Goal: Task Accomplishment & Management: Use online tool/utility

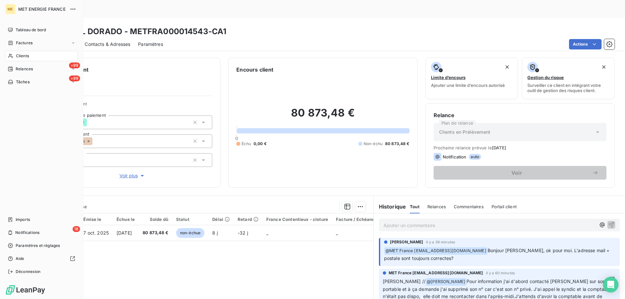
scroll to position [121, 0]
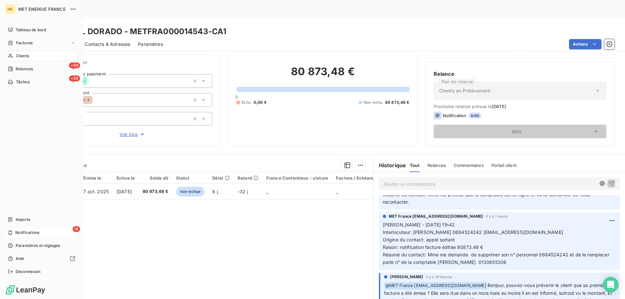
click at [26, 232] on span "Notifications" at bounding box center [27, 233] width 24 height 6
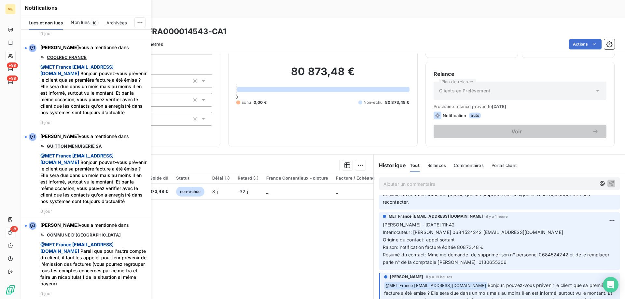
scroll to position [846, 0]
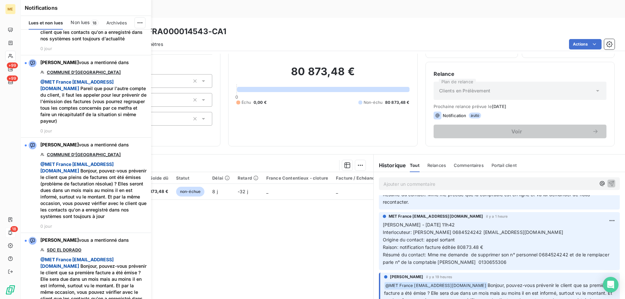
click at [89, 21] on span "Non lues" at bounding box center [80, 22] width 19 height 7
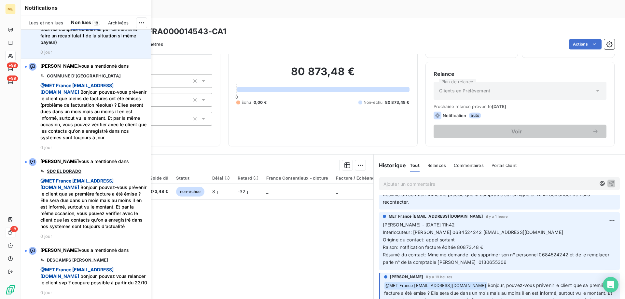
scroll to position [934, 0]
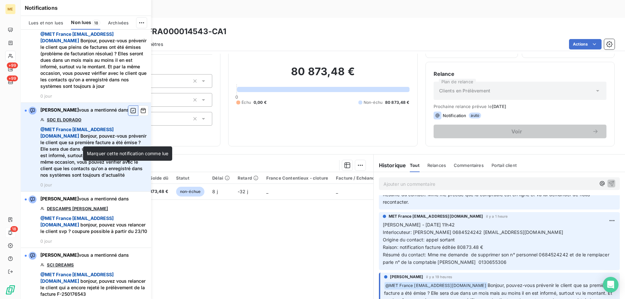
click at [130, 113] on icon "button" at bounding box center [132, 110] width 5 height 5
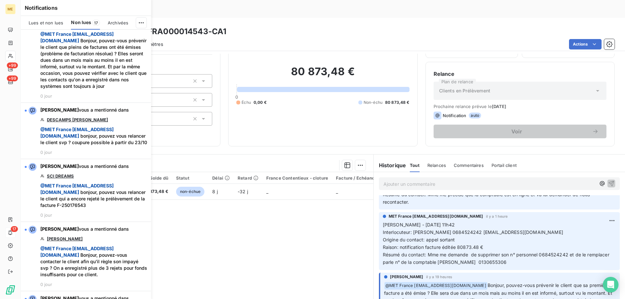
click at [273, 39] on div "Actions" at bounding box center [393, 44] width 444 height 10
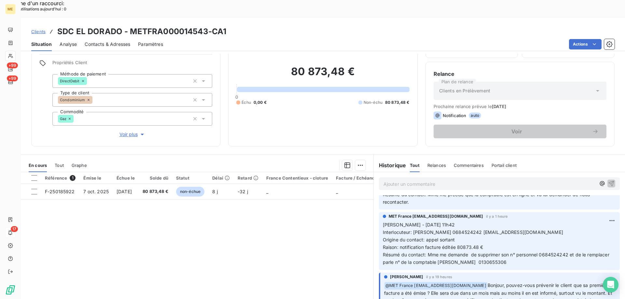
click at [40, 29] on span "Clients" at bounding box center [38, 31] width 14 height 5
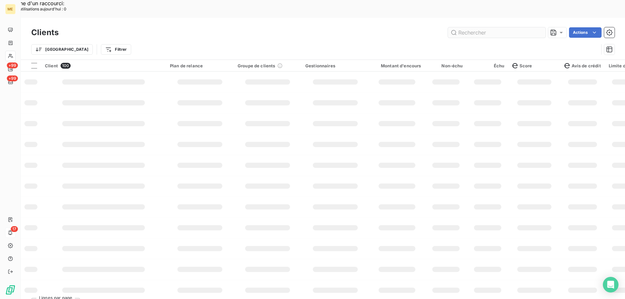
click at [479, 27] on input "text" at bounding box center [497, 32] width 98 height 10
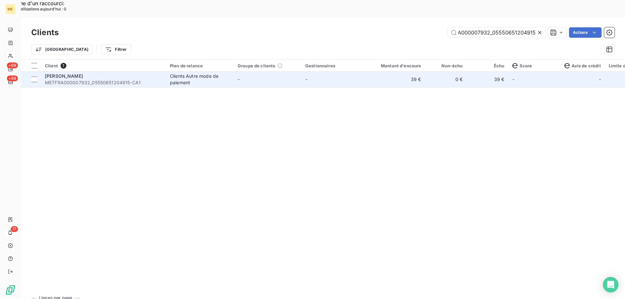
type input "METFRA000007932_05550651204915"
click at [65, 79] on span "METFRA000007932_05550651204915-CA1" at bounding box center [103, 82] width 117 height 7
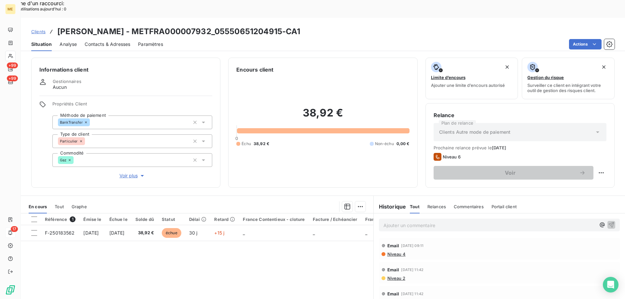
click at [40, 29] on span "Clients" at bounding box center [38, 31] width 14 height 5
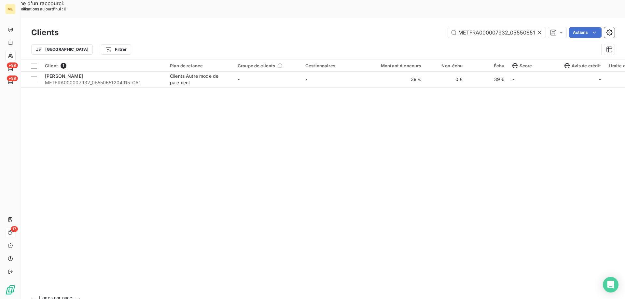
scroll to position [0, 18]
click at [479, 27] on input "METFRA000007932_05550651204915" at bounding box center [497, 32] width 98 height 10
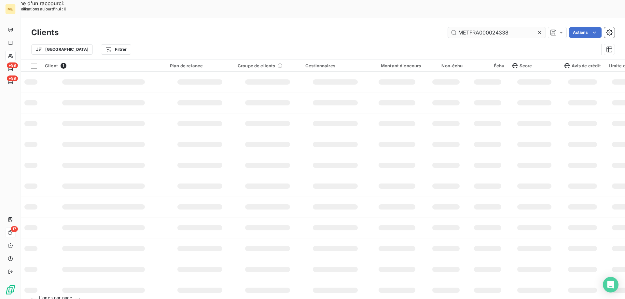
scroll to position [0, 0]
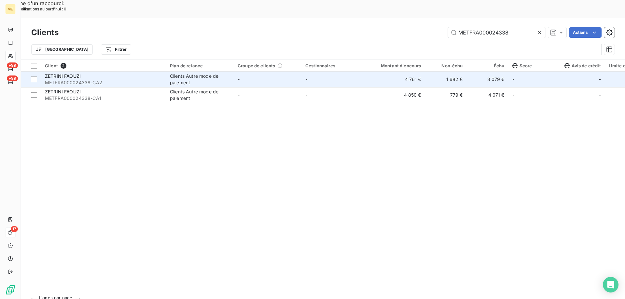
type input "METFRA000024338"
click at [66, 79] on span "METFRA000024338-CA2" at bounding box center [103, 82] width 117 height 7
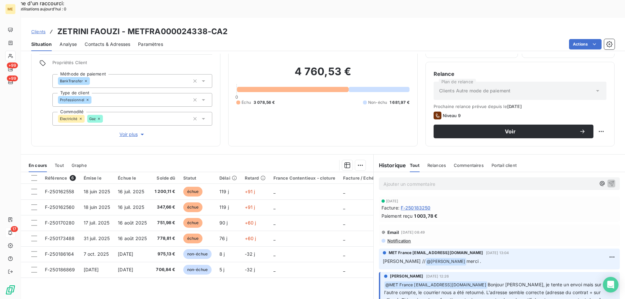
scroll to position [33, 0]
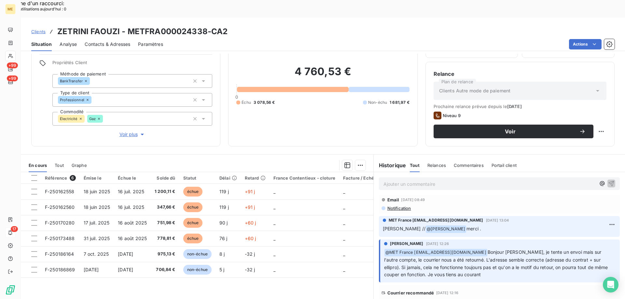
click at [40, 29] on span "Clients" at bounding box center [38, 31] width 14 height 5
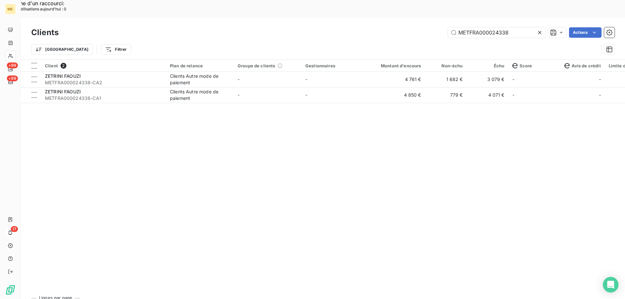
drag, startPoint x: 519, startPoint y: 16, endPoint x: 415, endPoint y: 12, distance: 104.2
click at [415, 27] on div "METFRA000024338 Actions" at bounding box center [340, 32] width 548 height 10
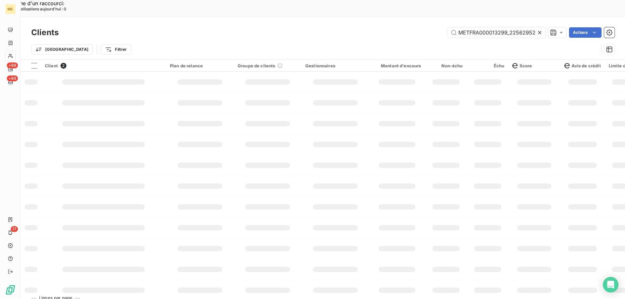
scroll to position [0, 17]
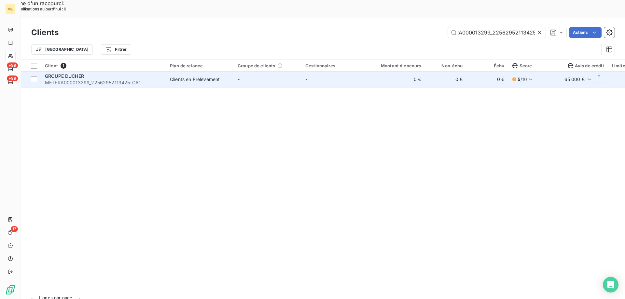
type input "METFRA000013299_22562952113425"
click at [84, 73] on span "GROUPE DUCHER" at bounding box center [64, 76] width 39 height 6
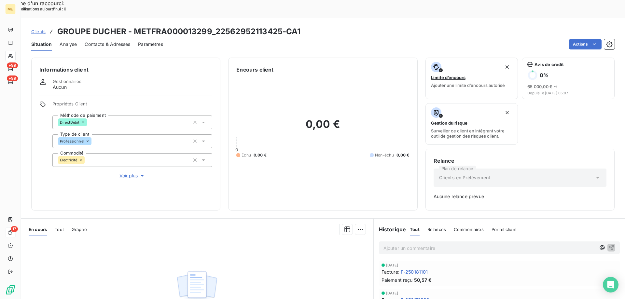
click at [37, 29] on span "Clients" at bounding box center [38, 31] width 14 height 5
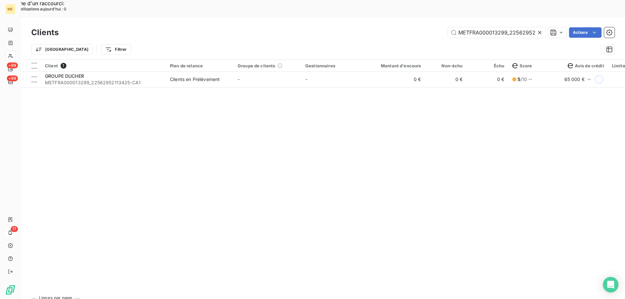
scroll to position [0, 17]
click at [465, 27] on input "METFRA000013299_22562952113425" at bounding box center [497, 32] width 98 height 10
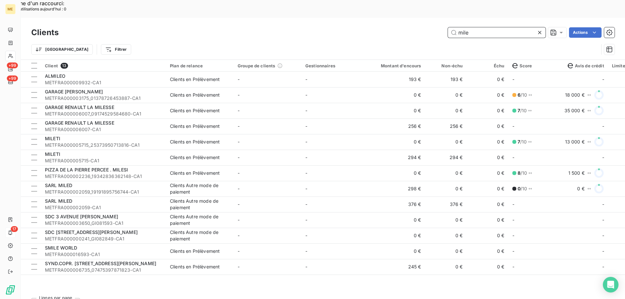
scroll to position [0, 0]
drag, startPoint x: 482, startPoint y: 16, endPoint x: 419, endPoint y: 18, distance: 62.5
click at [419, 27] on div "mile Actions" at bounding box center [340, 32] width 548 height 10
paste input "METFRA000008601_Z1443800000156"
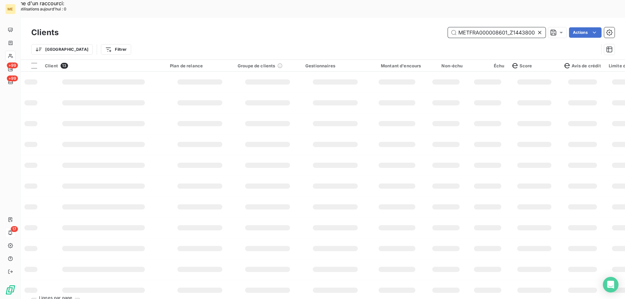
scroll to position [0, 18]
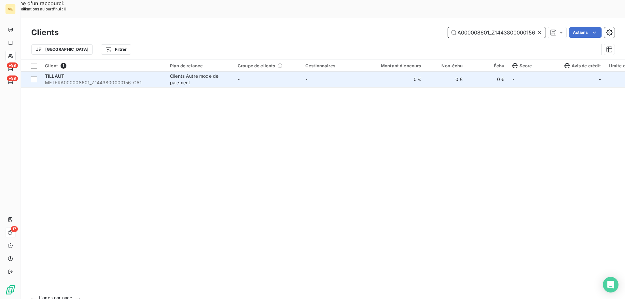
type input "METFRA000008601_Z1443800000156"
click at [62, 73] on span "TILLAUT" at bounding box center [54, 76] width 19 height 6
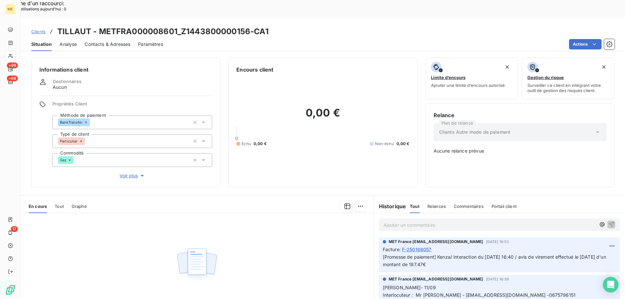
click at [39, 29] on span "Clients" at bounding box center [38, 31] width 14 height 5
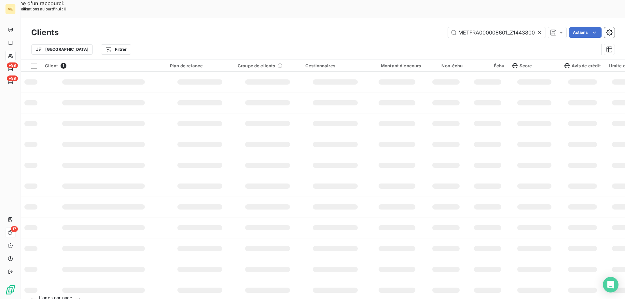
scroll to position [0, 19]
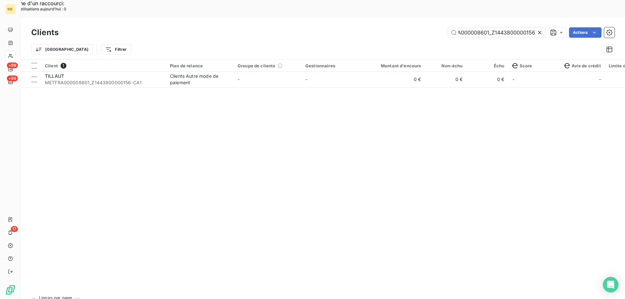
click at [481, 27] on input "METFRA000008601_Z1443800000156" at bounding box center [497, 32] width 98 height 10
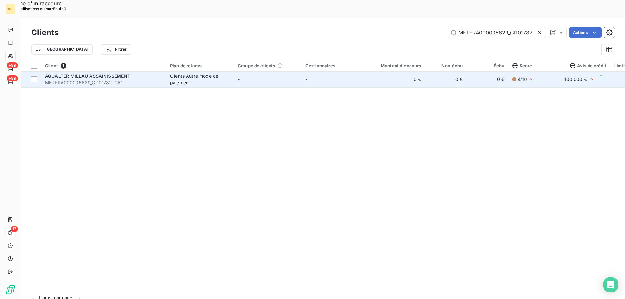
type input "METFRA000006629_GI101782"
click at [80, 79] on span "METFRA000006629_GI101782-CA1" at bounding box center [103, 82] width 117 height 7
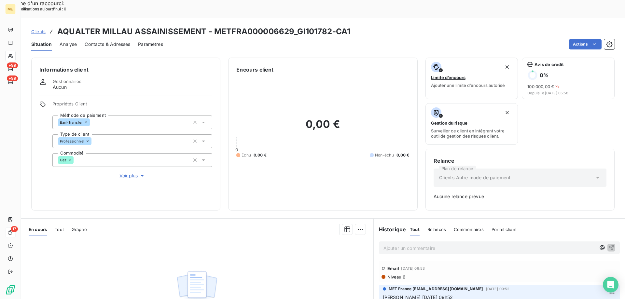
click at [39, 29] on span "Clients" at bounding box center [38, 31] width 14 height 5
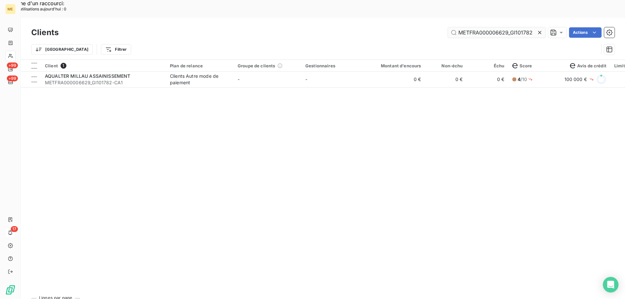
click at [477, 27] on input "METFRA000006629_GI101782" at bounding box center [497, 32] width 98 height 10
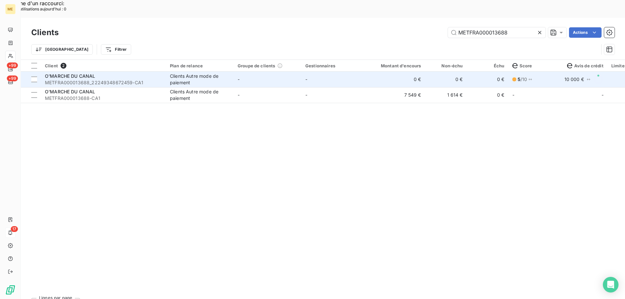
type input "METFRA000013688"
click at [85, 79] on span "METFRA000013688_22249348672459-CA1" at bounding box center [103, 82] width 117 height 7
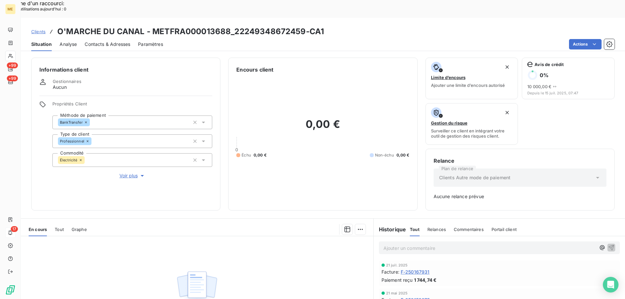
click at [40, 29] on span "Clients" at bounding box center [38, 31] width 14 height 5
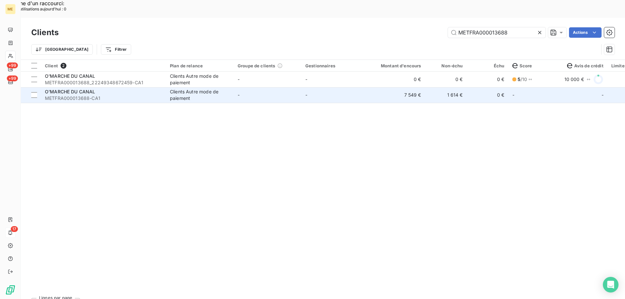
click at [79, 89] on span "O'MARCHE DU CANAL" at bounding box center [70, 92] width 50 height 6
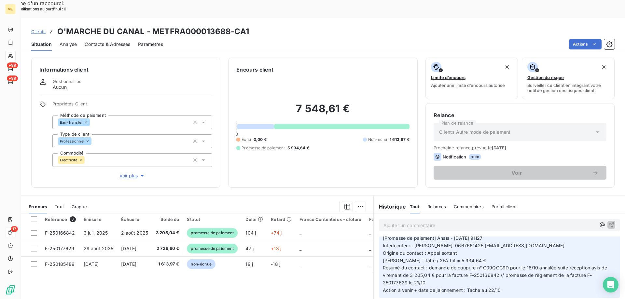
scroll to position [33, 0]
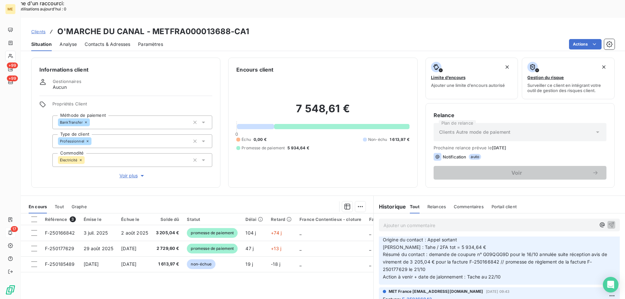
click at [40, 29] on span "Clients" at bounding box center [38, 31] width 14 height 5
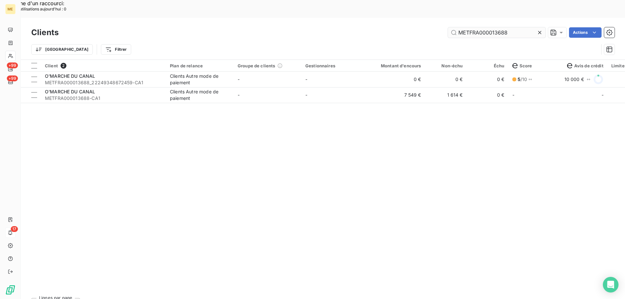
click at [469, 27] on input "METFRA000013688" at bounding box center [497, 32] width 98 height 10
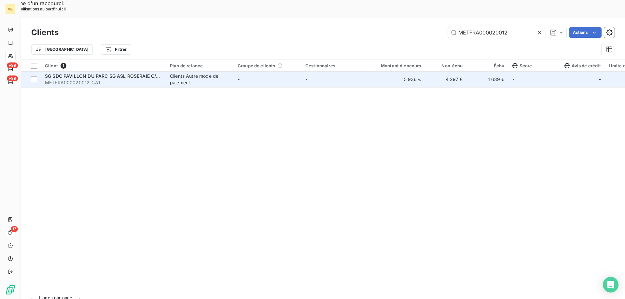
type input "METFRA000020012"
click at [77, 79] on span "METFRA000020012-CA1" at bounding box center [103, 82] width 117 height 7
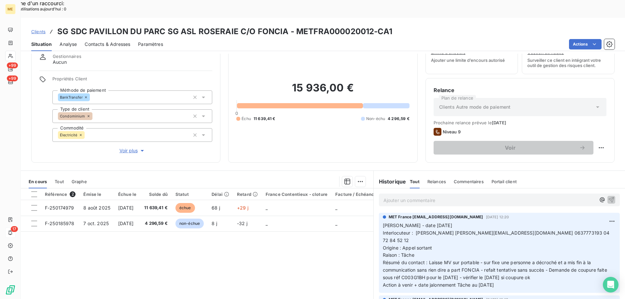
scroll to position [41, 0]
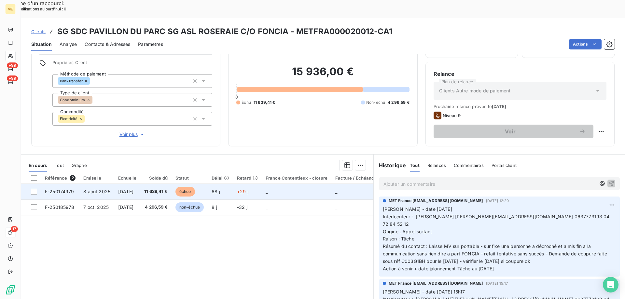
click at [61, 189] on span "F-250174979" at bounding box center [59, 192] width 29 height 6
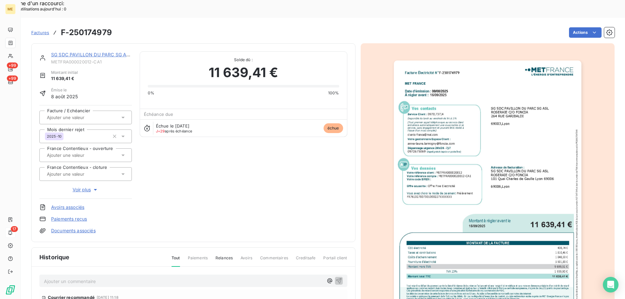
click at [474, 138] on img "button" at bounding box center [487, 193] width 187 height 265
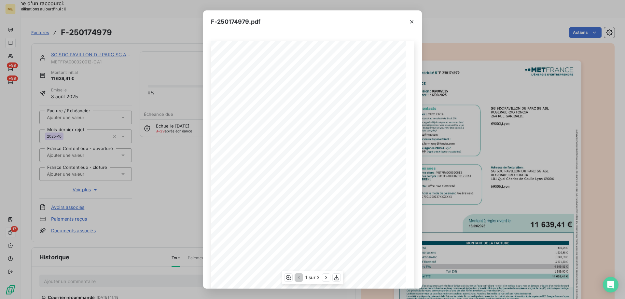
scroll to position [45, 0]
click at [325, 277] on icon "button" at bounding box center [326, 277] width 7 height 7
click at [336, 277] on icon "button" at bounding box center [337, 277] width 7 height 7
click at [145, 42] on div "F-250174979.pdf Facture Électricité N° F-250174979 MET Energie France 4, rue de…" at bounding box center [312, 149] width 625 height 299
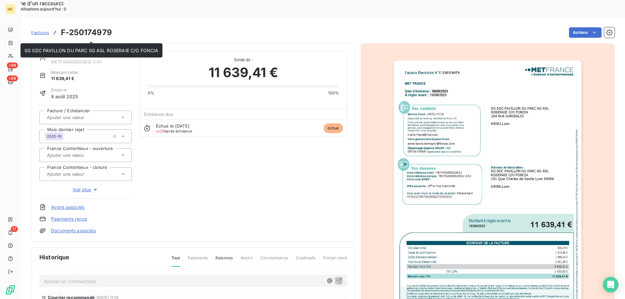
click at [70, 52] on link "SG SDC PAVILLON DU PARC SG ASL ROSERAIE C/O FONCIA" at bounding box center [118, 55] width 134 height 6
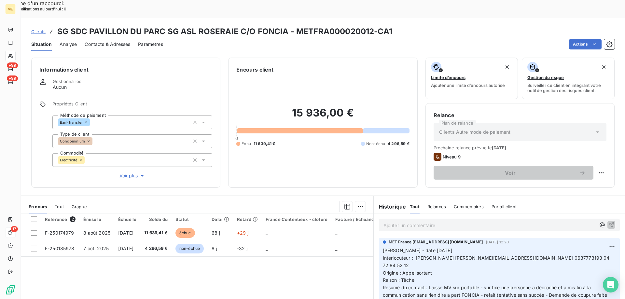
click at [39, 29] on span "Clients" at bounding box center [38, 31] width 14 height 5
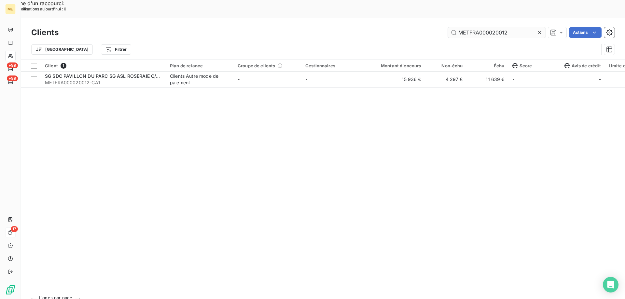
click at [480, 27] on input "METFRA000020012" at bounding box center [497, 32] width 98 height 10
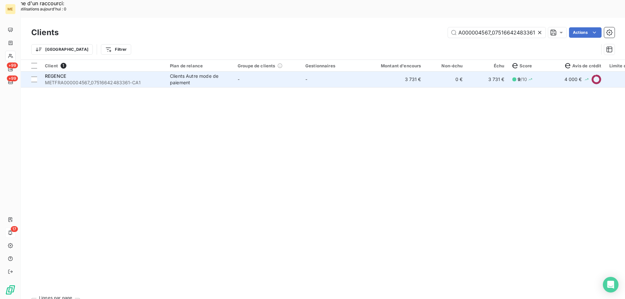
type input "METFRA000004567_07516642483361"
click at [73, 79] on span "METFRA000004567_07516642483361-CA1" at bounding box center [103, 82] width 117 height 7
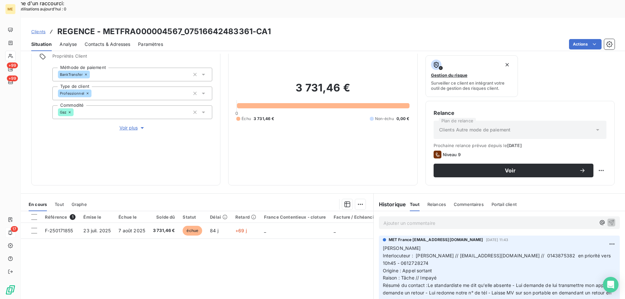
scroll to position [87, 0]
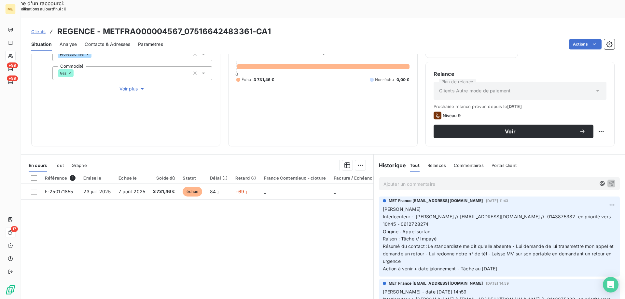
click at [42, 29] on span "Clients" at bounding box center [38, 31] width 14 height 5
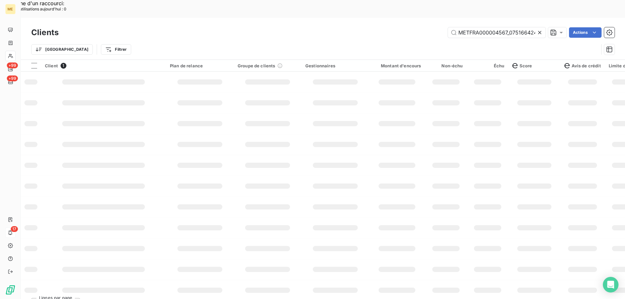
scroll to position [0, 17]
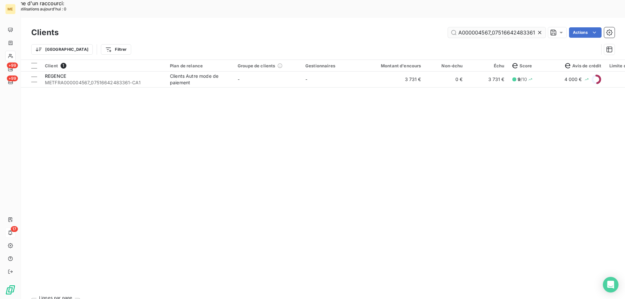
click at [500, 27] on input "METFRA000004567_07516642483361" at bounding box center [497, 32] width 98 height 10
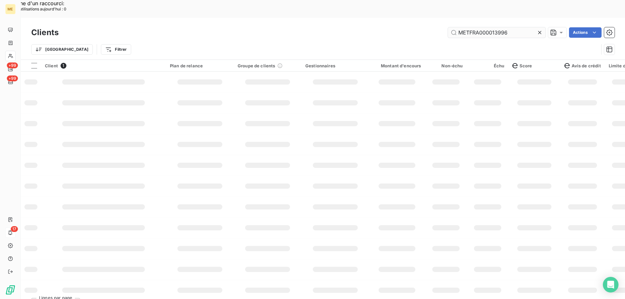
scroll to position [0, 0]
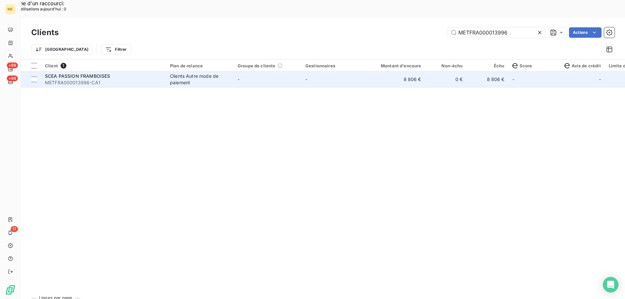
type input "METFRA000013996"
click at [74, 79] on span "METFRA000013996-CA1" at bounding box center [103, 82] width 117 height 7
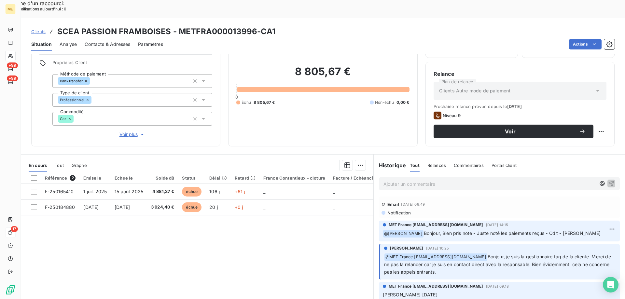
click at [40, 29] on span "Clients" at bounding box center [38, 31] width 14 height 5
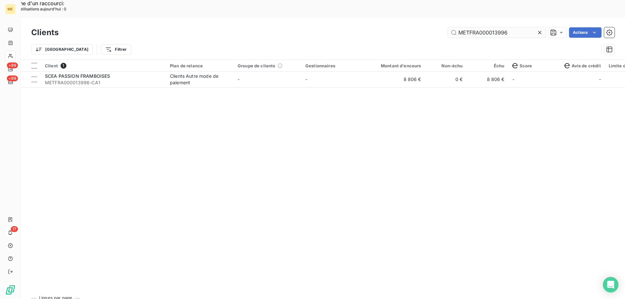
click at [471, 27] on input "METFRA000013996" at bounding box center [497, 32] width 98 height 10
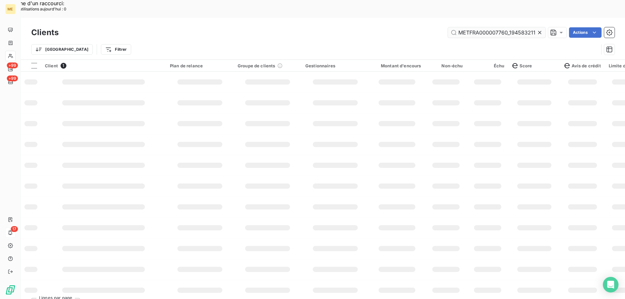
scroll to position [0, 16]
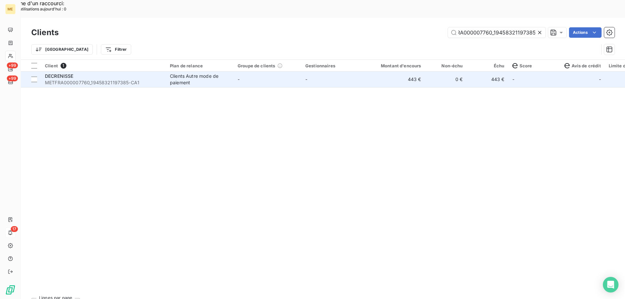
type input "METFRA000007760_19458321197385"
click at [61, 73] on span "DECRENISSE" at bounding box center [59, 76] width 29 height 6
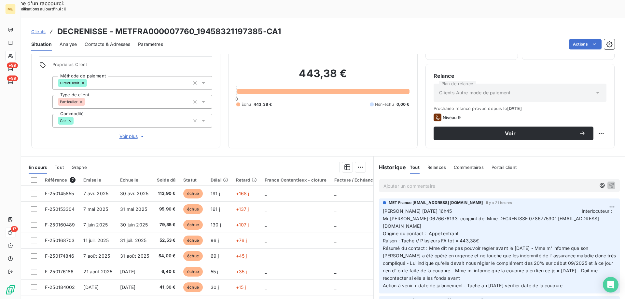
scroll to position [41, 0]
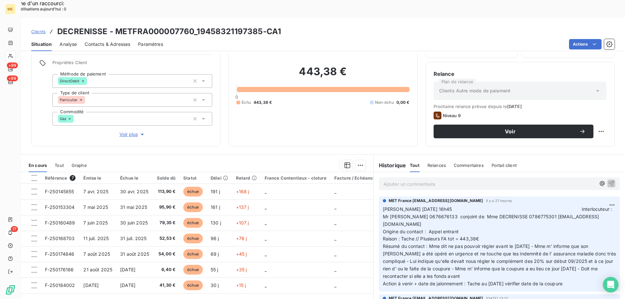
click at [35, 29] on span "Clients" at bounding box center [38, 31] width 14 height 5
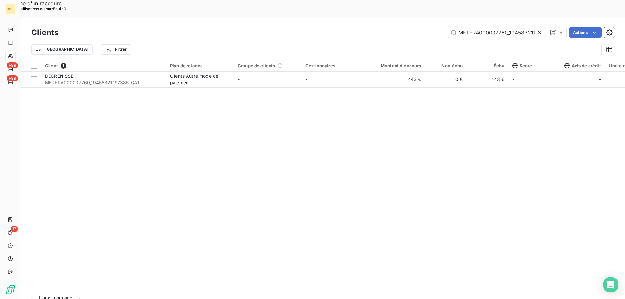
scroll to position [0, 16]
click at [483, 27] on input "METFRA000007760_19458321197385" at bounding box center [497, 32] width 98 height 10
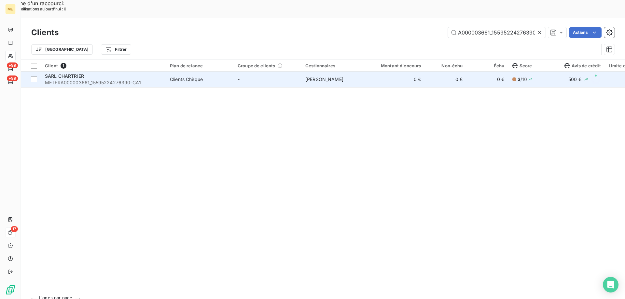
type input "METFRA000003661_15595224276390"
click at [68, 79] on span "METFRA000003661_15595224276390-CA1" at bounding box center [103, 82] width 117 height 7
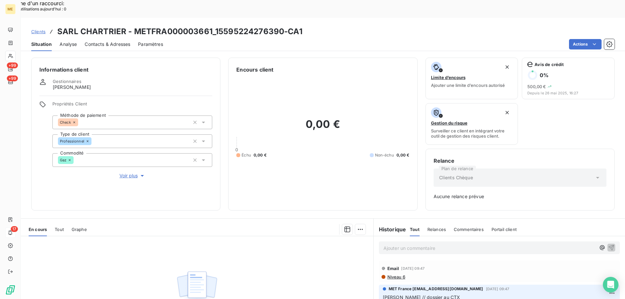
click at [40, 28] on link "Clients" at bounding box center [38, 31] width 14 height 7
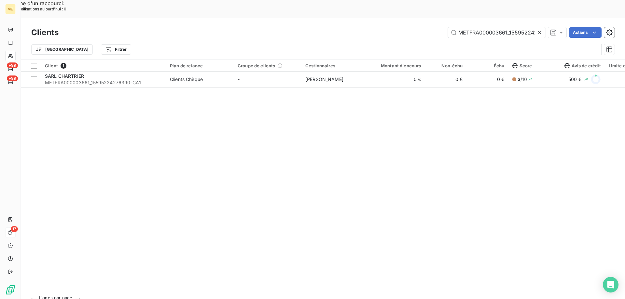
scroll to position [0, 18]
click at [466, 27] on input "METFRA000003661_15595224276390" at bounding box center [497, 32] width 98 height 10
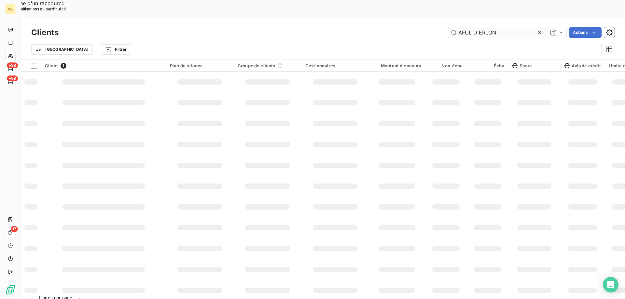
scroll to position [0, 0]
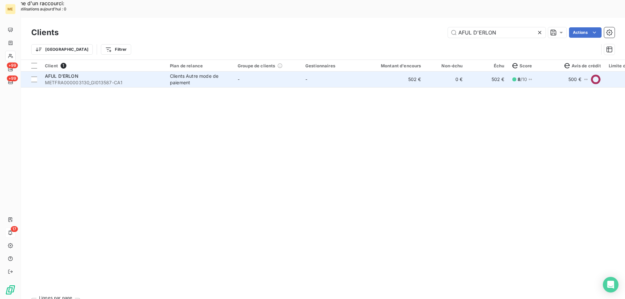
type input "AFUL D'ERLON"
click at [59, 79] on span "METFRA000003130_GI013587-CA1" at bounding box center [103, 82] width 117 height 7
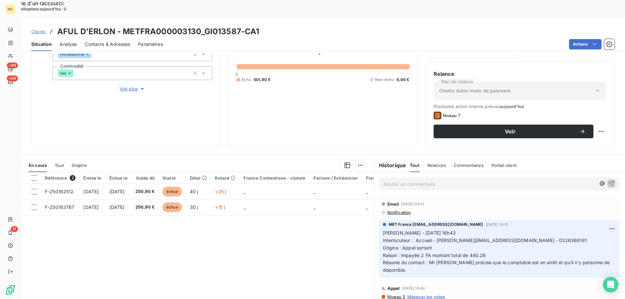
scroll to position [130, 0]
click at [39, 29] on span "Clients" at bounding box center [38, 31] width 14 height 5
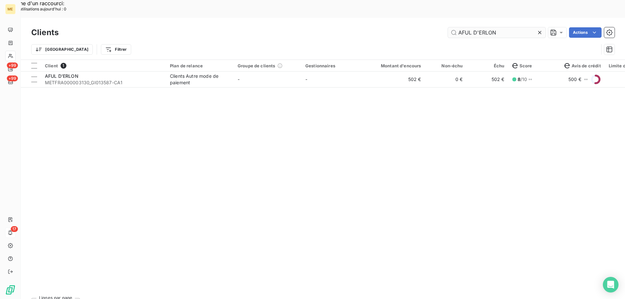
click at [486, 27] on input "AFUL D'ERLON" at bounding box center [497, 32] width 98 height 10
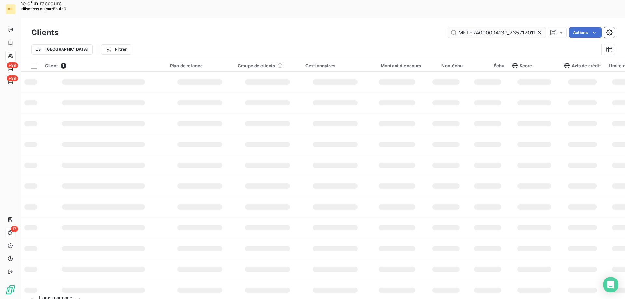
scroll to position [0, 16]
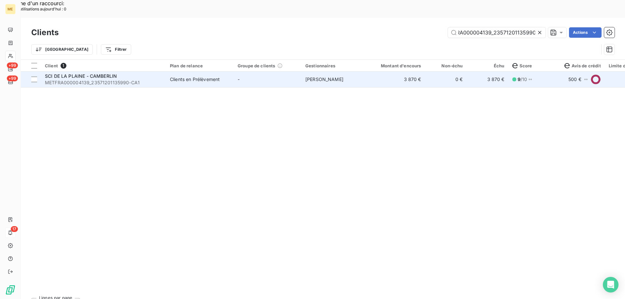
type input "METFRA000004139_23571201135990"
click at [85, 73] on div "SCI DE LA PLAINE - CAMBERLIN" at bounding box center [103, 76] width 117 height 7
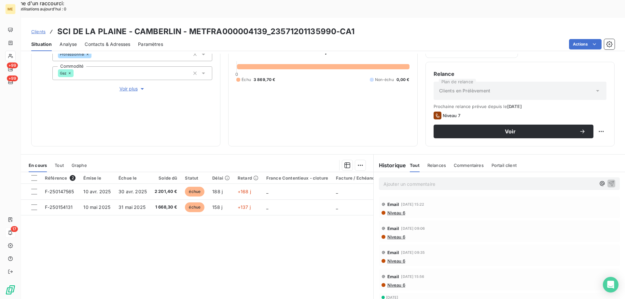
click at [127, 86] on span "Voir plus" at bounding box center [132, 89] width 26 height 7
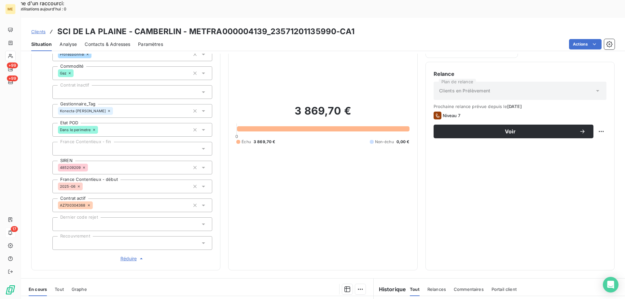
click at [37, 29] on span "Clients" at bounding box center [38, 31] width 14 height 5
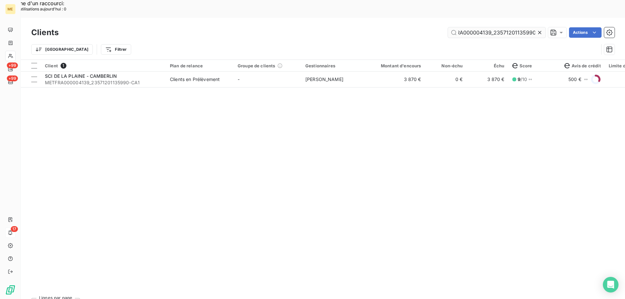
click at [469, 27] on input "METFRA000004139_23571201135990" at bounding box center [497, 32] width 98 height 10
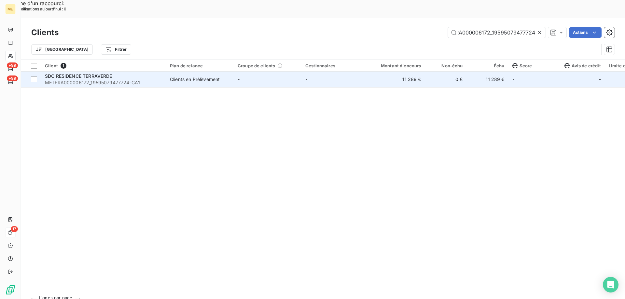
type input "METFRA000006172_19595079477724"
click at [94, 73] on div "SDC RESIDENCE TERRAVERDE" at bounding box center [103, 76] width 117 height 7
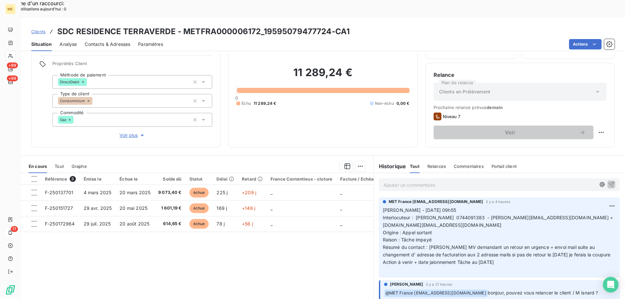
scroll to position [41, 0]
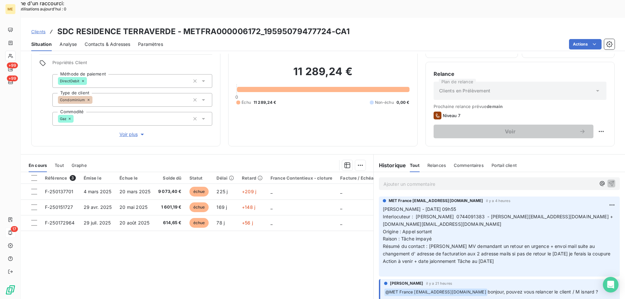
click at [44, 29] on span "Clients" at bounding box center [38, 31] width 14 height 5
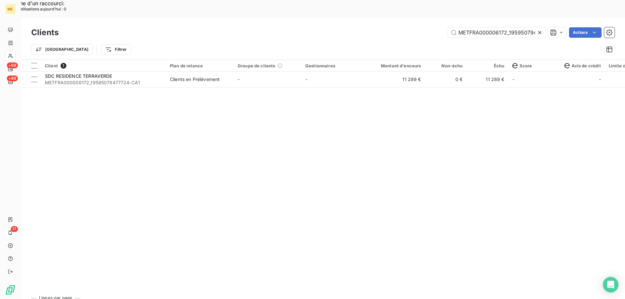
scroll to position [0, 17]
click at [499, 27] on input "METFRA000006172_19595079477724" at bounding box center [497, 32] width 98 height 10
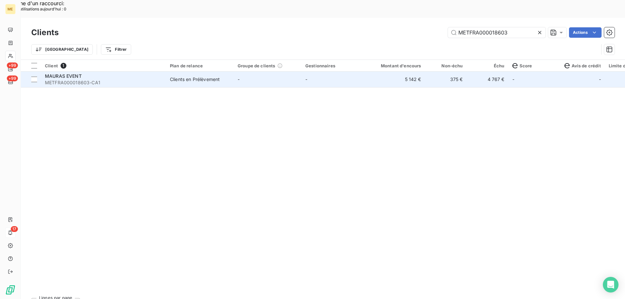
type input "METFRA000018603"
click at [53, 79] on span "METFRA000018603-CA1" at bounding box center [103, 82] width 117 height 7
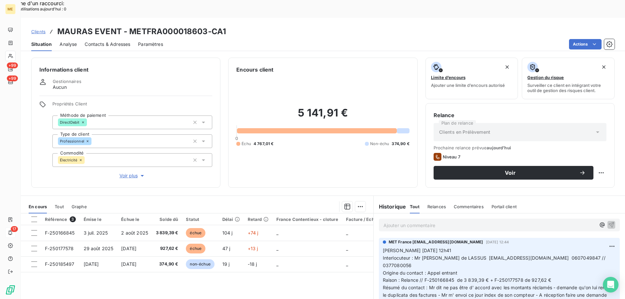
click at [40, 29] on span "Clients" at bounding box center [38, 31] width 14 height 5
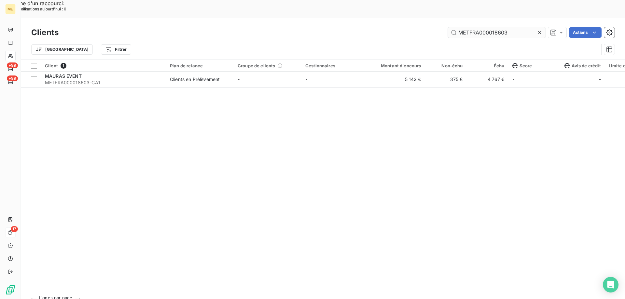
click at [498, 27] on input "METFRA000018603" at bounding box center [497, 32] width 98 height 10
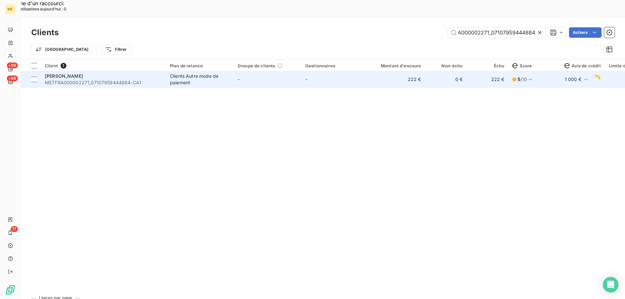
type input "METFRA000002271_07107959444884"
click at [75, 79] on span "METFRA000002271_07107959444884-CA1" at bounding box center [103, 82] width 117 height 7
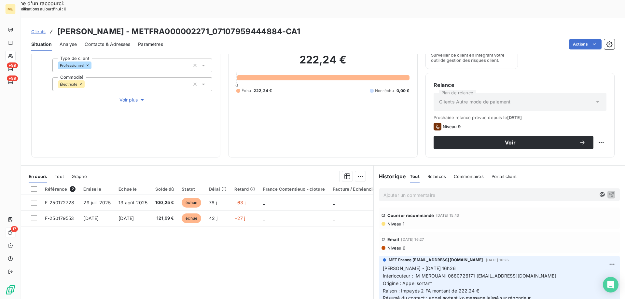
scroll to position [87, 0]
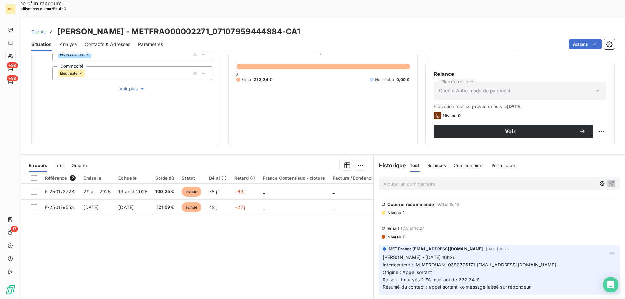
click at [397, 180] on p "Ajouter un commentaire ﻿" at bounding box center [489, 184] width 212 height 8
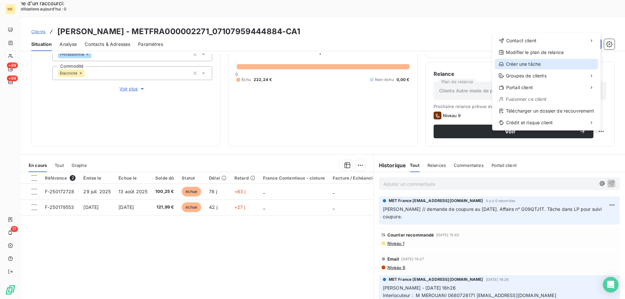
click at [516, 64] on div "Créer une tâche" at bounding box center [546, 64] width 103 height 10
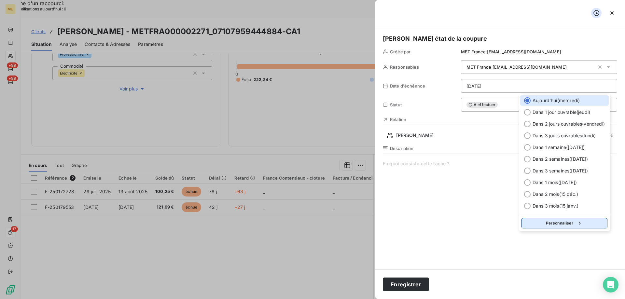
click at [562, 224] on button "Personnaliser" at bounding box center [564, 223] width 86 height 10
select select "9"
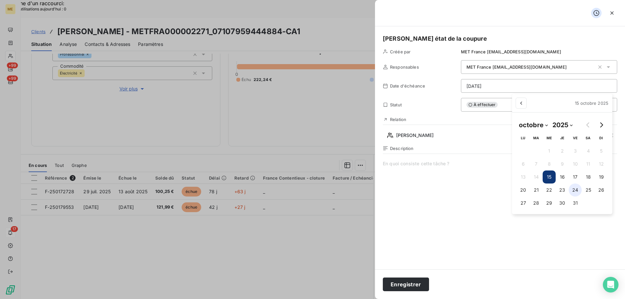
click at [575, 193] on button "24" at bounding box center [575, 190] width 13 height 13
type input "24/10/2025"
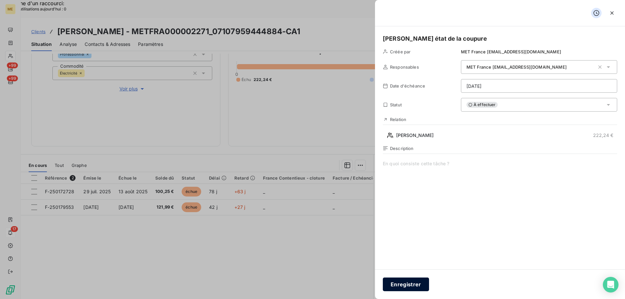
click at [405, 286] on button "Enregistrer" at bounding box center [406, 285] width 46 height 14
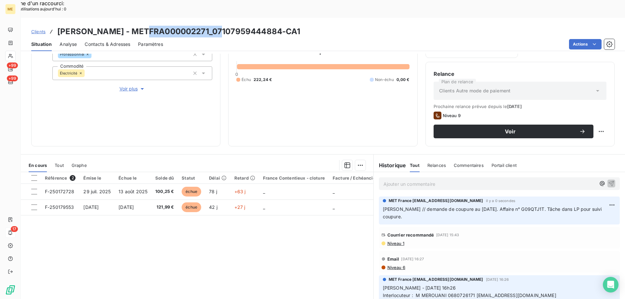
drag, startPoint x: 139, startPoint y: 14, endPoint x: 217, endPoint y: 13, distance: 77.5
click at [217, 26] on h3 "SARL EDOUARD VII - METFRA000002271_07107959444884-CA1" at bounding box center [178, 32] width 243 height 12
copy h3 "METFRA000002271"
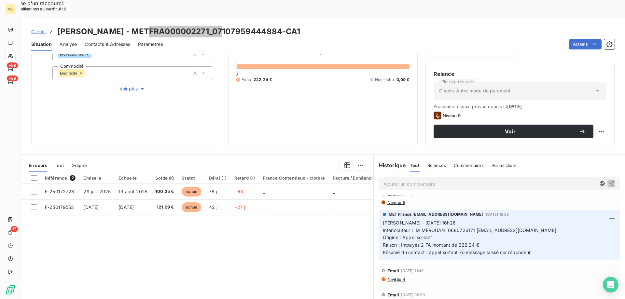
scroll to position [0, 0]
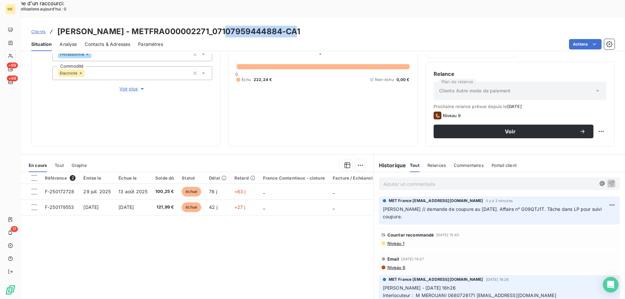
drag, startPoint x: 219, startPoint y: 14, endPoint x: 287, endPoint y: 12, distance: 67.7
click at [287, 26] on h3 "SARL EDOUARD VII - METFRA000002271_07107959444884-CA1" at bounding box center [178, 32] width 243 height 12
copy h3 "07107959444884"
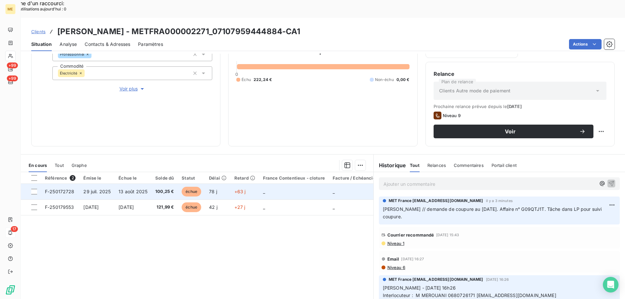
click at [62, 189] on span "F-250172728" at bounding box center [60, 192] width 30 height 6
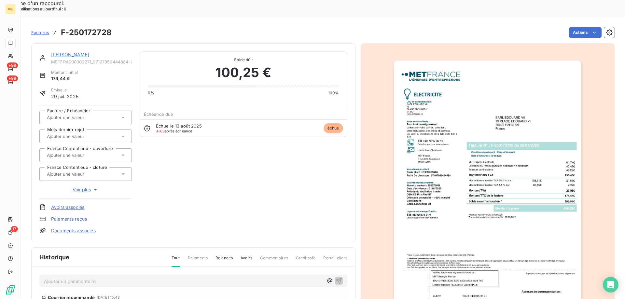
click at [475, 156] on img "button" at bounding box center [487, 193] width 187 height 265
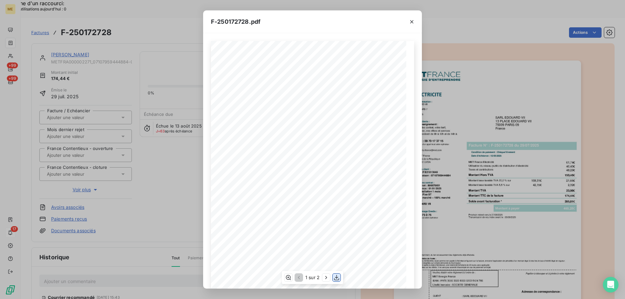
click at [338, 278] on icon "button" at bounding box center [336, 277] width 7 height 7
click at [143, 54] on div "F-250172728.pdf *Sous réserve, notamment, du bon encaissement des règlements dé…" at bounding box center [312, 149] width 625 height 299
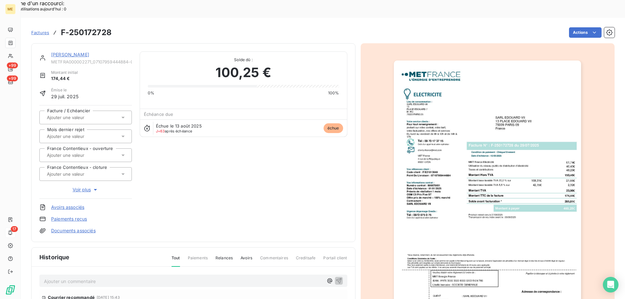
click at [65, 52] on link "SARL EDOUARD VII" at bounding box center [70, 55] width 38 height 6
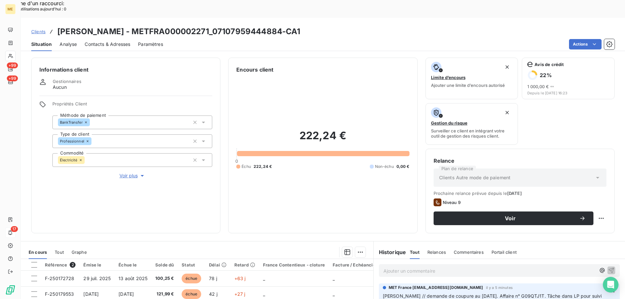
click at [39, 29] on span "Clients" at bounding box center [38, 31] width 14 height 5
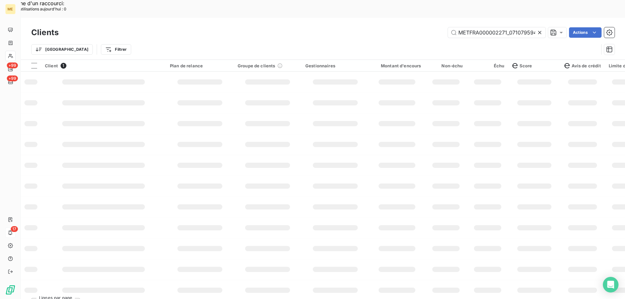
scroll to position [0, 18]
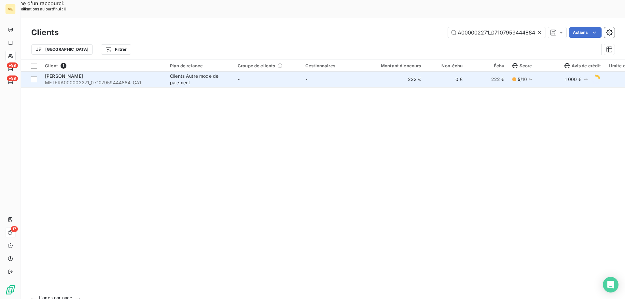
click at [79, 73] on span "SARL EDOUARD VII" at bounding box center [64, 76] width 38 height 6
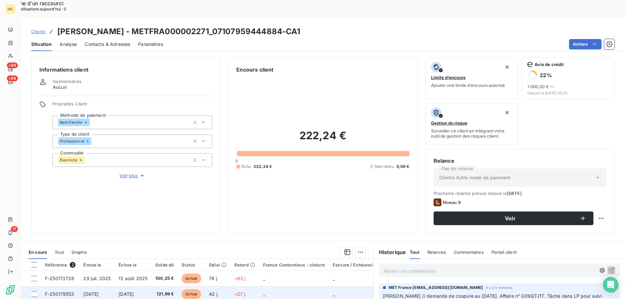
click at [72, 291] on span "F-250179553" at bounding box center [59, 294] width 29 height 6
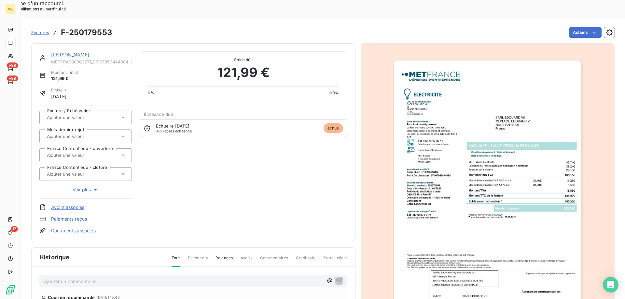
click at [500, 145] on img "button" at bounding box center [487, 193] width 187 height 265
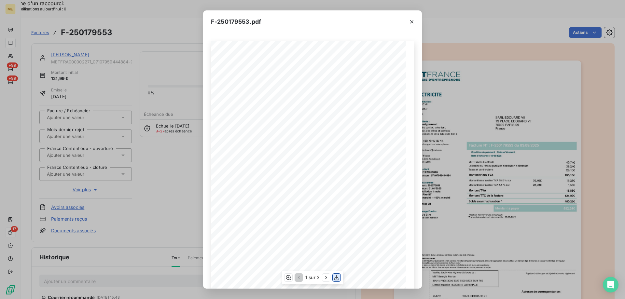
click at [335, 278] on icon "button" at bounding box center [336, 277] width 7 height 7
click at [413, 22] on icon "button" at bounding box center [411, 21] width 3 height 3
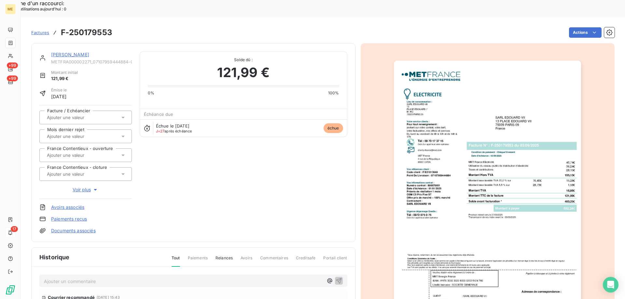
click at [56, 52] on link "SARL EDOUARD VII" at bounding box center [70, 55] width 38 height 6
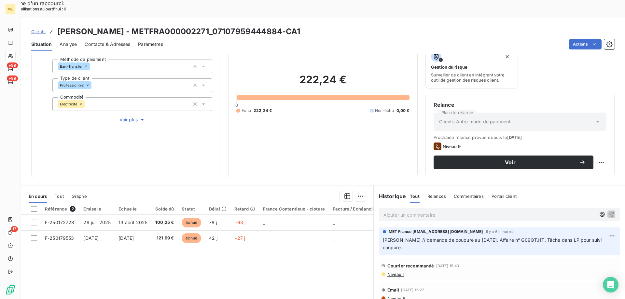
scroll to position [65, 0]
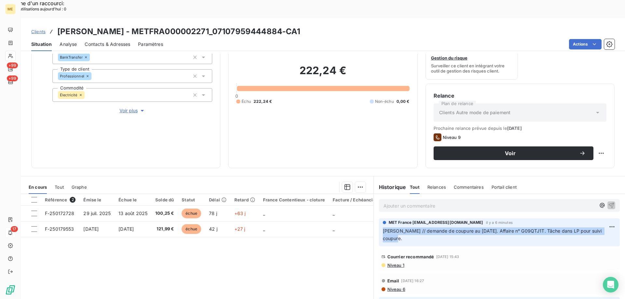
drag, startPoint x: 381, startPoint y: 213, endPoint x: 401, endPoint y: 221, distance: 21.6
click at [401, 227] on p "[PERSON_NAME] // demande de coupure au [DATE]. Affaire n° G09QTJ1T. Tâche dans …" at bounding box center [499, 234] width 233 height 15
copy span "[PERSON_NAME] // demande de coupure au [DATE]. Affaire n° G09QTJ1T. Tâche dans …"
click at [39, 29] on span "Clients" at bounding box center [38, 31] width 14 height 5
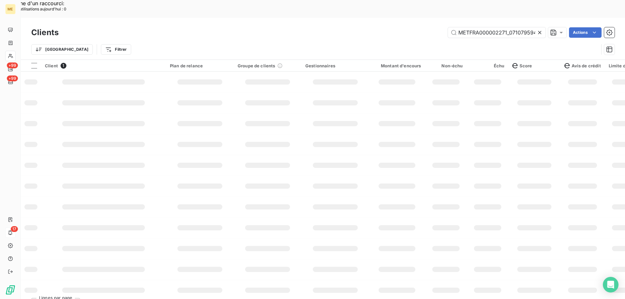
scroll to position [0, 18]
click at [483, 27] on input "METFRA000002271_07107959444884" at bounding box center [497, 32] width 98 height 10
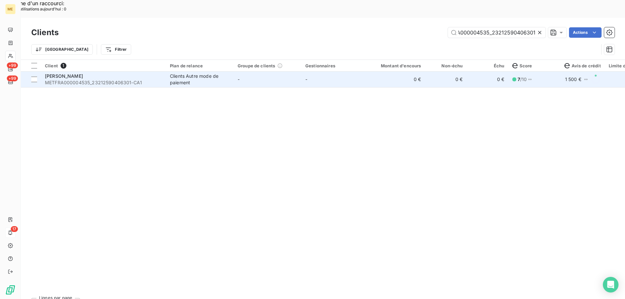
type input "METFRA000004535_23212590406301"
click at [61, 79] on span "METFRA000004535_23212590406301-CA1" at bounding box center [103, 82] width 117 height 7
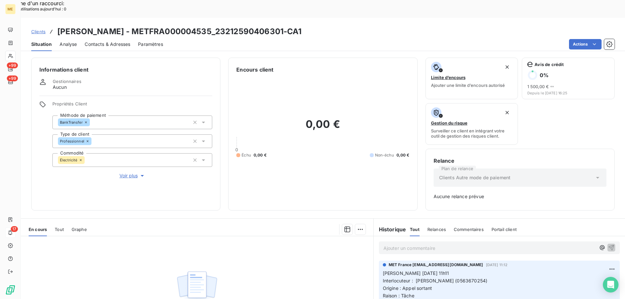
click at [37, 29] on span "Clients" at bounding box center [38, 31] width 14 height 5
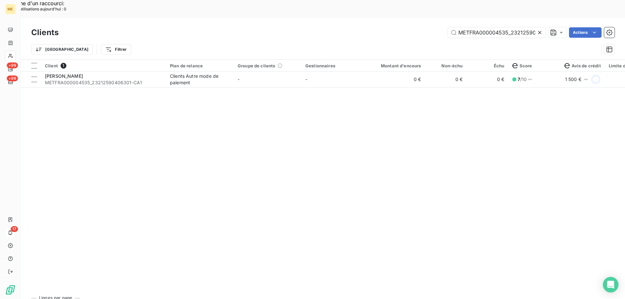
scroll to position [0, 19]
click at [486, 27] on input "METFRA000004535_23212590406301" at bounding box center [497, 32] width 98 height 10
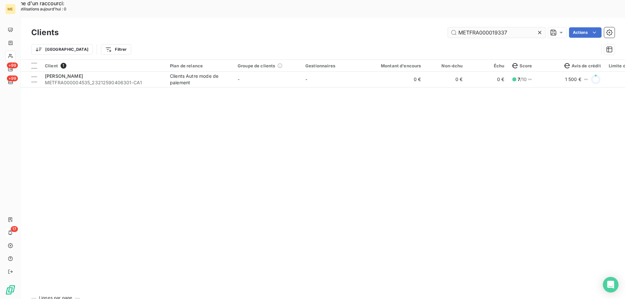
scroll to position [0, 0]
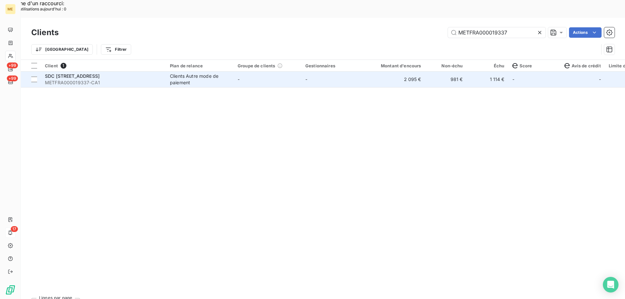
type input "METFRA000019337"
click at [51, 79] on span "METFRA000019337-CA1" at bounding box center [103, 82] width 117 height 7
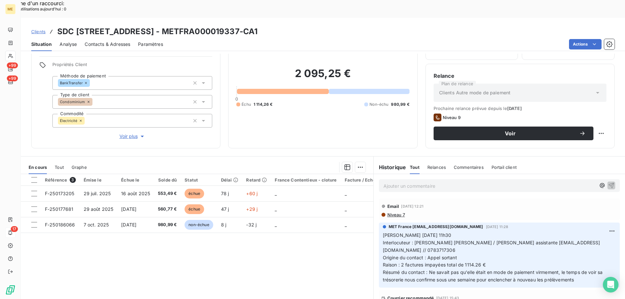
scroll to position [41, 0]
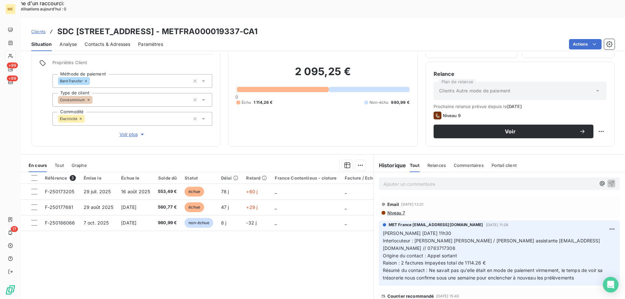
click at [132, 131] on span "Voir plus" at bounding box center [132, 134] width 26 height 7
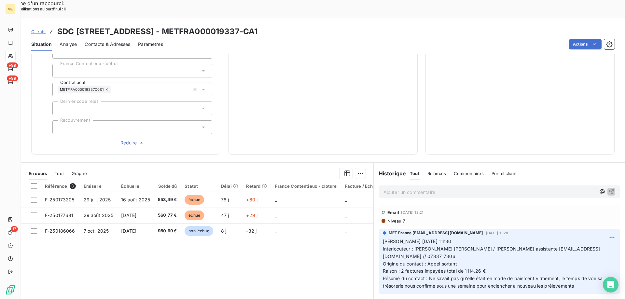
scroll to position [206, 0]
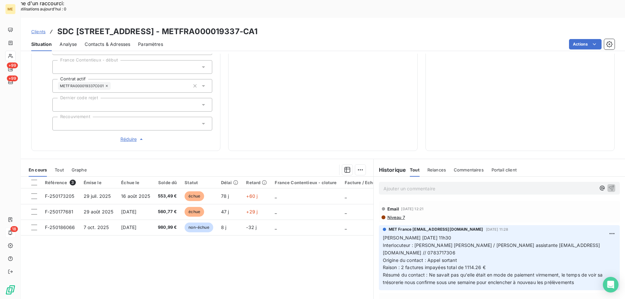
click at [35, 29] on span "Clients" at bounding box center [38, 31] width 14 height 5
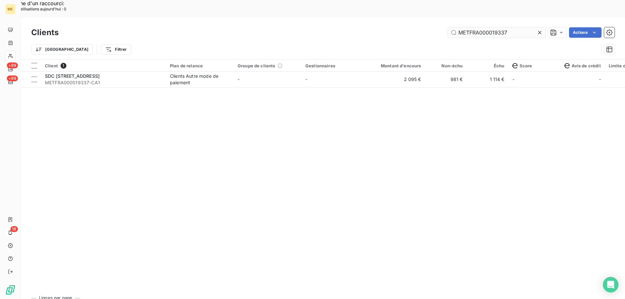
click at [474, 27] on input "METFRA000019337" at bounding box center [497, 32] width 98 height 10
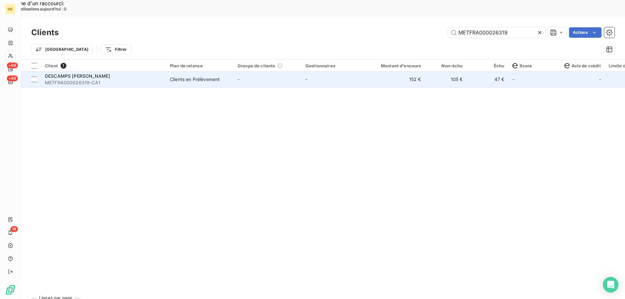
type input "METFRA000026319"
click at [45, 72] on td "DESCAMPS DOMINIQUE BERNARD GERARD METFRA000026319-CA1" at bounding box center [103, 80] width 125 height 16
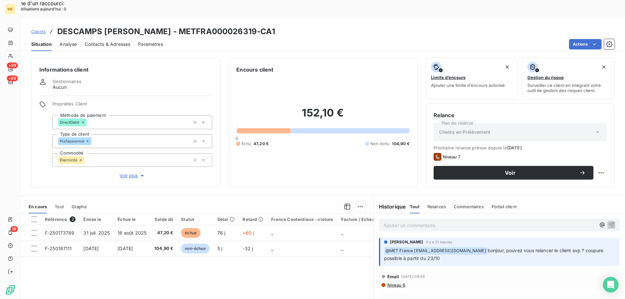
click at [121, 172] on span "Voir plus" at bounding box center [132, 175] width 26 height 7
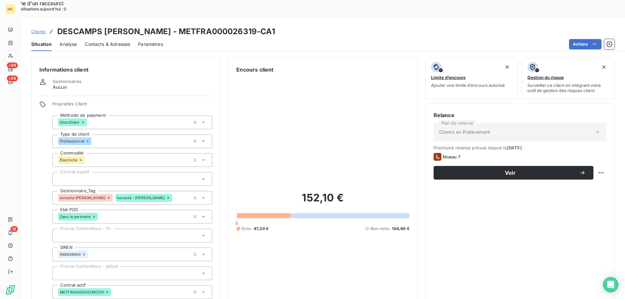
drag, startPoint x: 58, startPoint y: 12, endPoint x: 329, endPoint y: 11, distance: 271.4
click at [329, 26] on div "Clients DESCAMPS DOMINIQUE BERNARD GERARD - METFRA000026319-CA1" at bounding box center [323, 32] width 604 height 12
copy h3 "DESCAMPS [PERSON_NAME] - METFRA000026319-CA1"
click at [39, 29] on span "Clients" at bounding box center [38, 31] width 14 height 5
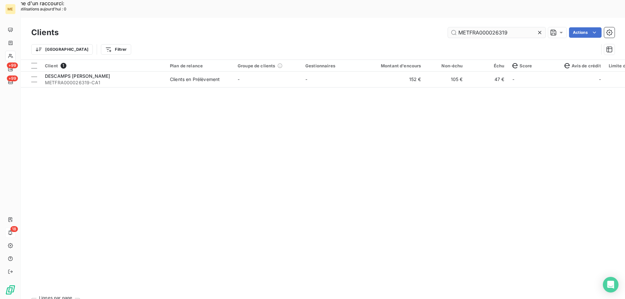
click at [484, 27] on input "METFRA000026319" at bounding box center [497, 32] width 98 height 10
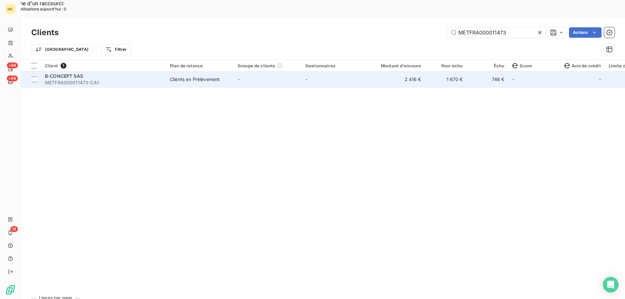
type input "METFRA000011473"
click at [63, 73] on span "B-CONCEPT SAS" at bounding box center [64, 76] width 38 height 6
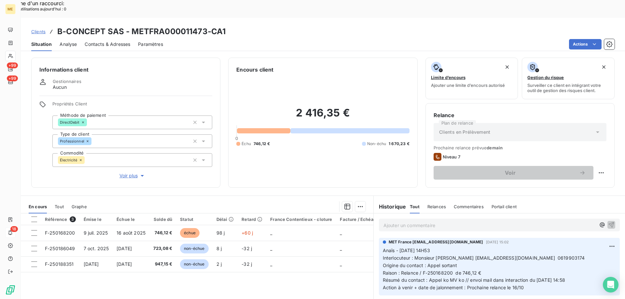
click at [132, 172] on span "Voir plus" at bounding box center [132, 175] width 26 height 7
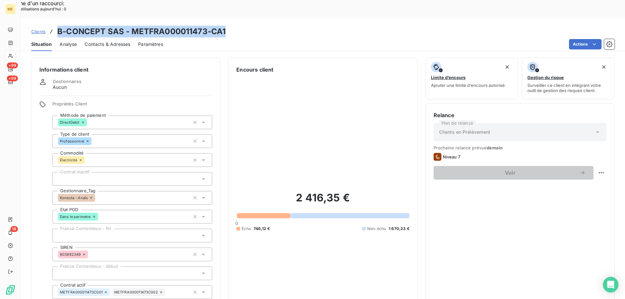
drag, startPoint x: 59, startPoint y: 14, endPoint x: 227, endPoint y: 19, distance: 168.7
click at [227, 26] on div "Clients B-CONCEPT SAS - METFRA000011473-CA1" at bounding box center [323, 32] width 604 height 12
copy h3 "B-CONCEPT SAS - METFRA000011473-CA1"
click at [37, 29] on span "Clients" at bounding box center [38, 31] width 14 height 5
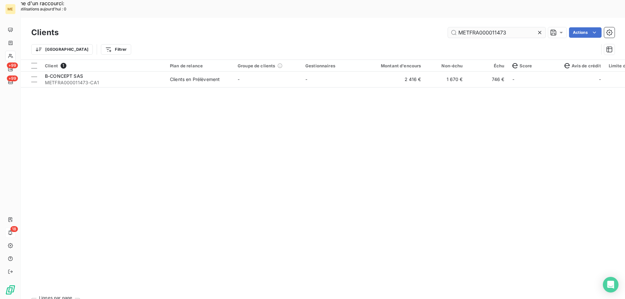
click at [477, 27] on input "METFRA000011473" at bounding box center [497, 32] width 98 height 10
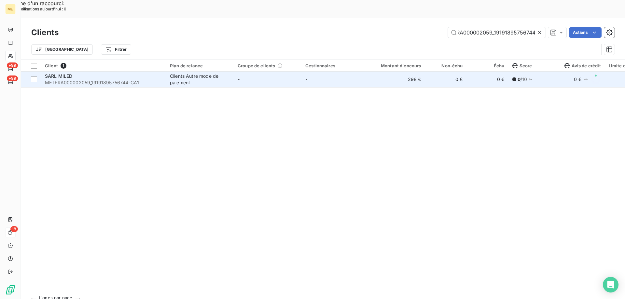
type input "METFRA000002059_19191895756744"
click at [62, 73] on span "SARL MILED" at bounding box center [59, 76] width 28 height 6
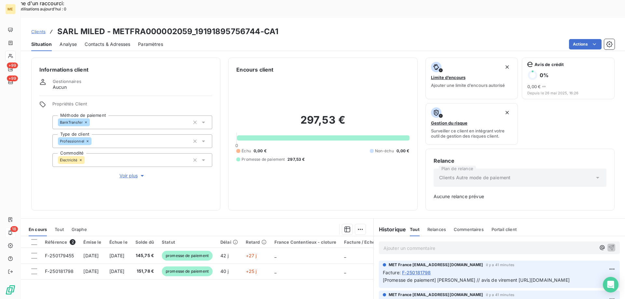
click at [38, 29] on span "Clients" at bounding box center [38, 31] width 14 height 5
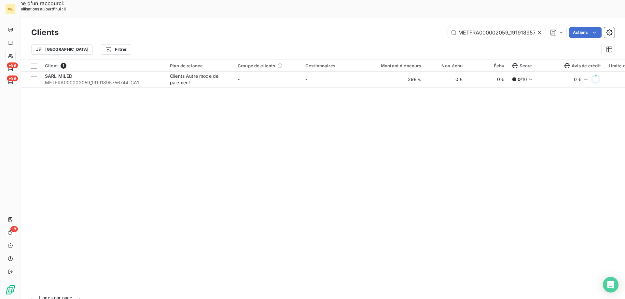
scroll to position [0, 16]
click at [472, 27] on input "METFRA000002059_19191895756744" at bounding box center [497, 32] width 98 height 10
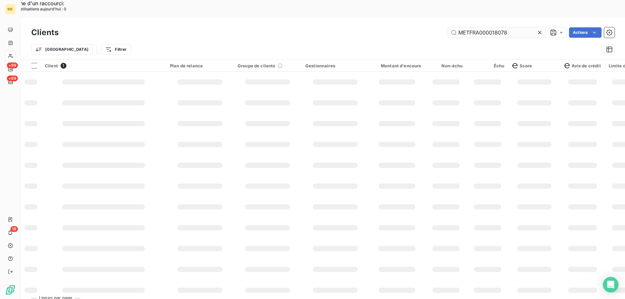
scroll to position [0, 0]
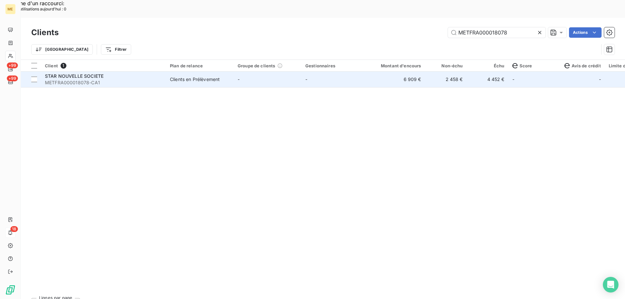
type input "METFRA000018078"
click at [83, 79] on span "METFRA000018078-CA1" at bounding box center [103, 82] width 117 height 7
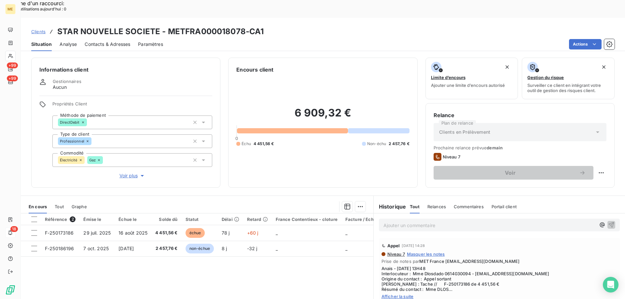
click at [392, 294] on span "Afficher la suite" at bounding box center [499, 296] width 236 height 5
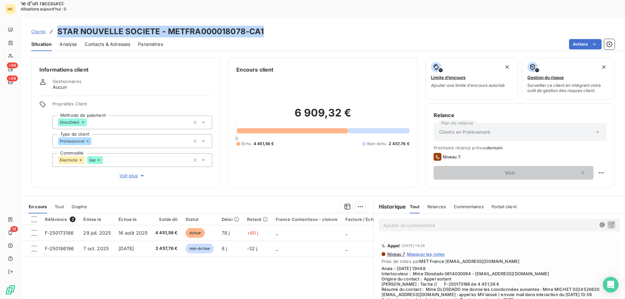
drag, startPoint x: 59, startPoint y: 13, endPoint x: 263, endPoint y: 12, distance: 203.7
click at [263, 26] on div "Clients STAR NOUVELLE SOCIETE - METFRA000018078-CA1" at bounding box center [323, 32] width 604 height 12
copy h3 "STAR NOUVELLE SOCIETE - METFRA000018078-CA1"
click at [121, 172] on span "Voir plus" at bounding box center [132, 175] width 26 height 7
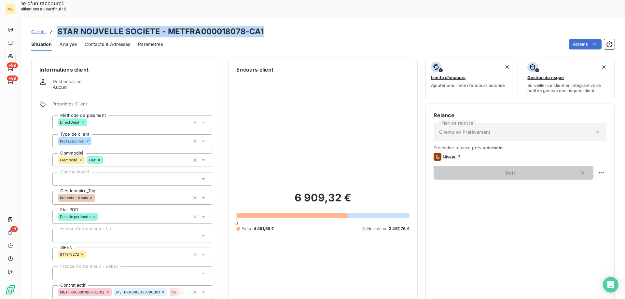
click at [40, 29] on span "Clients" at bounding box center [38, 31] width 14 height 5
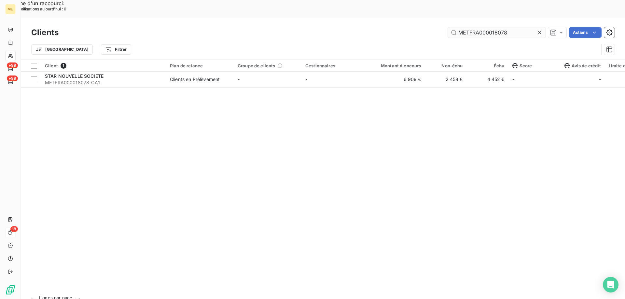
click at [489, 27] on input "METFRA000018078" at bounding box center [497, 32] width 98 height 10
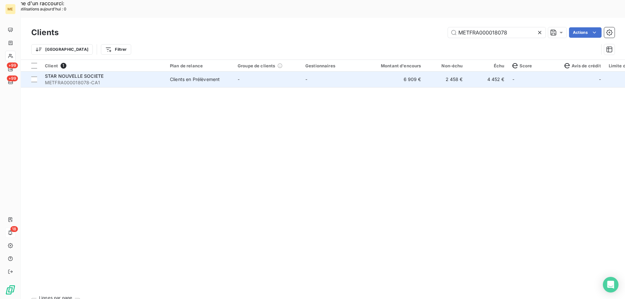
click at [74, 73] on span "STAR NOUVELLE SOCIETE" at bounding box center [74, 76] width 59 height 6
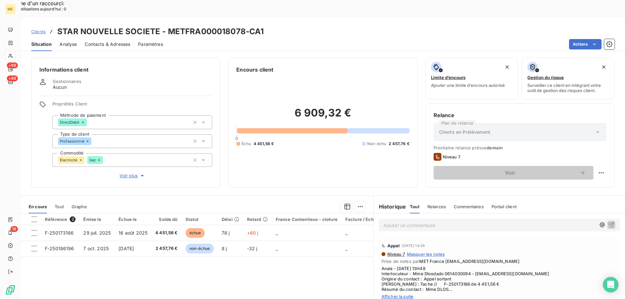
click at [42, 29] on span "Clients" at bounding box center [38, 31] width 14 height 5
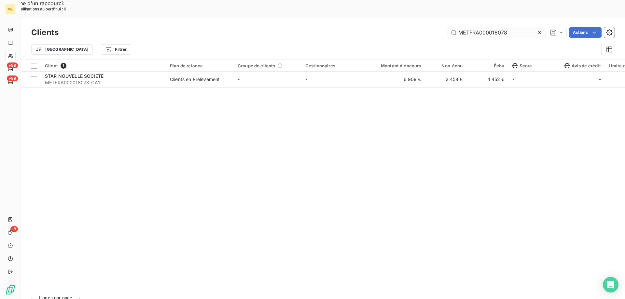
click at [504, 27] on input "METFRA000018078" at bounding box center [497, 32] width 98 height 10
type input "METFRA000022116"
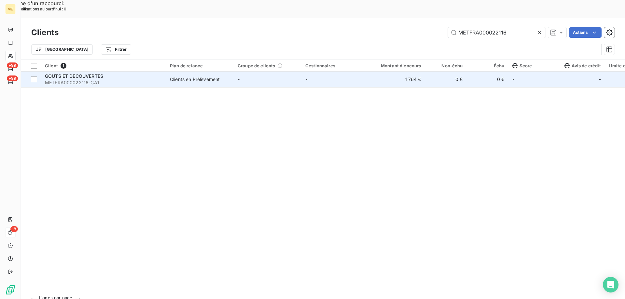
click at [94, 79] on span "METFRA000022116-CA1" at bounding box center [103, 82] width 117 height 7
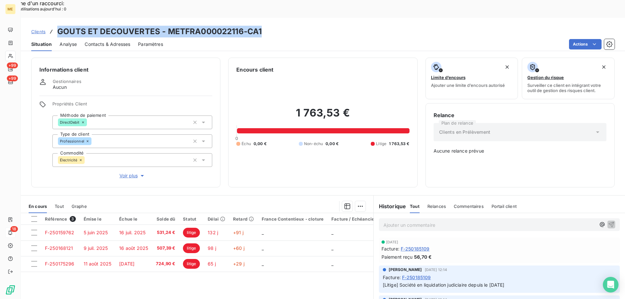
drag, startPoint x: 59, startPoint y: 13, endPoint x: 272, endPoint y: 13, distance: 213.5
click at [272, 26] on div "Clients GOUTS ET DECOUVERTES - METFRA000022116-CA1" at bounding box center [323, 32] width 604 height 12
copy h3 "GOUTS ET DECOUVERTES - METFRA000022116-CA1"
click at [39, 29] on span "Clients" at bounding box center [38, 31] width 14 height 5
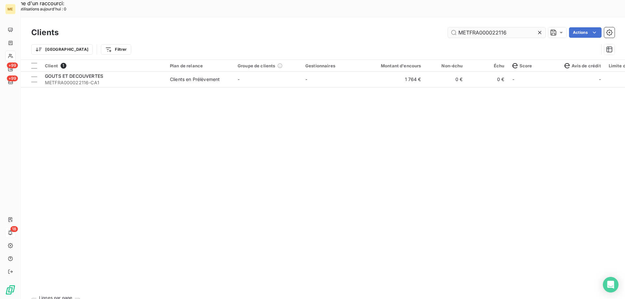
click at [495, 27] on input "METFRA000022116" at bounding box center [497, 32] width 98 height 10
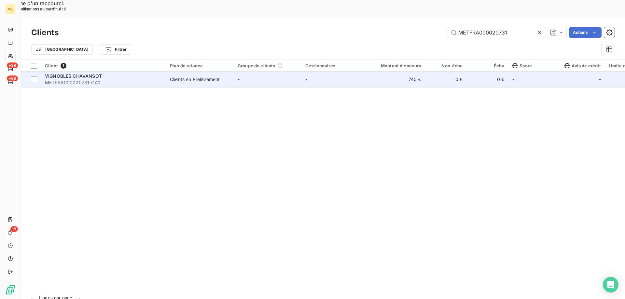
type input "METFRA000020731"
click at [69, 79] on span "METFRA000020731-CA1" at bounding box center [103, 82] width 117 height 7
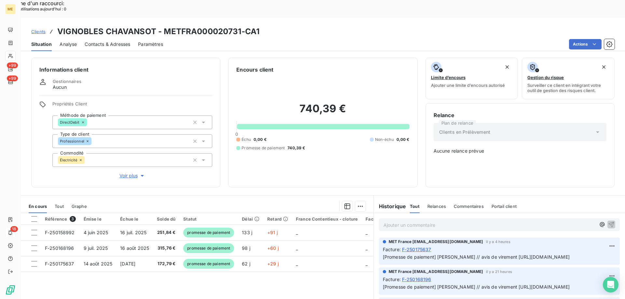
click at [36, 29] on span "Clients" at bounding box center [38, 31] width 14 height 5
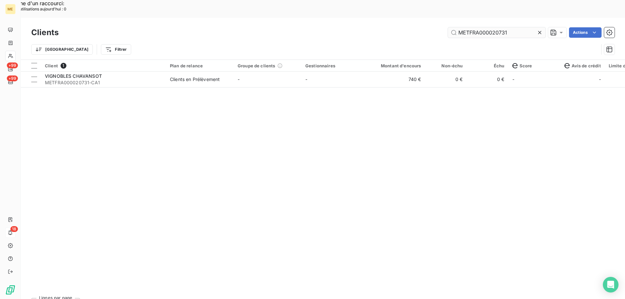
click at [469, 27] on input "METFRA000020731" at bounding box center [497, 32] width 98 height 10
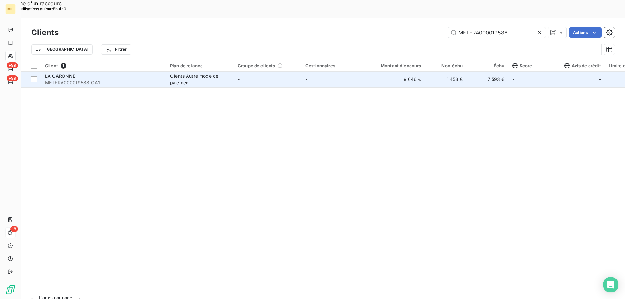
type input "METFRA000019588"
click at [52, 79] on span "METFRA000019588-CA1" at bounding box center [103, 82] width 117 height 7
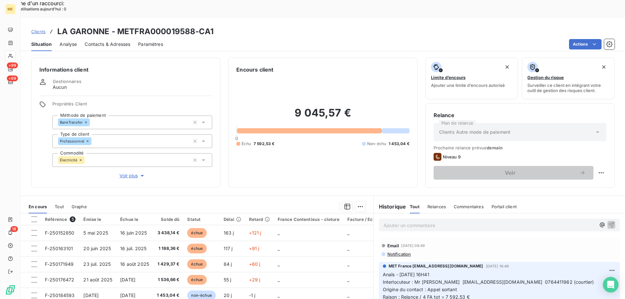
click at [131, 172] on span "Voir plus" at bounding box center [132, 175] width 26 height 7
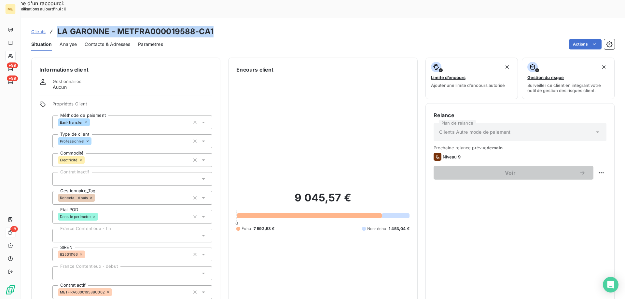
drag, startPoint x: 58, startPoint y: 16, endPoint x: 222, endPoint y: 16, distance: 164.0
click at [222, 26] on div "Clients LA GARONNE - METFRA000019588-CA1" at bounding box center [323, 32] width 604 height 12
copy h3 "LA GARONNE - METFRA000019588-CA1"
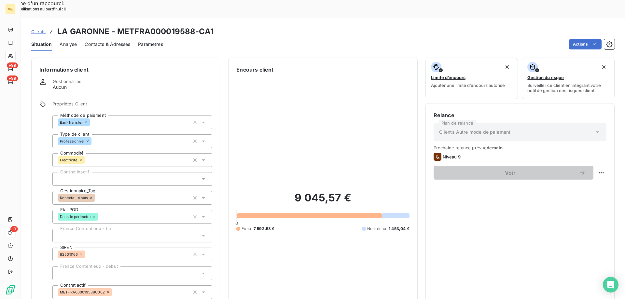
click at [35, 26] on div "Clients LA GARONNE - METFRA000019588-CA1" at bounding box center [122, 32] width 182 height 12
click at [36, 29] on span "Clients" at bounding box center [38, 31] width 14 height 5
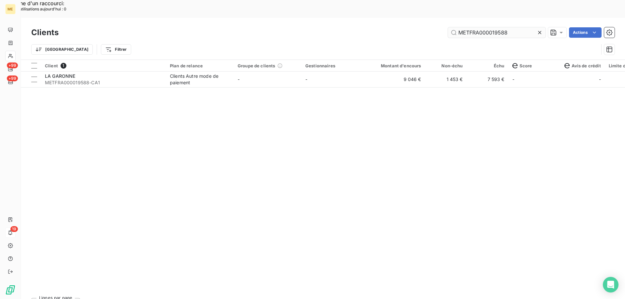
click at [480, 27] on input "METFRA000019588" at bounding box center [497, 32] width 98 height 10
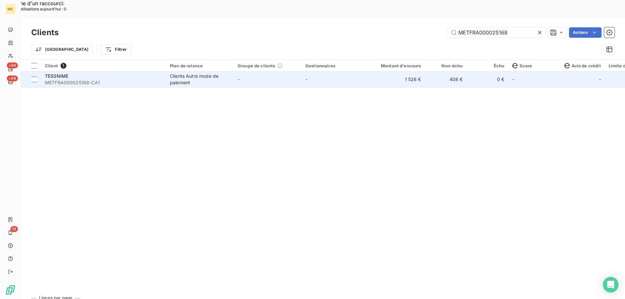
type input "METFRA000025168"
click at [58, 73] on div "TESSNIME" at bounding box center [103, 76] width 117 height 7
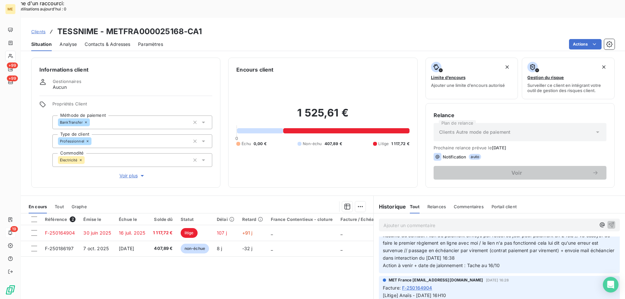
scroll to position [33, 0]
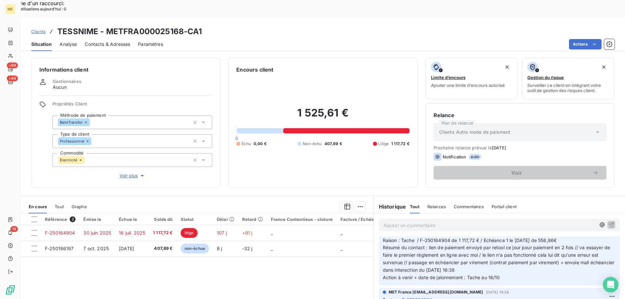
click at [37, 37] on div "Situation" at bounding box center [41, 44] width 21 height 14
click at [37, 29] on span "Clients" at bounding box center [38, 31] width 14 height 5
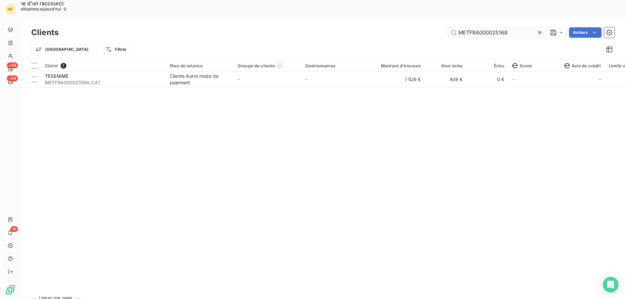
click at [477, 27] on input "METFRA000025168" at bounding box center [497, 32] width 98 height 10
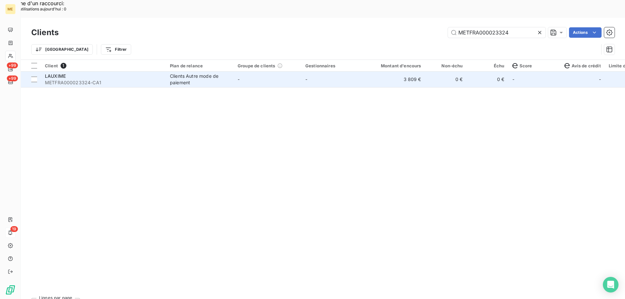
type input "METFRA000023324"
click at [56, 79] on span "METFRA000023324-CA1" at bounding box center [103, 82] width 117 height 7
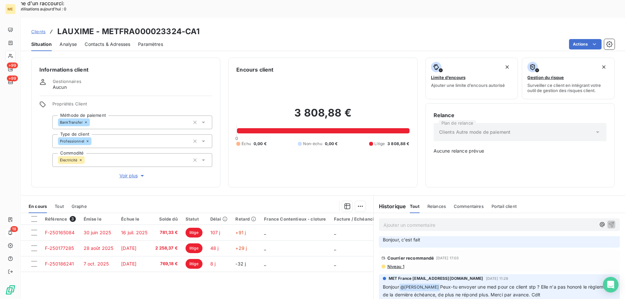
scroll to position [163, 0]
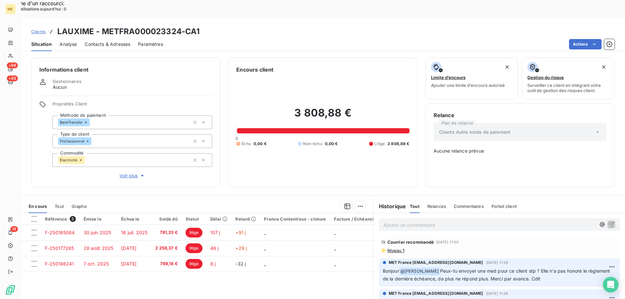
click at [128, 172] on span "Voir plus" at bounding box center [132, 175] width 26 height 7
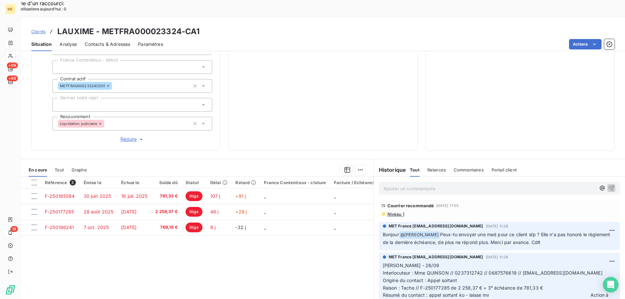
scroll to position [33, 0]
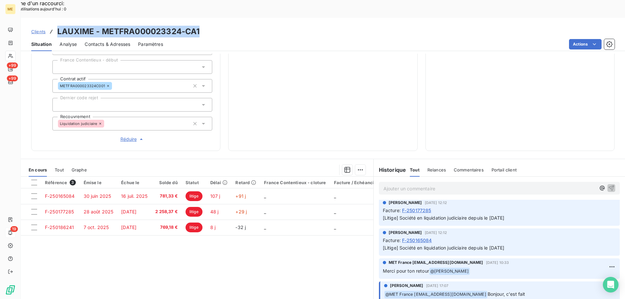
drag, startPoint x: 58, startPoint y: 13, endPoint x: 247, endPoint y: 12, distance: 189.1
click at [247, 26] on div "Clients LAUXIME - METFRA000023324-CA1" at bounding box center [323, 32] width 604 height 12
copy h3 "LAUXIME - METFRA000023324-CA1"
click at [39, 29] on span "Clients" at bounding box center [38, 31] width 14 height 5
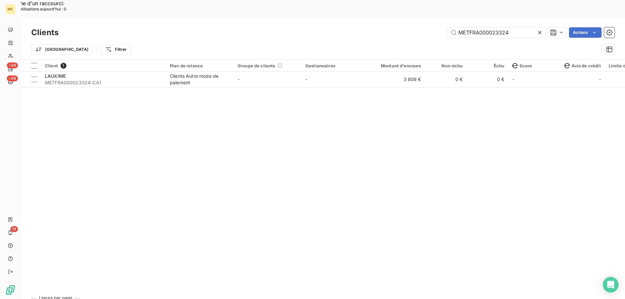
click at [489, 26] on div "Clients METFRA000023324 Actions" at bounding box center [322, 33] width 583 height 14
click at [471, 27] on input "METFRA000023324" at bounding box center [497, 32] width 98 height 10
paste input "00755_23253834963541"
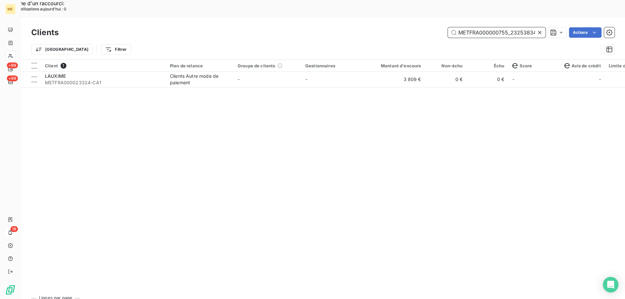
scroll to position [0, 19]
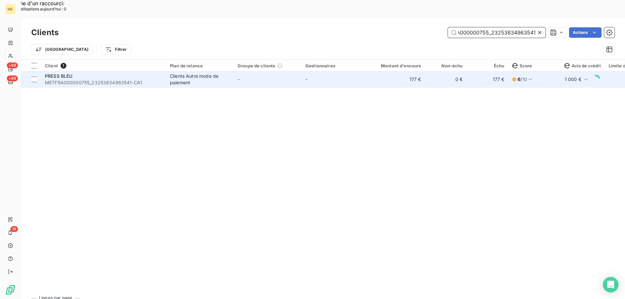
type input "METFRA000000755_23253834963541"
click at [72, 79] on span "METFRA000000755_23253834963541-CA1" at bounding box center [103, 82] width 117 height 7
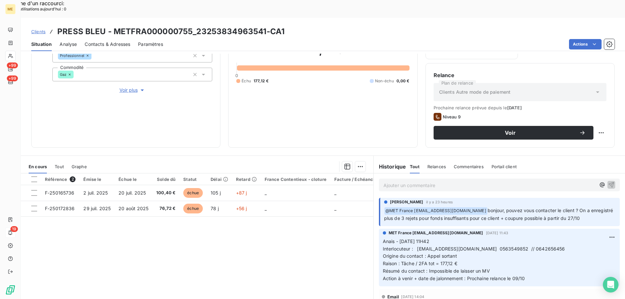
scroll to position [87, 0]
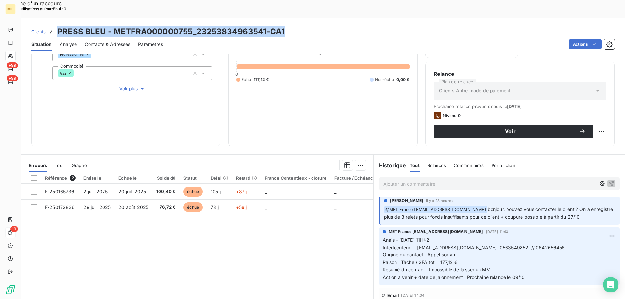
drag, startPoint x: 57, startPoint y: 14, endPoint x: 303, endPoint y: 17, distance: 245.4
click at [303, 26] on div "Clients PRESS BLEU - METFRA000000755_23253834963541-CA1" at bounding box center [323, 32] width 604 height 12
copy h3 "PRESS BLEU - METFRA000000755_23253834963541-CA1"
click at [33, 29] on span "Clients" at bounding box center [38, 31] width 14 height 5
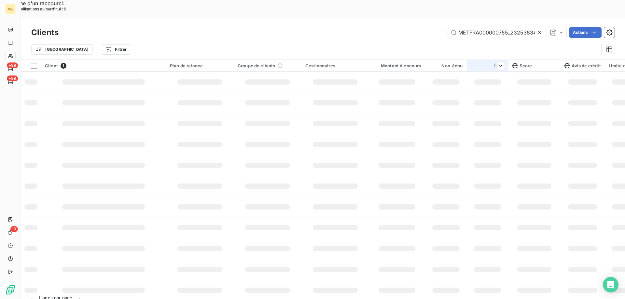
scroll to position [0, 19]
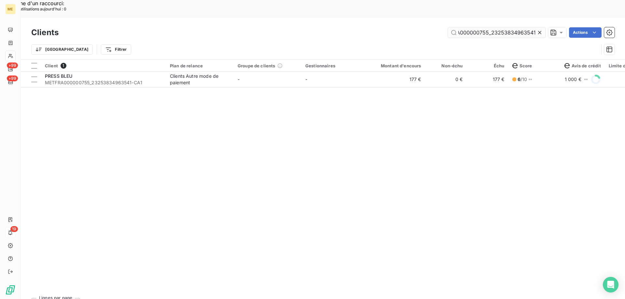
click at [489, 27] on input "METFRA000000755_23253834963541" at bounding box center [497, 32] width 98 height 10
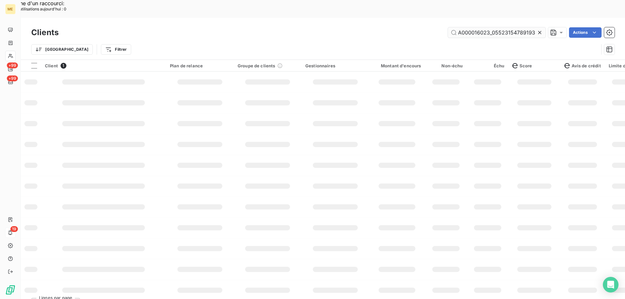
scroll to position [0, 17]
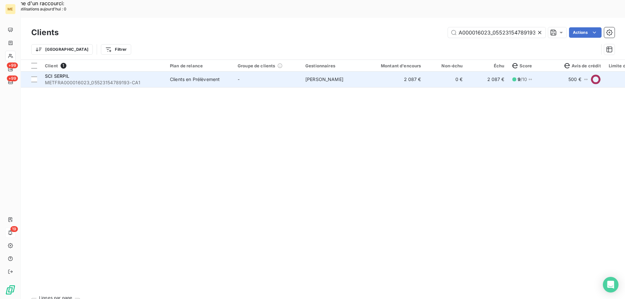
type input "METFRA000016023_05523154789193"
click at [45, 73] on span "SCI SERPIL" at bounding box center [57, 76] width 25 height 6
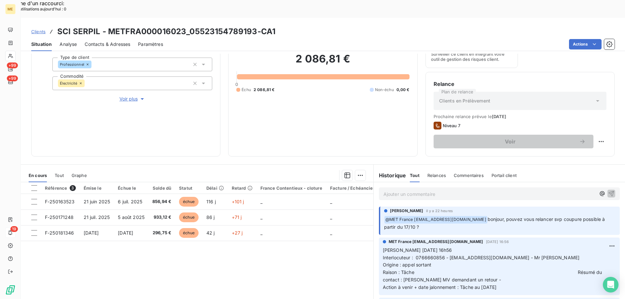
scroll to position [87, 0]
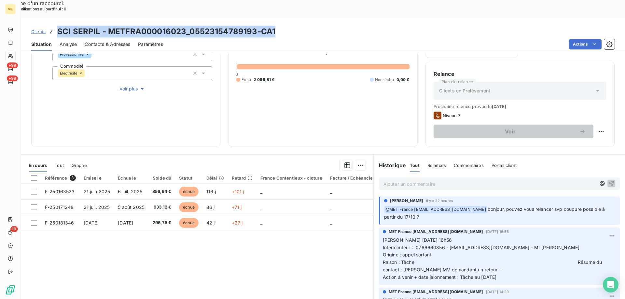
drag, startPoint x: 57, startPoint y: 13, endPoint x: 299, endPoint y: 12, distance: 241.8
click at [299, 26] on div "Clients SCI SERPIL - METFRA000016023_05523154789193-CA1" at bounding box center [323, 32] width 604 height 12
click at [44, 29] on span "Clients" at bounding box center [38, 31] width 14 height 5
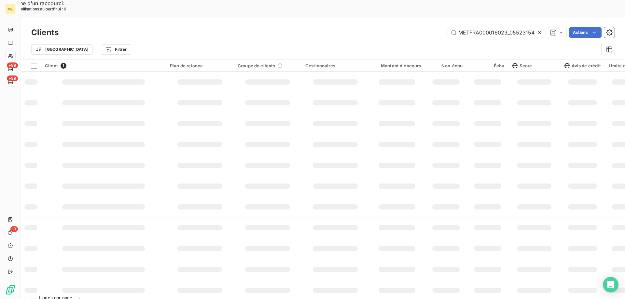
scroll to position [0, 17]
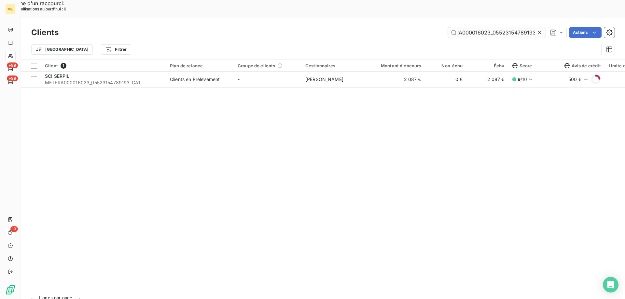
click at [469, 27] on input "METFRA000016023_05523154789193" at bounding box center [497, 32] width 98 height 10
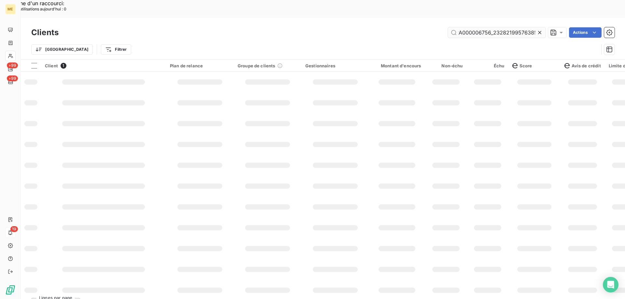
scroll to position [0, 19]
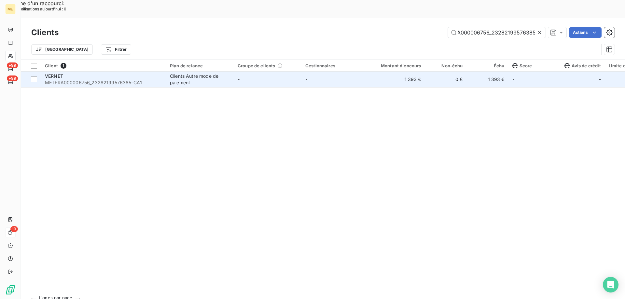
type input "METFRA000006756_23282199576385"
click at [62, 79] on span "METFRA000006756_23282199576385-CA1" at bounding box center [103, 82] width 117 height 7
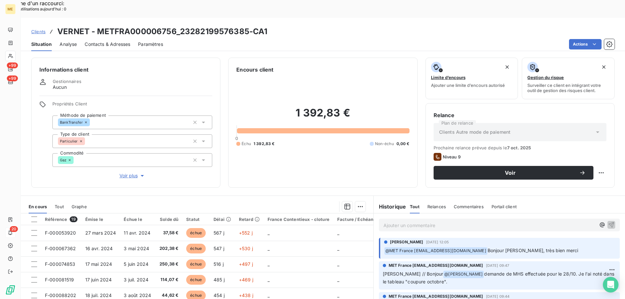
click at [44, 29] on span "Clients" at bounding box center [38, 31] width 14 height 5
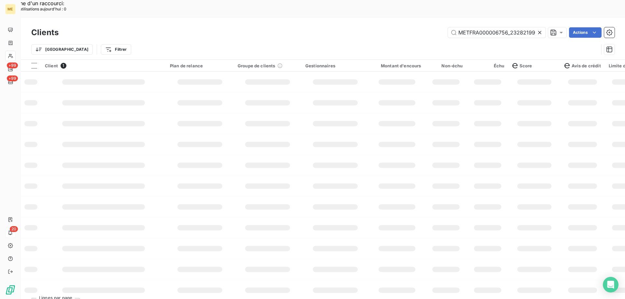
scroll to position [0, 19]
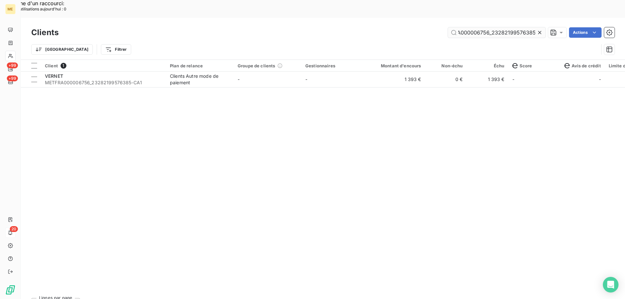
click at [465, 27] on input "METFRA000006756_23282199576385" at bounding box center [497, 32] width 98 height 10
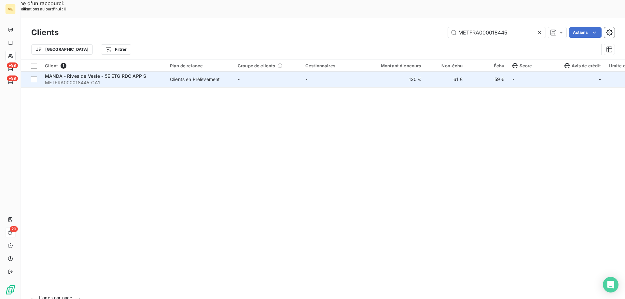
type input "METFRA000018445"
click at [68, 73] on span "MANDA - Rives de Vesle - 5E ETG RDC APP S" at bounding box center [95, 76] width 101 height 6
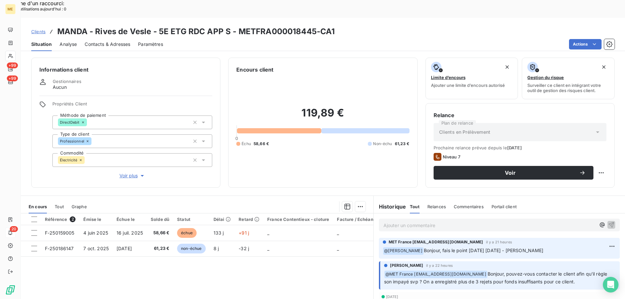
click at [120, 172] on span "Voir plus" at bounding box center [132, 175] width 26 height 7
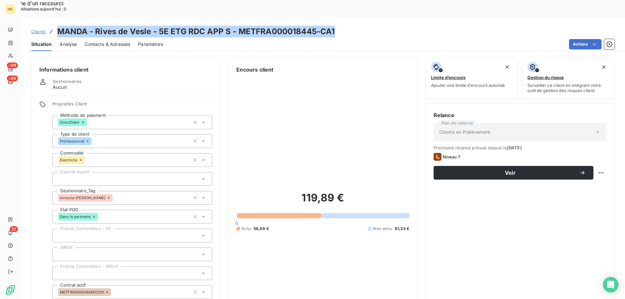
drag, startPoint x: 59, startPoint y: 13, endPoint x: 339, endPoint y: 10, distance: 280.5
click at [339, 26] on div "Clients MANDA - Rives de Vesle - 5E ETG RDC APP S - METFRA000018445-CA1" at bounding box center [323, 32] width 604 height 12
click at [35, 29] on span "Clients" at bounding box center [38, 31] width 14 height 5
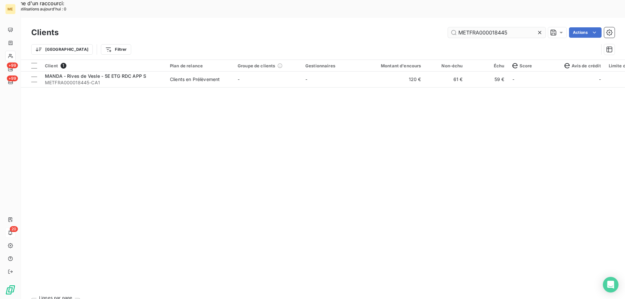
click at [470, 27] on input "METFRA000018445" at bounding box center [497, 32] width 98 height 10
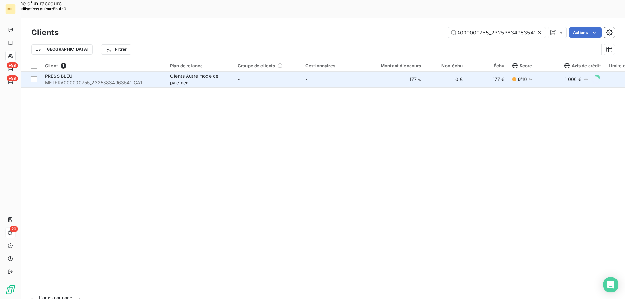
type input "METFRA000000755_23253834963541"
click at [52, 79] on span "METFRA000000755_23253834963541-CA1" at bounding box center [103, 82] width 117 height 7
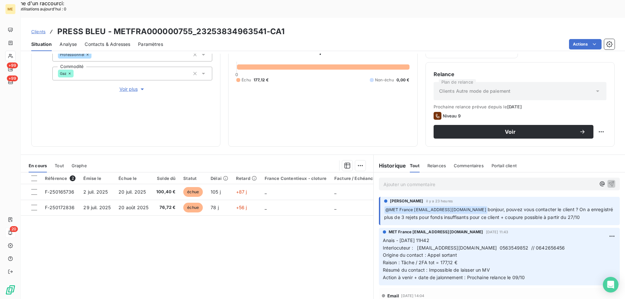
scroll to position [87, 0]
click at [34, 26] on div "Clients PRESS BLEU - METFRA000000755_23253834963541-CA1" at bounding box center [157, 32] width 253 height 12
click at [34, 29] on span "Clients" at bounding box center [38, 31] width 14 height 5
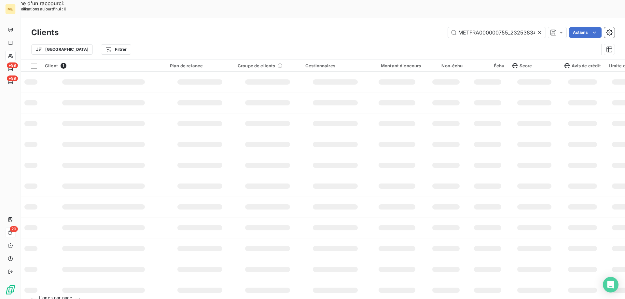
scroll to position [0, 19]
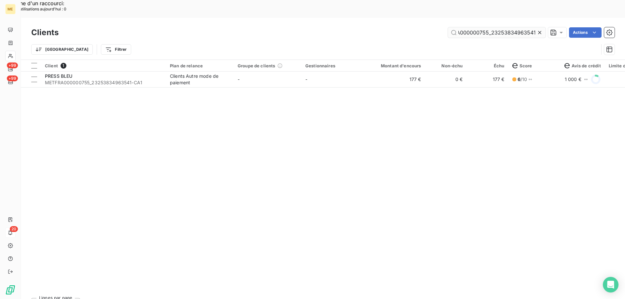
click at [478, 27] on input "METFRA000000755_23253834963541" at bounding box center [497, 32] width 98 height 10
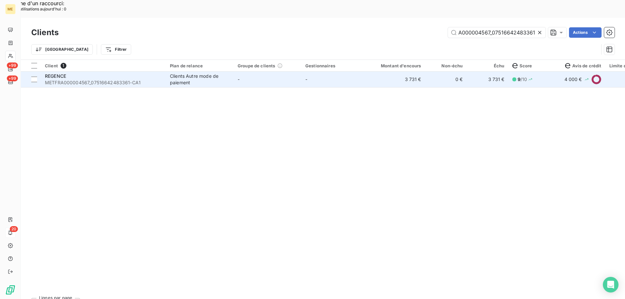
type input "METFRA000004567_07516642483361"
click at [59, 73] on div "REGENCE" at bounding box center [103, 76] width 117 height 7
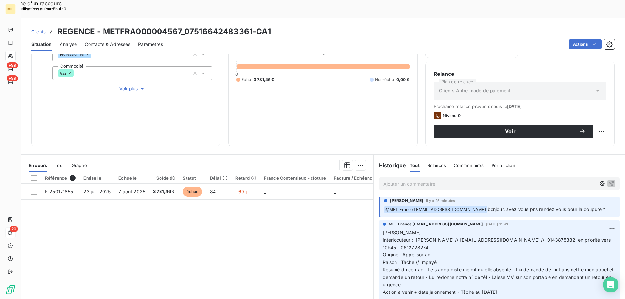
scroll to position [65, 0]
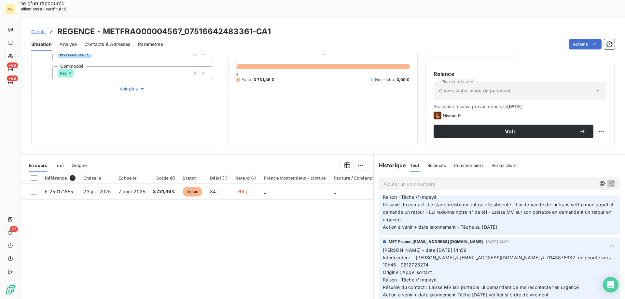
click at [42, 29] on span "Clients" at bounding box center [38, 31] width 14 height 5
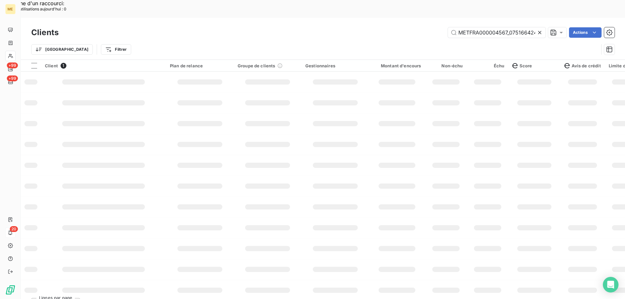
scroll to position [0, 17]
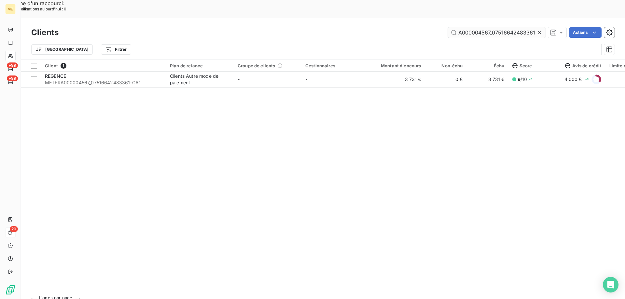
click at [476, 27] on input "METFRA000004567_07516642483361" at bounding box center [497, 32] width 98 height 10
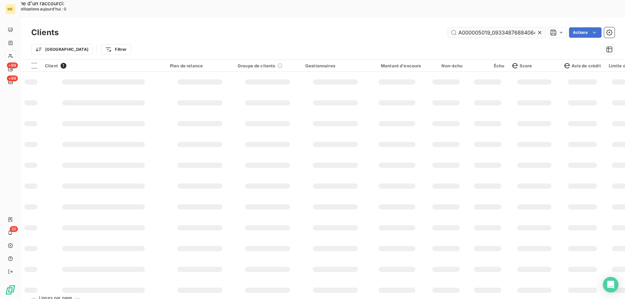
scroll to position [0, 20]
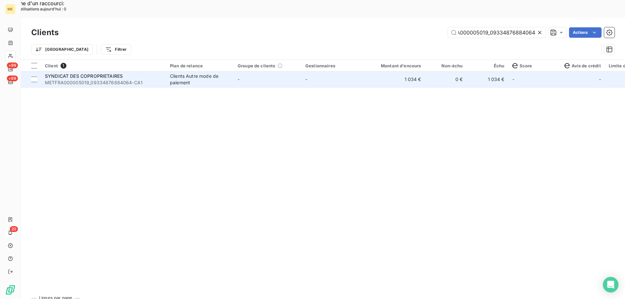
type input "METFRA000005019_09334876884064"
click at [73, 79] on span "METFRA000005019_09334876884064-CA1" at bounding box center [103, 82] width 117 height 7
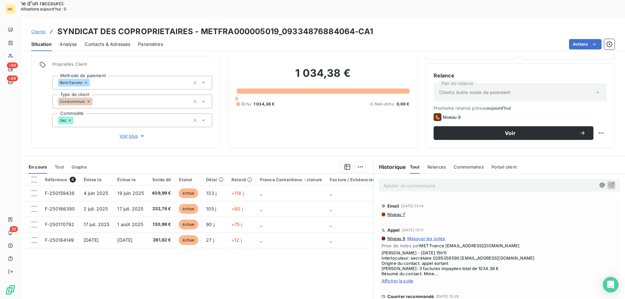
scroll to position [41, 0]
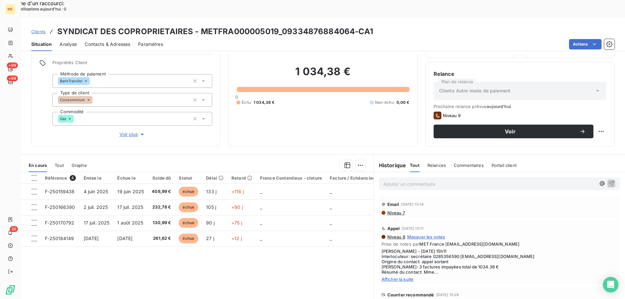
click at [389, 277] on span "Afficher la suite" at bounding box center [499, 279] width 236 height 5
click at [35, 29] on span "Clients" at bounding box center [38, 31] width 14 height 5
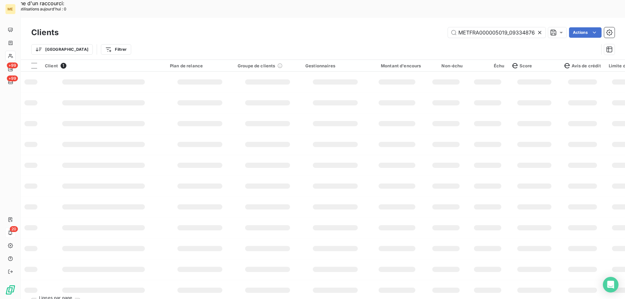
scroll to position [0, 20]
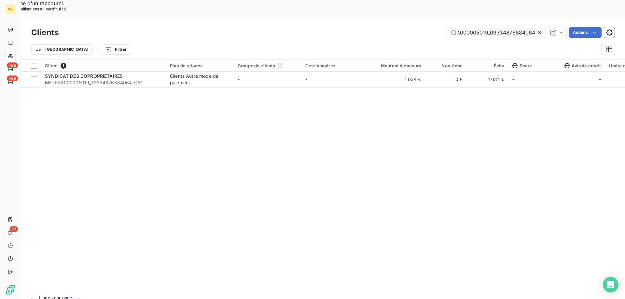
click at [478, 27] on input "METFRA000005019_09334876884064" at bounding box center [497, 32] width 98 height 10
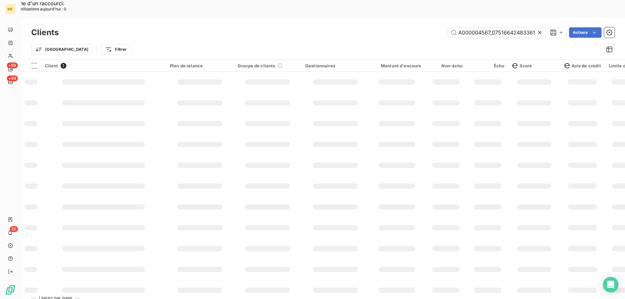
scroll to position [0, 17]
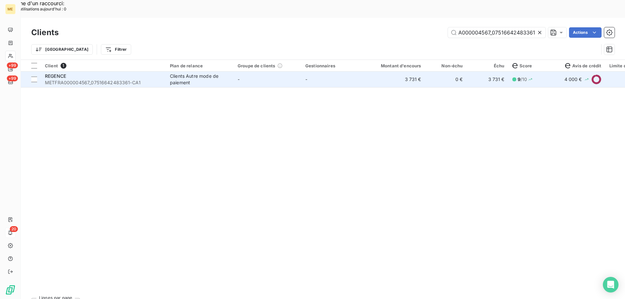
type input "METFRA000004567_07516642483361"
click at [96, 73] on div "REGENCE" at bounding box center [103, 76] width 117 height 7
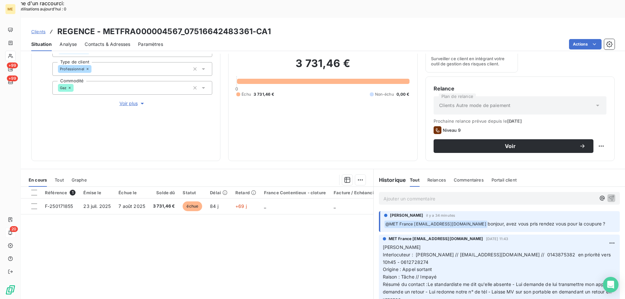
scroll to position [87, 0]
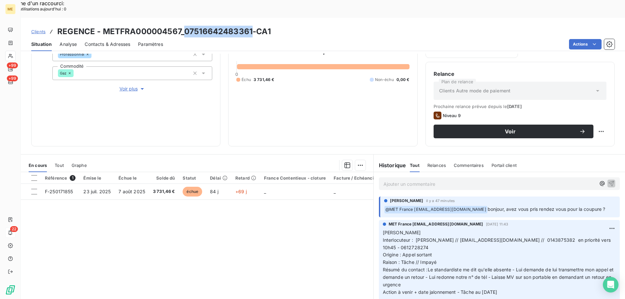
drag, startPoint x: 183, startPoint y: 13, endPoint x: 250, endPoint y: 15, distance: 67.1
click at [250, 26] on h3 "REGENCE - METFRA000004567_07516642483361-CA1" at bounding box center [163, 32] width 213 height 12
drag, startPoint x: 273, startPoint y: 58, endPoint x: 251, endPoint y: 59, distance: 22.5
click at [251, 77] on div "Échu 3 731,46 € Non-échu 0,00 €" at bounding box center [322, 80] width 173 height 6
drag, startPoint x: 425, startPoint y: 222, endPoint x: 435, endPoint y: 222, distance: 9.8
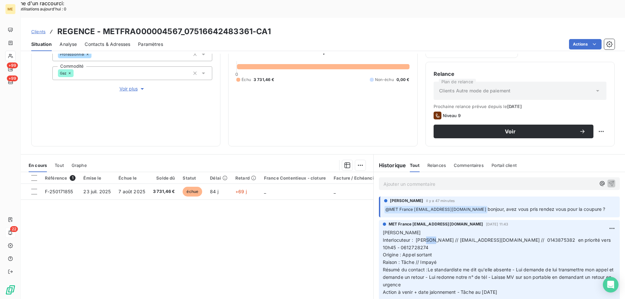
click at [435, 237] on span "Interlocuteur : Mme Khaoudy // zkhaoudy@leregencehotel.com // 0143875382 en pri…" at bounding box center [497, 243] width 229 height 13
drag, startPoint x: 413, startPoint y: 222, endPoint x: 445, endPoint y: 222, distance: 31.9
click at [445, 237] on span "Interlocuteur : Mme Khaoudy // zkhaoudy@leregencehotel.com // 0143875382 en pri…" at bounding box center [497, 243] width 229 height 13
drag, startPoint x: 529, startPoint y: 222, endPoint x: 554, endPoint y: 222, distance: 25.4
click at [554, 237] on span "Interlocuteur : Mme Khaoudy // zkhaoudy@leregencehotel.com // 0143875382 en pri…" at bounding box center [497, 243] width 229 height 13
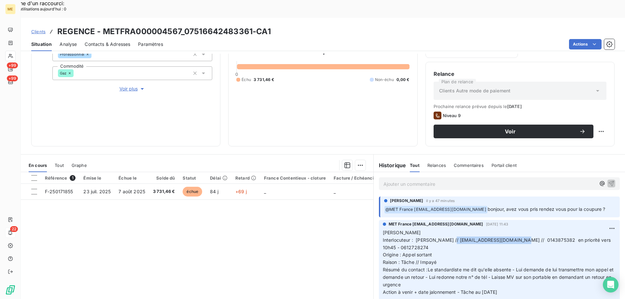
drag, startPoint x: 451, startPoint y: 222, endPoint x: 520, endPoint y: 224, distance: 68.4
click at [520, 237] on span "Interlocuteur : Mme Khaoudy // zkhaoudy@leregencehotel.com // 0143875382 en pri…" at bounding box center [497, 243] width 229 height 13
click at [389, 180] on p "Ajouter un commentaire ﻿" at bounding box center [489, 184] width 212 height 8
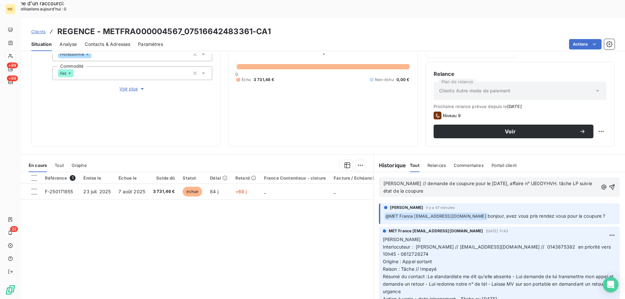
click at [572, 181] on span "Sylvain // demande de coupure pour le 20/10/2025, affaire n° UE0DYHVH. tâche LP…" at bounding box center [488, 187] width 210 height 13
click at [0, 0] on lt-span "suivi état" at bounding box center [0, 0] width 0 height 0
click at [609, 184] on icon "button" at bounding box center [612, 187] width 7 height 7
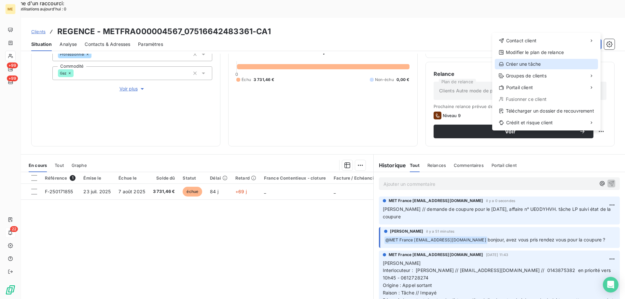
click at [508, 64] on div "Créer une tâche" at bounding box center [546, 64] width 103 height 10
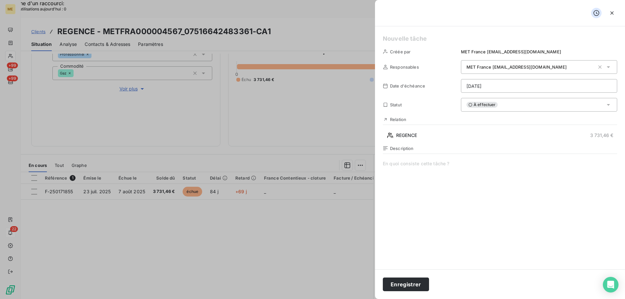
click at [403, 41] on h5 at bounding box center [500, 38] width 234 height 9
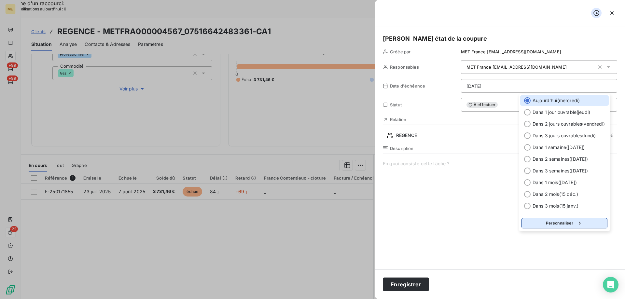
click at [557, 224] on button "Personnaliser" at bounding box center [564, 223] width 86 height 10
select select "9"
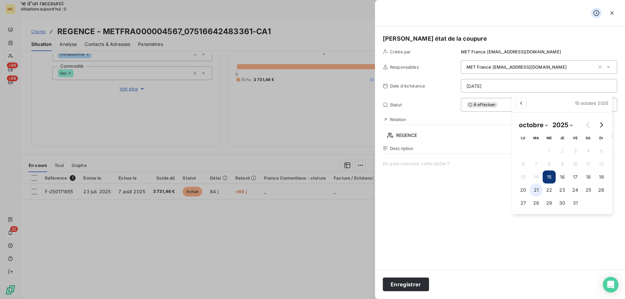
click at [539, 189] on button "21" at bounding box center [535, 190] width 13 height 13
type input "21/10/2025"
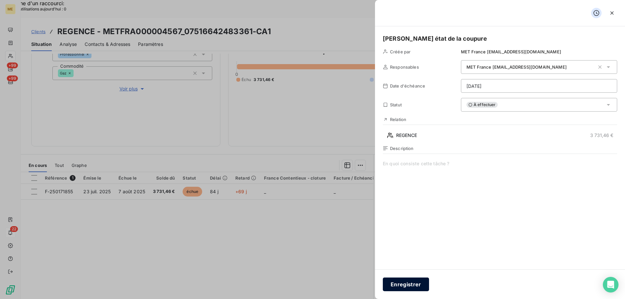
click at [406, 284] on button "Enregistrer" at bounding box center [406, 285] width 46 height 14
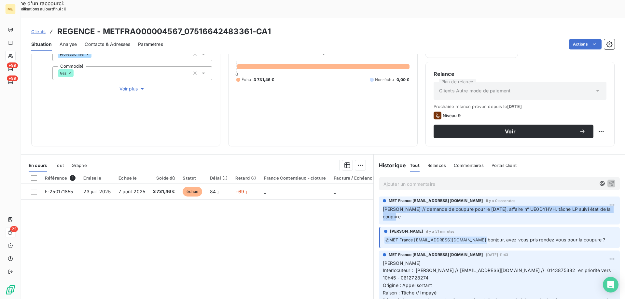
drag, startPoint x: 380, startPoint y: 190, endPoint x: 398, endPoint y: 197, distance: 18.6
click at [398, 206] on p "[PERSON_NAME] // demande de coupure pour le [DATE], affaire n° UE0DYHVH. tâche …" at bounding box center [499, 213] width 233 height 15
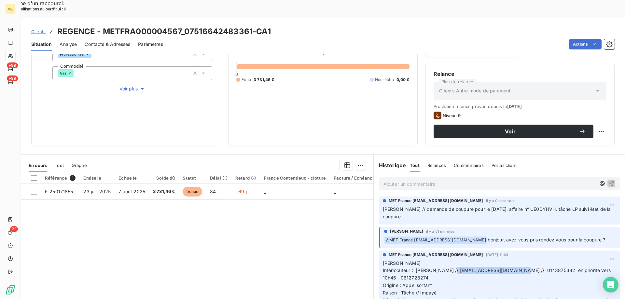
drag, startPoint x: 451, startPoint y: 255, endPoint x: 518, endPoint y: 255, distance: 67.4
click at [518, 268] on span "Interlocuteur : Mme Khaoudy // zkhaoudy@leregencehotel.com // 0143875382 en pri…" at bounding box center [497, 274] width 229 height 13
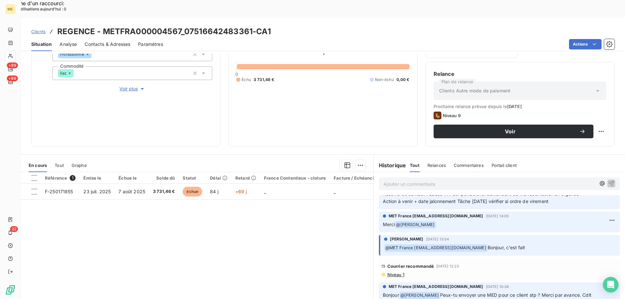
scroll to position [195, 0]
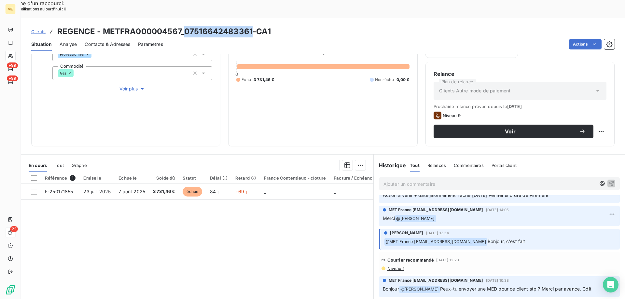
drag, startPoint x: 184, startPoint y: 14, endPoint x: 250, endPoint y: 18, distance: 65.9
click at [250, 26] on h3 "REGENCE - METFRA000004567_07516642483361-CA1" at bounding box center [163, 32] width 213 height 12
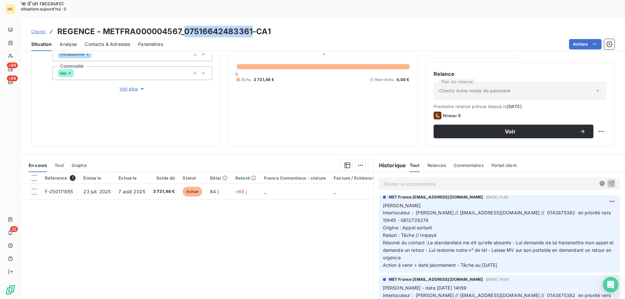
scroll to position [0, 0]
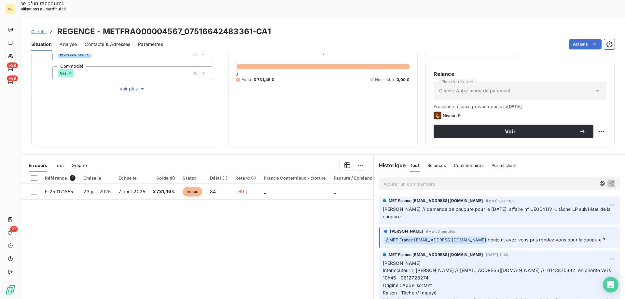
click at [420, 206] on span "[PERSON_NAME] // demande de coupure pour le [DATE], affaire n° UE0DYHVH. tâche …" at bounding box center [497, 212] width 229 height 13
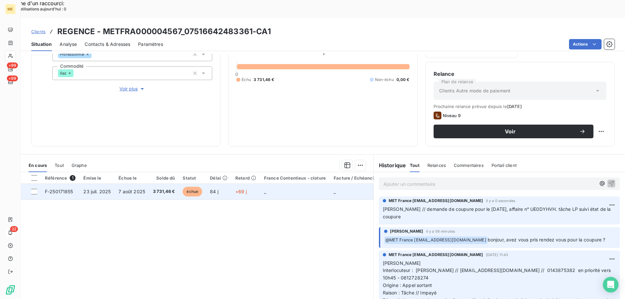
click at [100, 189] on span "23 juil. 2025" at bounding box center [96, 192] width 27 height 6
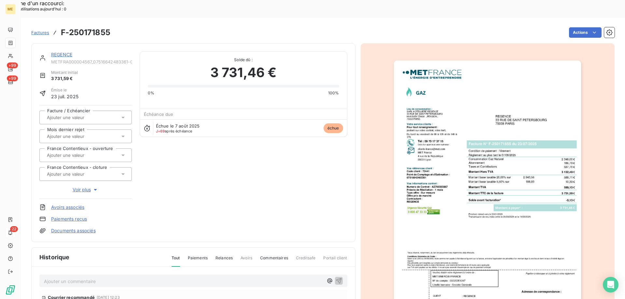
click at [430, 148] on img "button" at bounding box center [487, 193] width 187 height 265
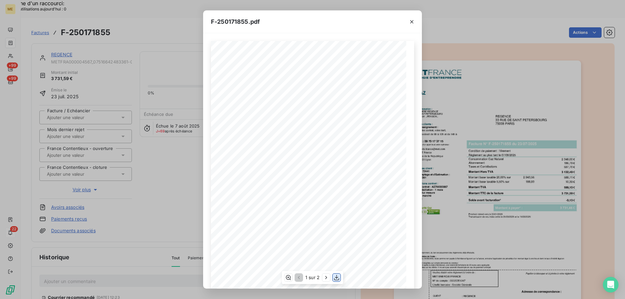
click at [336, 281] on icon "button" at bounding box center [336, 277] width 7 height 7
click at [163, 154] on div "F-250171855.pdf *Sous réserve, notamment, du bon encaissement des règlements dé…" at bounding box center [312, 149] width 625 height 299
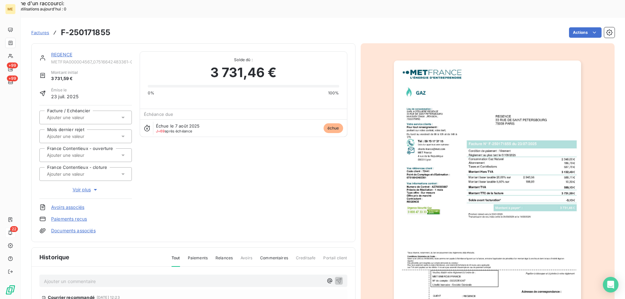
click at [65, 51] on div "REGENCE" at bounding box center [91, 54] width 81 height 7
click at [65, 52] on link "REGENCE" at bounding box center [61, 55] width 21 height 6
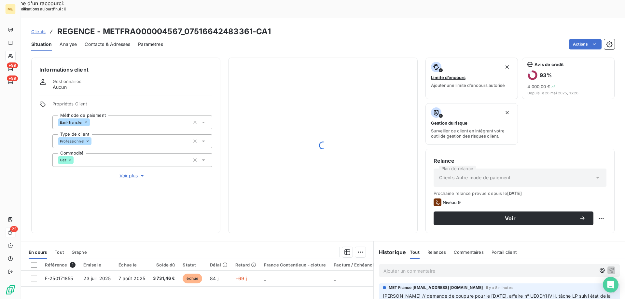
click at [37, 29] on span "Clients" at bounding box center [38, 31] width 14 height 5
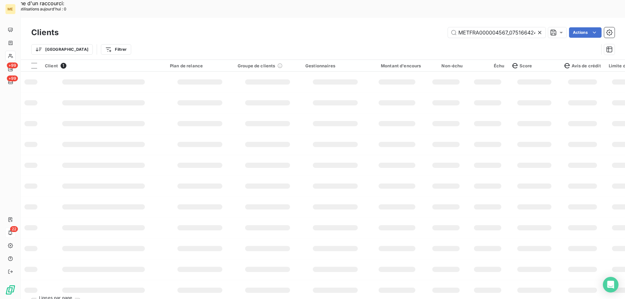
scroll to position [0, 17]
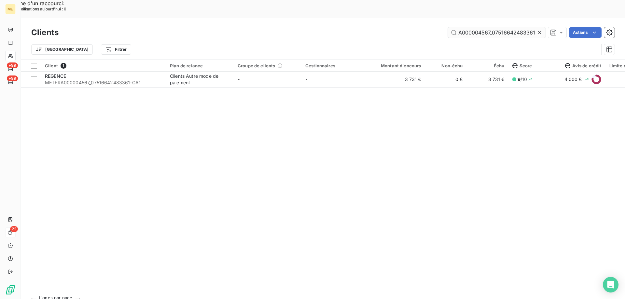
click at [458, 27] on input "METFRA000004567_07516642483361" at bounding box center [497, 32] width 98 height 10
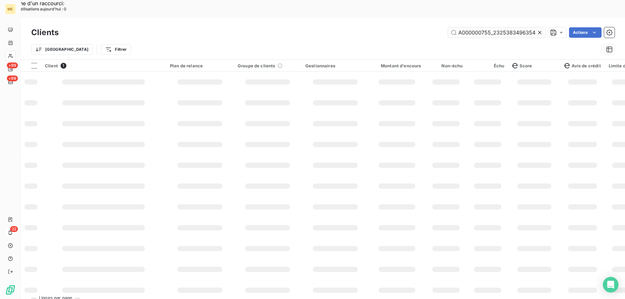
scroll to position [0, 19]
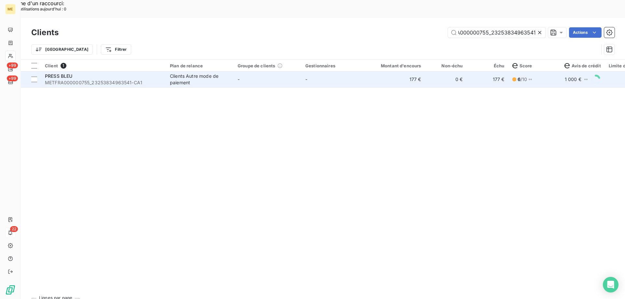
type input "METFRA000000755_23253834963541"
click at [64, 79] on span "METFRA000000755_23253834963541-CA1" at bounding box center [103, 82] width 117 height 7
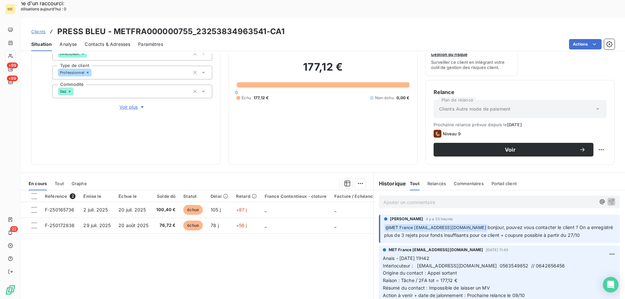
scroll to position [87, 0]
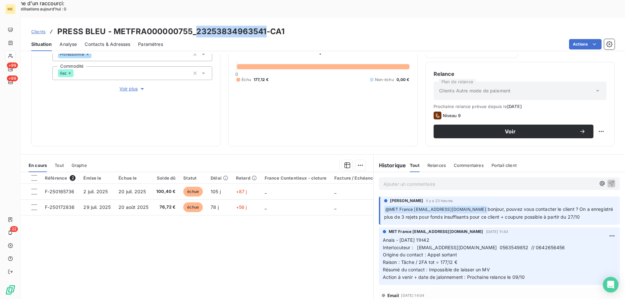
drag, startPoint x: 196, startPoint y: 13, endPoint x: 263, endPoint y: 18, distance: 66.9
click at [263, 26] on h3 "PRESS BLEU - METFRA000000755_23253834963541-CA1" at bounding box center [170, 32] width 227 height 12
drag, startPoint x: 474, startPoint y: 229, endPoint x: 502, endPoint y: 227, distance: 27.4
click at [502, 245] on span "Interlocuteur : services-hotel@orange.fr 0563549852 // 0642656456" at bounding box center [474, 248] width 182 height 6
click at [390, 180] on p "Ajouter un commentaire ﻿" at bounding box center [489, 184] width 212 height 8
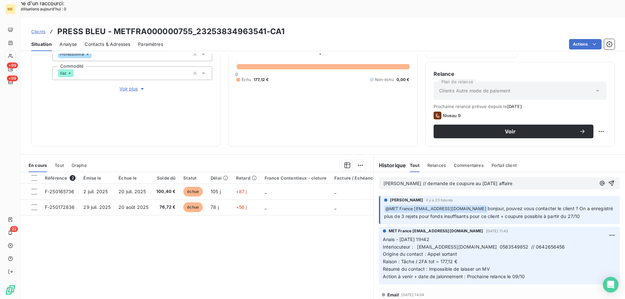
click at [462, 181] on span "Sylvain // demande de coupure au 24/10/2025 affaire" at bounding box center [447, 184] width 129 height 6
click at [511, 180] on p "Sylvain // demande de coupure au 27/10/2025 affaire" at bounding box center [489, 183] width 212 height 7
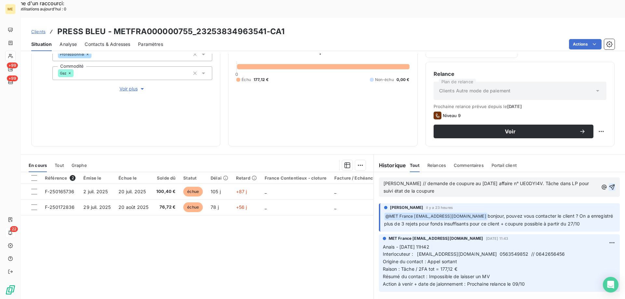
click at [609, 184] on icon "button" at bounding box center [612, 187] width 7 height 7
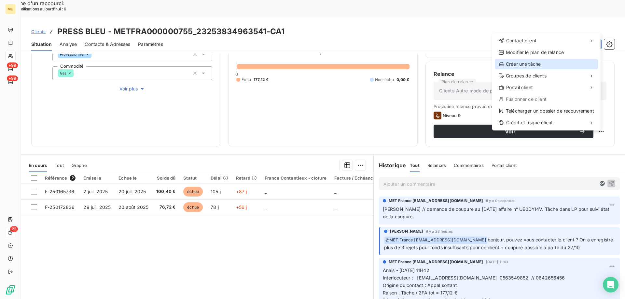
click at [521, 60] on div "Créer une tâche" at bounding box center [546, 64] width 103 height 10
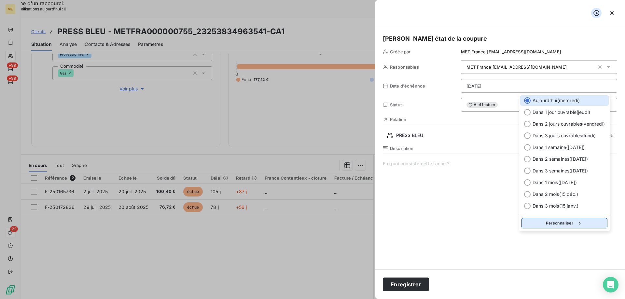
click at [554, 220] on button "Personnaliser" at bounding box center [564, 223] width 86 height 10
select select "9"
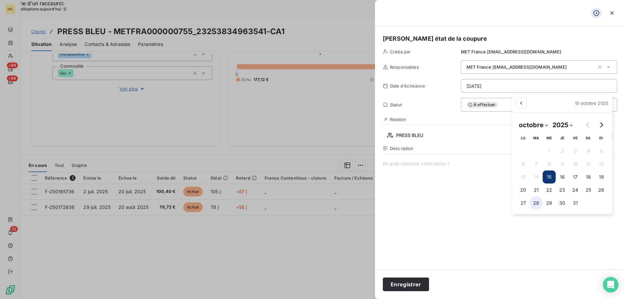
click at [540, 203] on button "28" at bounding box center [535, 203] width 13 height 13
type input "28/10/2025"
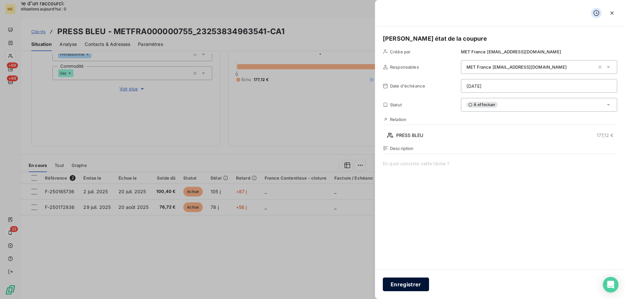
click at [410, 282] on button "Enregistrer" at bounding box center [406, 285] width 46 height 14
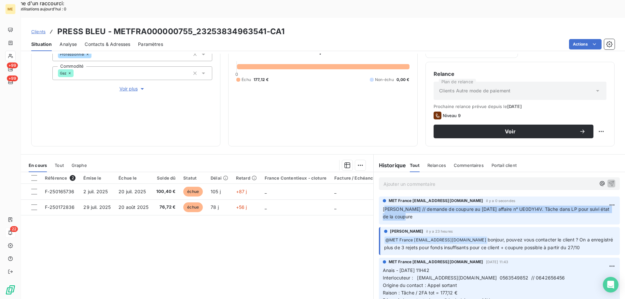
drag, startPoint x: 381, startPoint y: 192, endPoint x: 401, endPoint y: 199, distance: 20.4
click at [401, 206] on span "[PERSON_NAME] // demande de coupure au [DATE] affaire n° UE0DYI4V. Tâche dans L…" at bounding box center [497, 212] width 228 height 13
drag, startPoint x: 381, startPoint y: 188, endPoint x: 409, endPoint y: 197, distance: 29.2
click at [409, 206] on p "[PERSON_NAME] // demande de coupure au [DATE] affaire n° UE0DYI4V. Tâche dans L…" at bounding box center [499, 213] width 233 height 15
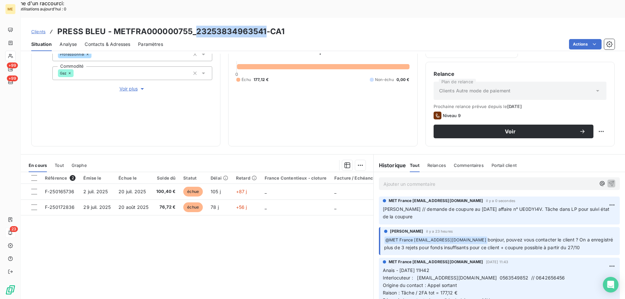
drag, startPoint x: 196, startPoint y: 17, endPoint x: 263, endPoint y: 17, distance: 66.7
click at [263, 26] on h3 "PRESS BLEU - METFRA000000755_23253834963541-CA1" at bounding box center [170, 32] width 227 height 12
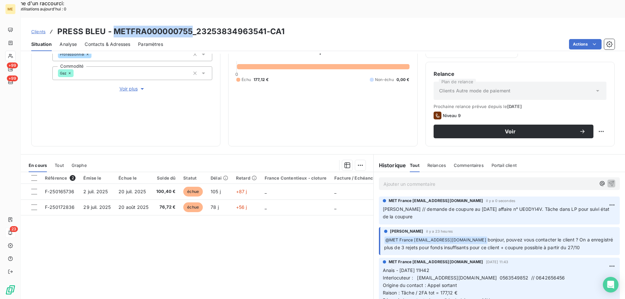
drag, startPoint x: 113, startPoint y: 14, endPoint x: 190, endPoint y: 16, distance: 77.5
click at [190, 26] on h3 "PRESS BLEU - METFRA000000755_23253834963541-CA1" at bounding box center [170, 32] width 227 height 12
drag, startPoint x: 415, startPoint y: 261, endPoint x: 471, endPoint y: 258, distance: 55.7
click at [471, 275] on span "Interlocuteur : services-hotel@orange.fr 0563549852 // 0642656456" at bounding box center [474, 278] width 182 height 6
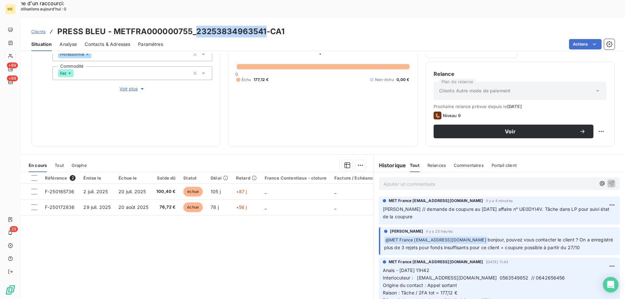
drag, startPoint x: 197, startPoint y: 14, endPoint x: 264, endPoint y: 15, distance: 66.7
click at [264, 26] on h3 "PRESS BLEU - METFRA000000755_23253834963541-CA1" at bounding box center [170, 32] width 227 height 12
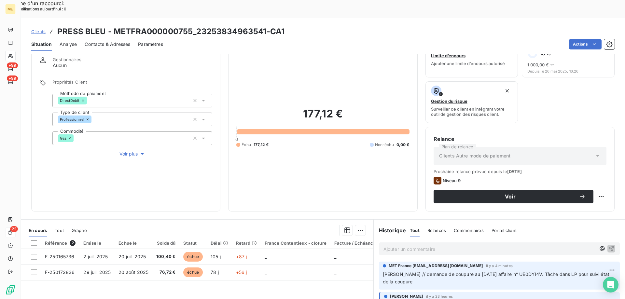
drag, startPoint x: 93, startPoint y: 271, endPoint x: 87, endPoint y: 256, distance: 16.0
click at [93, 271] on div "Référence 2 Émise le Échue le Solde dû Statut Délai Retard France Contentieux -…" at bounding box center [197, 299] width 352 height 125
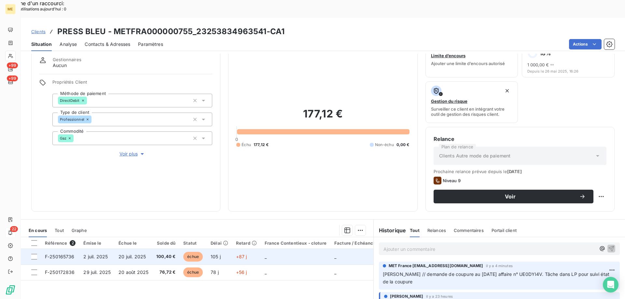
click at [67, 254] on span "F-250165736" at bounding box center [60, 257] width 30 height 6
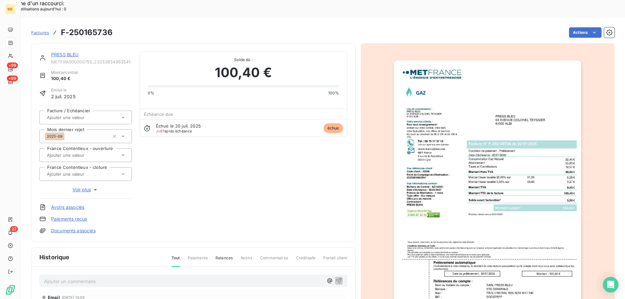
click at [441, 120] on img "button" at bounding box center [487, 193] width 187 height 265
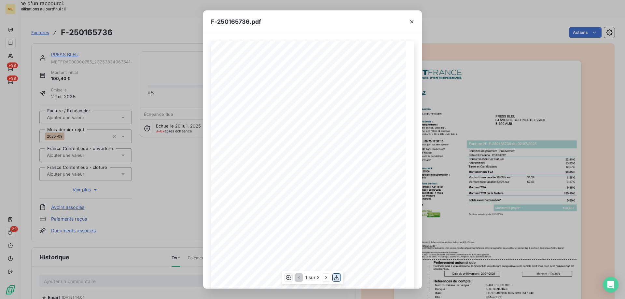
click at [337, 277] on icon "button" at bounding box center [336, 277] width 7 height 7
click at [147, 146] on div "F-250165736.pdf *Sous réserve, notamment, du bon encaissement des règlements dé…" at bounding box center [312, 149] width 625 height 299
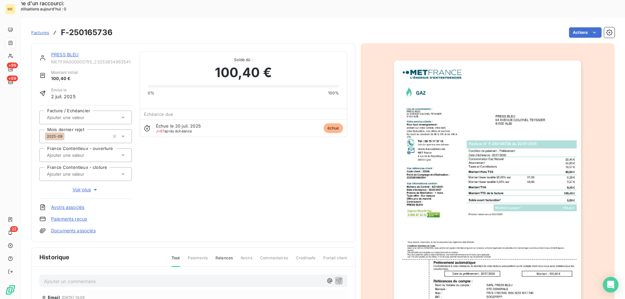
click at [72, 52] on link "PRESS BLEU" at bounding box center [65, 55] width 28 height 6
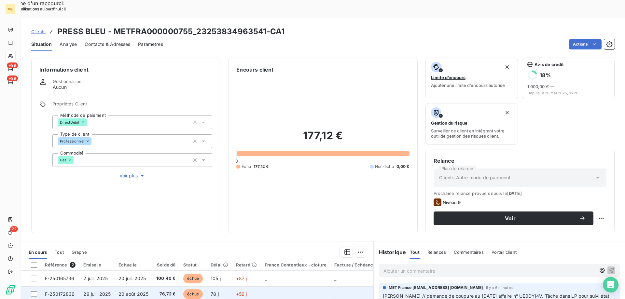
click at [62, 286] on td "F-250172836" at bounding box center [60, 294] width 38 height 16
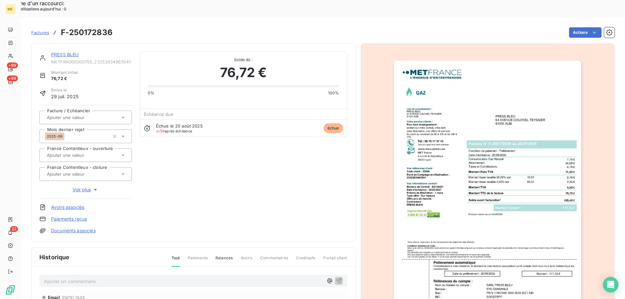
click at [468, 173] on img "button" at bounding box center [487, 193] width 187 height 265
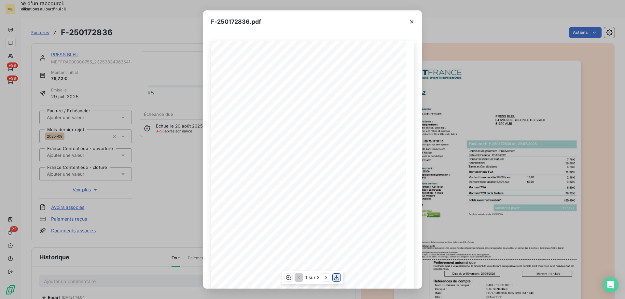
click at [337, 276] on icon "button" at bounding box center [336, 277] width 7 height 7
click at [570, 90] on div "F-250172836.pdf *Sous réserve, notamment, du bon encaissement des règlements dé…" at bounding box center [312, 149] width 625 height 299
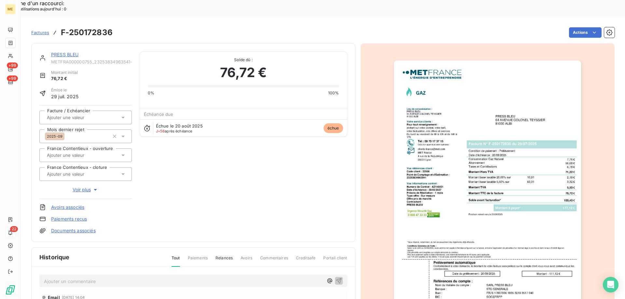
click at [77, 52] on link "PRESS BLEU" at bounding box center [65, 55] width 28 height 6
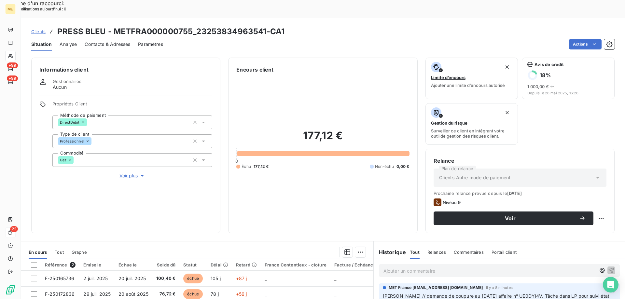
click at [39, 29] on span "Clients" at bounding box center [38, 31] width 14 height 5
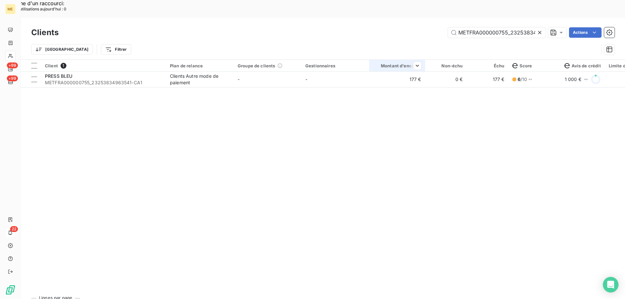
scroll to position [0, 19]
click at [475, 27] on input "METFRA000000755_23253834963541" at bounding box center [497, 32] width 98 height 10
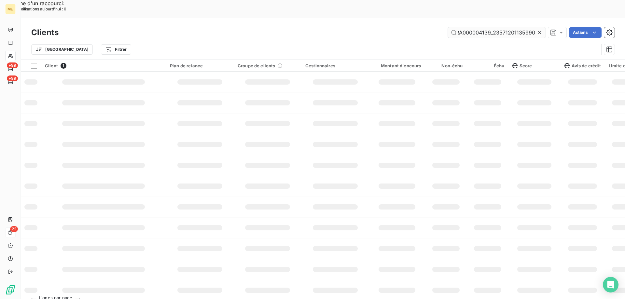
scroll to position [0, 16]
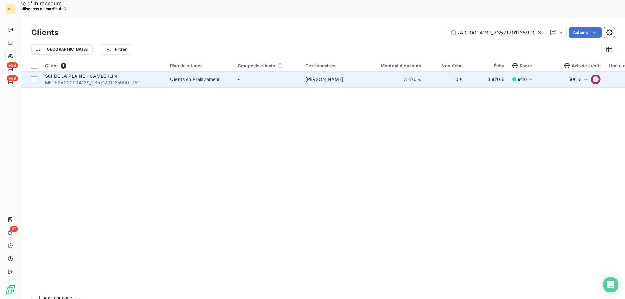
type input "METFRA000004139_23571201135990"
click at [73, 73] on div "SCI DE LA PLAINE - CAMBERLIN" at bounding box center [103, 76] width 117 height 7
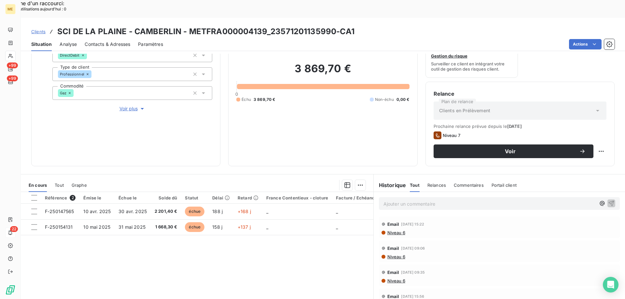
scroll to position [87, 0]
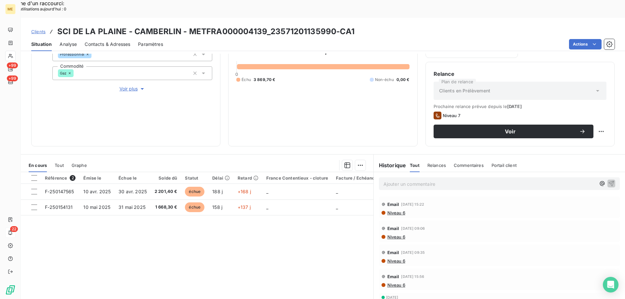
click at [132, 86] on span "Voir plus" at bounding box center [132, 89] width 26 height 7
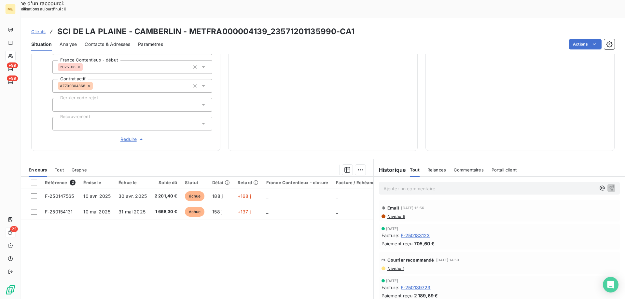
scroll to position [98, 0]
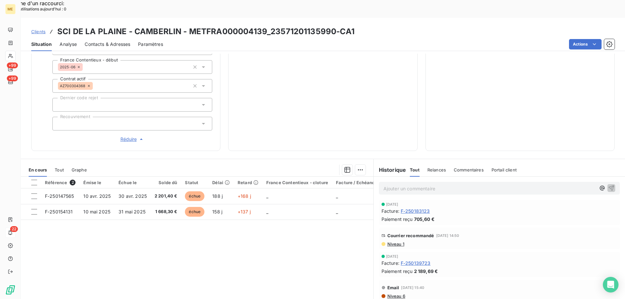
click at [324, 26] on h3 "SCI DE LA PLAINE - CAMBERLIN - METFRA000004139_23571201135990-CA1" at bounding box center [205, 32] width 297 height 12
click at [309, 40] on div "3 869,70 € 0 Échu 3 869,70 € Non-échu 0,00 €" at bounding box center [322, 5] width 173 height 276
drag, startPoint x: 269, startPoint y: 15, endPoint x: 335, endPoint y: 15, distance: 66.4
click at [335, 26] on h3 "SCI DE LA PLAINE - CAMBERLIN - METFRA000004139_23571201135990-CA1" at bounding box center [205, 32] width 297 height 12
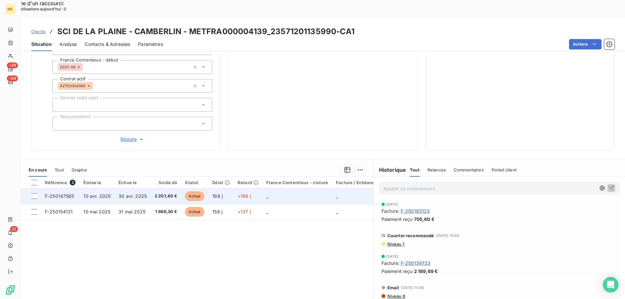
click at [62, 193] on span "F-250147565" at bounding box center [59, 196] width 29 height 6
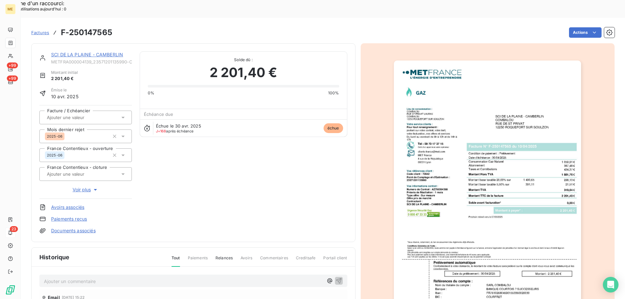
click at [107, 51] on div "SCI DE LA PLAINE - CAMBERLIN" at bounding box center [91, 54] width 81 height 7
click at [107, 52] on link "SCI DE LA PLAINE - CAMBERLIN" at bounding box center [87, 55] width 72 height 6
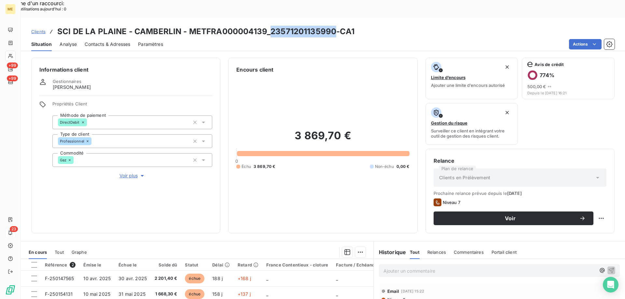
drag, startPoint x: 271, startPoint y: 13, endPoint x: 335, endPoint y: 16, distance: 64.5
click at [335, 26] on h3 "SCI DE LA PLAINE - CAMBERLIN - METFRA000004139_23571201135990-CA1" at bounding box center [205, 32] width 297 height 12
drag, startPoint x: 186, startPoint y: 13, endPoint x: 263, endPoint y: 14, distance: 76.8
click at [263, 26] on h3 "SCI DE LA PLAINE - CAMBERLIN - METFRA000004139_23571201135990-CA1" at bounding box center [205, 32] width 297 height 12
click at [395, 267] on p "Ajouter un commentaire ﻿" at bounding box center [489, 271] width 212 height 8
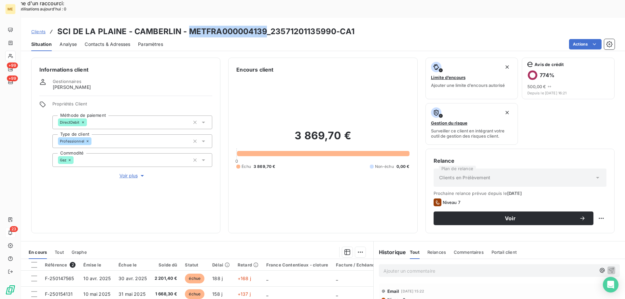
click at [397, 267] on p "Ajouter un commentaire ﻿" at bounding box center [489, 271] width 212 height 8
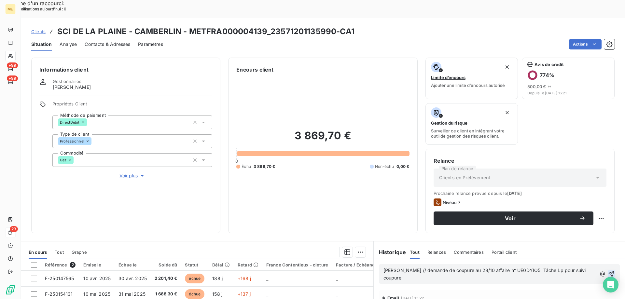
click at [608, 271] on icon "button" at bounding box center [611, 274] width 7 height 7
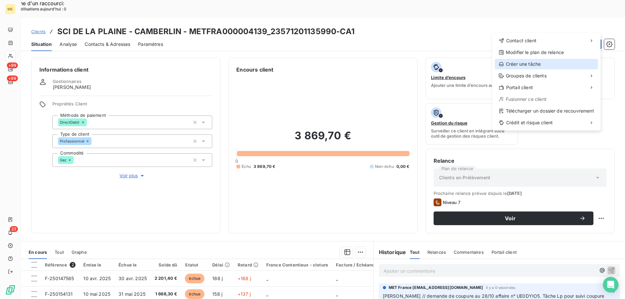
click at [526, 63] on div "Créer une tâche" at bounding box center [546, 64] width 103 height 10
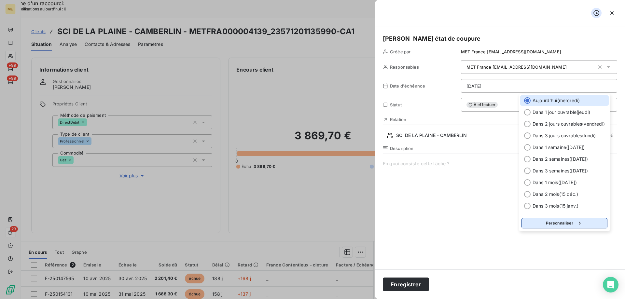
click at [548, 221] on button "Personnaliser" at bounding box center [564, 223] width 86 height 10
select select "9"
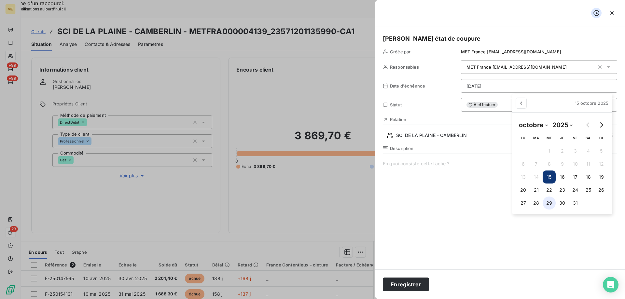
click at [546, 202] on button "29" at bounding box center [548, 203] width 13 height 13
type input "29/10/2025"
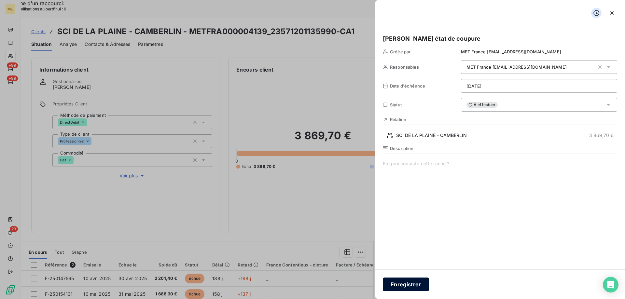
click at [423, 284] on button "Enregistrer" at bounding box center [406, 285] width 46 height 14
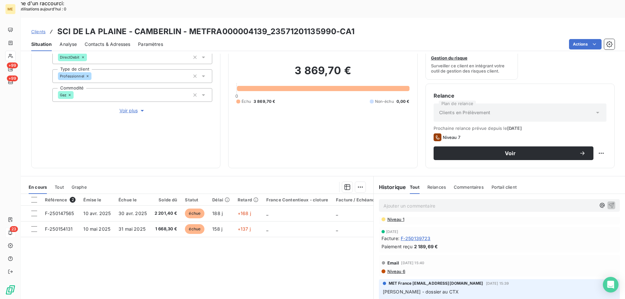
scroll to position [130, 0]
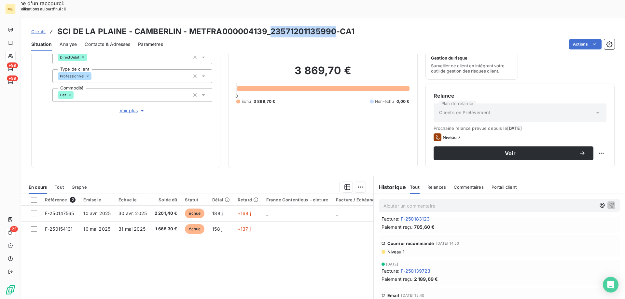
drag, startPoint x: 271, startPoint y: 12, endPoint x: 335, endPoint y: 10, distance: 63.8
click at [335, 26] on h3 "SCI DE LA PLAINE - CAMBERLIN - METFRA000004139_23571201135990-CA1" at bounding box center [205, 32] width 297 height 12
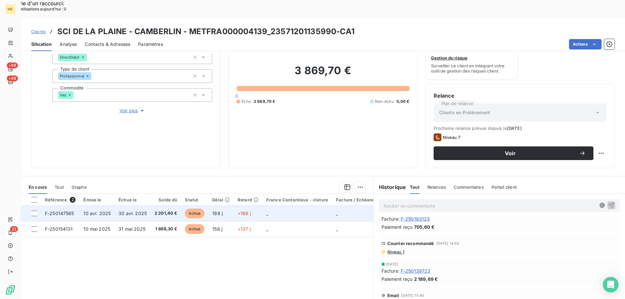
click at [56, 211] on span "F-250147565" at bounding box center [59, 214] width 29 height 6
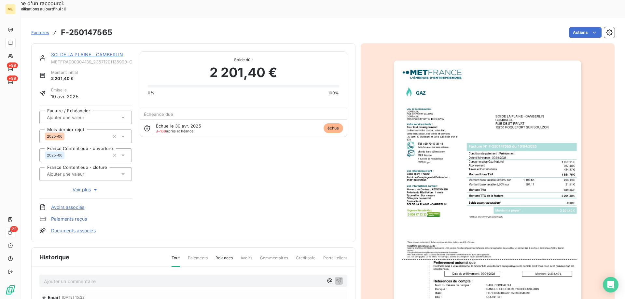
click at [426, 174] on img "button" at bounding box center [487, 193] width 187 height 265
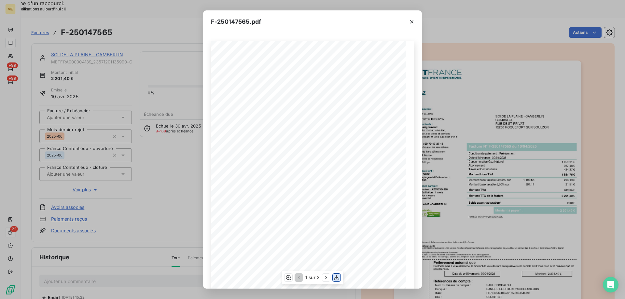
click at [337, 278] on icon "button" at bounding box center [336, 277] width 7 height 7
click at [412, 21] on icon "button" at bounding box center [411, 21] width 3 height 3
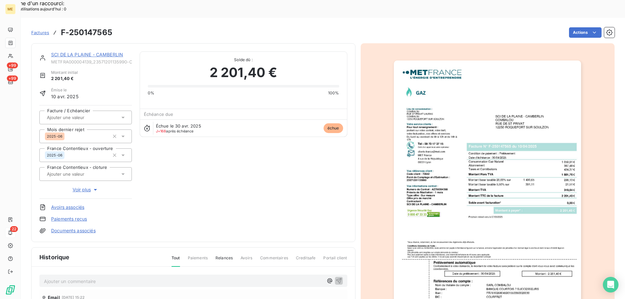
click at [105, 52] on link "SCI DE LA PLAINE - CAMBERLIN" at bounding box center [87, 55] width 72 height 6
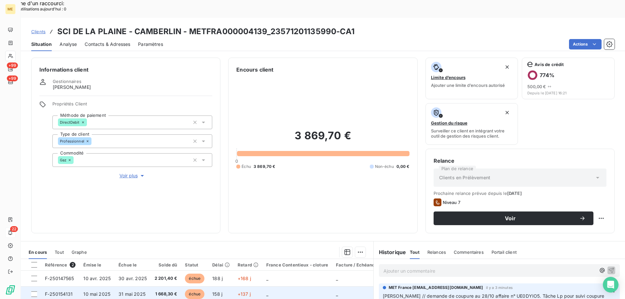
click at [55, 286] on td "F-250154131" at bounding box center [60, 294] width 38 height 16
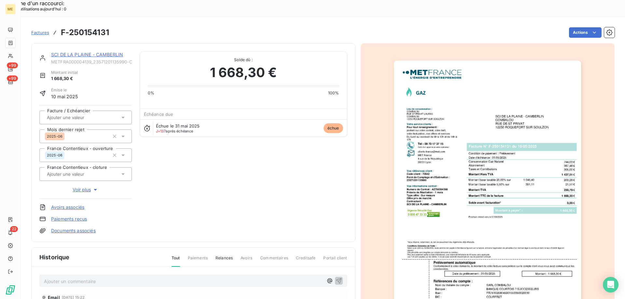
click at [488, 134] on img "button" at bounding box center [487, 193] width 187 height 265
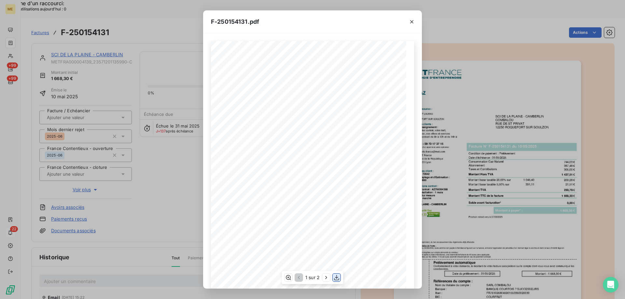
click at [336, 279] on icon "button" at bounding box center [336, 277] width 7 height 7
click at [413, 19] on icon "button" at bounding box center [411, 22] width 7 height 7
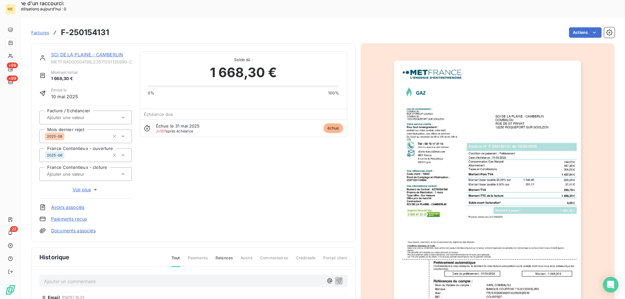
click at [102, 52] on link "SCI DE LA PLAINE - CAMBERLIN" at bounding box center [87, 55] width 72 height 6
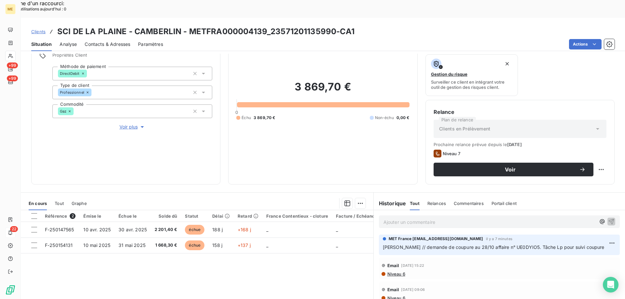
scroll to position [87, 0]
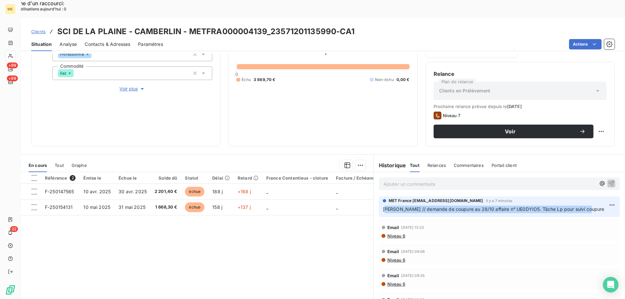
drag, startPoint x: 381, startPoint y: 191, endPoint x: 594, endPoint y: 191, distance: 212.8
click at [594, 206] on p "[PERSON_NAME] // demande de coupure au 28/10 affaire n° UE0DYIO5. Tâche Lp pour…" at bounding box center [499, 209] width 233 height 7
click at [402, 220] on div "Email 13 oct. 2025, 15:22 Niveau 6" at bounding box center [499, 230] width 241 height 21
drag, startPoint x: 381, startPoint y: 190, endPoint x: 580, endPoint y: 192, distance: 199.5
click at [580, 206] on span "[PERSON_NAME] // demande de coupure au 28/10 affaire n° UE0DYIO5. Tâche Lp pour…" at bounding box center [494, 209] width 222 height 6
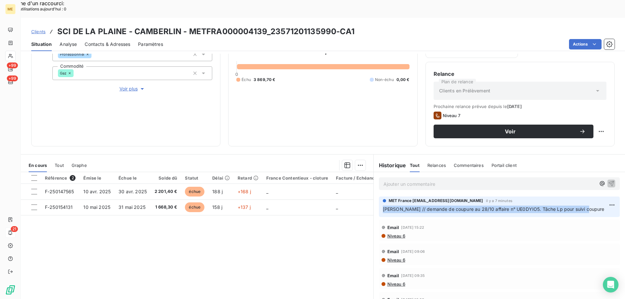
click at [31, 29] on span "Clients" at bounding box center [38, 31] width 14 height 5
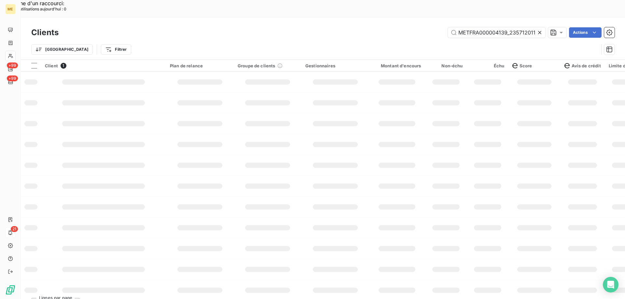
scroll to position [0, 16]
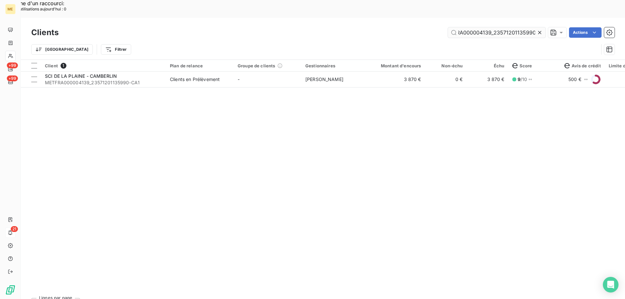
click at [480, 27] on input "METFRA000004139_23571201135990" at bounding box center [497, 32] width 98 height 10
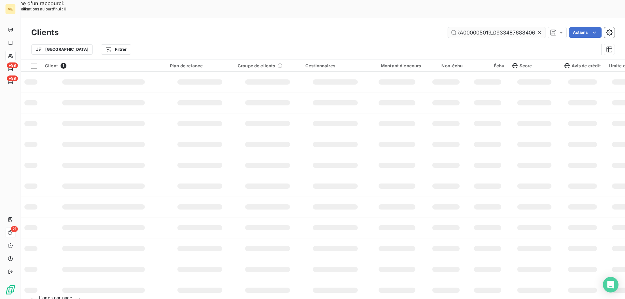
scroll to position [0, 20]
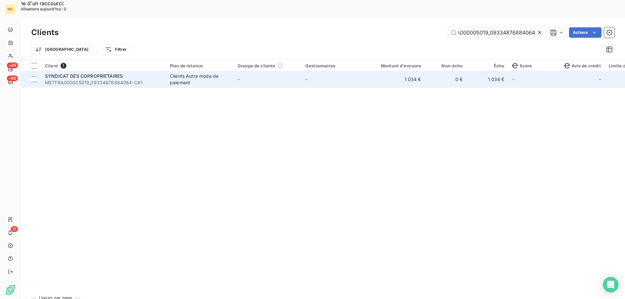
type input "METFRA000005019_09334876884064"
click at [115, 73] on div "SYNDICAT DES COPROPRIETAIRES" at bounding box center [103, 76] width 117 height 7
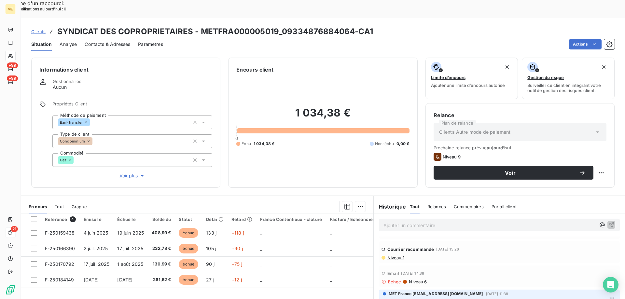
scroll to position [65, 0]
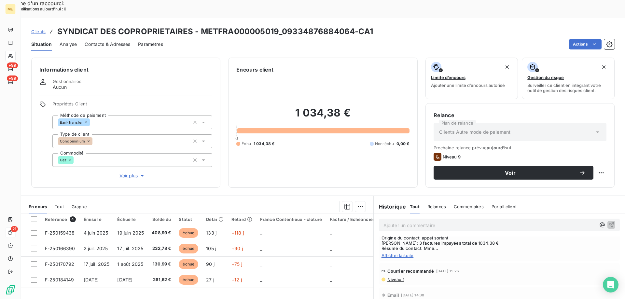
click at [398, 253] on span "Afficher la suite" at bounding box center [499, 255] width 236 height 5
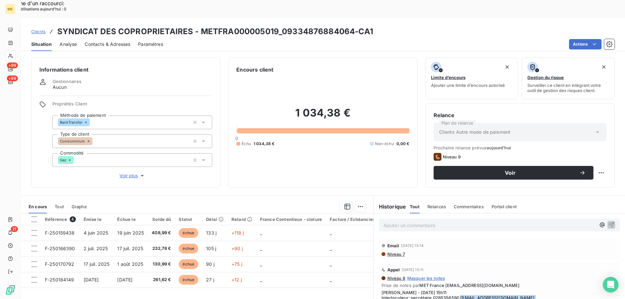
drag, startPoint x: 457, startPoint y: 280, endPoint x: 521, endPoint y: 281, distance: 63.5
click at [521, 290] on span "Sylvain - 10/10/2025 - 15h11 Interlocuteur: secrétaire 0285356590 comptabilite@…" at bounding box center [499, 303] width 236 height 26
drag, startPoint x: 281, startPoint y: 13, endPoint x: 351, endPoint y: 17, distance: 70.1
click at [351, 26] on h3 "SYNDICAT DES COPROPRIETAIRES - METFRA000005019_09334876884064-CA1" at bounding box center [215, 32] width 316 height 12
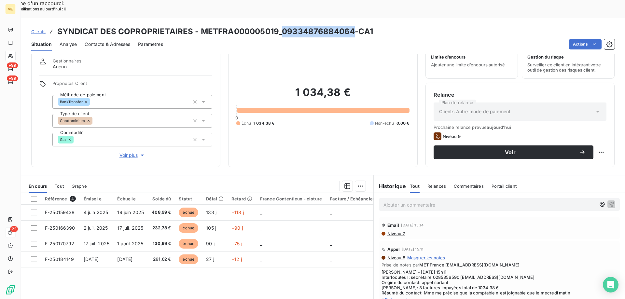
scroll to position [33, 0]
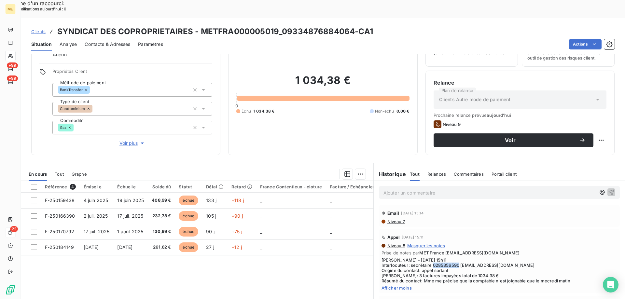
drag, startPoint x: 430, startPoint y: 248, endPoint x: 456, endPoint y: 246, distance: 26.1
click at [456, 257] on span "Sylvain - 10/10/2025 - 15h11 Interlocuteur: secrétaire 0285356590 comptabilite@…" at bounding box center [499, 270] width 236 height 26
click at [393, 170] on h6 "Historique" at bounding box center [390, 174] width 33 height 8
click at [391, 189] on p "Ajouter un commentaire ﻿" at bounding box center [489, 193] width 212 height 8
click at [427, 189] on p "[PERSON_NAME]" at bounding box center [489, 192] width 212 height 7
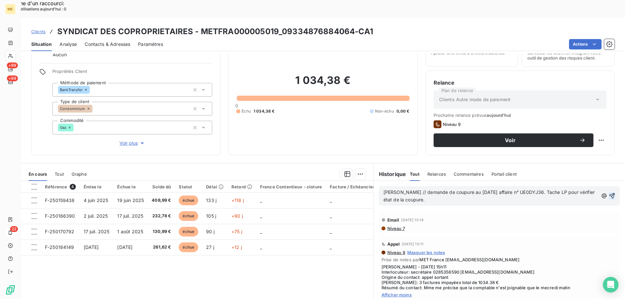
click at [609, 193] on icon "button" at bounding box center [612, 196] width 7 height 7
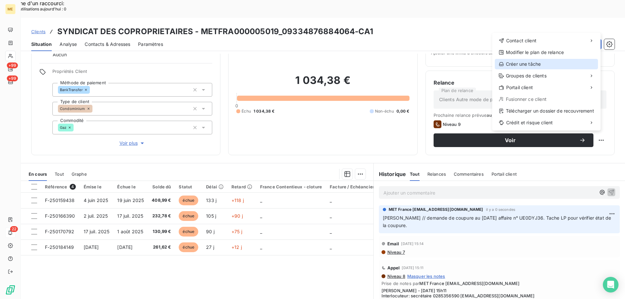
click at [531, 63] on div "Créer une tâche" at bounding box center [546, 64] width 103 height 10
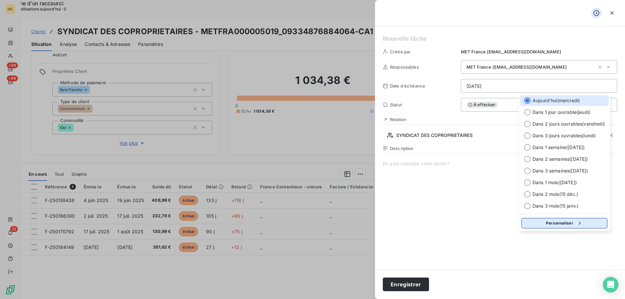
click at [563, 220] on button "Personnaliser" at bounding box center [564, 223] width 86 height 10
select select "9"
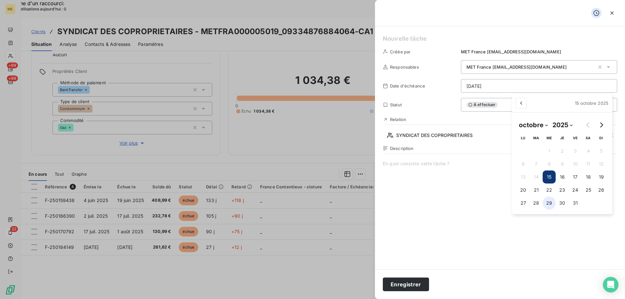
click at [552, 204] on button "29" at bounding box center [548, 203] width 13 height 13
click at [552, 203] on button "29" at bounding box center [548, 203] width 13 height 13
type input "29/10/2025"
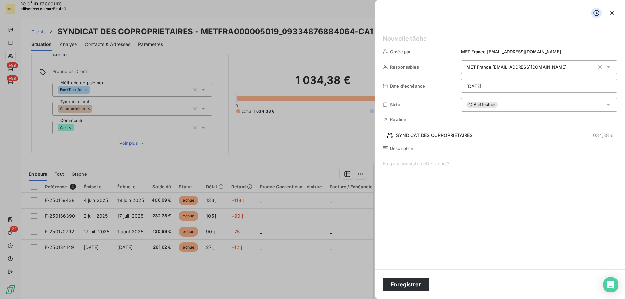
click at [424, 35] on h5 at bounding box center [500, 38] width 234 height 9
click at [406, 288] on button "Enregistrer" at bounding box center [406, 285] width 46 height 14
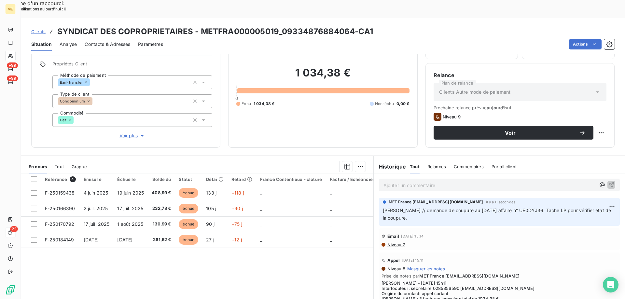
scroll to position [41, 0]
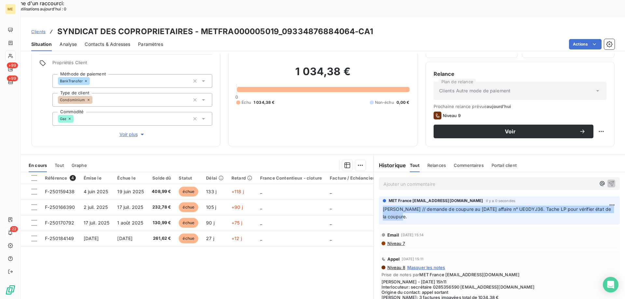
drag, startPoint x: 380, startPoint y: 190, endPoint x: 400, endPoint y: 198, distance: 21.5
click at [400, 206] on p "[PERSON_NAME] // demande de coupure au [DATE] affaire n° UE0DYJ36. Tache LP pou…" at bounding box center [499, 213] width 233 height 15
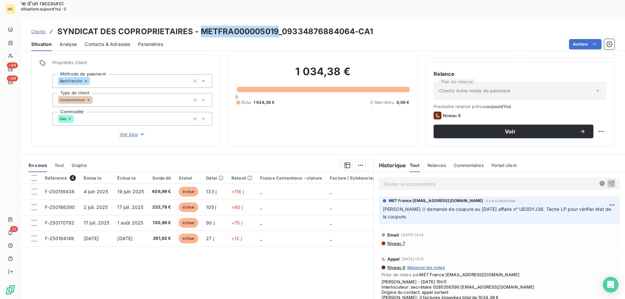
drag, startPoint x: 199, startPoint y: 12, endPoint x: 275, endPoint y: 10, distance: 76.2
click at [275, 26] on h3 "SYNDICAT DES COPROPRIETAIRES - METFRA000005019_09334876884064-CA1" at bounding box center [215, 32] width 316 height 12
drag, startPoint x: 458, startPoint y: 271, endPoint x: 522, endPoint y: 267, distance: 64.6
click at [522, 279] on span "Sylvain - 10/10/2025 - 15h11 Interlocuteur: secrétaire 0285356590 comptabilite@…" at bounding box center [499, 292] width 236 height 26
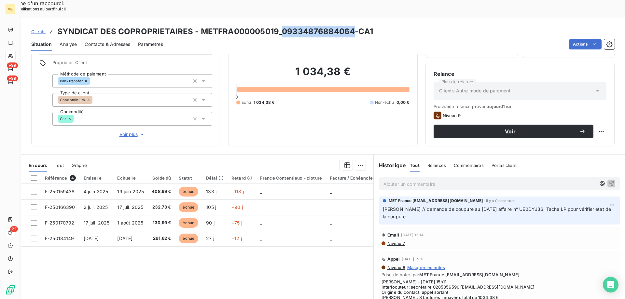
drag, startPoint x: 280, startPoint y: 14, endPoint x: 350, endPoint y: 11, distance: 70.4
click at [350, 26] on h3 "SYNDICAT DES COPROPRIETAIRES - METFRA000005019_09334876884064-CA1" at bounding box center [215, 32] width 316 height 12
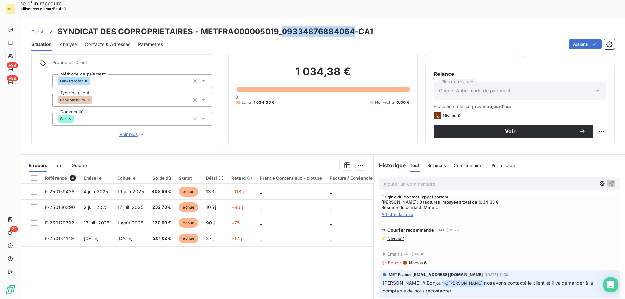
scroll to position [98, 0]
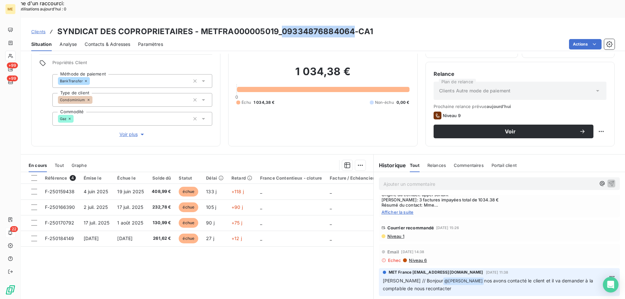
click at [73, 249] on div "Référence 4 Émise le Échue le Solde dû Statut Délai Retard France Contentieux -…" at bounding box center [197, 234] width 352 height 125
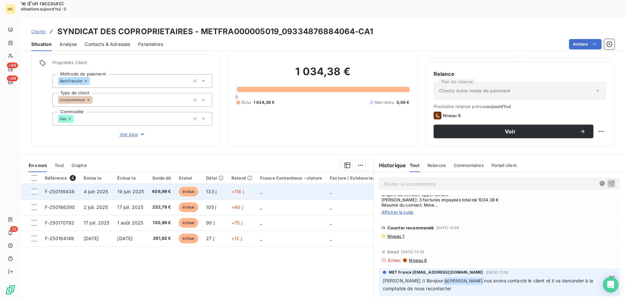
click at [60, 189] on span "F-250159438" at bounding box center [60, 192] width 30 height 6
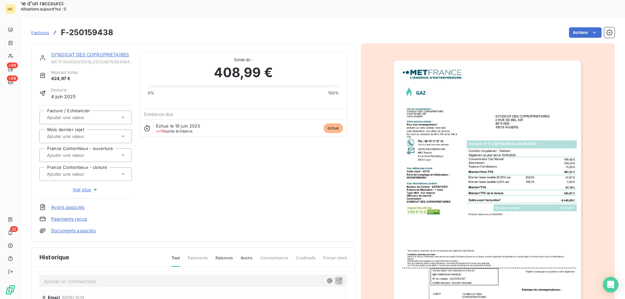
click at [407, 113] on img "button" at bounding box center [487, 193] width 187 height 265
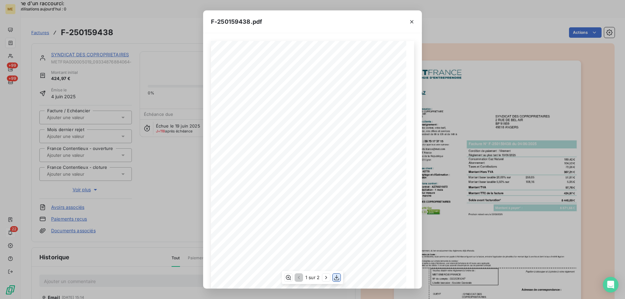
click at [338, 279] on icon "button" at bounding box center [336, 277] width 7 height 7
click at [413, 21] on icon "button" at bounding box center [411, 22] width 7 height 7
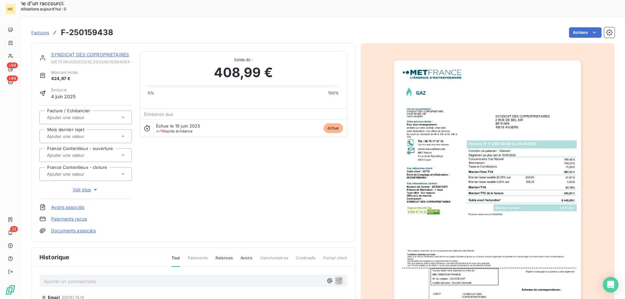
click at [103, 51] on div "SYNDICAT DES COPROPRIETAIRES METFRA000005019_09334876884064-CA1" at bounding box center [91, 57] width 81 height 13
click at [103, 52] on link "SYNDICAT DES COPROPRIETAIRES" at bounding box center [90, 55] width 78 height 6
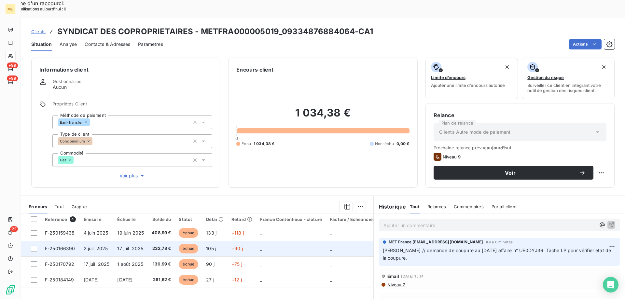
click at [59, 246] on span "F-250166390" at bounding box center [60, 249] width 30 height 6
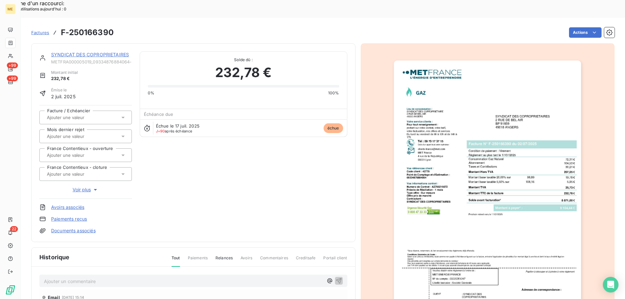
click at [446, 124] on img "button" at bounding box center [487, 193] width 187 height 265
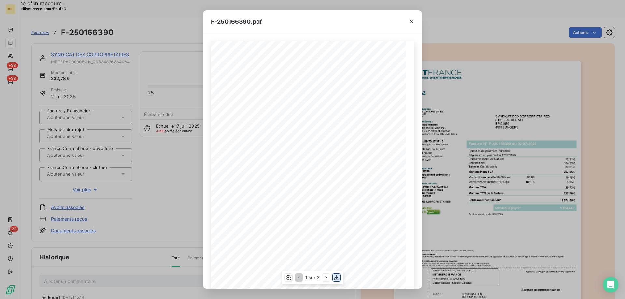
click at [335, 278] on icon "button" at bounding box center [336, 277] width 7 height 7
click at [408, 23] on button "button" at bounding box center [411, 22] width 10 height 10
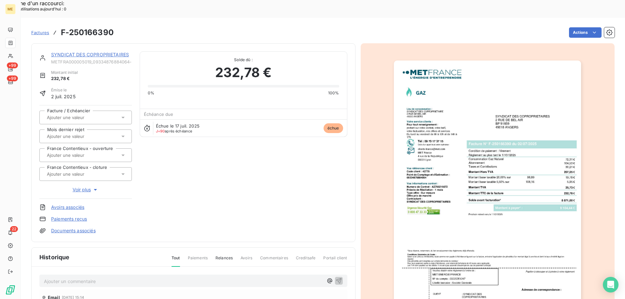
click at [81, 52] on link "SYNDICAT DES COPROPRIETAIRES" at bounding box center [90, 55] width 78 height 6
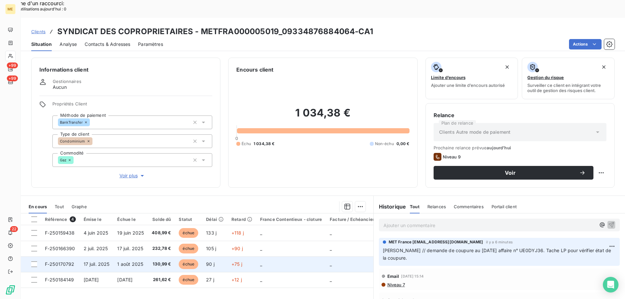
click at [58, 261] on span "F-250170792" at bounding box center [60, 264] width 30 height 6
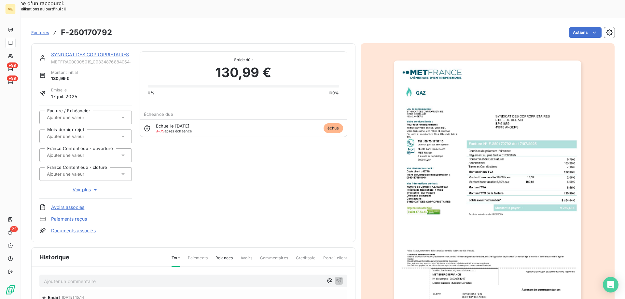
click at [410, 119] on img "button" at bounding box center [487, 193] width 187 height 265
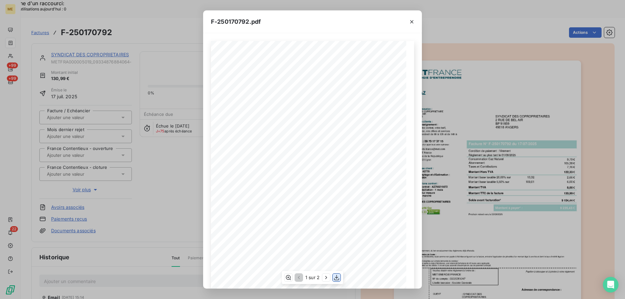
click at [339, 276] on icon "button" at bounding box center [336, 277] width 7 height 7
click at [173, 174] on div "F-250170792.pdf *Sous réserve, notamment, du bon encaissement des règlements dé…" at bounding box center [312, 149] width 625 height 299
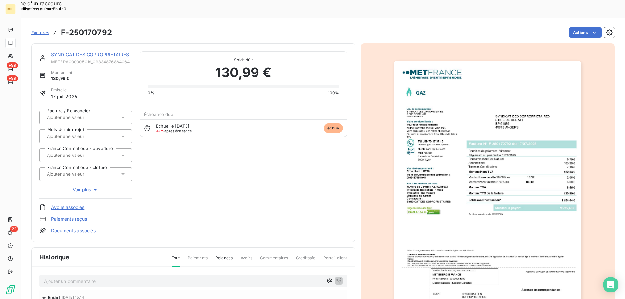
click at [60, 51] on div "SYNDICAT DES COPROPRIETAIRES" at bounding box center [91, 54] width 81 height 7
click at [63, 52] on link "SYNDICAT DES COPROPRIETAIRES" at bounding box center [90, 55] width 78 height 6
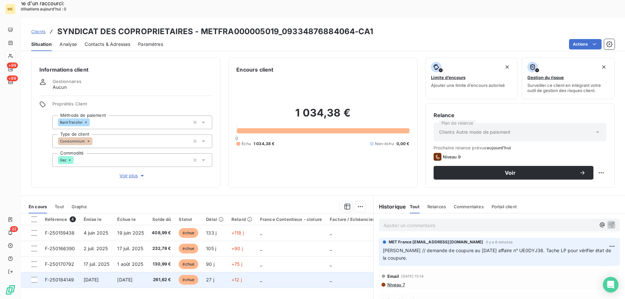
click at [58, 277] on span "F-250184149" at bounding box center [59, 280] width 29 height 6
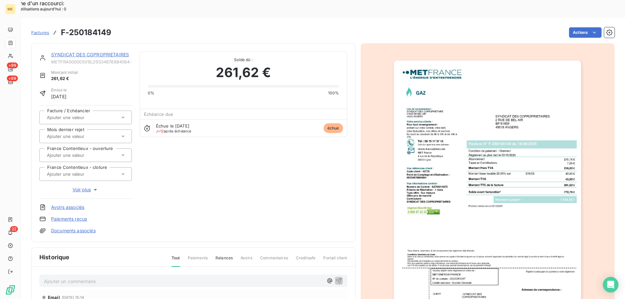
click at [413, 174] on img "button" at bounding box center [487, 193] width 187 height 265
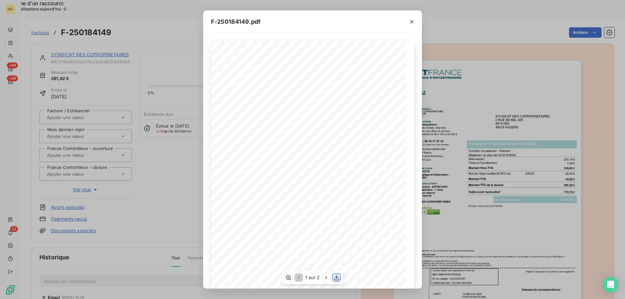
click at [336, 278] on icon "button" at bounding box center [336, 278] width 5 height 6
click at [411, 23] on icon "button" at bounding box center [411, 22] width 7 height 7
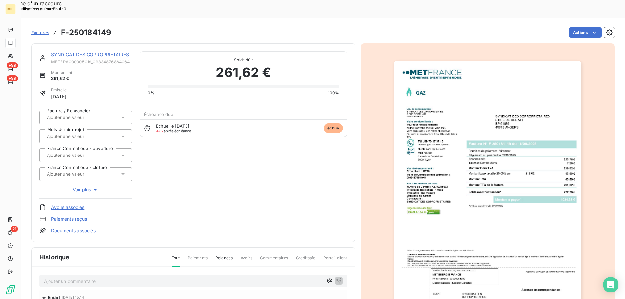
click at [35, 30] on span "Factures" at bounding box center [40, 32] width 18 height 5
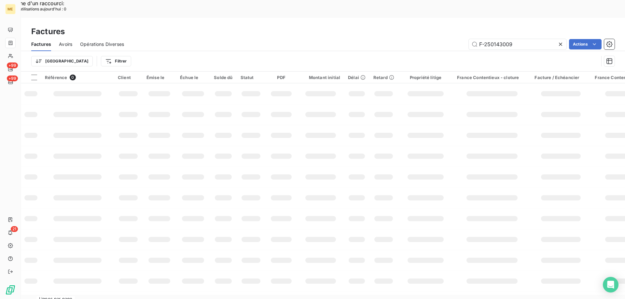
drag, startPoint x: 527, startPoint y: 26, endPoint x: 414, endPoint y: 26, distance: 113.6
click at [414, 39] on div "F-250143009 Actions" at bounding box center [373, 44] width 483 height 10
click at [488, 39] on input "METFRA000026724" at bounding box center [518, 44] width 98 height 10
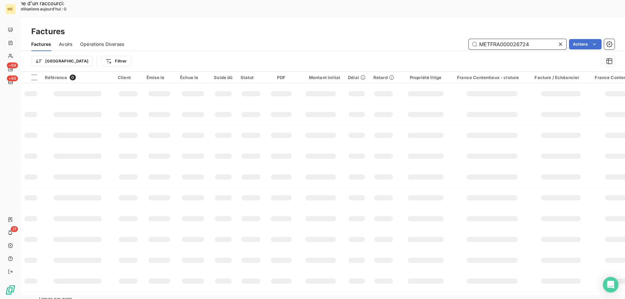
paste input "05880"
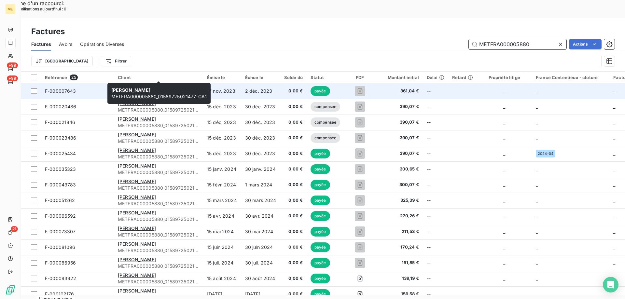
type input "METFRA000005880"
click at [130, 85] on span "EARL PAQUES" at bounding box center [137, 88] width 38 height 6
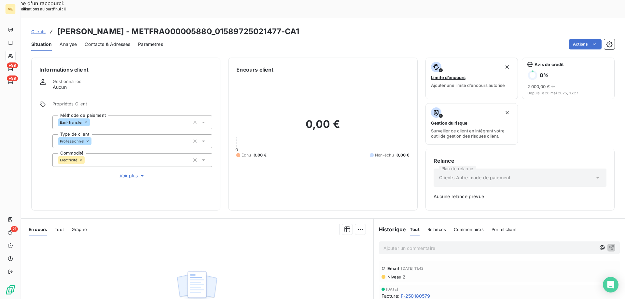
click at [37, 29] on span "Clients" at bounding box center [38, 31] width 14 height 5
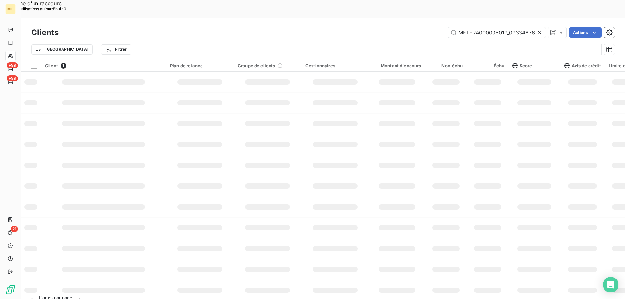
scroll to position [0, 20]
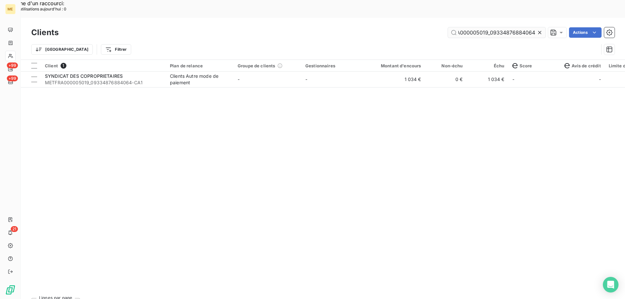
click at [461, 27] on input "METFRA000005019_09334876884064" at bounding box center [497, 32] width 98 height 10
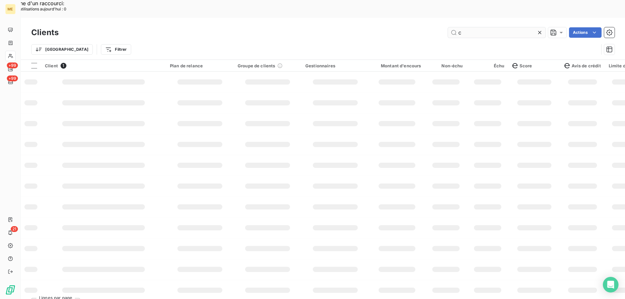
scroll to position [0, 0]
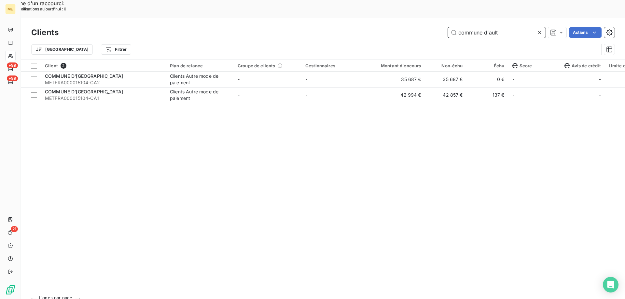
click at [474, 27] on input "commune d'ault" at bounding box center [497, 32] width 98 height 10
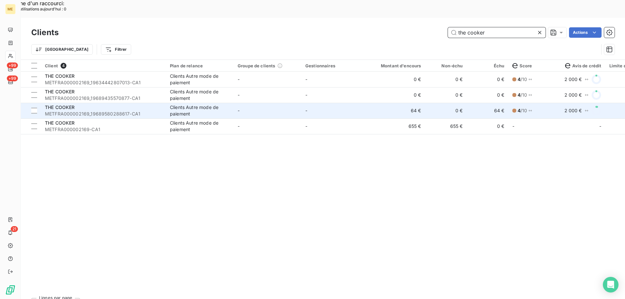
type input "the cooker"
click at [81, 111] on span "METFRA000002169_19689580288617-CA1" at bounding box center [103, 114] width 117 height 7
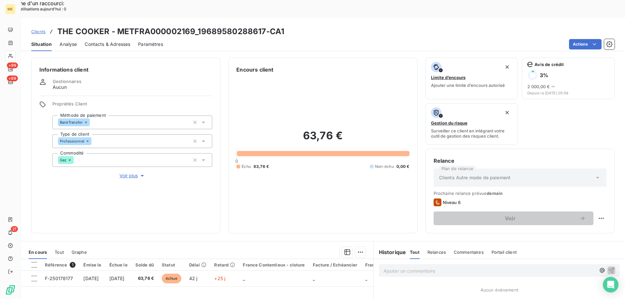
click at [127, 172] on span "Voir plus" at bounding box center [132, 175] width 26 height 7
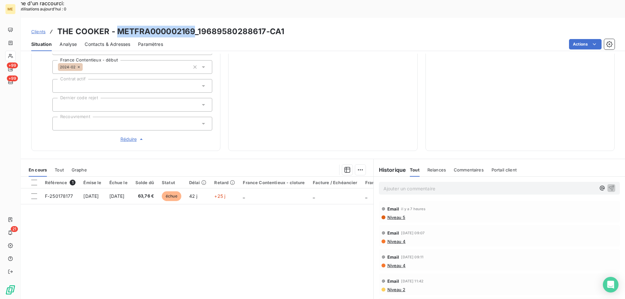
drag, startPoint x: 117, startPoint y: 14, endPoint x: 194, endPoint y: 10, distance: 77.6
click at [194, 26] on h3 "THE COOKER - METFRA000002169_19689580288617-CA1" at bounding box center [170, 32] width 227 height 12
copy h3 "METFRA000002169"
click at [40, 29] on span "Clients" at bounding box center [38, 31] width 14 height 5
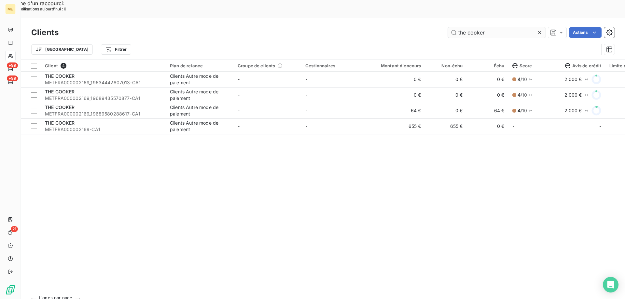
click at [470, 27] on input "the cooker" at bounding box center [497, 32] width 98 height 10
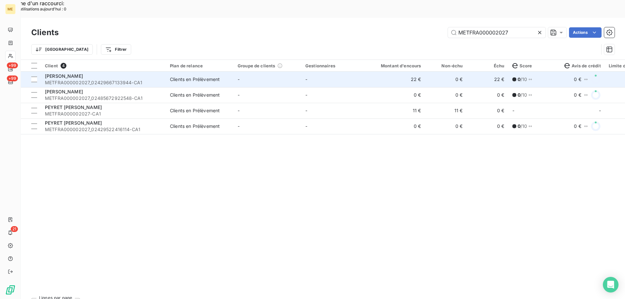
type input "METFRA000002027"
click at [73, 79] on span "METFRA000002027_02429667133944-CA1" at bounding box center [103, 82] width 117 height 7
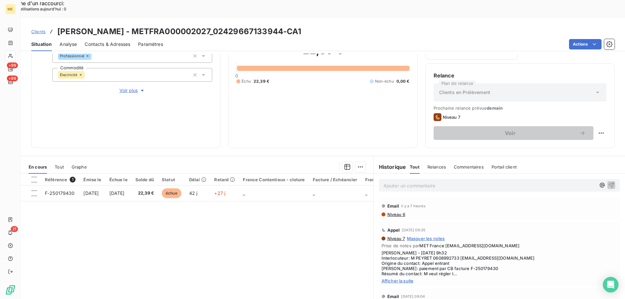
scroll to position [87, 0]
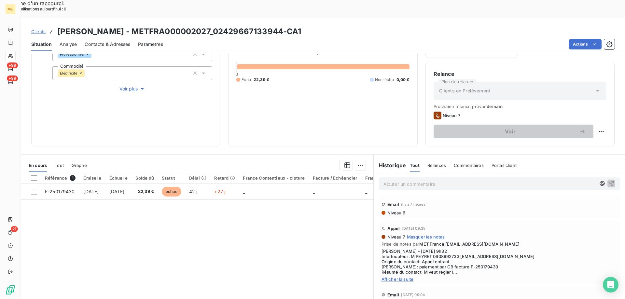
click at [402, 277] on span "Afficher la suite" at bounding box center [499, 279] width 236 height 5
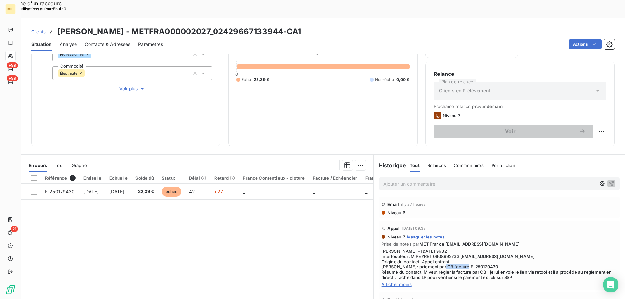
drag, startPoint x: 447, startPoint y: 247, endPoint x: 475, endPoint y: 250, distance: 27.5
click at [475, 250] on span "[PERSON_NAME] - [DATE] 9h32 Interlocuteur: M PEYRET 0608992733 [EMAIL_ADDRESS][…" at bounding box center [499, 264] width 236 height 31
copy span "F-250179430"
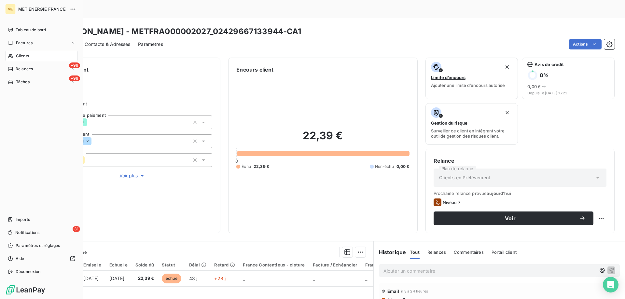
scroll to position [87, 0]
click at [25, 81] on span "Tâches" at bounding box center [23, 82] width 14 height 6
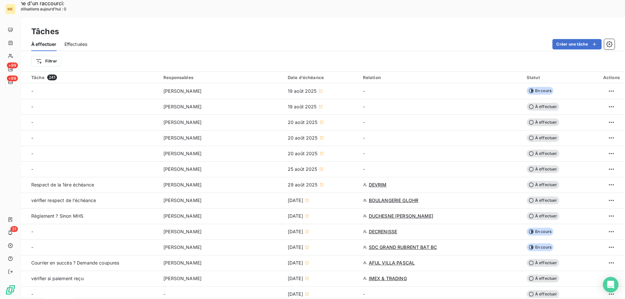
scroll to position [98, 0]
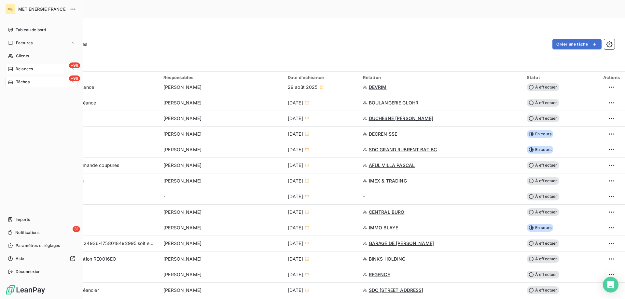
click at [8, 68] on icon at bounding box center [10, 69] width 5 height 5
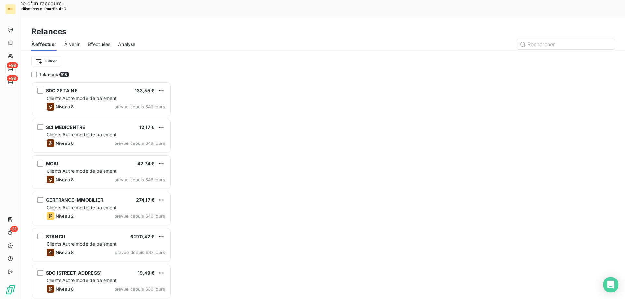
scroll to position [230, 135]
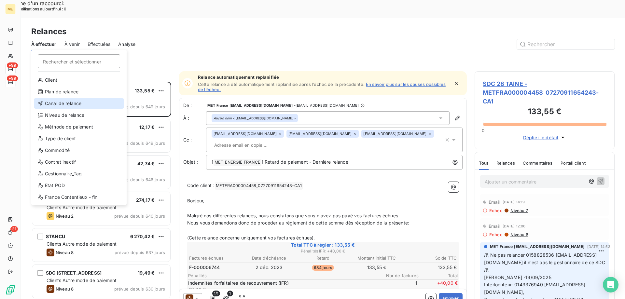
click at [73, 102] on div "Canal de relance" at bounding box center [79, 103] width 90 height 10
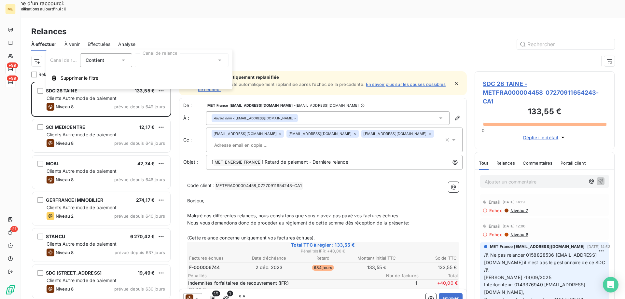
click at [152, 61] on div at bounding box center [182, 60] width 94 height 14
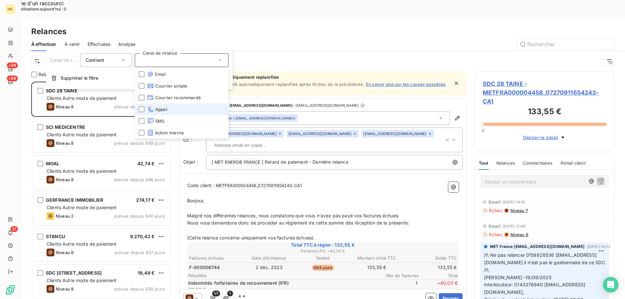
click at [148, 107] on icon at bounding box center [150, 109] width 7 height 7
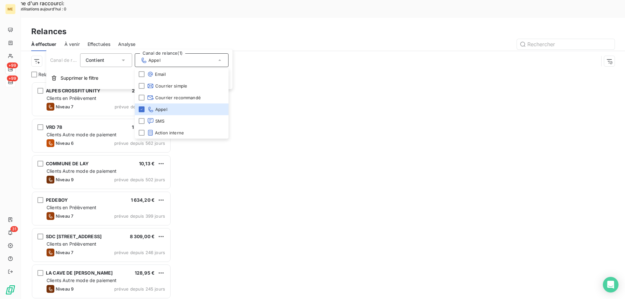
scroll to position [230, 135]
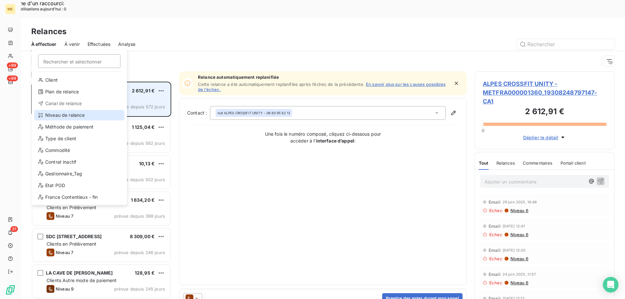
click at [70, 117] on div "Niveau de relance" at bounding box center [79, 115] width 90 height 10
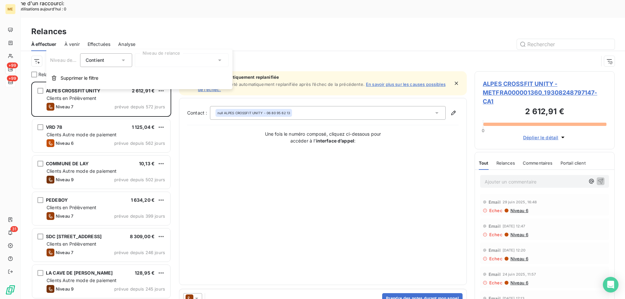
click at [170, 59] on div at bounding box center [182, 60] width 94 height 14
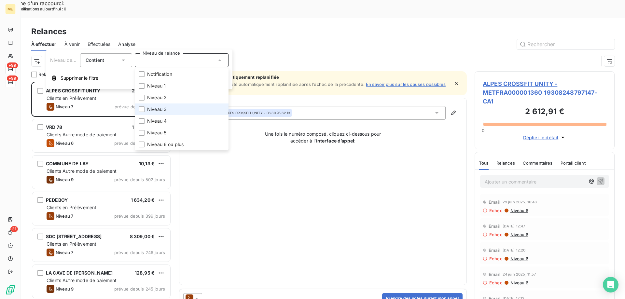
click at [171, 104] on li "Niveau 3" at bounding box center [182, 109] width 94 height 12
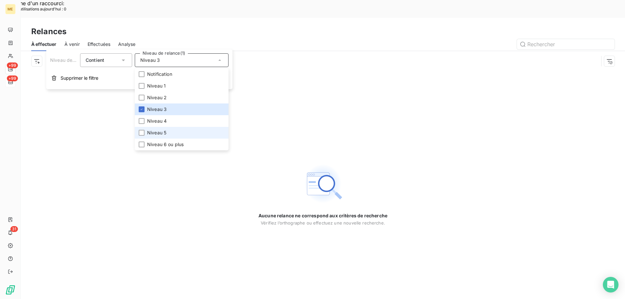
click at [159, 131] on span "Niveau 5" at bounding box center [156, 133] width 19 height 7
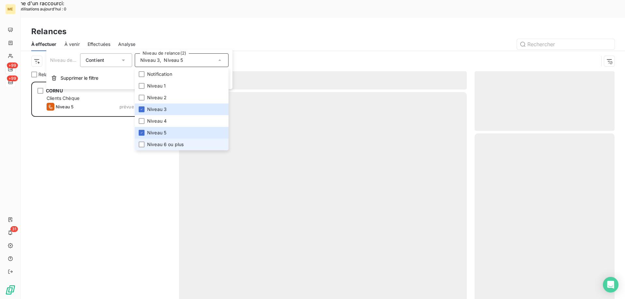
scroll to position [230, 135]
click at [158, 144] on span "Niveau 6 ou plus" at bounding box center [165, 144] width 36 height 7
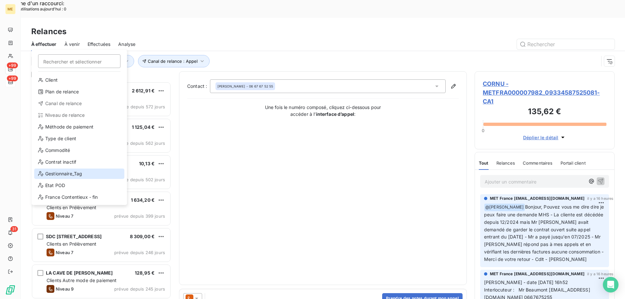
click at [53, 175] on div "Gestionnaire_Tag" at bounding box center [79, 174] width 90 height 10
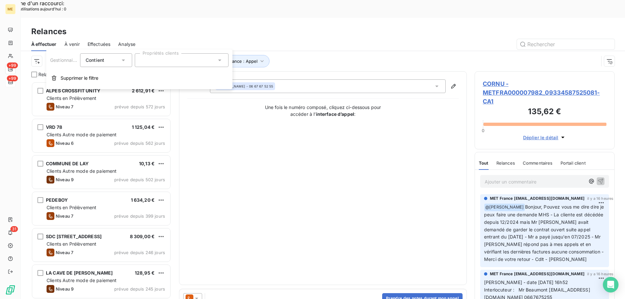
click at [166, 56] on div at bounding box center [182, 60] width 94 height 14
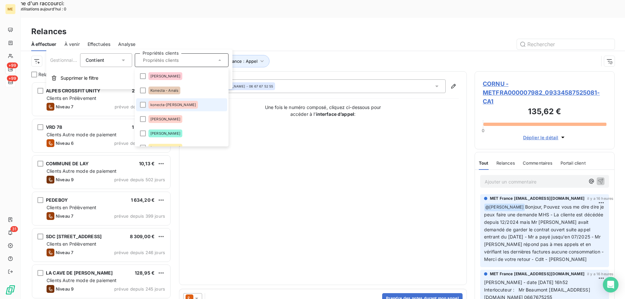
click at [150, 103] on div "konecta-[PERSON_NAME]" at bounding box center [172, 105] width 49 height 8
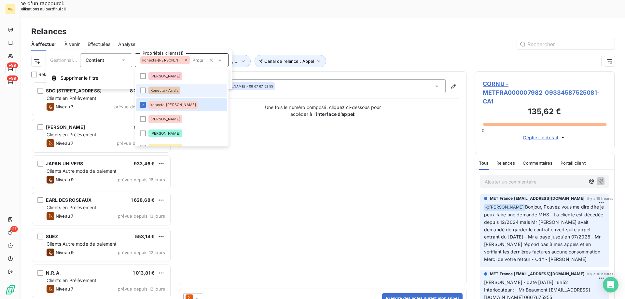
click at [153, 89] on span "Konecta - Anaïs" at bounding box center [164, 91] width 28 height 4
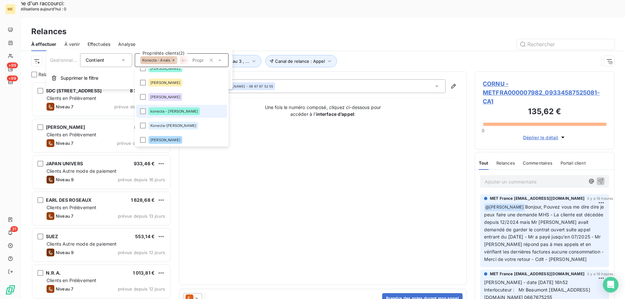
click at [161, 107] on li "konecta - lisa" at bounding box center [181, 111] width 91 height 13
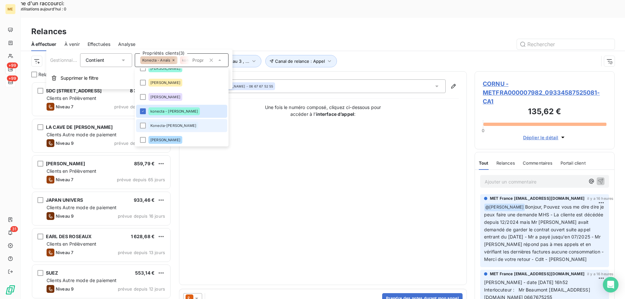
scroll to position [230, 135]
click at [160, 127] on span "Konecta-Sylvain" at bounding box center [173, 126] width 46 height 4
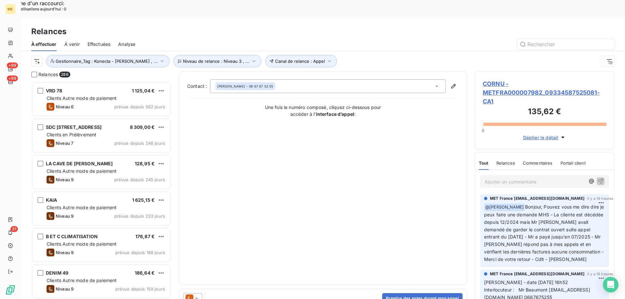
click at [326, 162] on div "Contact : FREDERIQUE CORNU - 06 67 67 52 55 Une fois le numéro composé, cliquez…" at bounding box center [322, 178] width 271 height 198
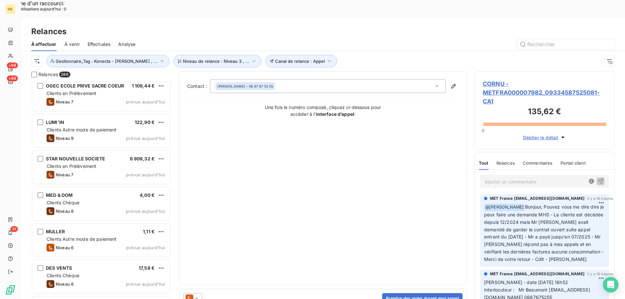
scroll to position [6541, 0]
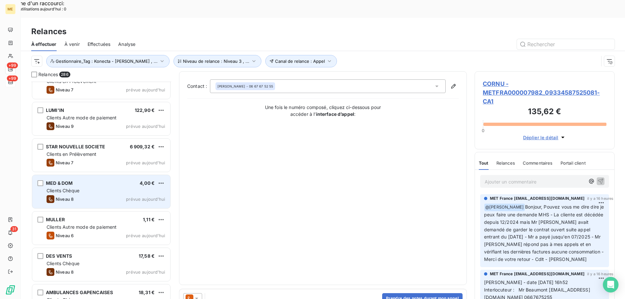
click at [121, 177] on div "MED & DOM 4,00 € Clients Chèque Niveau 8 prévue aujourd’hui" at bounding box center [101, 191] width 138 height 33
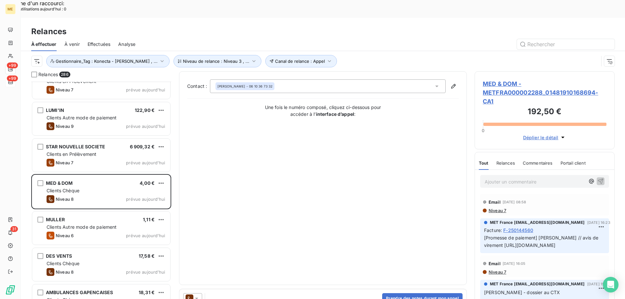
click at [198, 294] on icon at bounding box center [196, 298] width 7 height 7
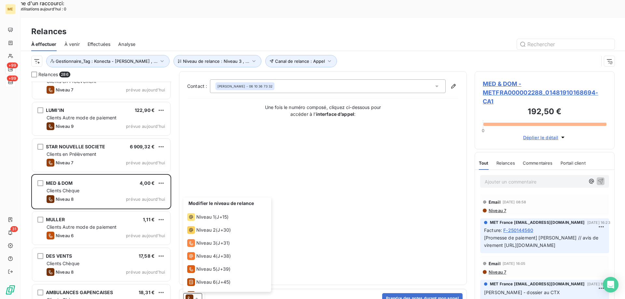
scroll to position [23, 0]
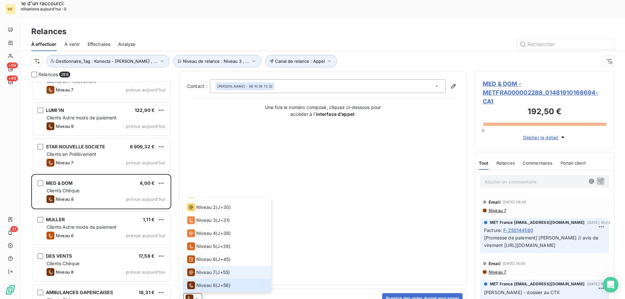
click at [201, 269] on span "Niveau 7" at bounding box center [205, 272] width 19 height 7
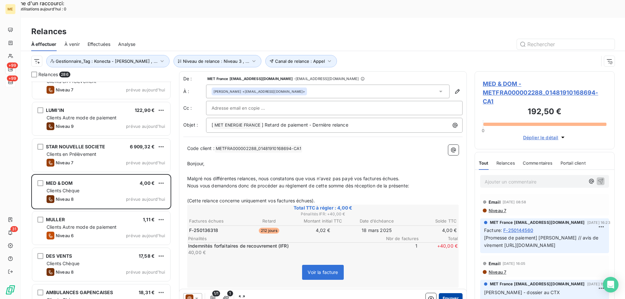
click at [445, 293] on button "Envoyer" at bounding box center [451, 298] width 24 height 10
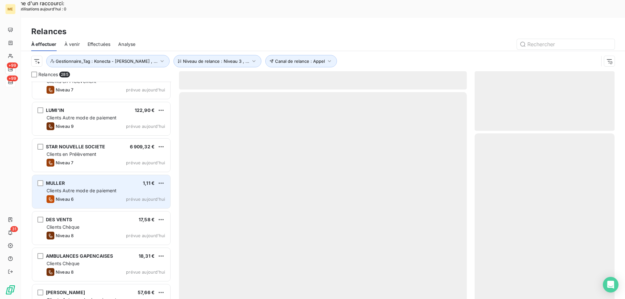
click at [115, 176] on div "MULLER 1,11 € Clients Autre mode de paiement Niveau 6 prévue aujourd’hui" at bounding box center [101, 191] width 138 height 33
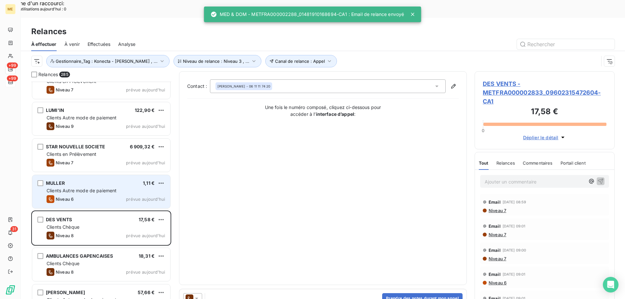
click at [117, 176] on div "MULLER 1,11 € Clients Autre mode de paiement Niveau 6 prévue aujourd’hui" at bounding box center [101, 191] width 138 height 33
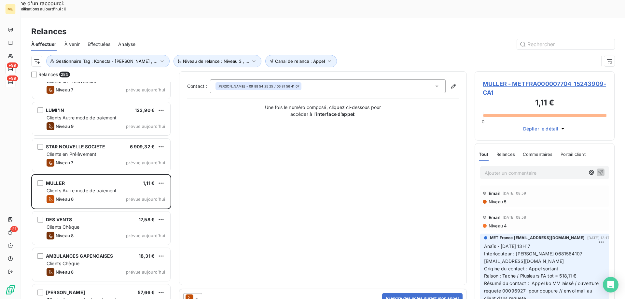
click at [197, 294] on icon at bounding box center [196, 298] width 7 height 7
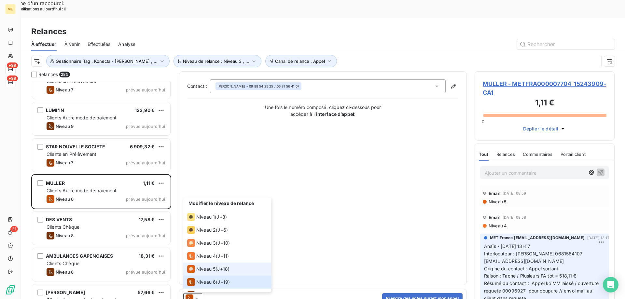
click at [200, 266] on span "Niveau 5" at bounding box center [205, 269] width 19 height 7
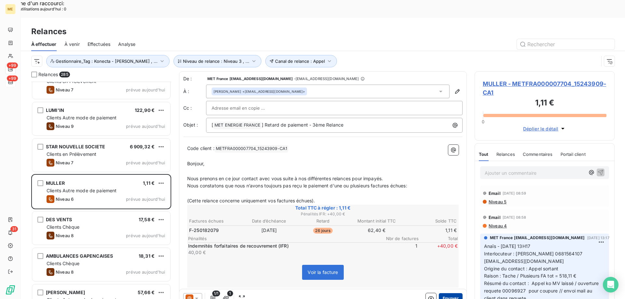
click at [440, 293] on button "Envoyer" at bounding box center [451, 298] width 24 height 10
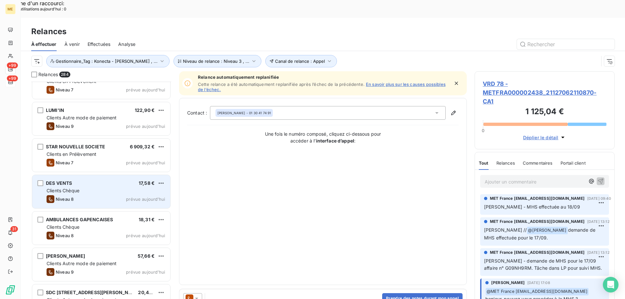
click at [114, 195] on div "Niveau 8 prévue aujourd’hui" at bounding box center [106, 199] width 118 height 8
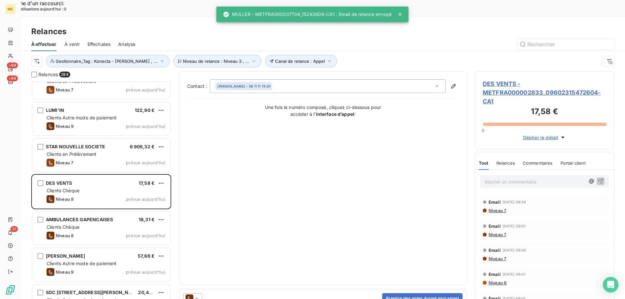
click at [197, 294] on icon at bounding box center [196, 299] width 3 height 2
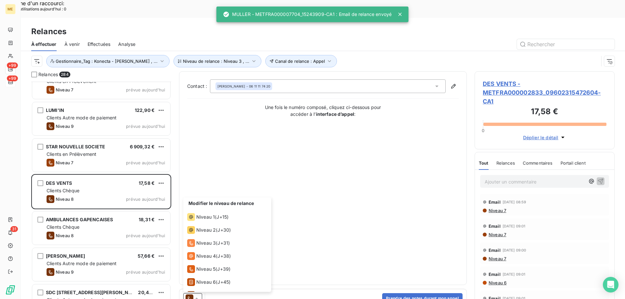
scroll to position [23, 0]
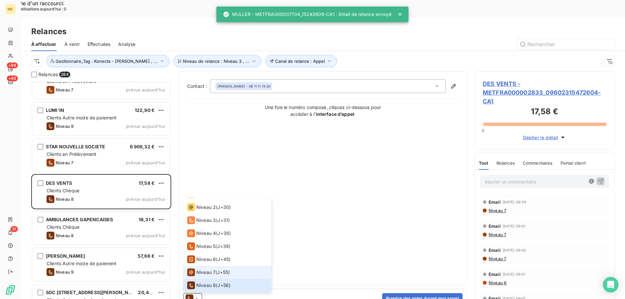
click at [199, 269] on span "Niveau 7" at bounding box center [205, 272] width 19 height 7
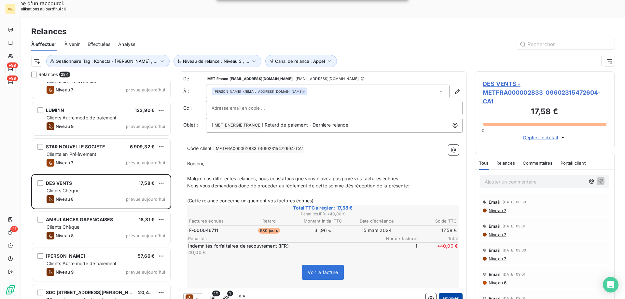
click at [449, 293] on button "Envoyer" at bounding box center [451, 298] width 24 height 10
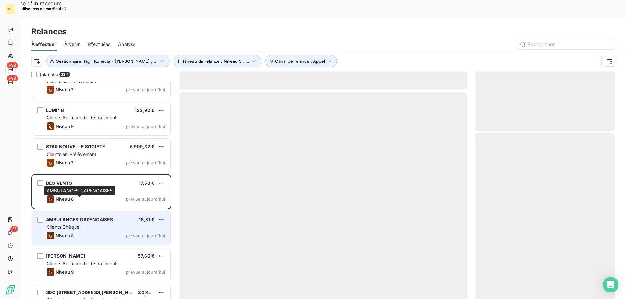
click at [105, 216] on div "AMBULANCES GAPENCAISES" at bounding box center [79, 219] width 67 height 7
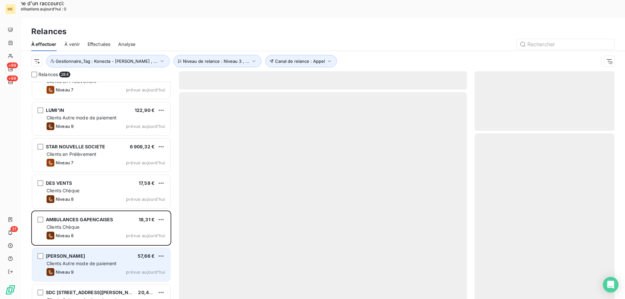
click at [101, 268] on div "Niveau 9 prévue aujourd’hui" at bounding box center [106, 272] width 118 height 8
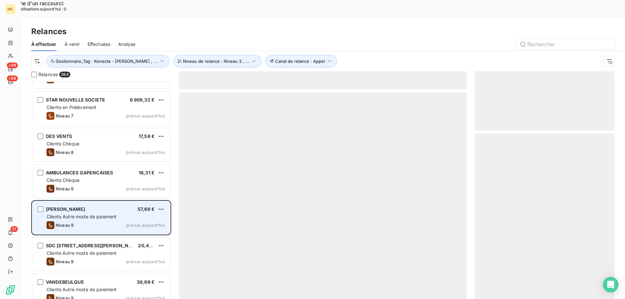
scroll to position [6607, 0]
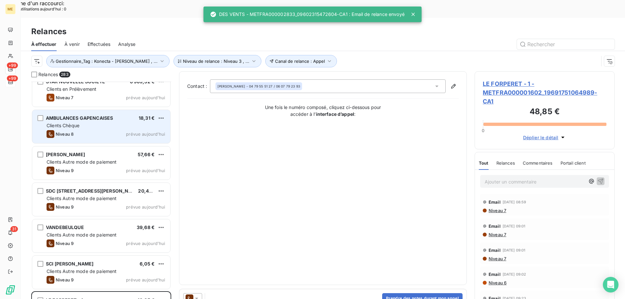
click at [128, 115] on div "AMBULANCES GAPENCAISES 18,31 €" at bounding box center [106, 118] width 118 height 6
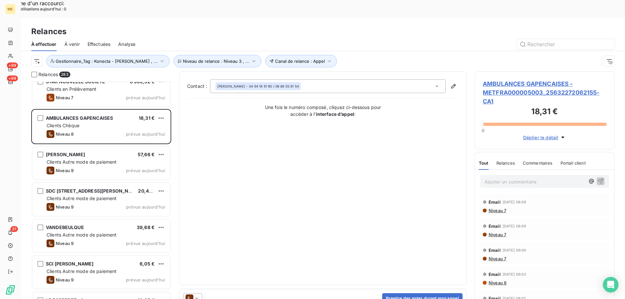
click at [196, 294] on icon at bounding box center [196, 298] width 7 height 7
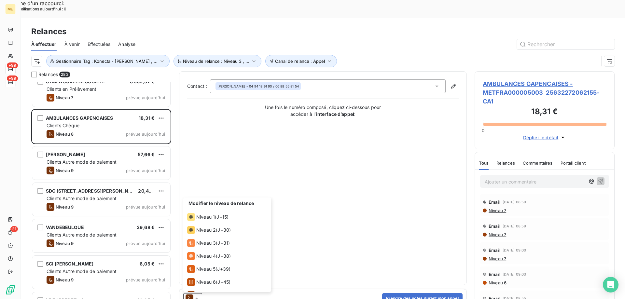
scroll to position [23, 0]
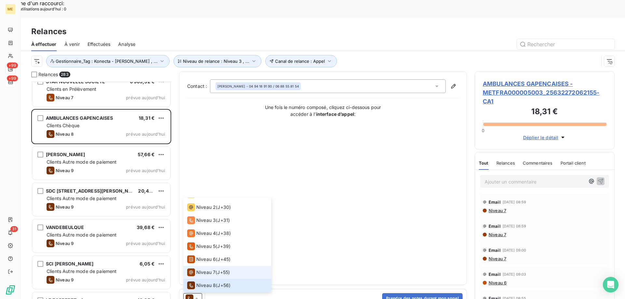
click at [199, 269] on span "Niveau 7" at bounding box center [205, 272] width 19 height 7
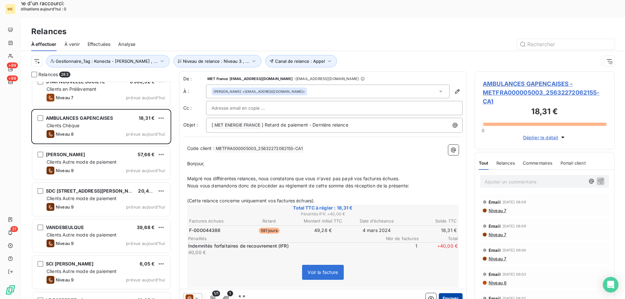
click at [439, 293] on button "Envoyer" at bounding box center [451, 298] width 24 height 10
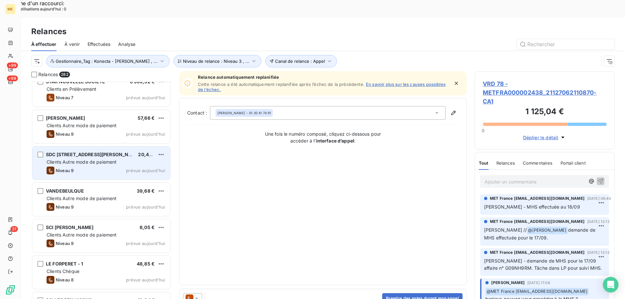
click at [116, 167] on div "Niveau 9 prévue aujourd’hui" at bounding box center [106, 171] width 118 height 8
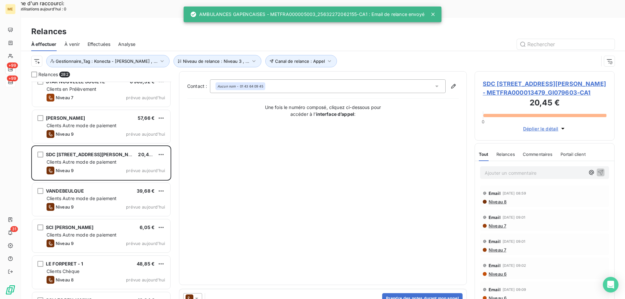
click at [195, 294] on icon at bounding box center [196, 298] width 7 height 7
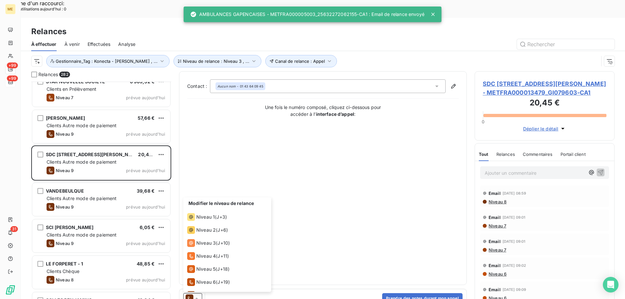
scroll to position [36, 0]
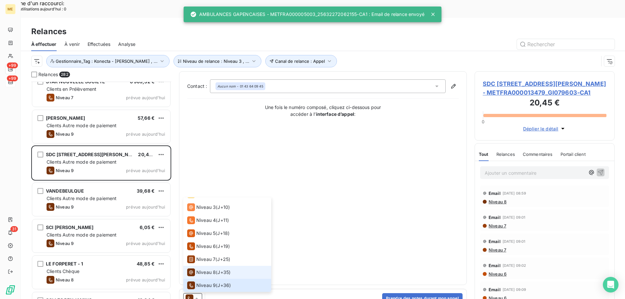
click at [198, 269] on span "Niveau 8" at bounding box center [206, 272] width 20 height 7
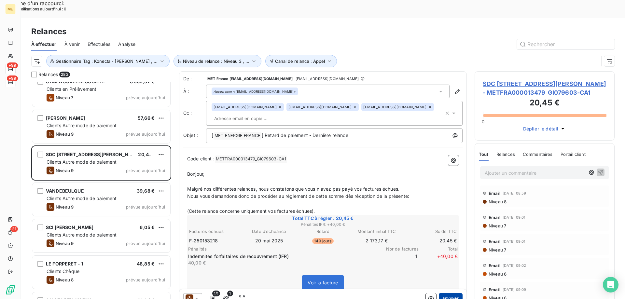
click at [447, 293] on button "Envoyer" at bounding box center [451, 298] width 24 height 10
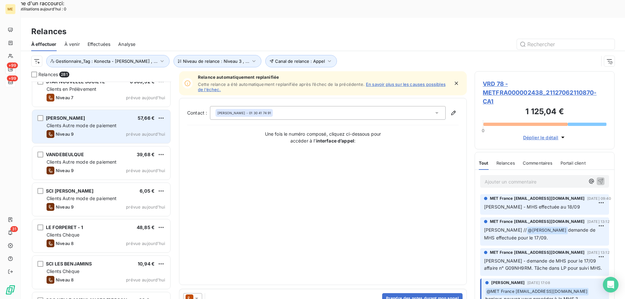
click at [107, 130] on div "Niveau 9 prévue aujourd’hui" at bounding box center [106, 134] width 118 height 8
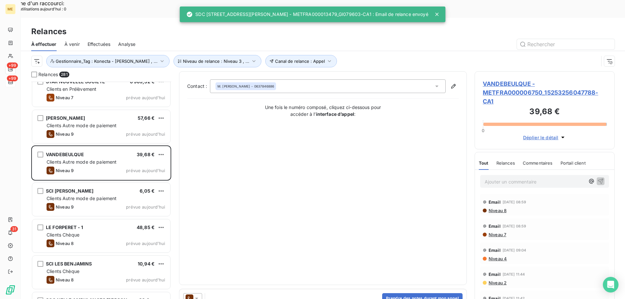
click at [199, 294] on icon at bounding box center [196, 298] width 7 height 7
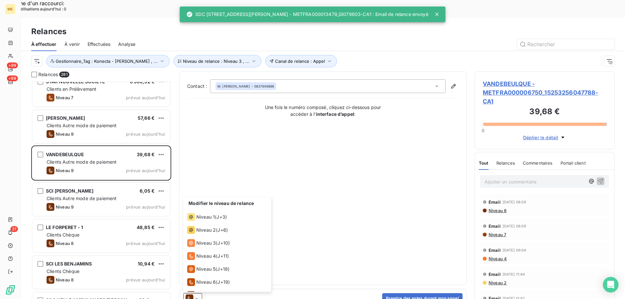
scroll to position [36, 0]
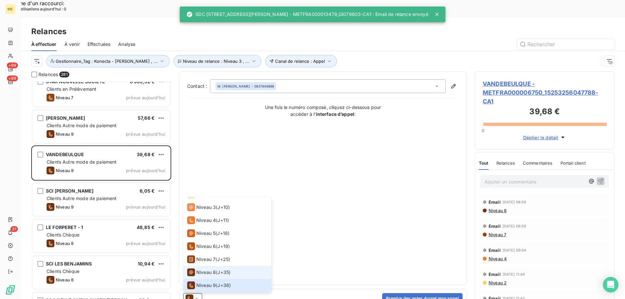
click at [200, 268] on div "Niveau 8" at bounding box center [201, 272] width 29 height 8
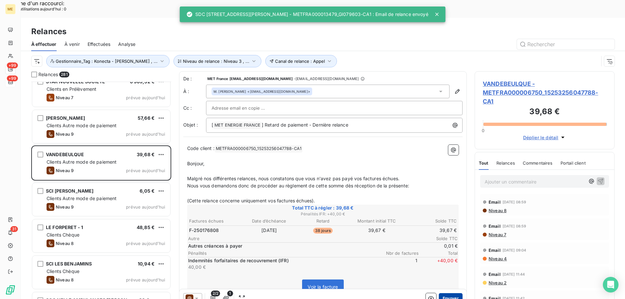
click at [439, 293] on button "Envoyer" at bounding box center [451, 298] width 24 height 10
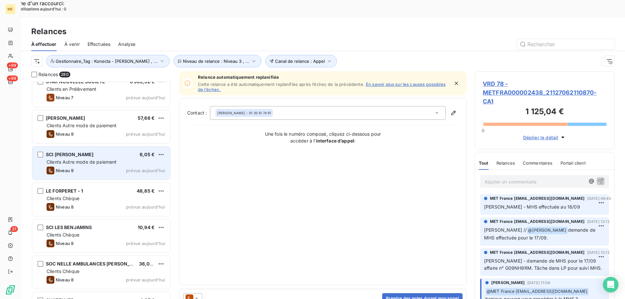
click at [123, 159] on div "Clients Autre mode de paiement" at bounding box center [106, 162] width 118 height 7
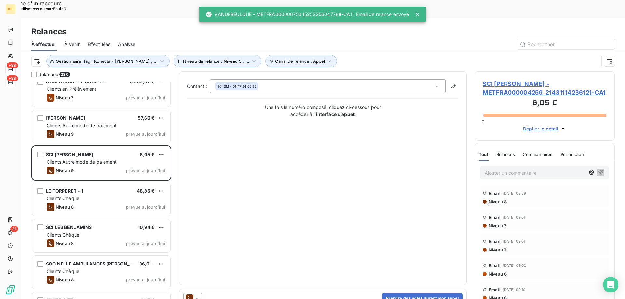
click at [199, 294] on icon at bounding box center [196, 298] width 7 height 7
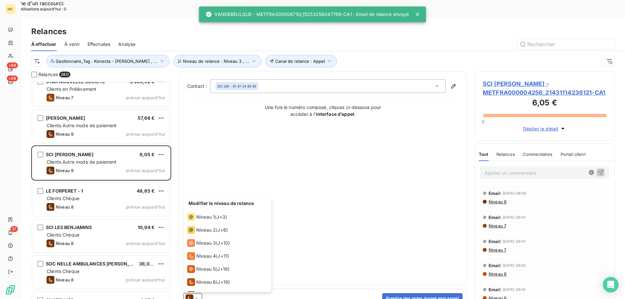
scroll to position [36, 0]
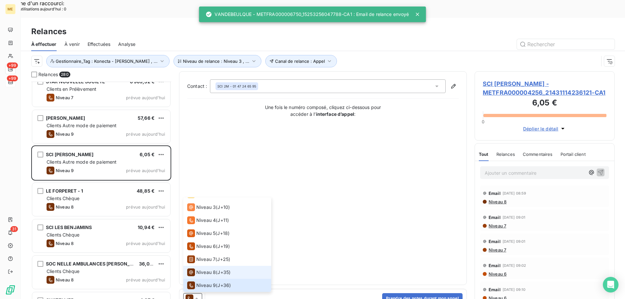
click at [198, 268] on div "Niveau 8" at bounding box center [201, 272] width 29 height 8
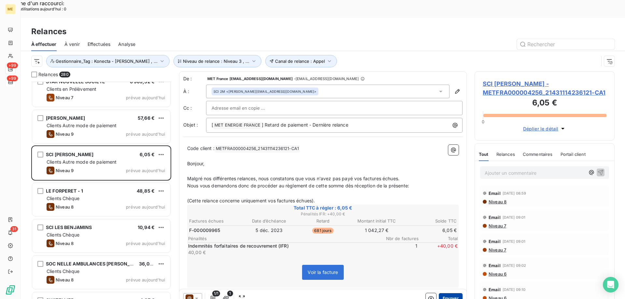
click at [439, 293] on button "Envoyer" at bounding box center [451, 298] width 24 height 10
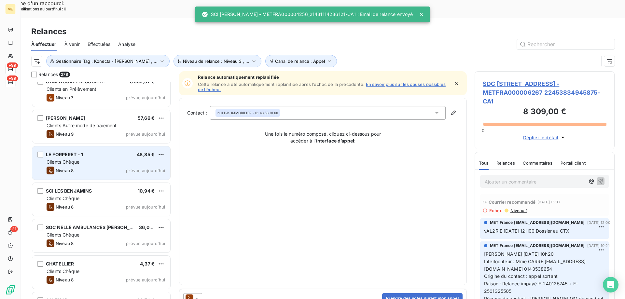
click at [126, 159] on div "Clients Chèque" at bounding box center [106, 162] width 118 height 7
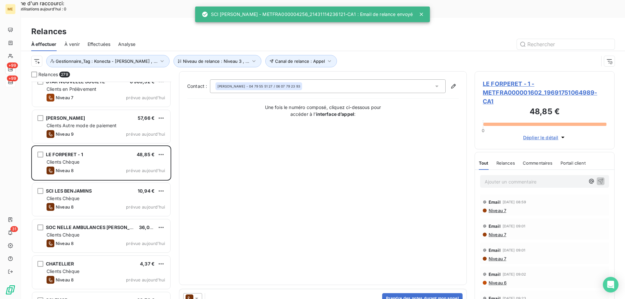
click at [199, 294] on icon at bounding box center [196, 298] width 7 height 7
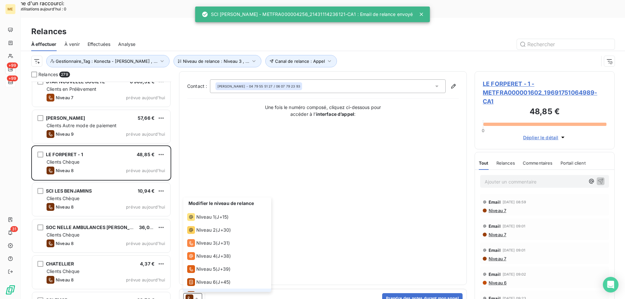
scroll to position [23, 0]
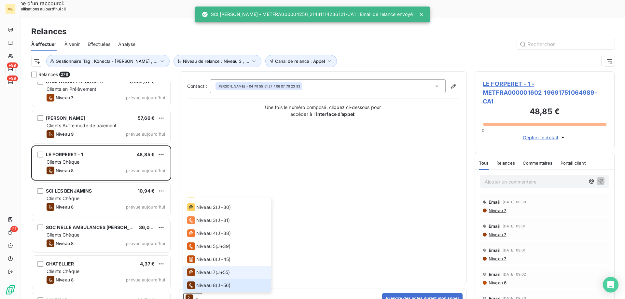
click at [203, 269] on span "Niveau 7" at bounding box center [205, 272] width 19 height 7
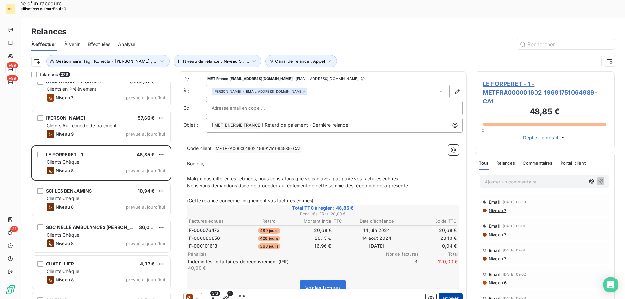
click at [455, 293] on button "Envoyer" at bounding box center [451, 298] width 24 height 10
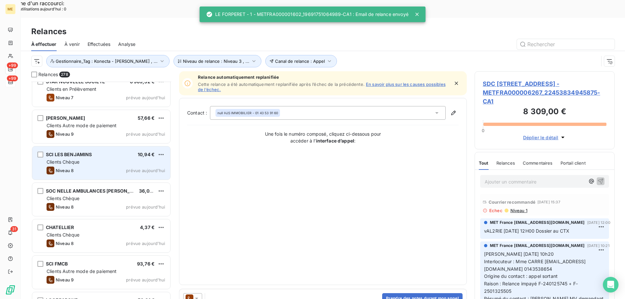
click at [120, 152] on div "SCI LES BENJAMINS 10,94 €" at bounding box center [106, 155] width 118 height 6
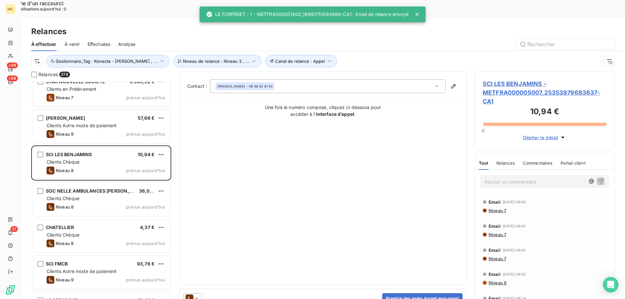
click at [199, 294] on icon at bounding box center [196, 298] width 7 height 7
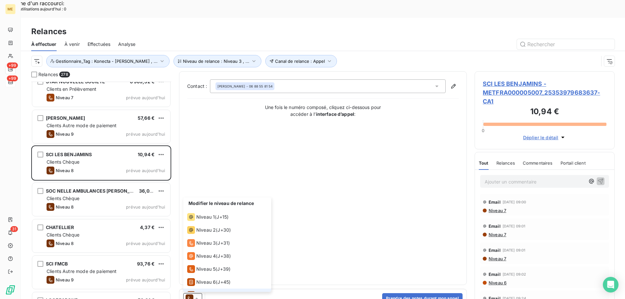
scroll to position [23, 0]
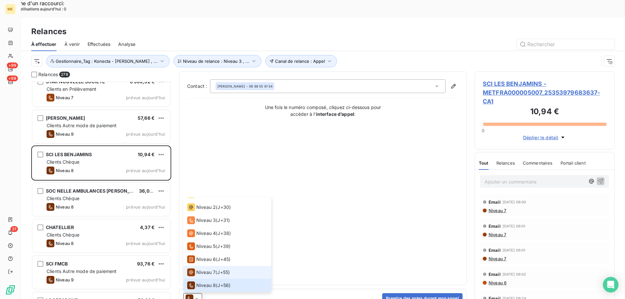
click at [205, 269] on span "Niveau 7" at bounding box center [205, 272] width 19 height 7
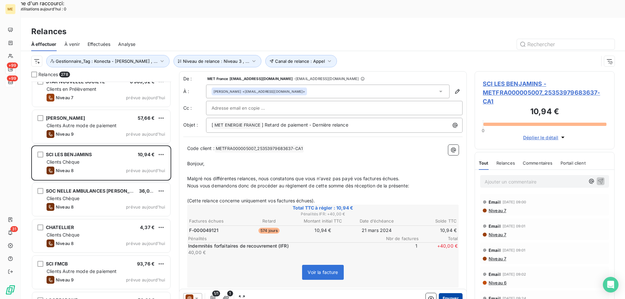
click at [439, 293] on button "Envoyer" at bounding box center [451, 298] width 24 height 10
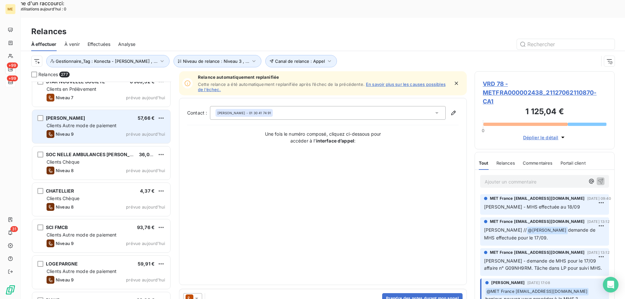
click at [136, 122] on div "Clients Autre mode de paiement" at bounding box center [106, 125] width 118 height 7
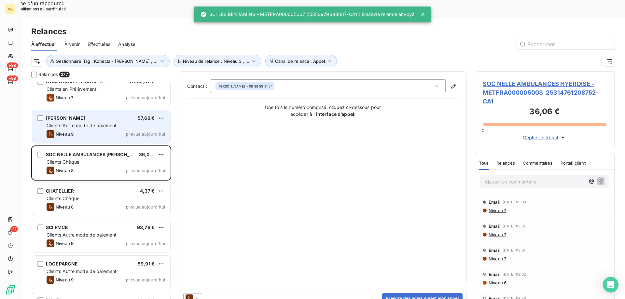
click at [127, 130] on div "Niveau 9 prévue aujourd’hui" at bounding box center [106, 134] width 118 height 8
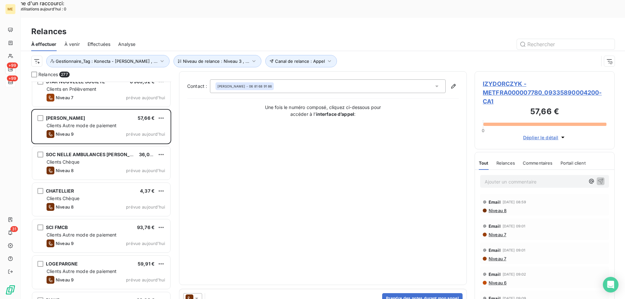
click at [199, 294] on icon at bounding box center [196, 298] width 7 height 7
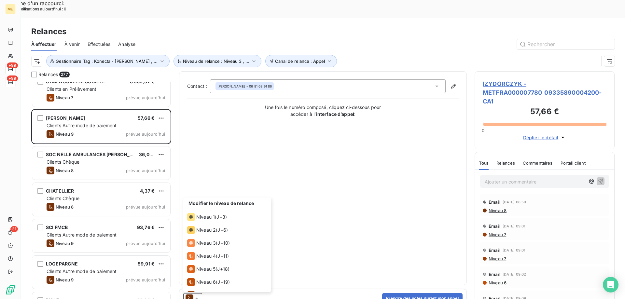
scroll to position [36, 0]
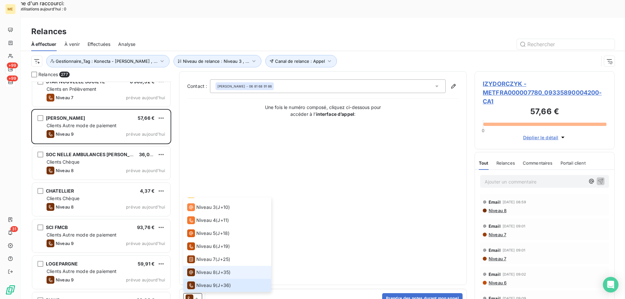
click at [203, 269] on span "Niveau 8" at bounding box center [206, 272] width 20 height 7
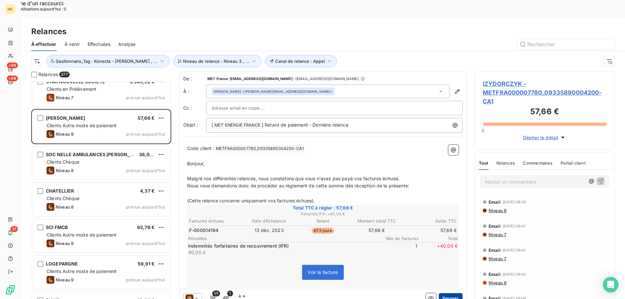
click at [447, 293] on button "Envoyer" at bounding box center [451, 298] width 24 height 10
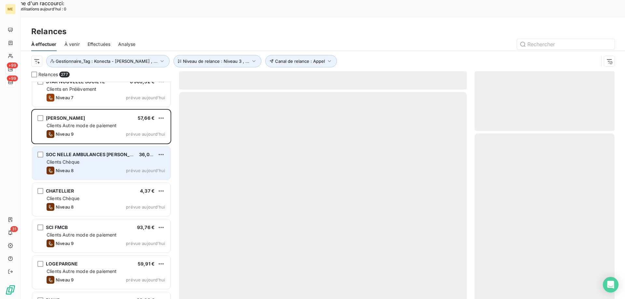
click at [101, 167] on div "Niveau 8 prévue aujourd’hui" at bounding box center [106, 171] width 118 height 8
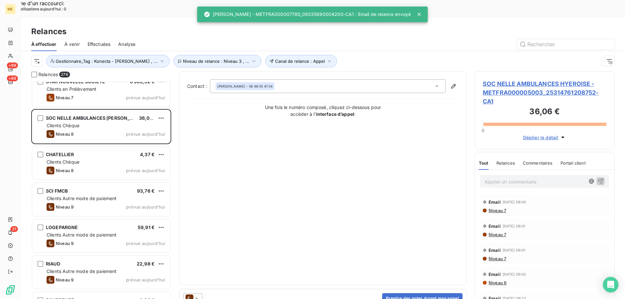
drag, startPoint x: 197, startPoint y: 279, endPoint x: 197, endPoint y: 275, distance: 3.6
click at [197, 294] on icon at bounding box center [196, 298] width 7 height 7
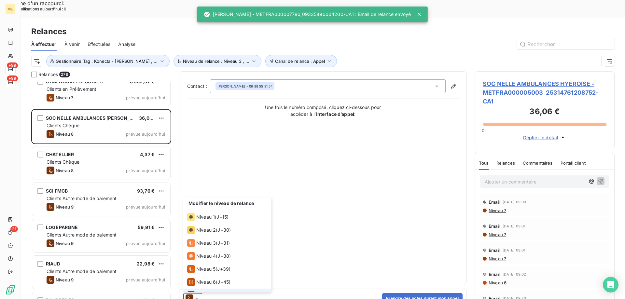
scroll to position [23, 0]
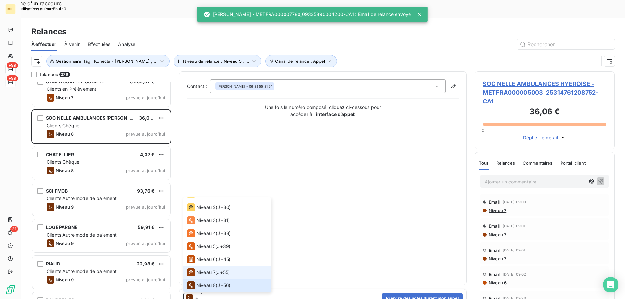
click at [200, 268] on div "Niveau 7" at bounding box center [201, 272] width 28 height 8
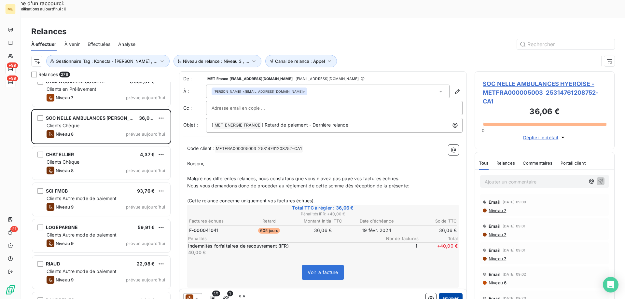
click at [445, 293] on button "Envoyer" at bounding box center [451, 298] width 24 height 10
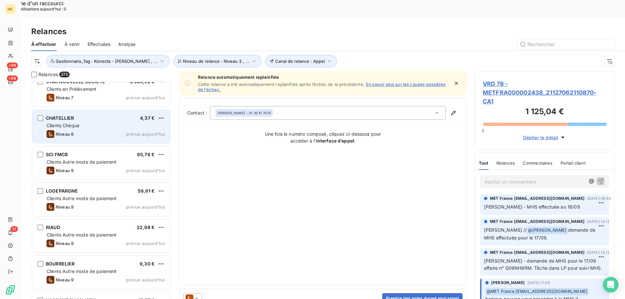
click at [124, 123] on div "CHATELLIER 4,37 € Clients Chèque Niveau 8 prévue aujourd’hui" at bounding box center [101, 126] width 138 height 33
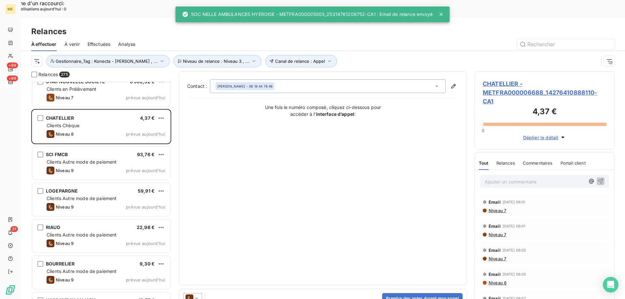
click at [195, 294] on icon at bounding box center [196, 298] width 7 height 7
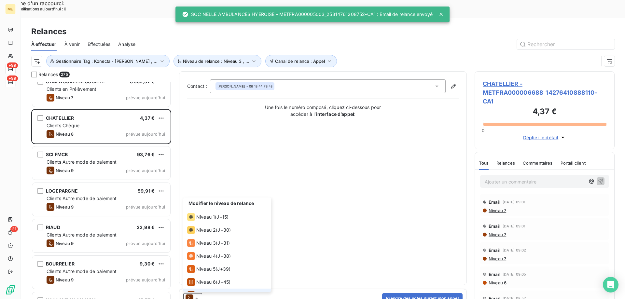
scroll to position [23, 0]
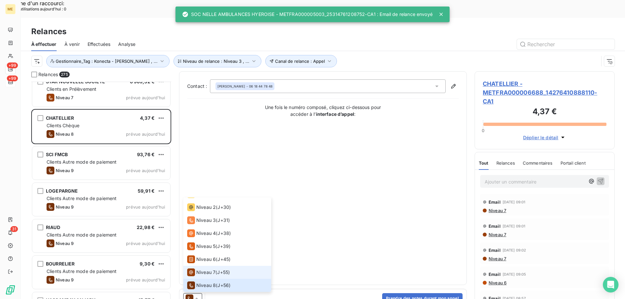
click at [197, 269] on span "Niveau 7" at bounding box center [205, 272] width 19 height 7
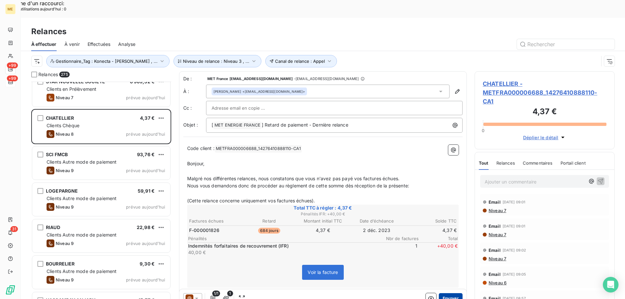
click at [442, 293] on button "Envoyer" at bounding box center [451, 298] width 24 height 10
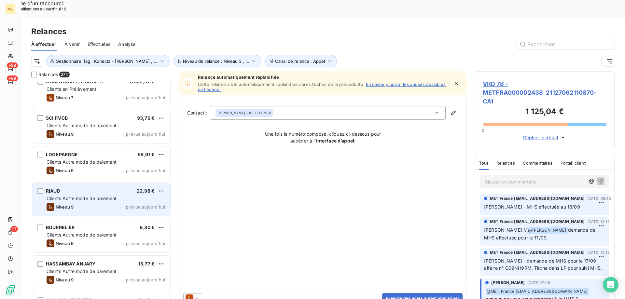
click at [155, 195] on div "Clients Autre mode de paiement" at bounding box center [106, 198] width 118 height 7
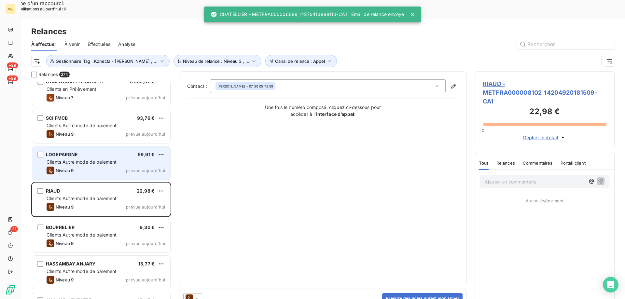
click at [136, 168] on span "prévue aujourd’hui" at bounding box center [145, 170] width 39 height 5
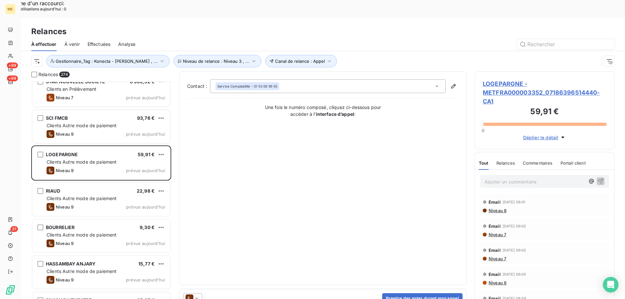
click at [197, 294] on icon at bounding box center [196, 298] width 7 height 7
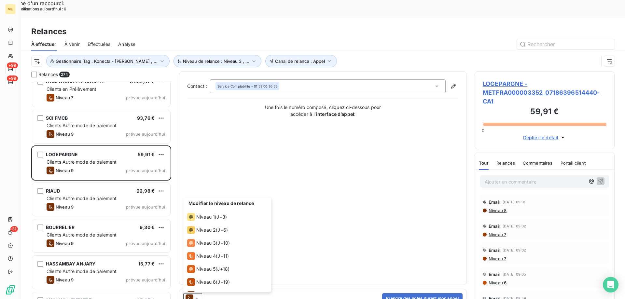
scroll to position [36, 0]
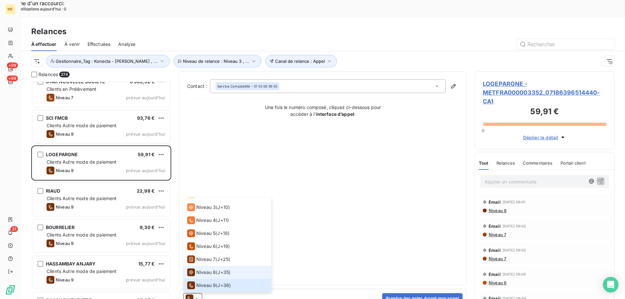
click at [204, 269] on span "Niveau 8" at bounding box center [206, 272] width 20 height 7
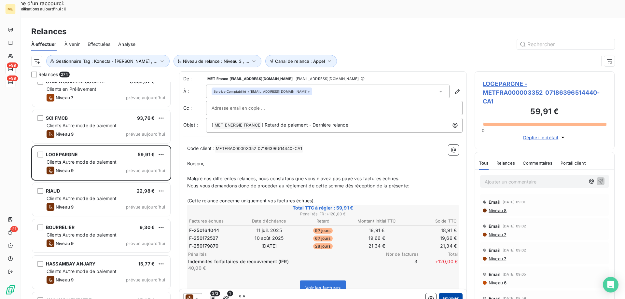
click at [445, 293] on button "Envoyer" at bounding box center [451, 298] width 24 height 10
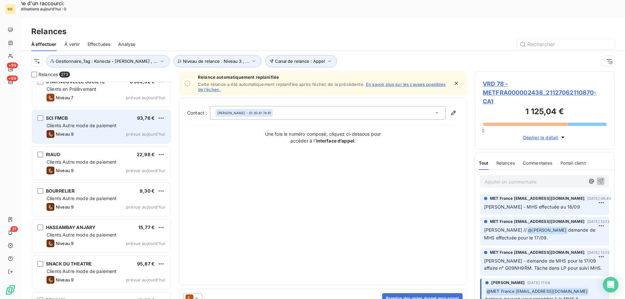
click at [141, 131] on span "prévue aujourd’hui" at bounding box center [145, 133] width 39 height 5
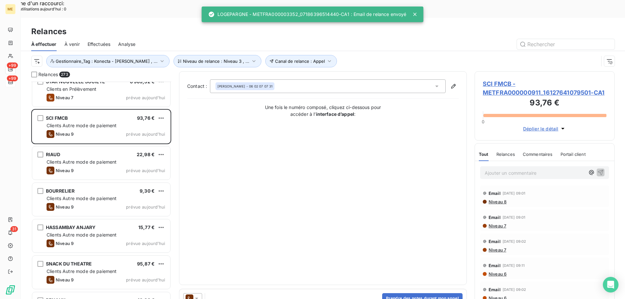
click at [199, 294] on icon at bounding box center [196, 298] width 7 height 7
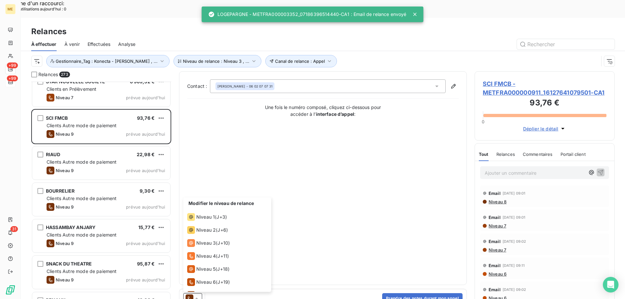
scroll to position [36, 0]
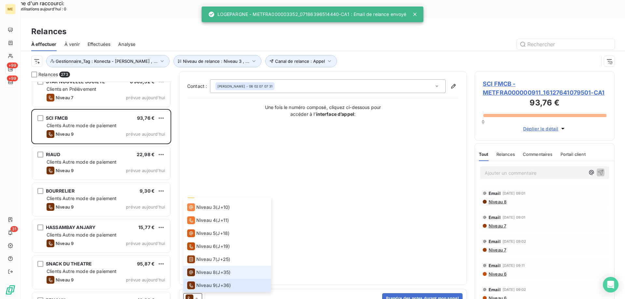
click at [203, 269] on span "Niveau 8" at bounding box center [206, 272] width 20 height 7
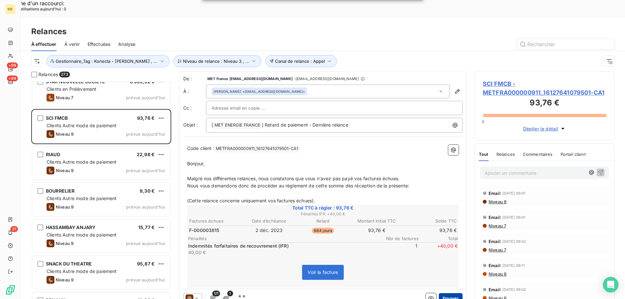
click at [445, 293] on button "Envoyer" at bounding box center [451, 298] width 24 height 10
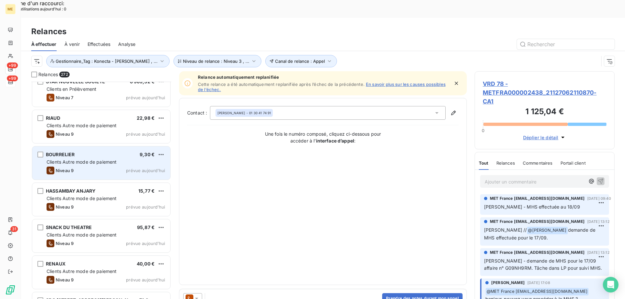
click at [129, 146] on div "BOURRELIER 9,30 € Clients Autre mode de paiement Niveau 9 prévue aujourd’hui" at bounding box center [101, 162] width 138 height 33
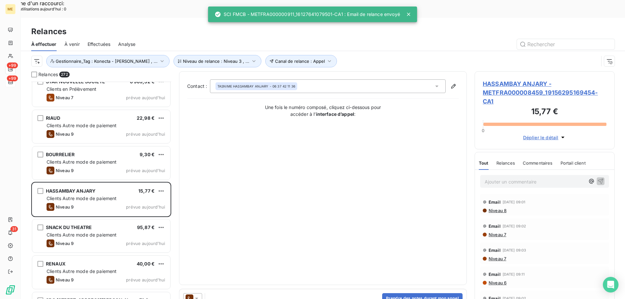
click at [197, 294] on icon at bounding box center [196, 298] width 7 height 7
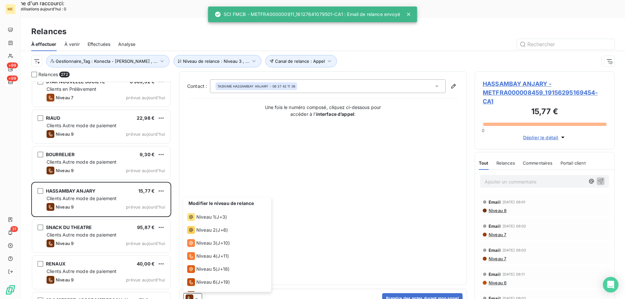
scroll to position [36, 0]
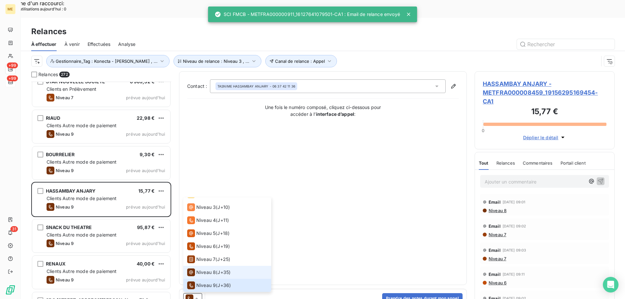
click at [201, 269] on span "Niveau 8" at bounding box center [206, 272] width 20 height 7
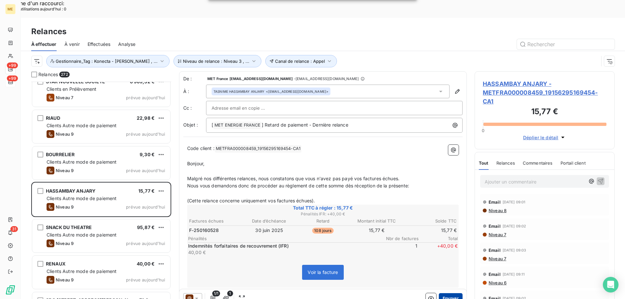
click at [449, 293] on button "Envoyer" at bounding box center [451, 298] width 24 height 10
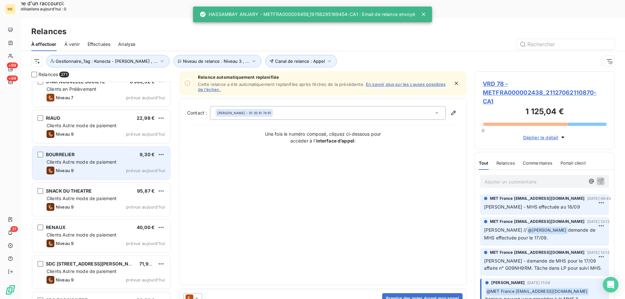
click at [122, 167] on div "Niveau 9 prévue aujourd’hui" at bounding box center [106, 171] width 118 height 8
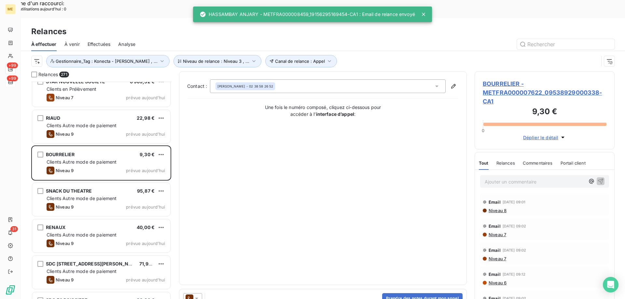
click at [197, 294] on icon at bounding box center [196, 298] width 7 height 7
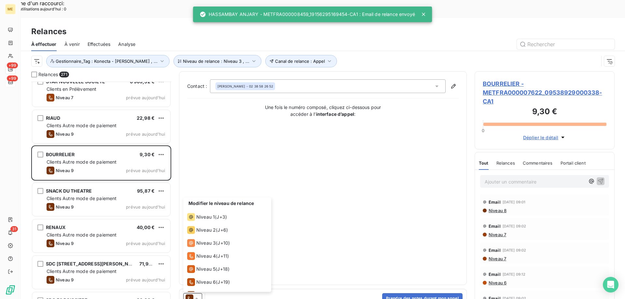
scroll to position [36, 0]
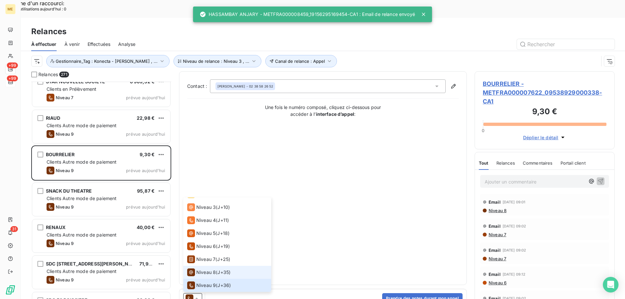
click at [202, 269] on span "Niveau 8" at bounding box center [206, 272] width 20 height 7
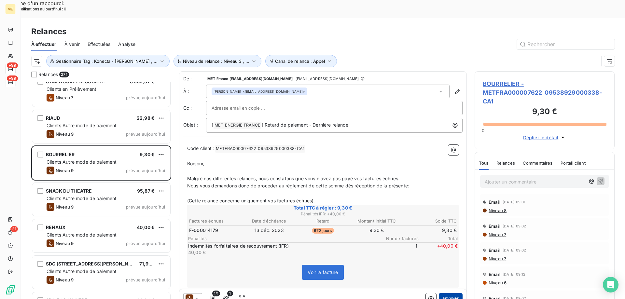
click at [440, 293] on button "Envoyer" at bounding box center [451, 298] width 24 height 10
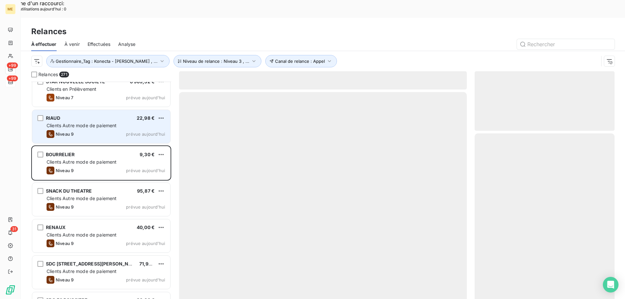
click at [147, 131] on span "prévue aujourd’hui" at bounding box center [145, 133] width 39 height 5
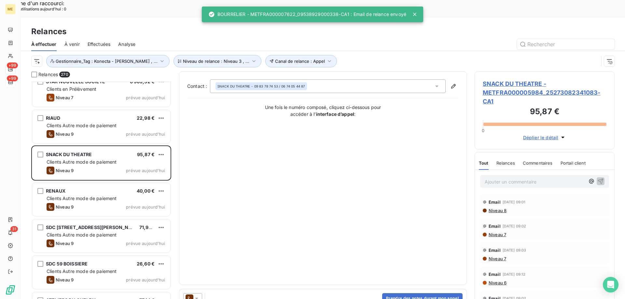
click at [196, 294] on icon at bounding box center [196, 299] width 3 height 2
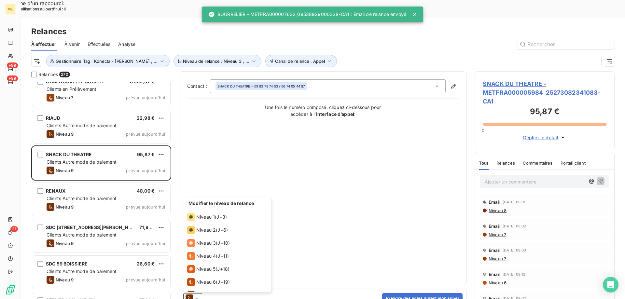
scroll to position [36, 0]
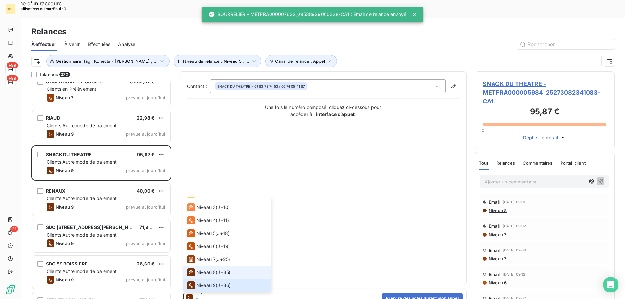
click at [201, 269] on span "Niveau 8" at bounding box center [206, 272] width 20 height 7
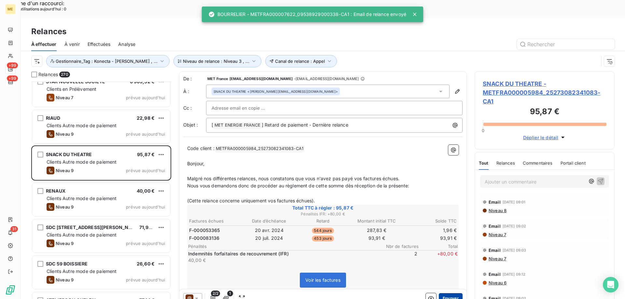
click at [442, 293] on button "Envoyer" at bounding box center [451, 298] width 24 height 10
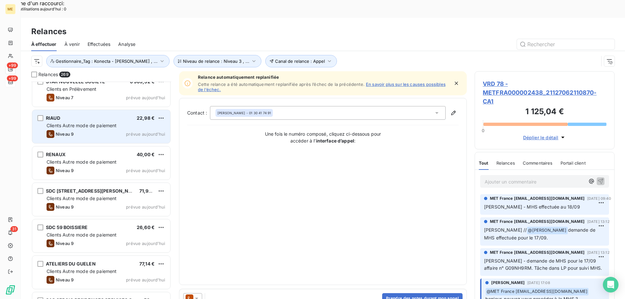
click at [121, 122] on div "Clients Autre mode de paiement" at bounding box center [106, 125] width 118 height 7
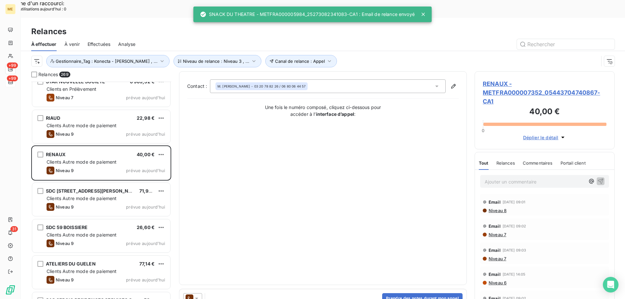
click at [196, 294] on icon at bounding box center [196, 298] width 7 height 7
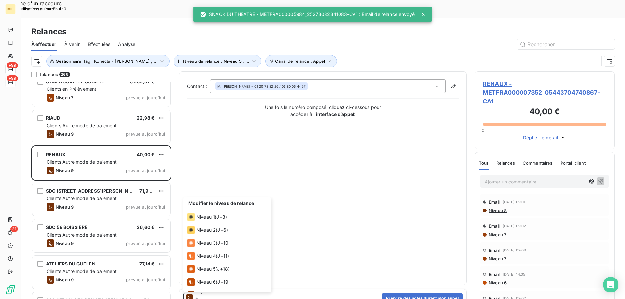
scroll to position [36, 0]
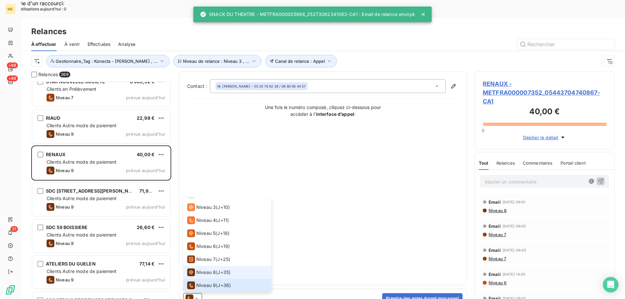
click at [202, 269] on span "Niveau 8" at bounding box center [206, 272] width 20 height 7
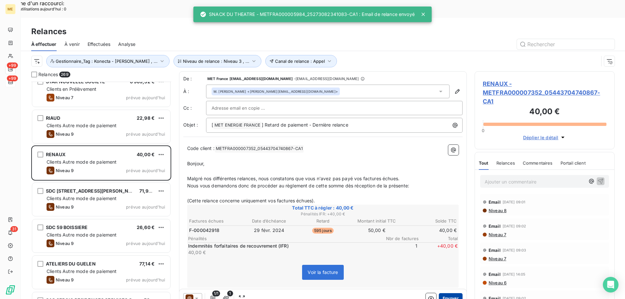
click at [439, 293] on button "Envoyer" at bounding box center [451, 298] width 24 height 10
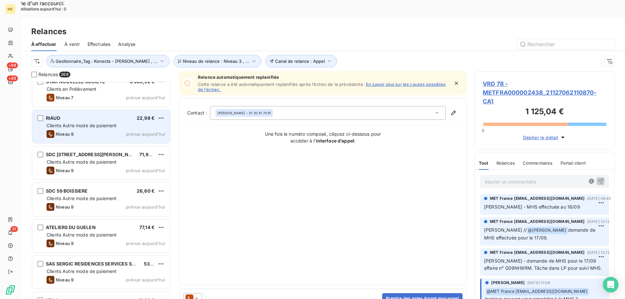
click at [104, 130] on div "Niveau 9 prévue aujourd’hui" at bounding box center [106, 134] width 118 height 8
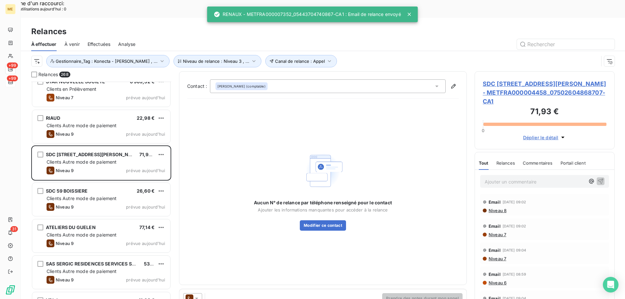
click at [199, 294] on icon at bounding box center [196, 298] width 7 height 7
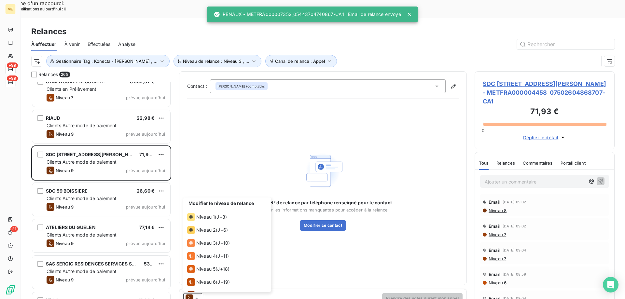
scroll to position [36, 0]
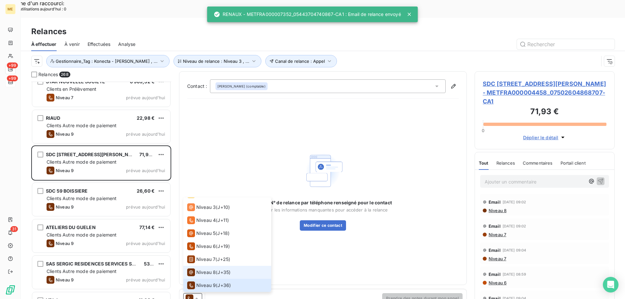
click at [209, 266] on li "Niveau 8 ( J+35 )" at bounding box center [227, 272] width 88 height 13
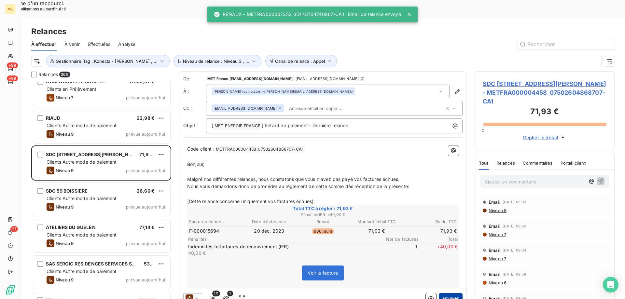
click at [447, 293] on button "Envoyer" at bounding box center [451, 298] width 24 height 10
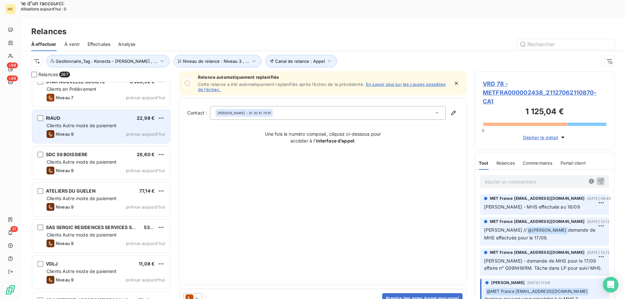
click at [141, 131] on span "prévue aujourd’hui" at bounding box center [145, 133] width 39 height 5
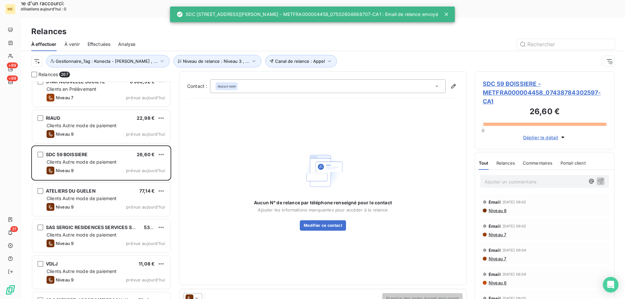
click at [198, 294] on icon at bounding box center [196, 299] width 3 height 2
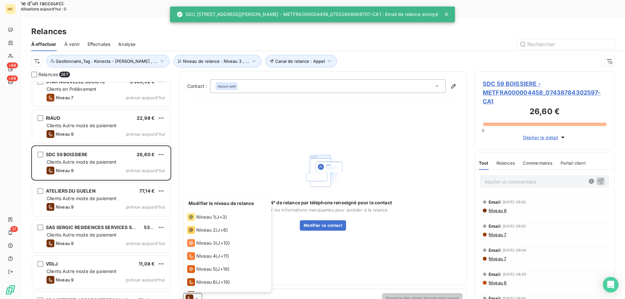
scroll to position [36, 0]
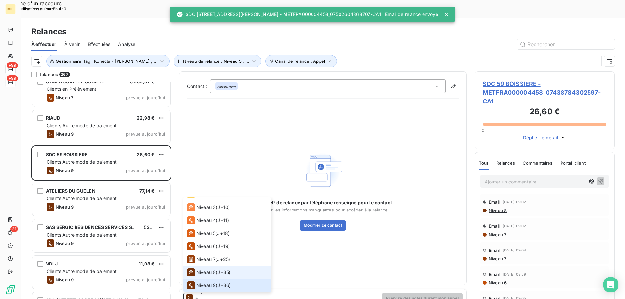
click at [197, 269] on span "Niveau 8" at bounding box center [206, 272] width 20 height 7
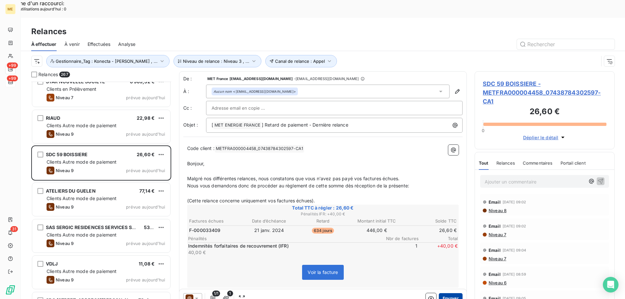
click at [443, 293] on button "Envoyer" at bounding box center [451, 298] width 24 height 10
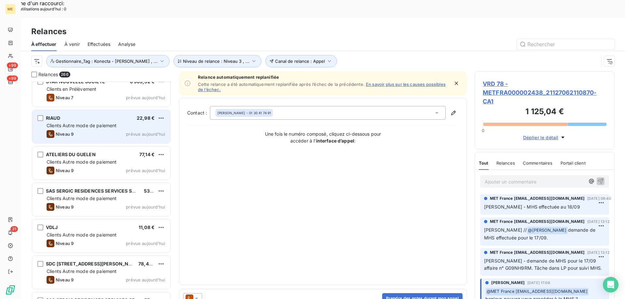
click at [101, 130] on div "Niveau 9 prévue aujourd’hui" at bounding box center [106, 134] width 118 height 8
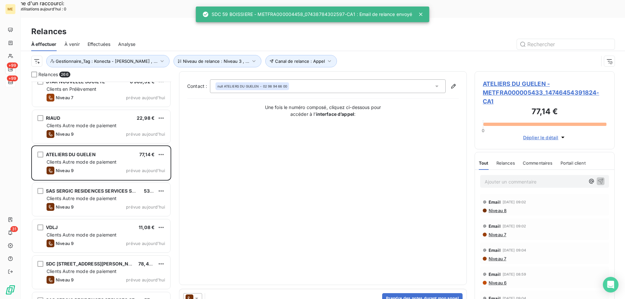
click at [196, 294] on icon at bounding box center [196, 298] width 7 height 7
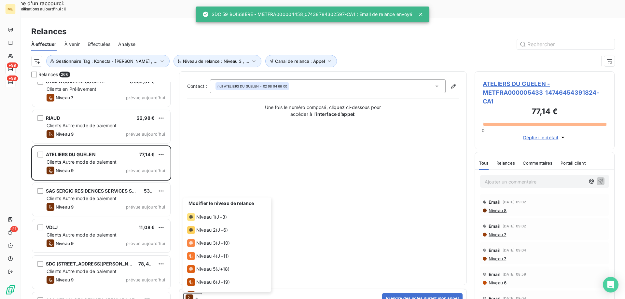
scroll to position [36, 0]
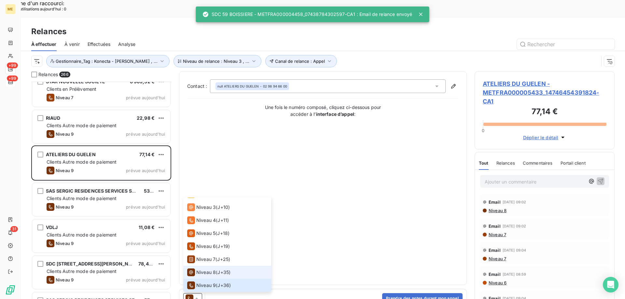
click at [197, 269] on span "Niveau 8" at bounding box center [206, 272] width 20 height 7
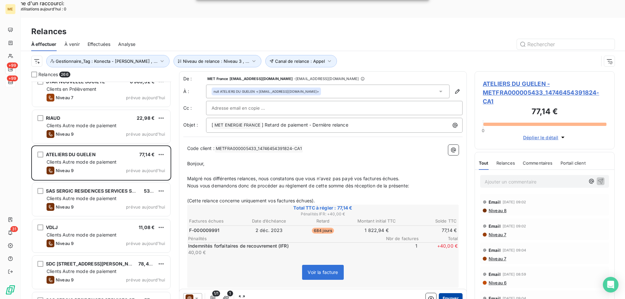
click at [439, 293] on button "Envoyer" at bounding box center [451, 298] width 24 height 10
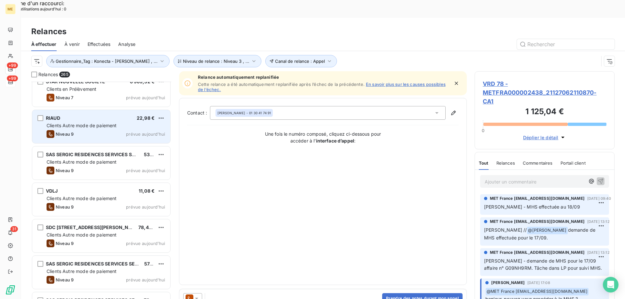
click at [119, 122] on div "Clients Autre mode de paiement" at bounding box center [106, 125] width 118 height 7
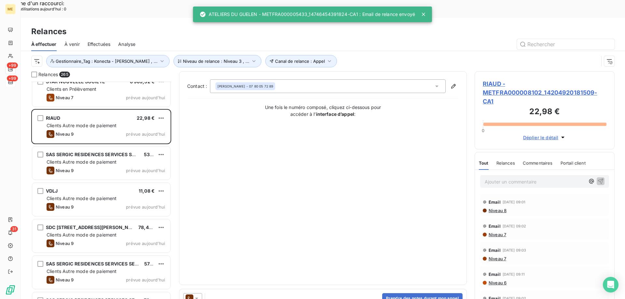
click at [200, 293] on div at bounding box center [192, 298] width 19 height 10
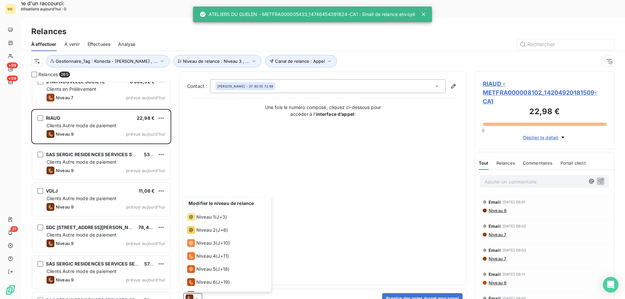
scroll to position [36, 0]
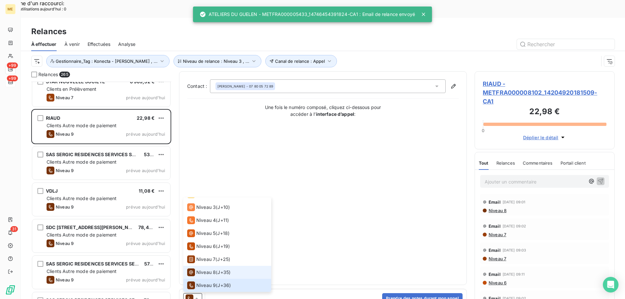
click at [199, 269] on span "Niveau 8" at bounding box center [206, 272] width 20 height 7
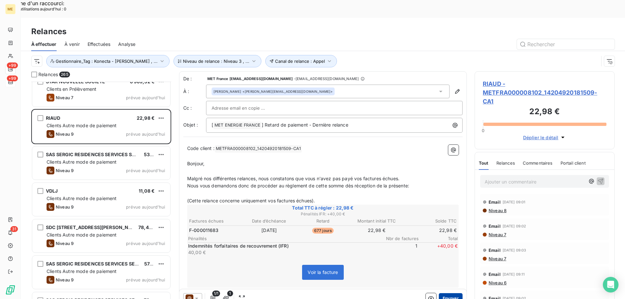
click at [443, 293] on button "Envoyer" at bounding box center [451, 298] width 24 height 10
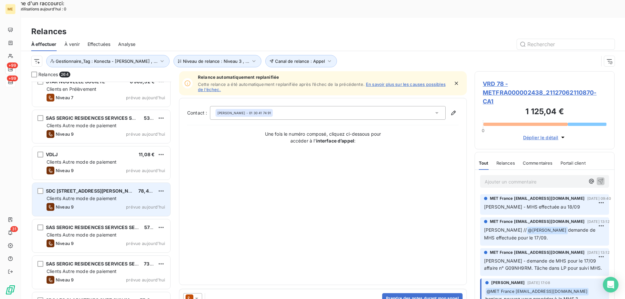
click at [139, 204] on span "prévue aujourd’hui" at bounding box center [145, 206] width 39 height 5
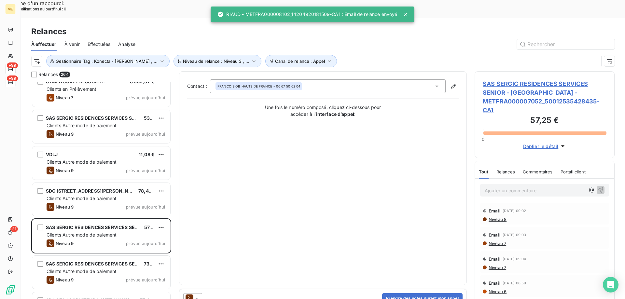
click at [199, 294] on icon at bounding box center [196, 298] width 7 height 7
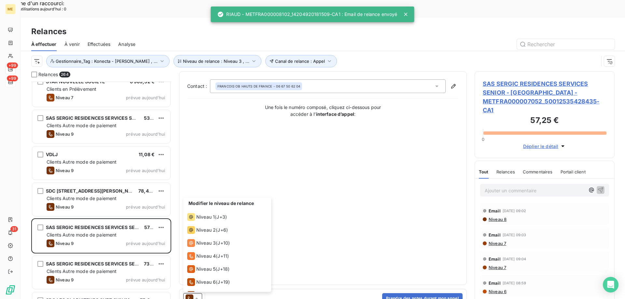
scroll to position [36, 0]
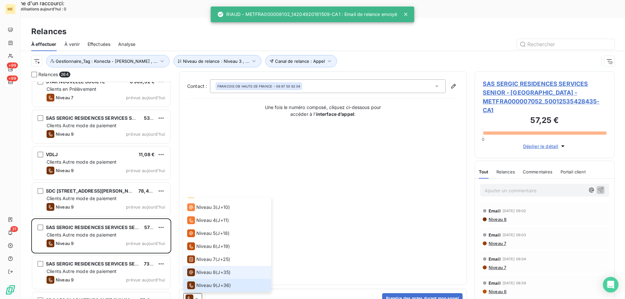
click at [199, 269] on span "Niveau 8" at bounding box center [206, 272] width 20 height 7
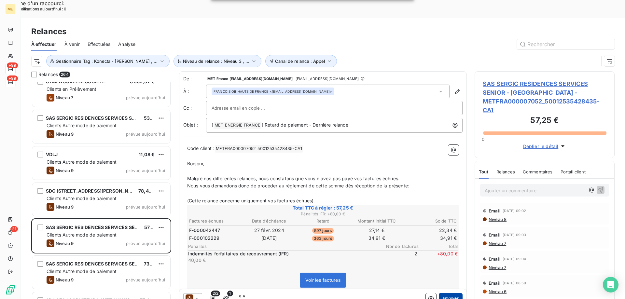
click at [443, 293] on button "Envoyer" at bounding box center [451, 298] width 24 height 10
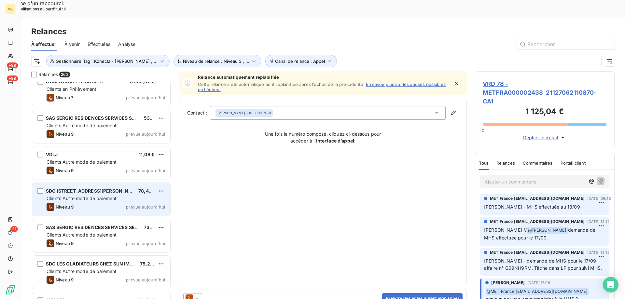
click at [128, 188] on div "SDC 6 AVENUE DU DR BROUARDEL 78,46 €" at bounding box center [106, 191] width 118 height 6
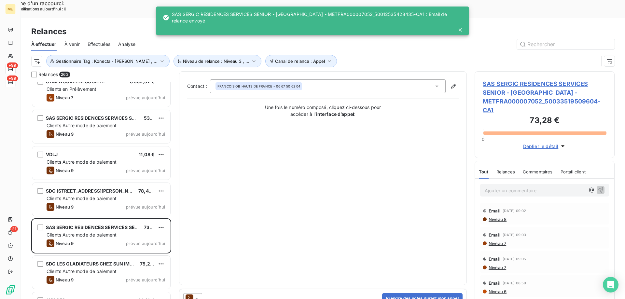
click at [199, 294] on icon at bounding box center [196, 298] width 7 height 7
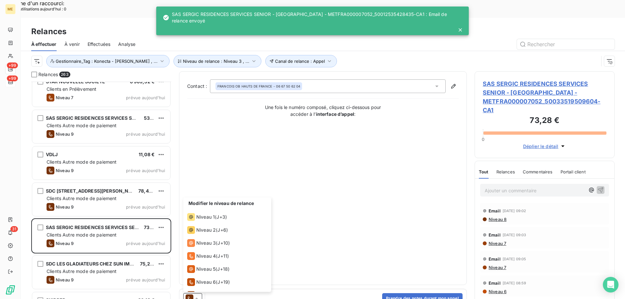
scroll to position [36, 0]
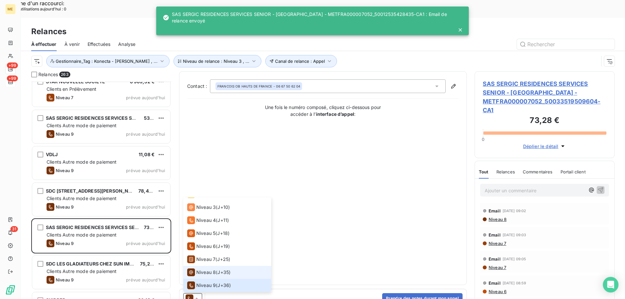
click at [202, 269] on span "Niveau 8" at bounding box center [206, 272] width 20 height 7
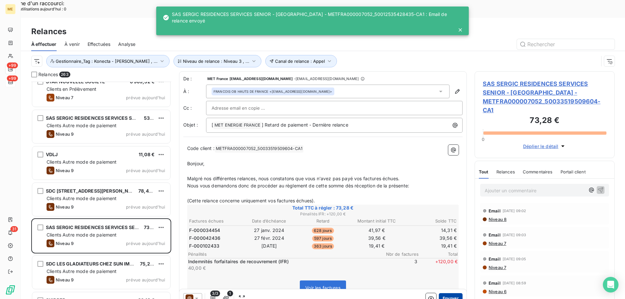
click at [447, 293] on button "Envoyer" at bounding box center [451, 298] width 24 height 10
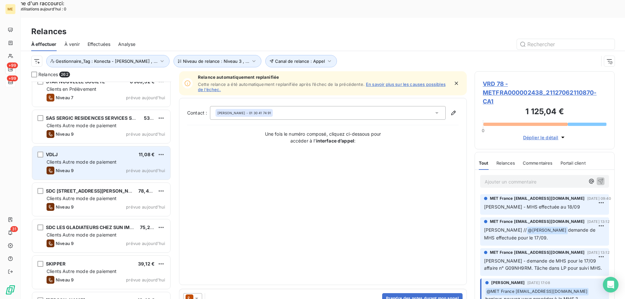
click at [108, 159] on span "Clients Autre mode de paiement" at bounding box center [82, 162] width 70 height 6
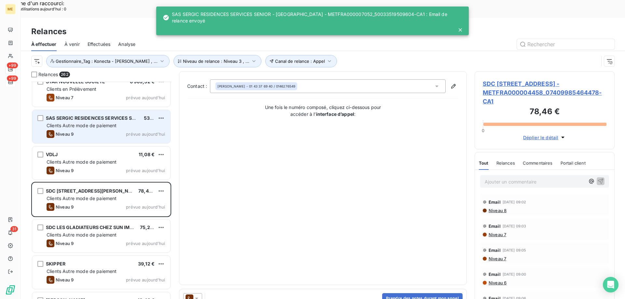
click at [126, 130] on div "Niveau 9 prévue aujourd’hui" at bounding box center [106, 134] width 118 height 8
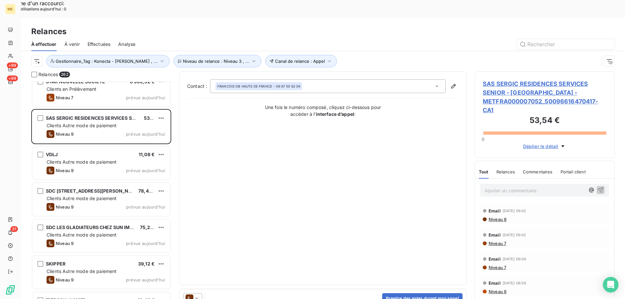
click at [196, 294] on icon at bounding box center [196, 298] width 7 height 7
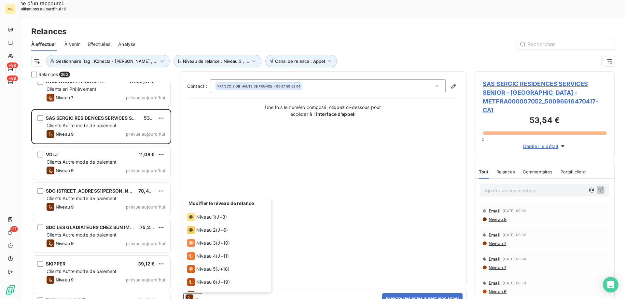
scroll to position [36, 0]
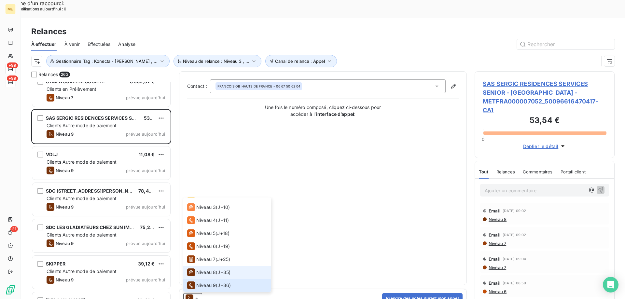
click at [198, 268] on div "Niveau 8" at bounding box center [201, 272] width 29 height 8
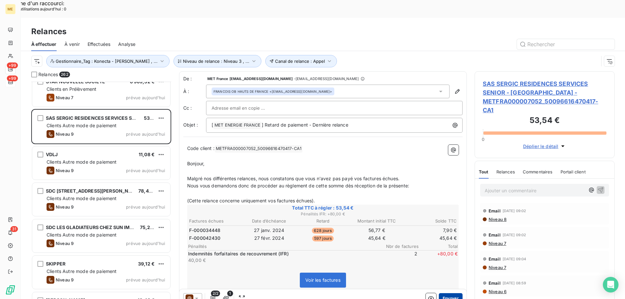
click at [439, 293] on button "Envoyer" at bounding box center [451, 298] width 24 height 10
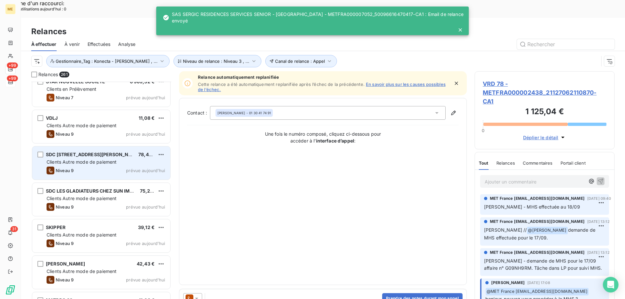
click at [139, 151] on div "78,46 €" at bounding box center [146, 154] width 16 height 7
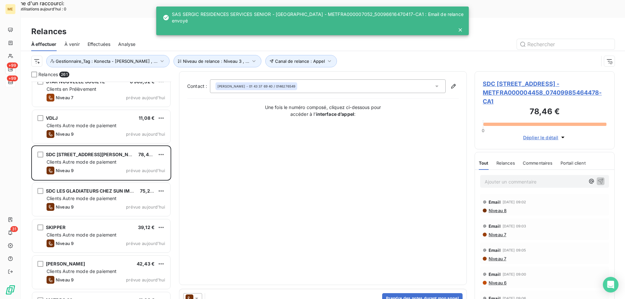
click at [199, 294] on icon at bounding box center [196, 298] width 7 height 7
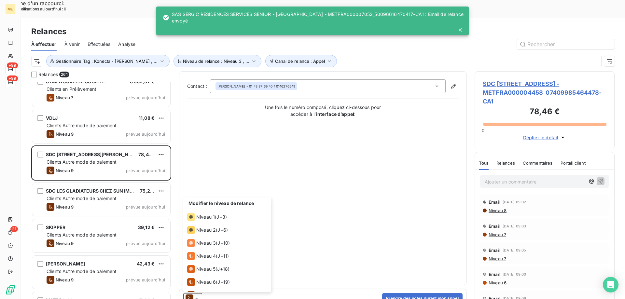
scroll to position [36, 0]
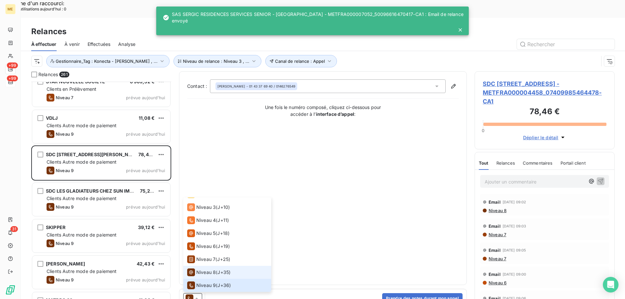
click at [202, 269] on span "Niveau 8" at bounding box center [206, 272] width 20 height 7
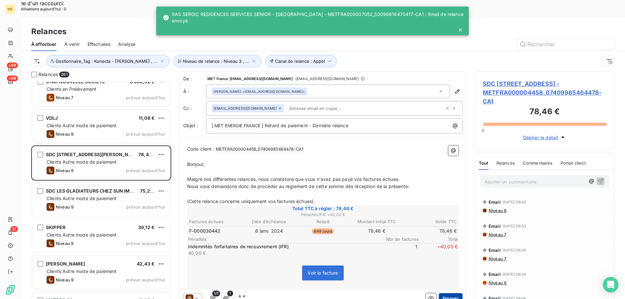
click at [454, 293] on button "Envoyer" at bounding box center [451, 298] width 24 height 10
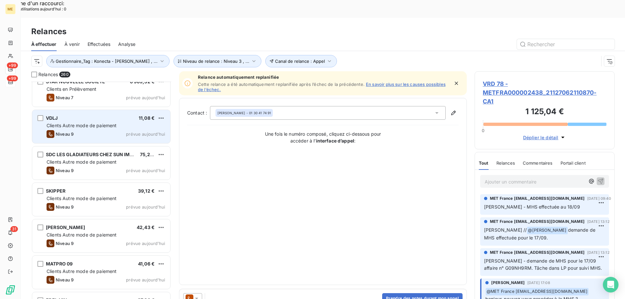
click at [141, 112] on div "VDLJ 11,08 € Clients Autre mode de paiement Niveau 9 prévue aujourd’hui" at bounding box center [101, 126] width 138 height 33
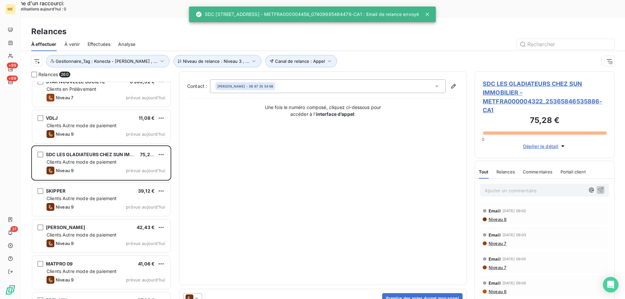
click at [199, 294] on icon at bounding box center [196, 298] width 7 height 7
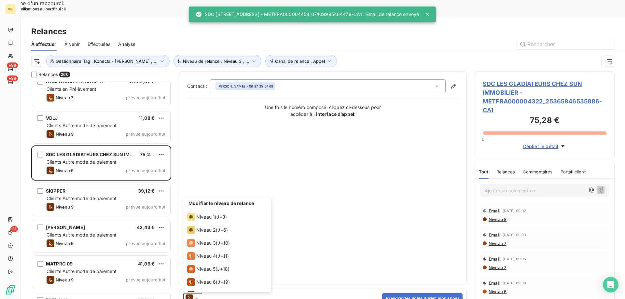
scroll to position [36, 0]
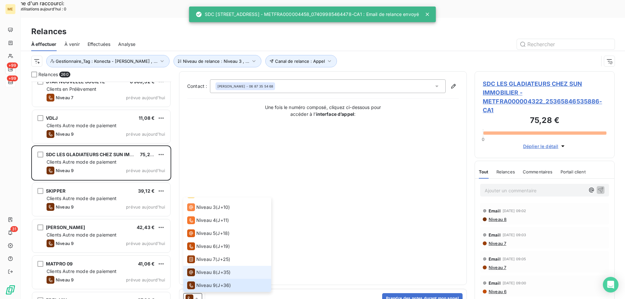
click at [209, 269] on span "Niveau 8" at bounding box center [206, 272] width 20 height 7
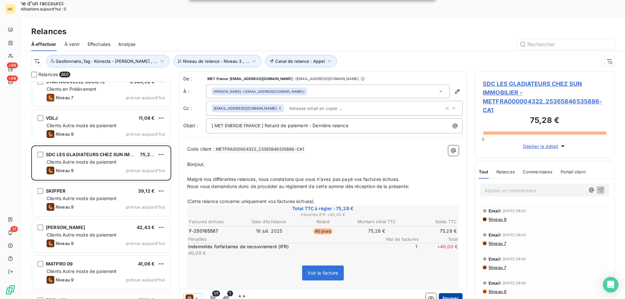
click at [443, 293] on button "Envoyer" at bounding box center [451, 298] width 24 height 10
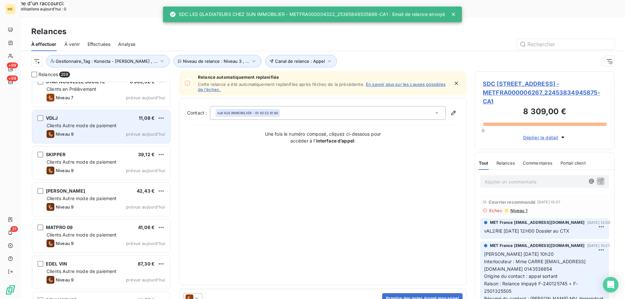
click at [136, 122] on div "Clients Autre mode de paiement" at bounding box center [106, 125] width 118 height 7
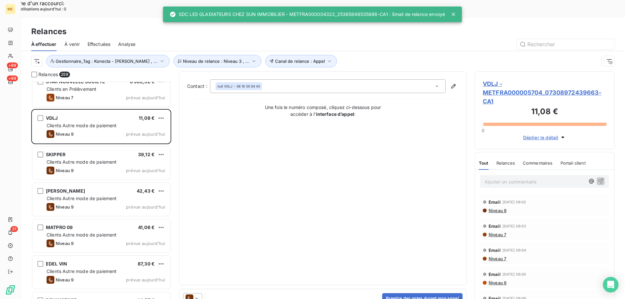
click at [197, 294] on icon at bounding box center [196, 298] width 7 height 7
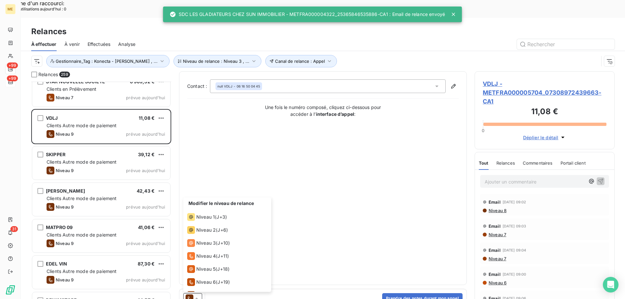
scroll to position [36, 0]
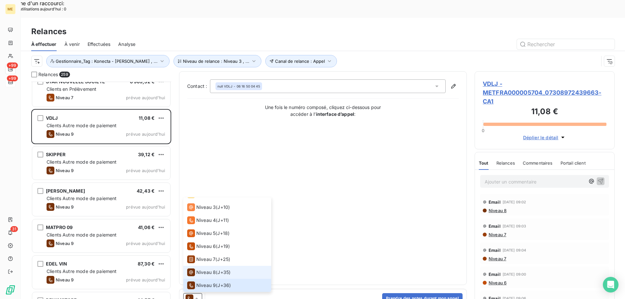
click at [199, 269] on span "Niveau 8" at bounding box center [206, 272] width 20 height 7
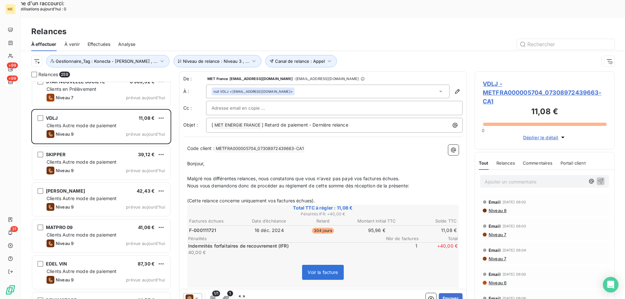
click at [445, 293] on button "Envoyer" at bounding box center [451, 298] width 24 height 10
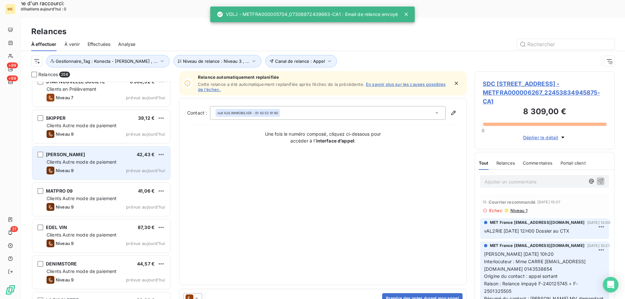
click at [124, 159] on div "Clients Autre mode de paiement" at bounding box center [106, 162] width 118 height 7
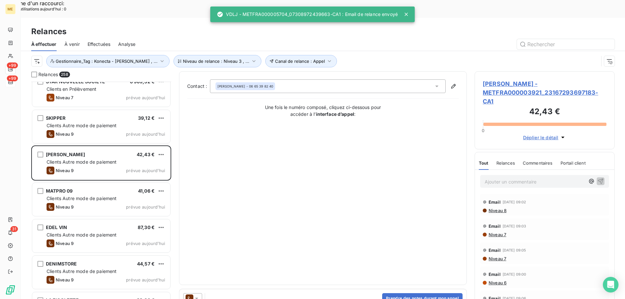
drag, startPoint x: 197, startPoint y: 281, endPoint x: 200, endPoint y: 277, distance: 5.1
click at [197, 294] on icon at bounding box center [196, 299] width 3 height 2
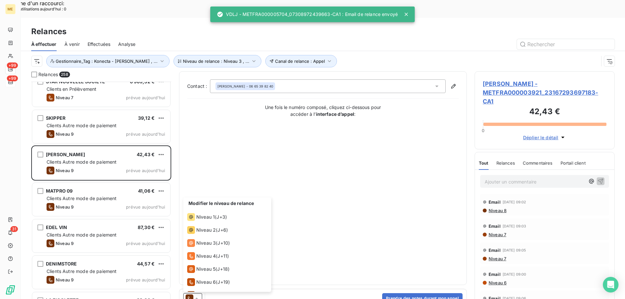
scroll to position [36, 0]
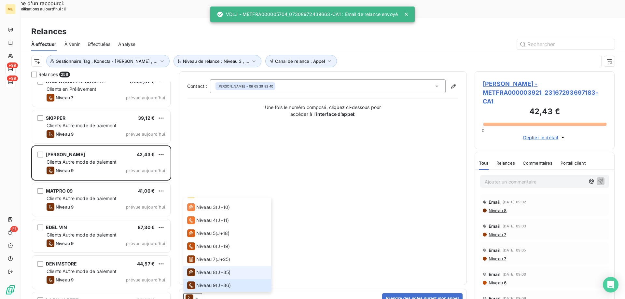
click at [200, 269] on span "Niveau 8" at bounding box center [206, 272] width 20 height 7
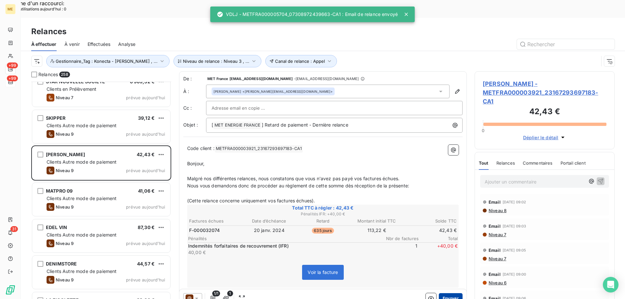
click at [445, 293] on button "Envoyer" at bounding box center [451, 298] width 24 height 10
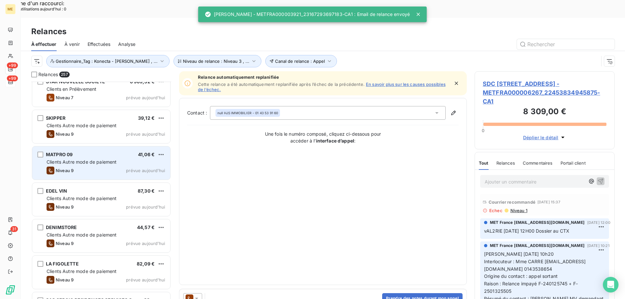
click at [109, 147] on div "MATPRO 09 41,06 € Clients Autre mode de paiement Niveau 9 prévue aujourd’hui" at bounding box center [101, 162] width 138 height 33
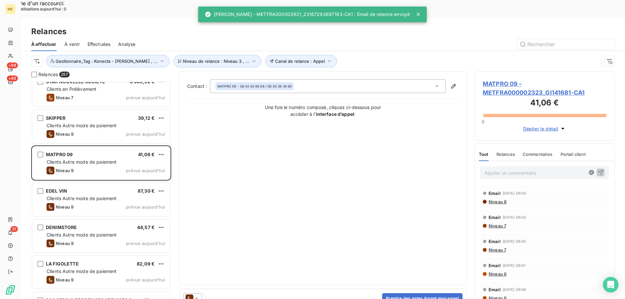
click at [195, 294] on icon at bounding box center [196, 298] width 7 height 7
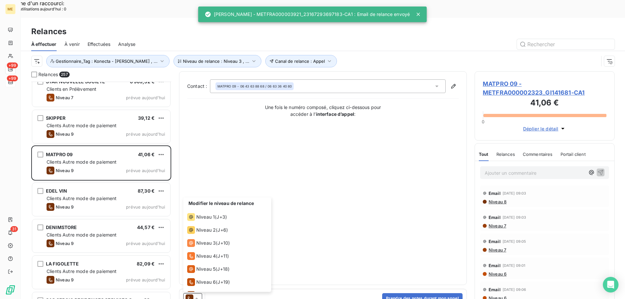
scroll to position [36, 0]
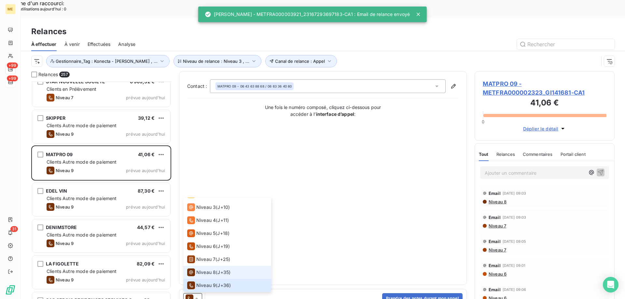
click at [197, 269] on span "Niveau 8" at bounding box center [206, 272] width 20 height 7
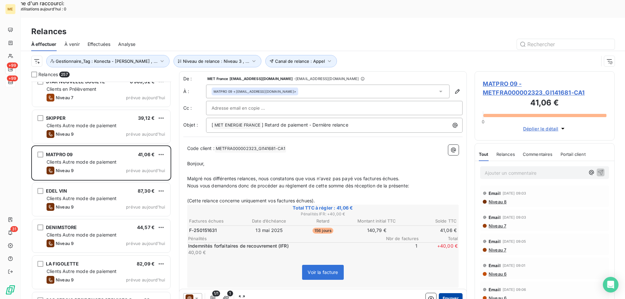
click at [442, 293] on button "Envoyer" at bounding box center [451, 298] width 24 height 10
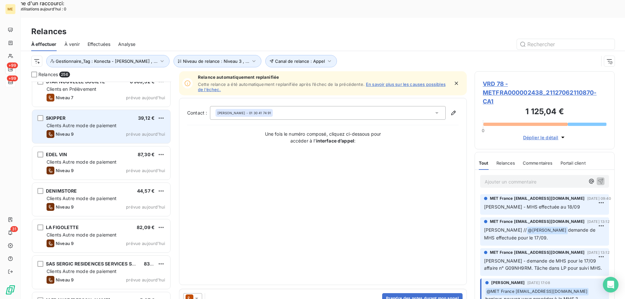
click at [117, 111] on div "SKIPPER 39,12 € Clients Autre mode de paiement Niveau 9 prévue aujourd’hui" at bounding box center [101, 126] width 138 height 33
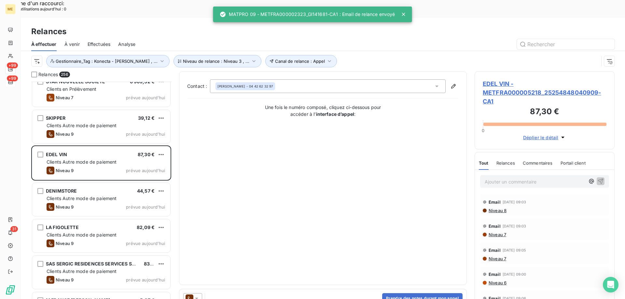
click at [199, 294] on icon at bounding box center [196, 298] width 7 height 7
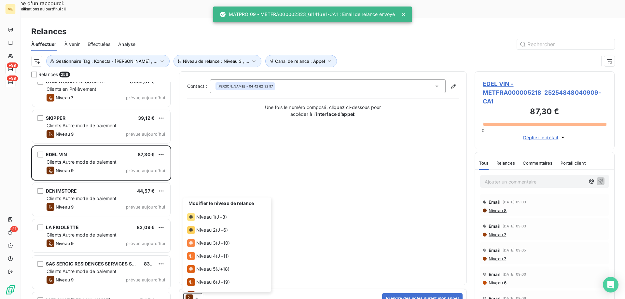
scroll to position [36, 0]
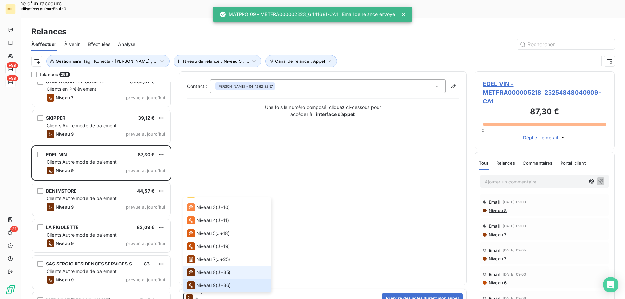
click at [201, 266] on li "Niveau 8 ( J+35 )" at bounding box center [227, 272] width 88 height 13
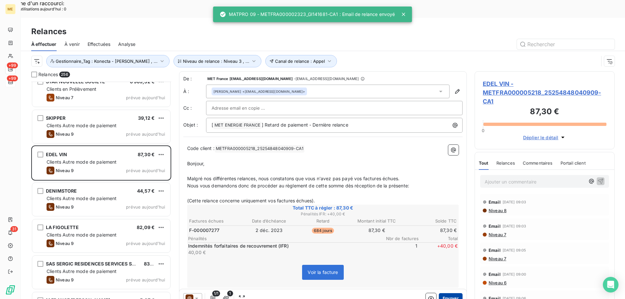
click at [442, 293] on button "Envoyer" at bounding box center [451, 298] width 24 height 10
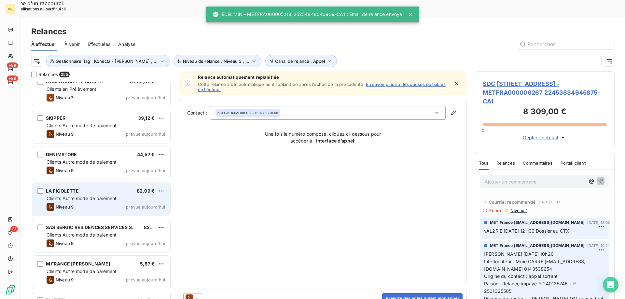
click at [120, 183] on div "LA FIGOLETTE 82,09 € Clients Autre mode de paiement Niveau 9 prévue aujourd’hui" at bounding box center [101, 199] width 138 height 33
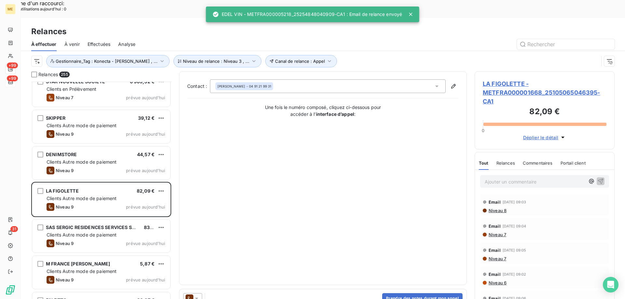
click at [197, 294] on icon at bounding box center [196, 298] width 7 height 7
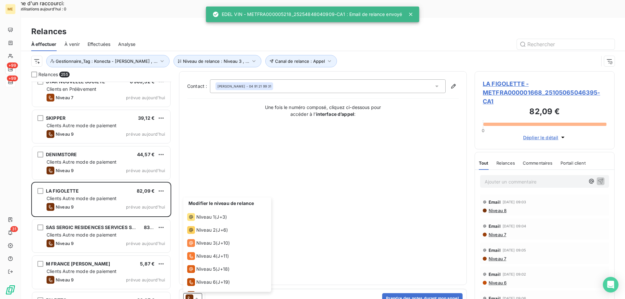
scroll to position [36, 0]
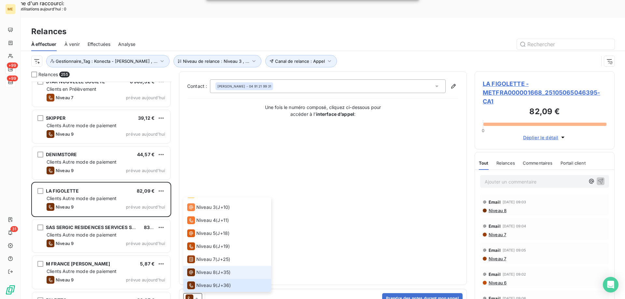
click at [204, 269] on span "Niveau 8" at bounding box center [206, 272] width 20 height 7
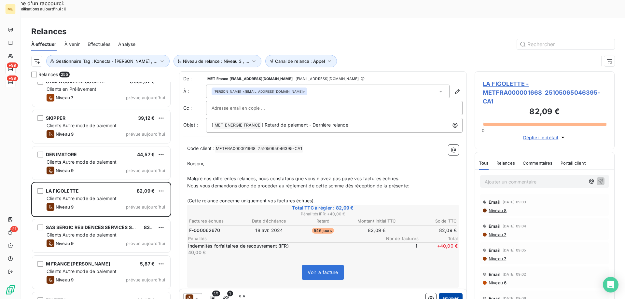
click at [441, 293] on button "Envoyer" at bounding box center [451, 298] width 24 height 10
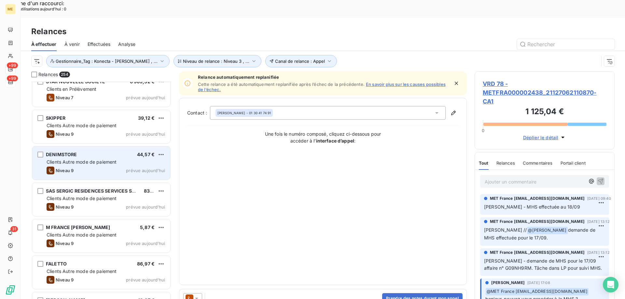
click at [79, 159] on span "Clients Autre mode de paiement" at bounding box center [82, 162] width 70 height 6
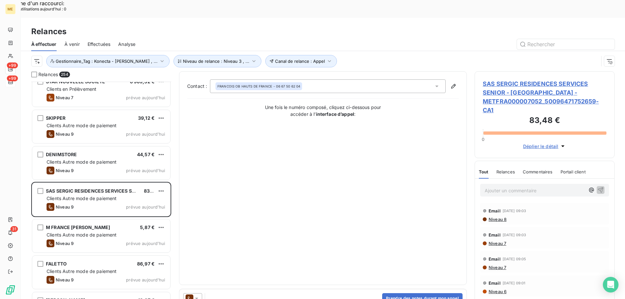
click at [197, 294] on icon at bounding box center [196, 298] width 7 height 7
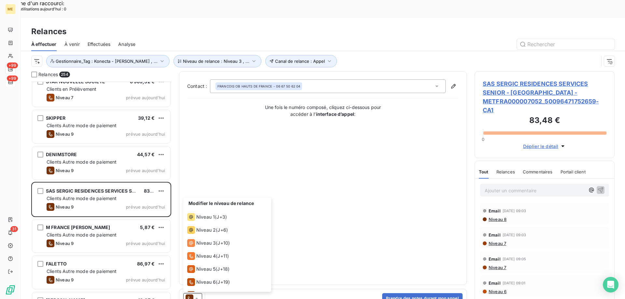
scroll to position [36, 0]
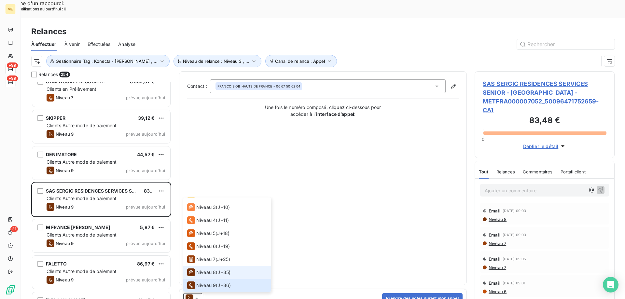
click at [196, 269] on span "Niveau 8" at bounding box center [206, 272] width 20 height 7
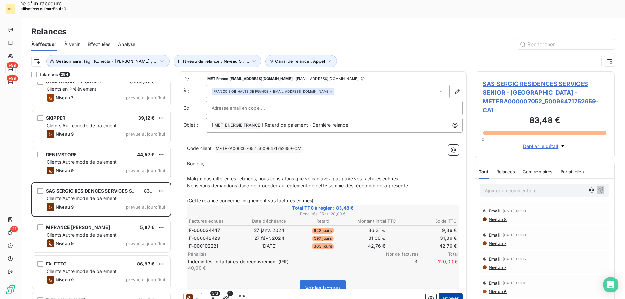
click at [443, 293] on button "Envoyer" at bounding box center [451, 298] width 24 height 10
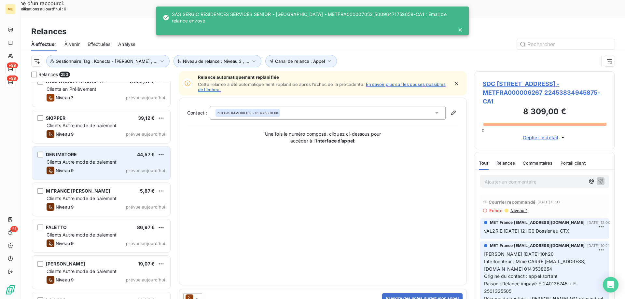
click at [99, 146] on div "DENIMSTORE 44,57 € Clients Autre mode de paiement Niveau 9 prévue aujourd’hui" at bounding box center [101, 162] width 138 height 33
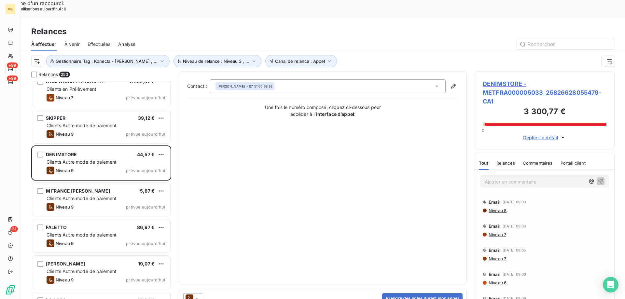
click at [199, 294] on icon at bounding box center [196, 298] width 7 height 7
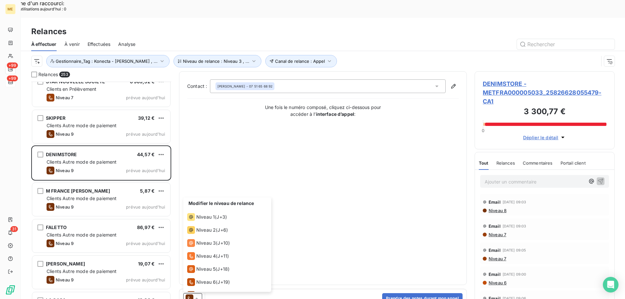
scroll to position [36, 0]
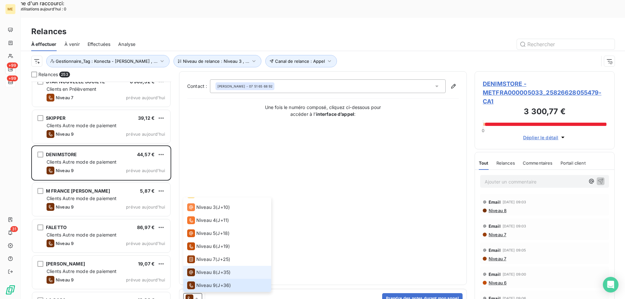
click at [200, 269] on span "Niveau 8" at bounding box center [206, 272] width 20 height 7
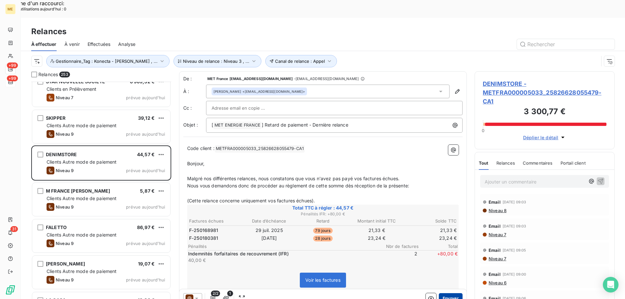
click at [444, 293] on button "Envoyer" at bounding box center [451, 298] width 24 height 10
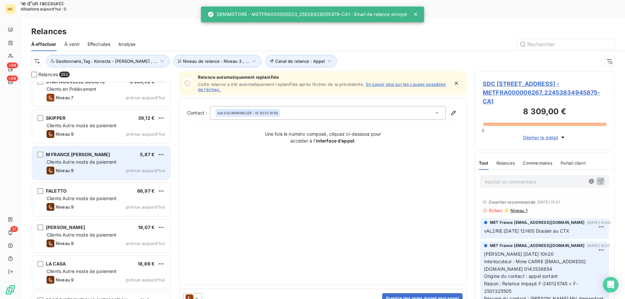
click at [118, 152] on div "M FRANCE CLAUDE HORTALA 5,87 €" at bounding box center [106, 155] width 118 height 6
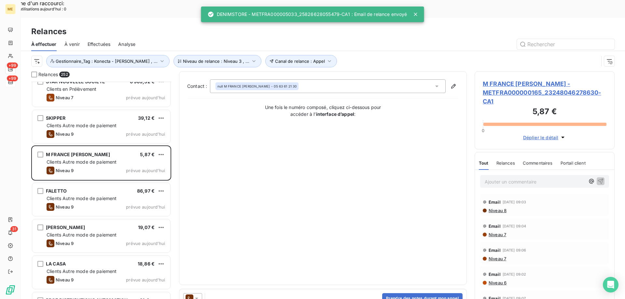
click at [198, 293] on div at bounding box center [192, 298] width 19 height 10
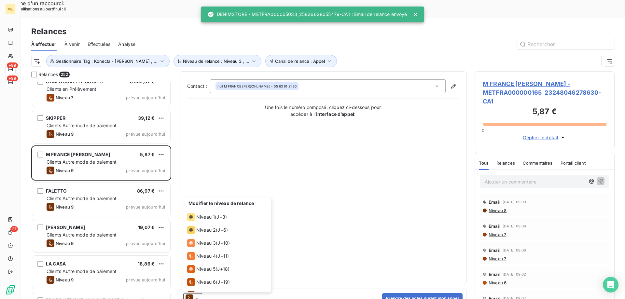
scroll to position [36, 0]
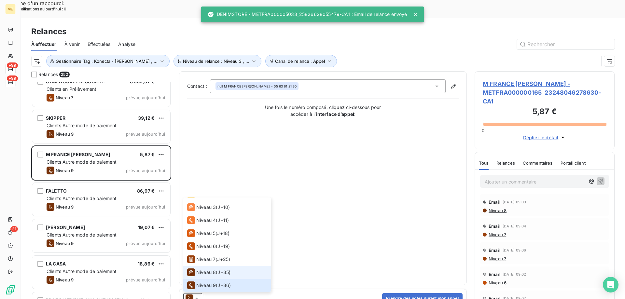
click at [196, 268] on div "Niveau 8" at bounding box center [201, 272] width 29 height 8
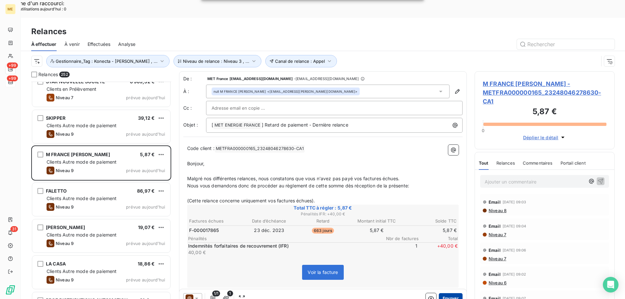
click at [439, 293] on button "Envoyer" at bounding box center [451, 298] width 24 height 10
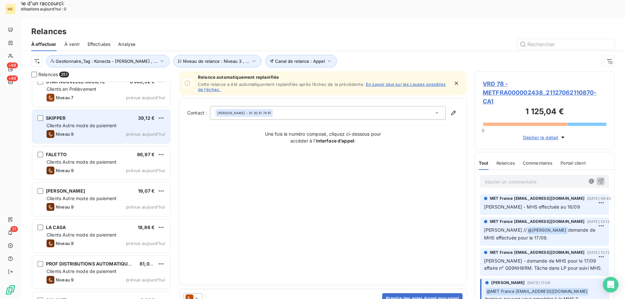
click at [118, 130] on div "Niveau 9 prévue aujourd’hui" at bounding box center [106, 134] width 118 height 8
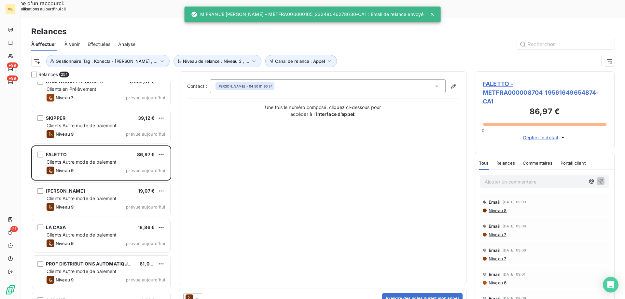
click at [197, 294] on icon at bounding box center [196, 299] width 3 height 2
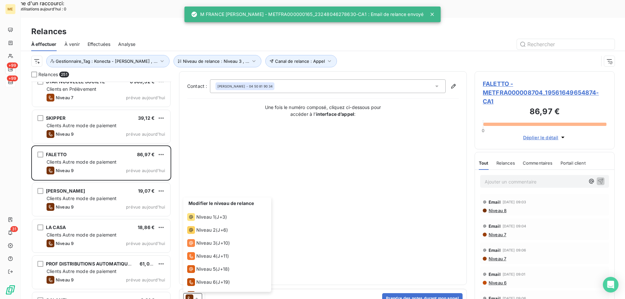
scroll to position [36, 0]
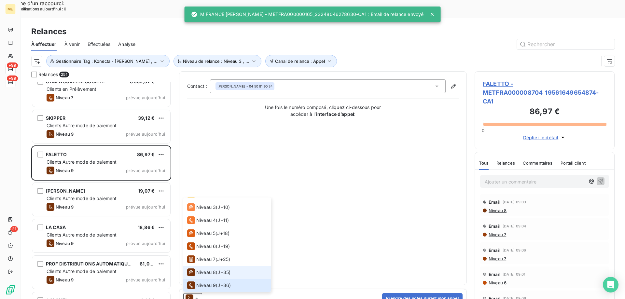
click at [198, 269] on span "Niveau 8" at bounding box center [206, 272] width 20 height 7
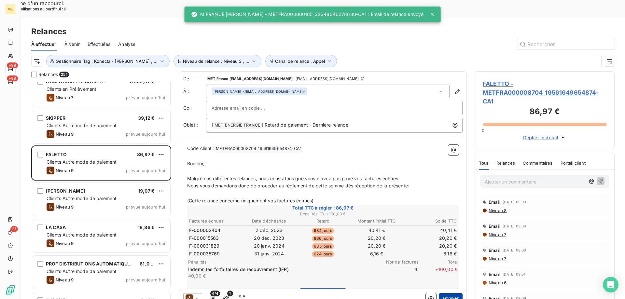
click at [444, 293] on button "Envoyer" at bounding box center [451, 298] width 24 height 10
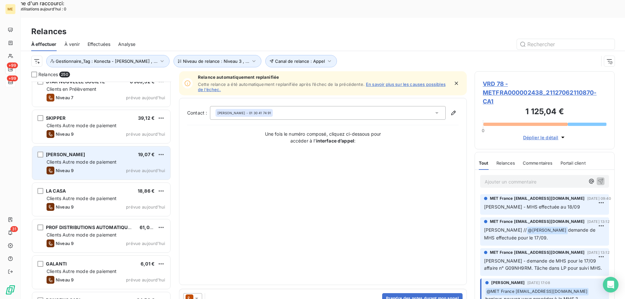
click at [122, 146] on div "LOPES CLAUDIA 19,07 € Clients Autre mode de paiement Niveau 9 prévue aujourd’hui" at bounding box center [101, 162] width 138 height 33
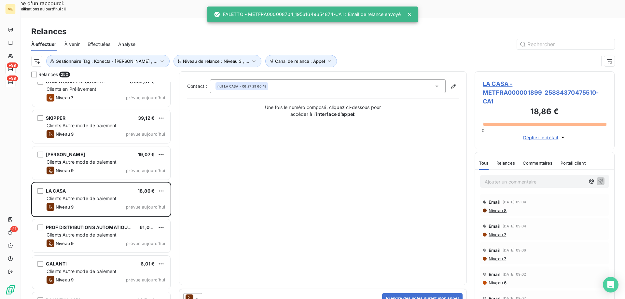
click at [199, 294] on icon at bounding box center [196, 298] width 7 height 7
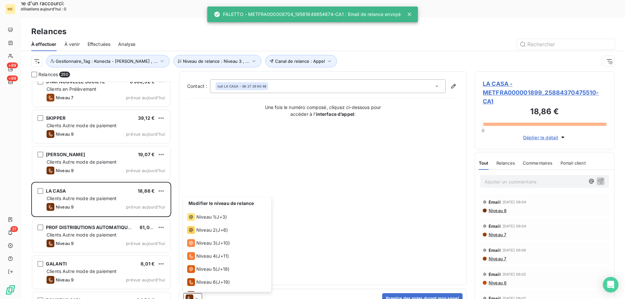
scroll to position [36, 0]
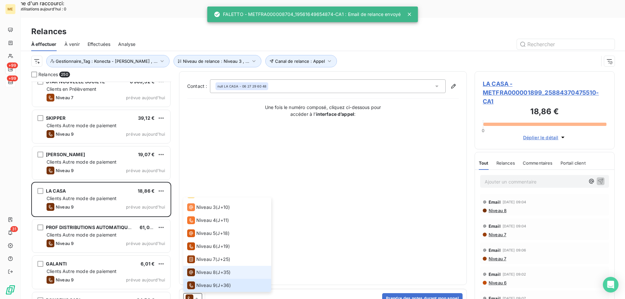
click at [201, 269] on span "Niveau 8" at bounding box center [206, 272] width 20 height 7
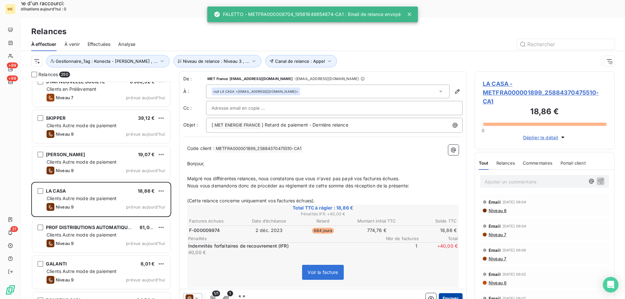
click at [449, 293] on button "Envoyer" at bounding box center [451, 298] width 24 height 10
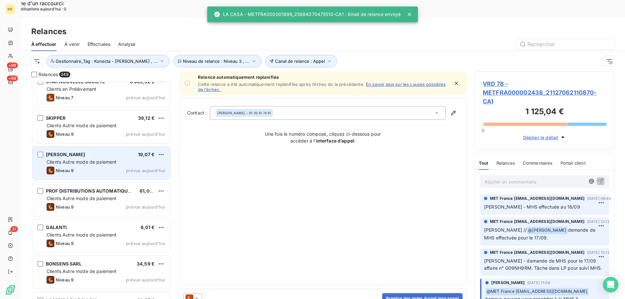
click at [111, 167] on div "Niveau 9 prévue aujourd’hui" at bounding box center [106, 171] width 118 height 8
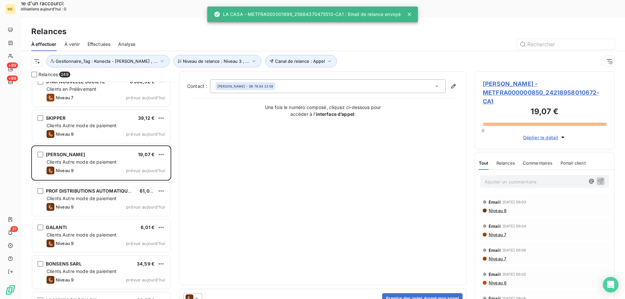
click at [195, 294] on icon at bounding box center [196, 298] width 7 height 7
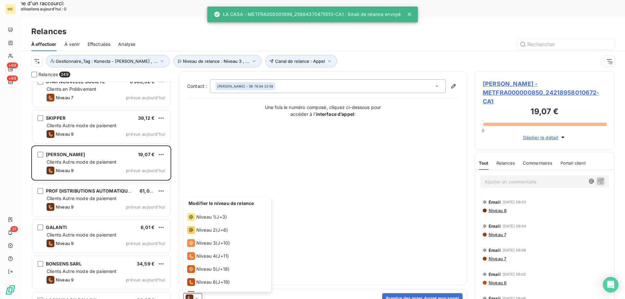
scroll to position [36, 0]
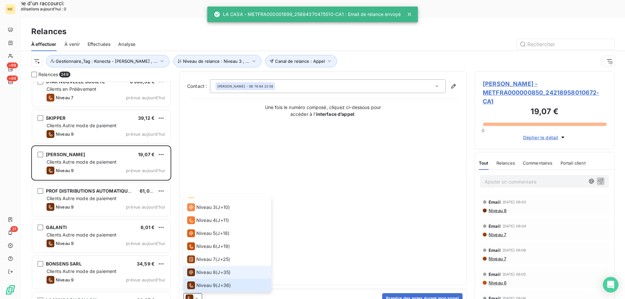
click at [197, 269] on span "Niveau 8" at bounding box center [206, 272] width 20 height 7
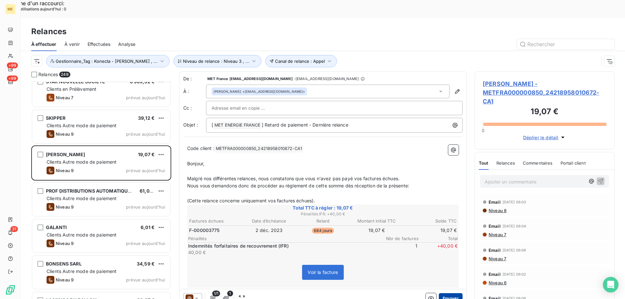
click at [444, 293] on button "Envoyer" at bounding box center [451, 298] width 24 height 10
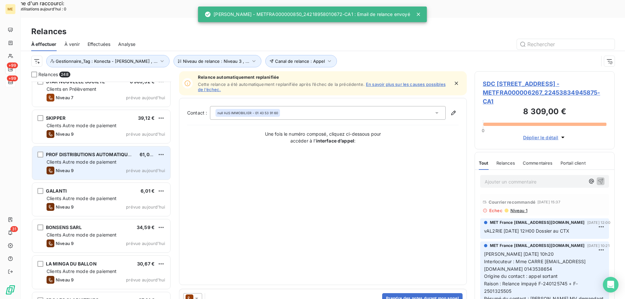
click at [83, 159] on div "Clients Autre mode de paiement" at bounding box center [106, 162] width 118 height 7
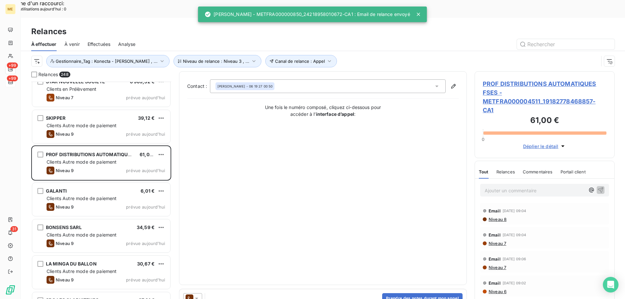
click at [200, 293] on div at bounding box center [192, 298] width 19 height 10
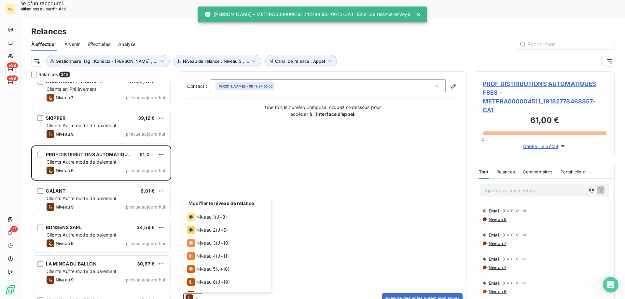
scroll to position [36, 0]
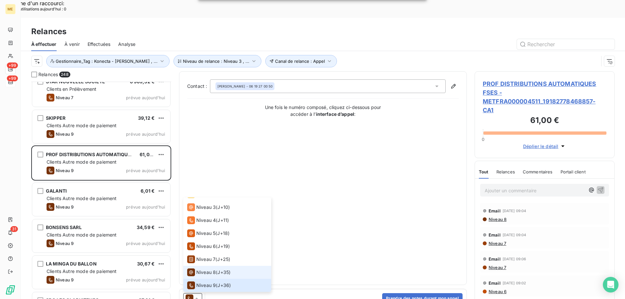
click at [203, 269] on span "Niveau 8" at bounding box center [206, 272] width 20 height 7
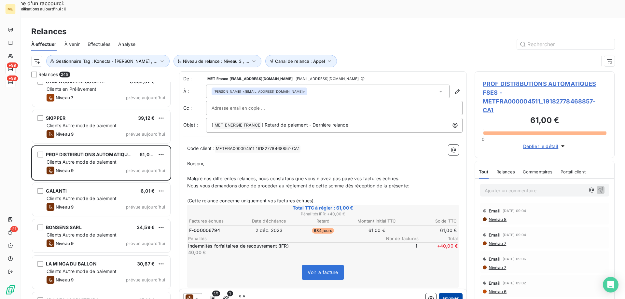
click at [443, 293] on button "Envoyer" at bounding box center [451, 298] width 24 height 10
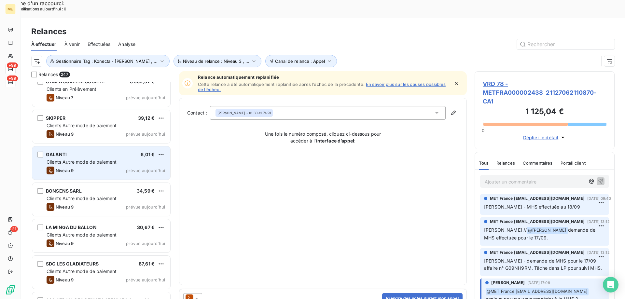
click at [134, 168] on span "prévue aujourd’hui" at bounding box center [145, 170] width 39 height 5
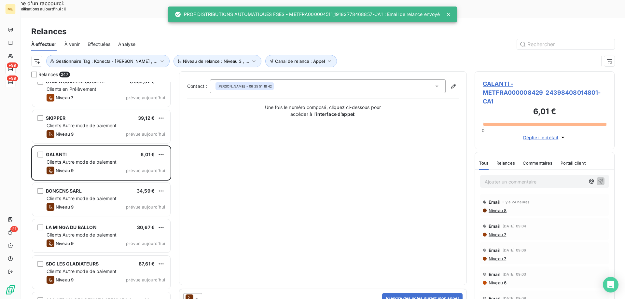
click at [197, 294] on icon at bounding box center [196, 298] width 7 height 7
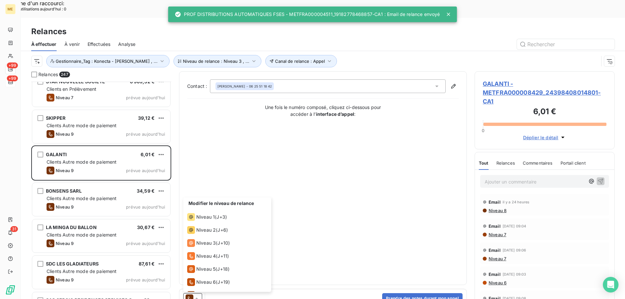
scroll to position [36, 0]
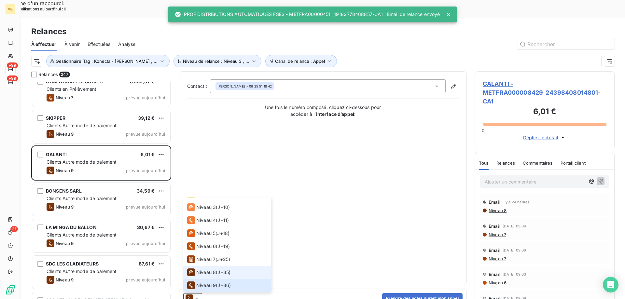
click at [200, 269] on span "Niveau 8" at bounding box center [206, 272] width 20 height 7
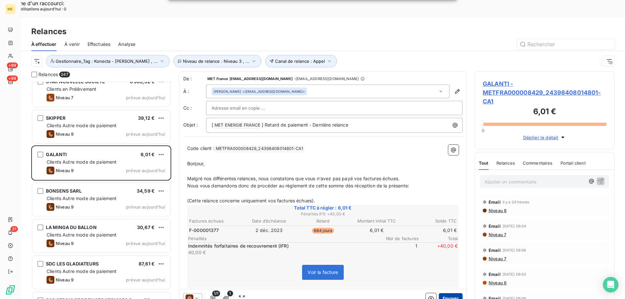
click at [439, 293] on button "Envoyer" at bounding box center [451, 298] width 24 height 10
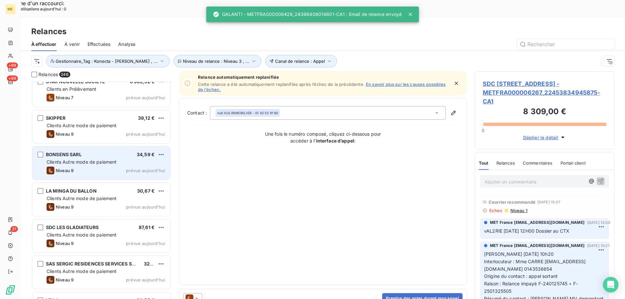
click at [101, 159] on span "Clients Autre mode de paiement" at bounding box center [82, 162] width 70 height 6
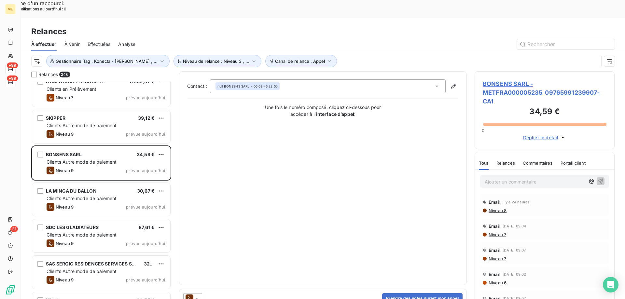
click at [195, 294] on icon at bounding box center [196, 298] width 7 height 7
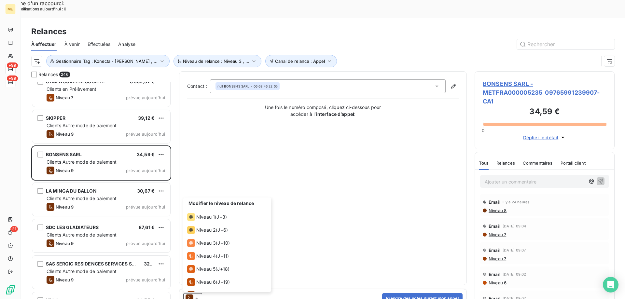
scroll to position [36, 0]
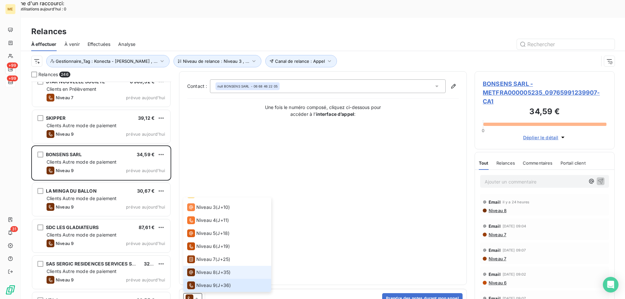
click at [203, 269] on span "Niveau 8" at bounding box center [206, 272] width 20 height 7
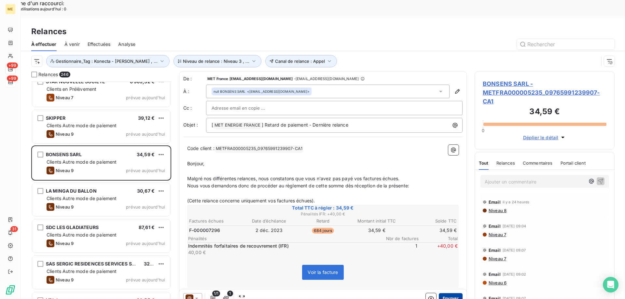
click at [447, 293] on button "Envoyer" at bounding box center [451, 298] width 24 height 10
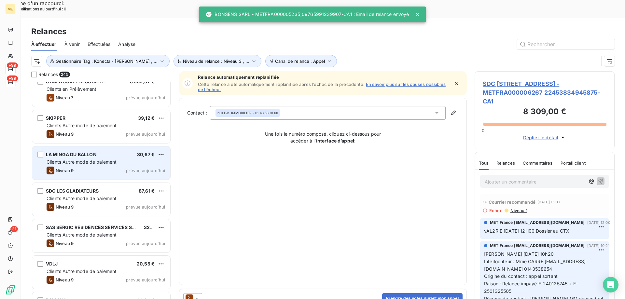
click at [119, 152] on div "LA MINGA DU BALLON 30,67 €" at bounding box center [106, 155] width 118 height 6
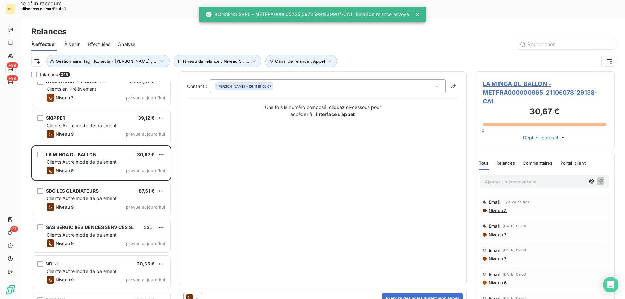
click at [199, 294] on icon at bounding box center [196, 298] width 7 height 7
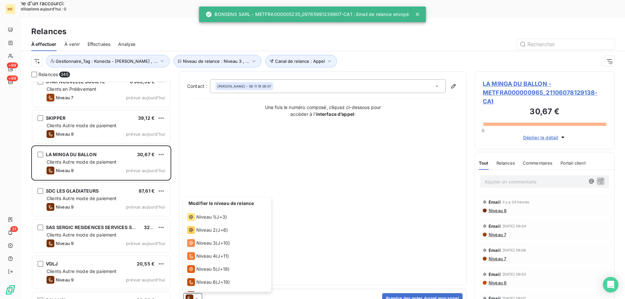
scroll to position [36, 0]
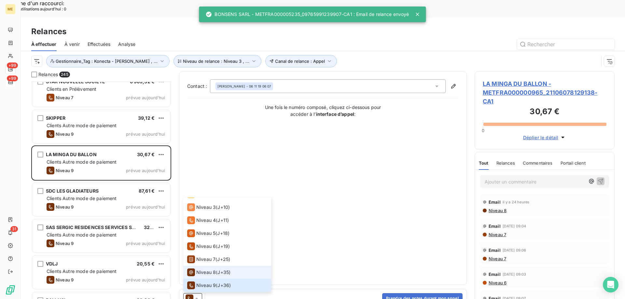
click at [204, 269] on span "Niveau 8" at bounding box center [206, 272] width 20 height 7
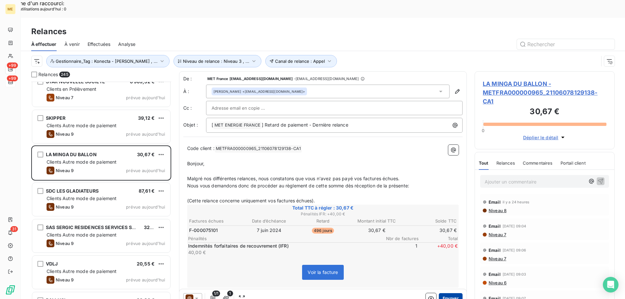
click at [451, 293] on button "Envoyer" at bounding box center [451, 298] width 24 height 10
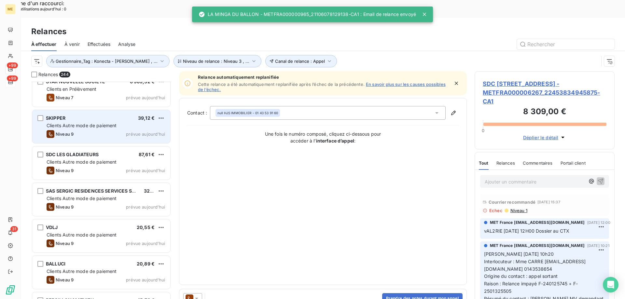
click at [106, 123] on div "SKIPPER 39,12 € Clients Autre mode de paiement Niveau 9 prévue aujourd’hui" at bounding box center [101, 126] width 138 height 33
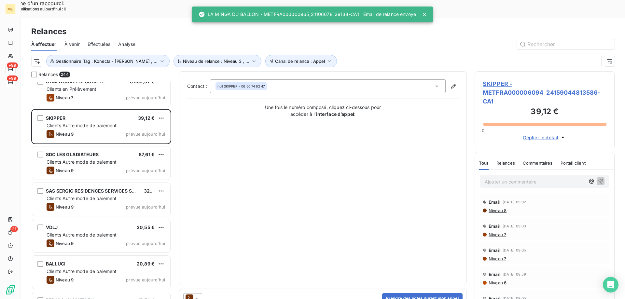
click at [196, 294] on icon at bounding box center [196, 298] width 7 height 7
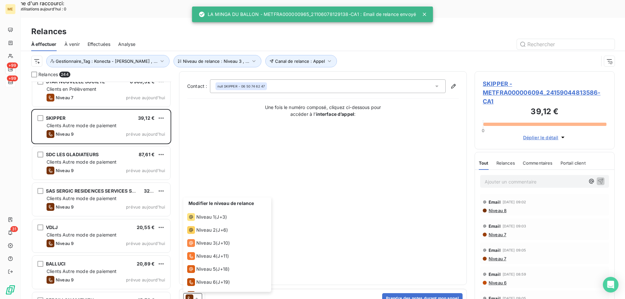
scroll to position [36, 0]
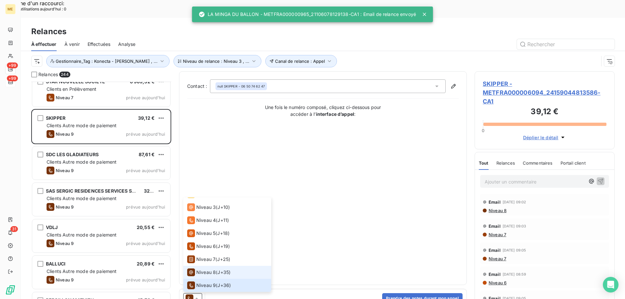
click at [197, 269] on span "Niveau 8" at bounding box center [206, 272] width 20 height 7
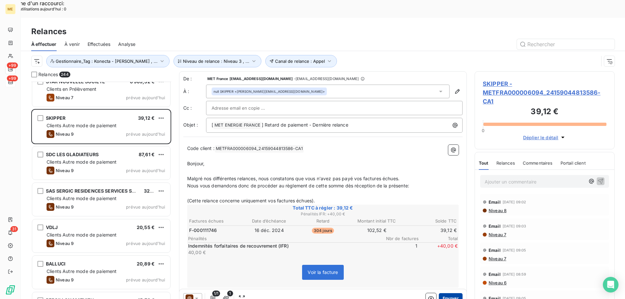
click at [440, 293] on button "Envoyer" at bounding box center [451, 298] width 24 height 10
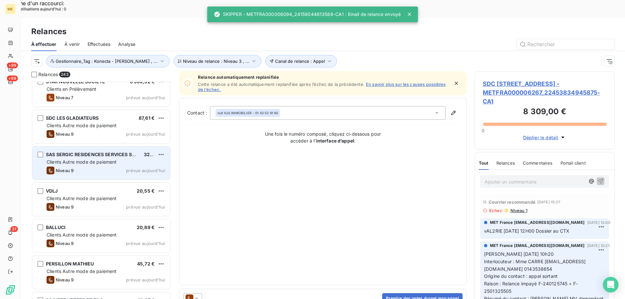
click at [91, 159] on div "Clients Autre mode de paiement" at bounding box center [106, 162] width 118 height 7
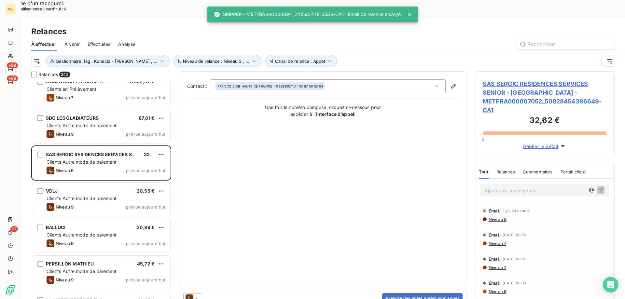
click at [199, 294] on icon at bounding box center [196, 298] width 7 height 7
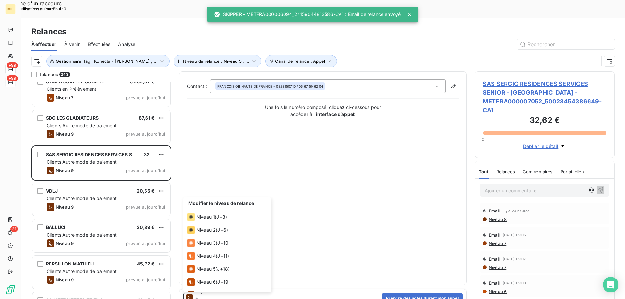
scroll to position [36, 0]
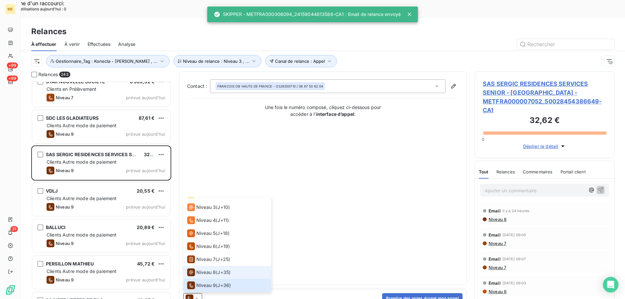
click at [208, 269] on span "Niveau 8" at bounding box center [206, 272] width 20 height 7
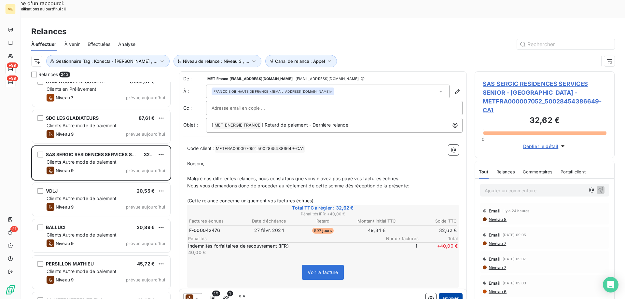
click at [444, 293] on button "Envoyer" at bounding box center [451, 298] width 24 height 10
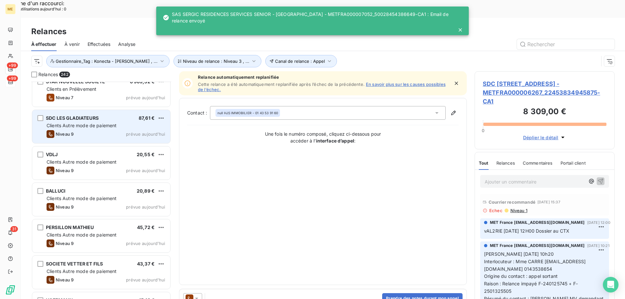
click at [121, 121] on div "SDC LES GLADIATEURS 87,61 € Clients Autre mode de paiement Niveau 9 prévue aujo…" at bounding box center [101, 126] width 138 height 33
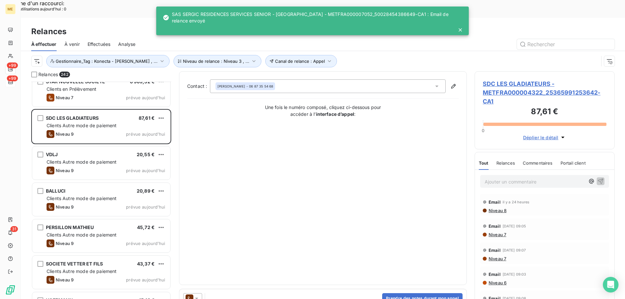
click at [197, 294] on icon at bounding box center [196, 299] width 3 height 2
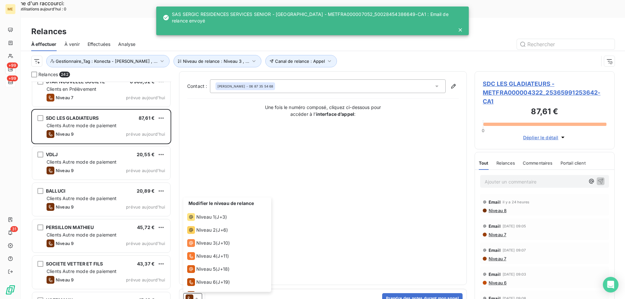
scroll to position [36, 0]
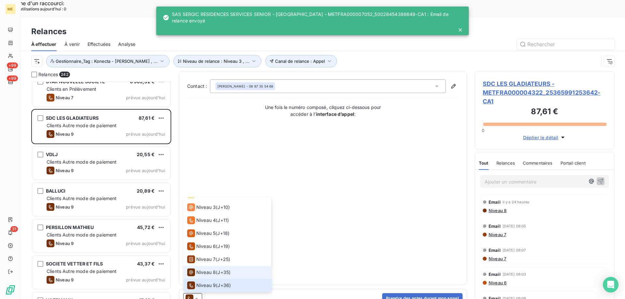
click at [207, 269] on span "Niveau 8" at bounding box center [206, 272] width 20 height 7
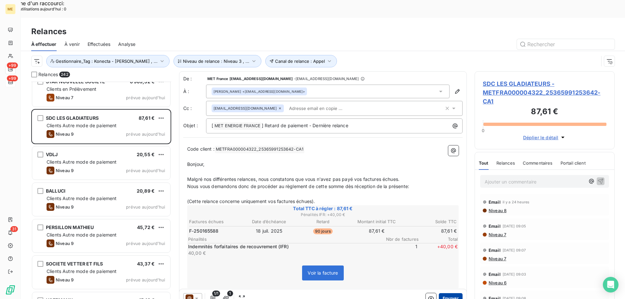
click at [446, 293] on button "Envoyer" at bounding box center [451, 298] width 24 height 10
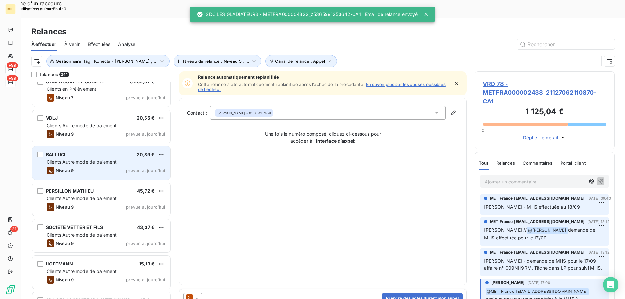
click at [89, 146] on div "BALLUCI 20,89 € Clients Autre mode de paiement Niveau 9 prévue aujourd’hui" at bounding box center [101, 162] width 138 height 33
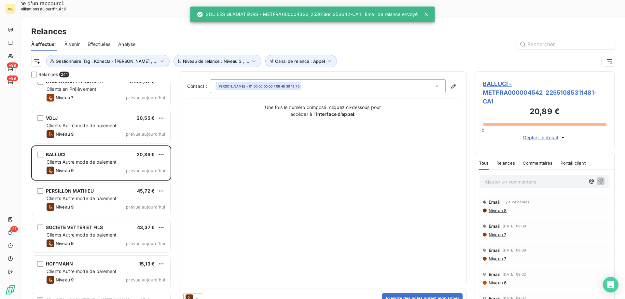
click at [196, 294] on icon at bounding box center [196, 299] width 3 height 2
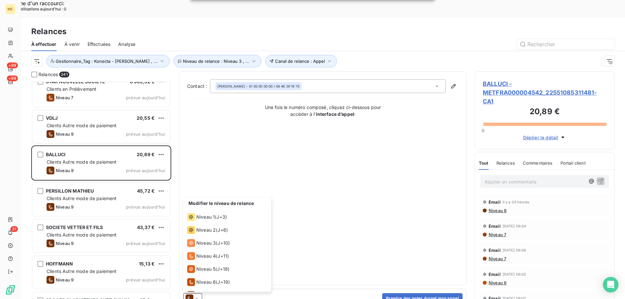
scroll to position [36, 0]
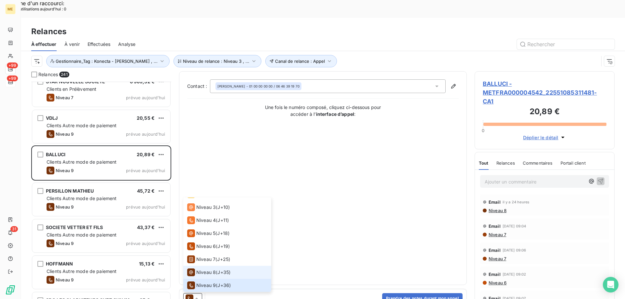
click at [198, 269] on span "Niveau 8" at bounding box center [206, 272] width 20 height 7
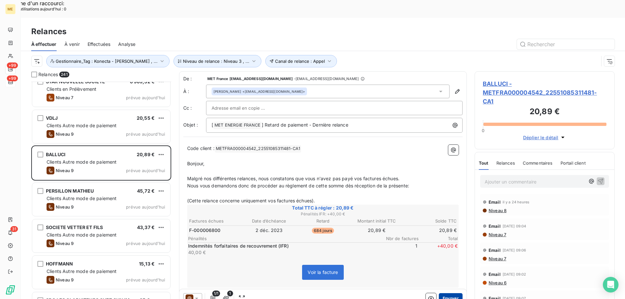
click at [445, 293] on button "Envoyer" at bounding box center [451, 298] width 24 height 10
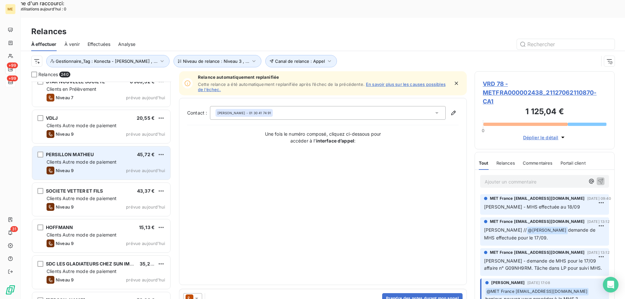
click at [129, 167] on div "Niveau 9 prévue aujourd’hui" at bounding box center [106, 171] width 118 height 8
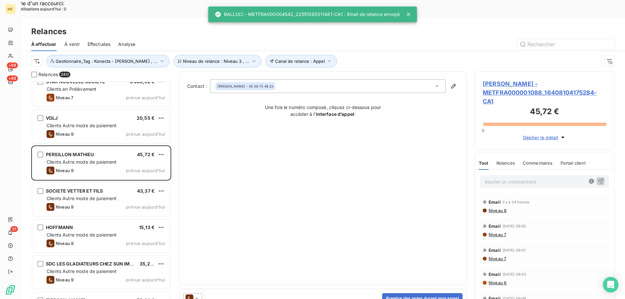
click at [198, 294] on icon at bounding box center [196, 298] width 7 height 7
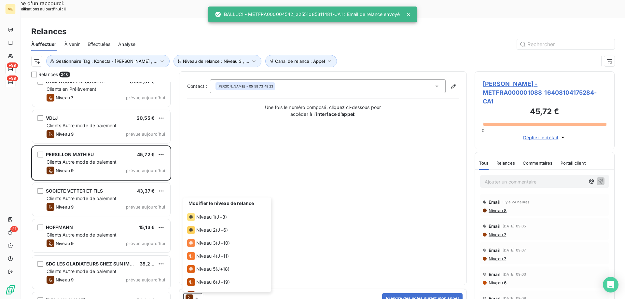
scroll to position [36, 0]
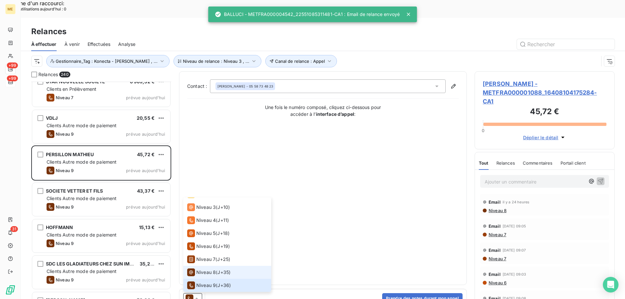
click at [200, 269] on span "Niveau 8" at bounding box center [206, 272] width 20 height 7
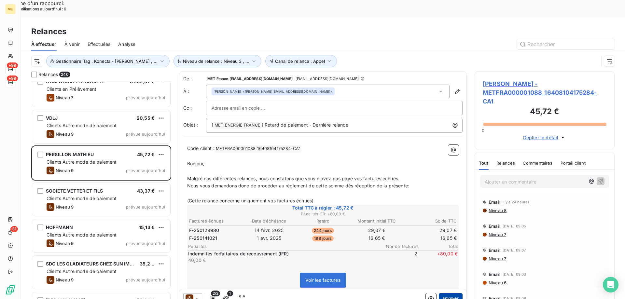
click at [446, 293] on button "Envoyer" at bounding box center [451, 298] width 24 height 10
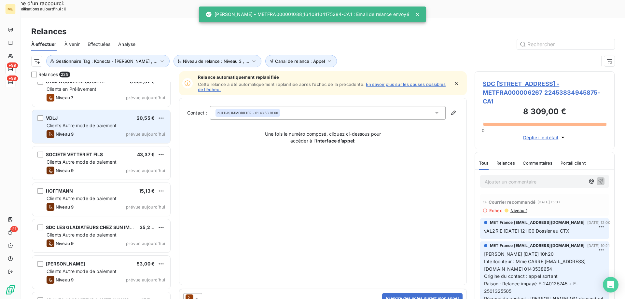
click at [114, 121] on div "VDLJ 20,55 € Clients Autre mode de paiement Niveau 9 prévue aujourd’hui" at bounding box center [101, 126] width 138 height 33
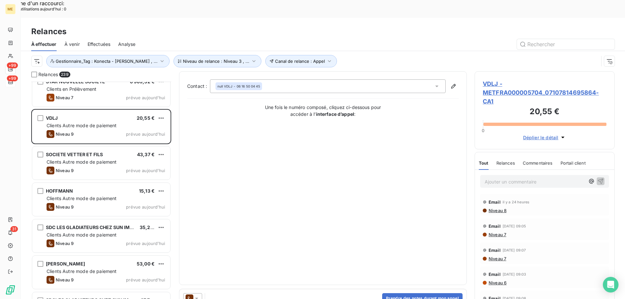
click at [194, 294] on icon at bounding box center [196, 298] width 7 height 7
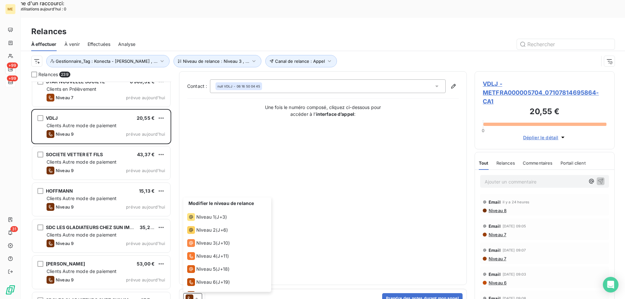
scroll to position [36, 0]
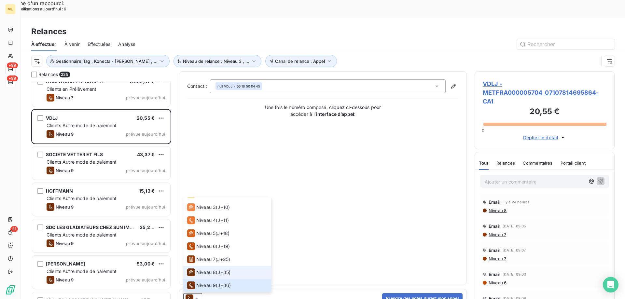
click at [201, 269] on span "Niveau 8" at bounding box center [206, 272] width 20 height 7
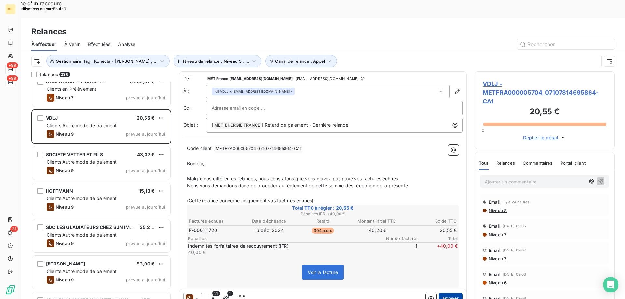
click at [441, 293] on button "Envoyer" at bounding box center [451, 298] width 24 height 10
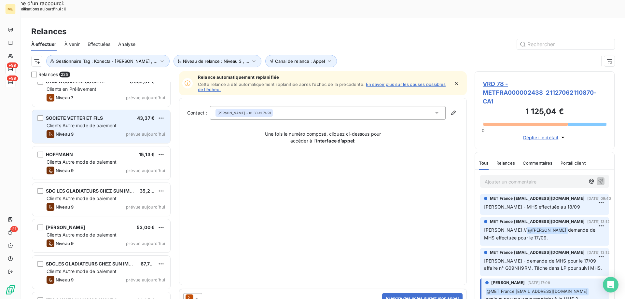
click at [117, 130] on div "Niveau 9 prévue aujourd’hui" at bounding box center [106, 134] width 118 height 8
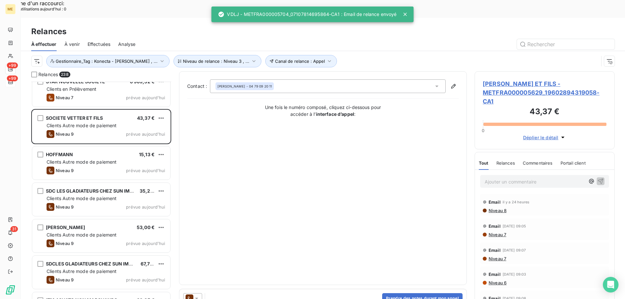
click at [195, 293] on div at bounding box center [192, 298] width 19 height 10
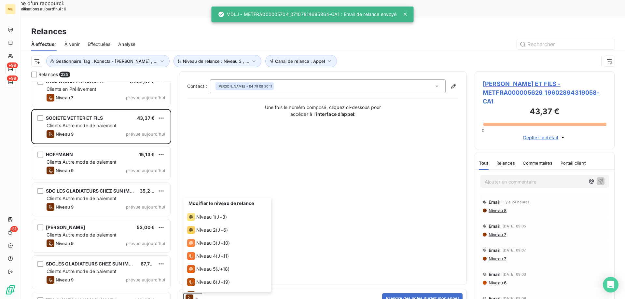
scroll to position [36, 0]
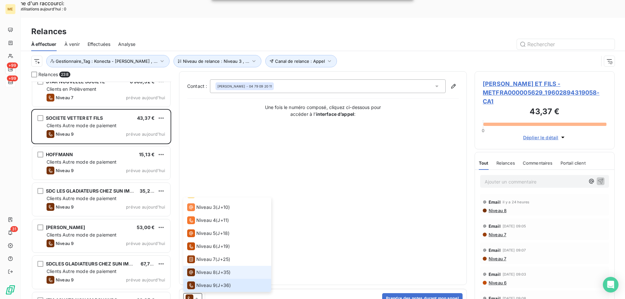
click at [192, 268] on icon at bounding box center [191, 272] width 8 height 8
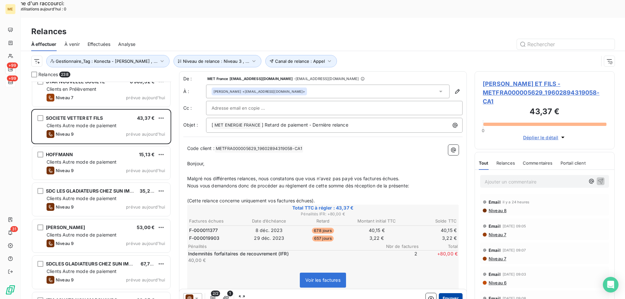
click at [440, 293] on button "Envoyer" at bounding box center [451, 298] width 24 height 10
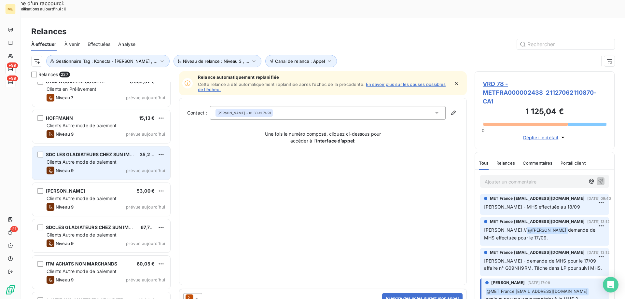
click at [116, 159] on span "Clients Autre mode de paiement" at bounding box center [82, 162] width 70 height 6
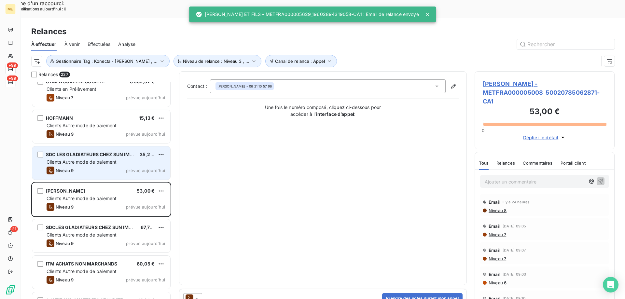
click at [121, 167] on div "Niveau 9 prévue aujourd’hui" at bounding box center [106, 171] width 118 height 8
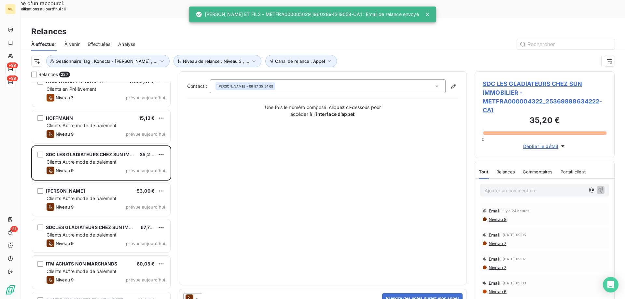
click at [196, 294] on icon at bounding box center [196, 299] width 3 height 2
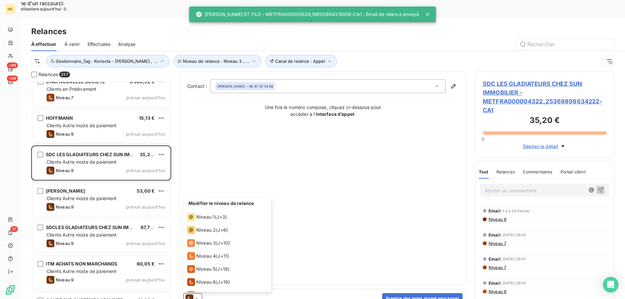
scroll to position [36, 0]
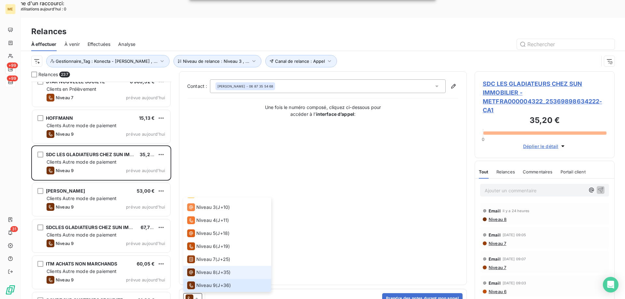
click at [200, 269] on span "Niveau 8" at bounding box center [206, 272] width 20 height 7
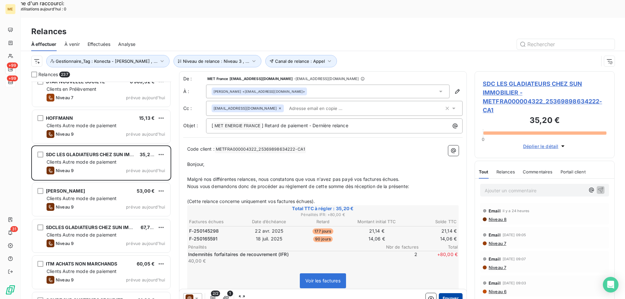
click at [445, 293] on button "Envoyer" at bounding box center [451, 298] width 24 height 10
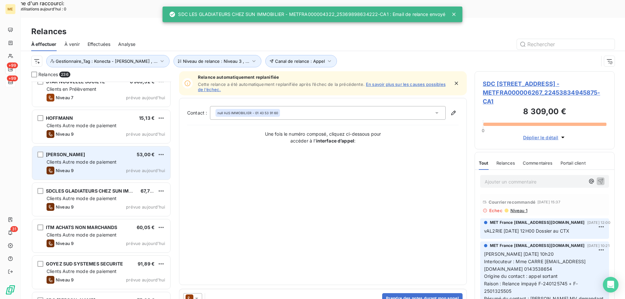
click at [111, 159] on div "Clients Autre mode de paiement" at bounding box center [106, 162] width 118 height 7
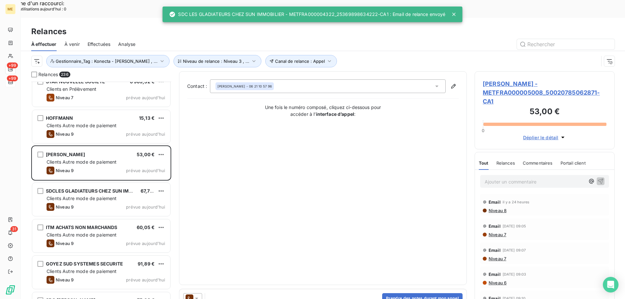
click at [192, 294] on icon at bounding box center [189, 299] width 8 height 8
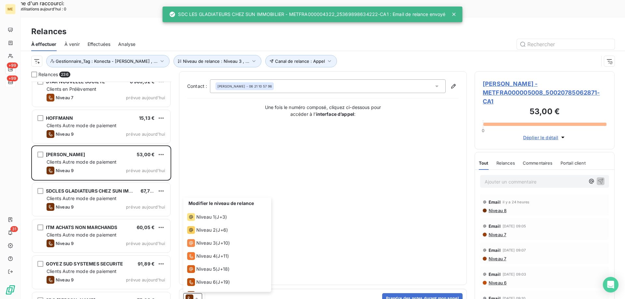
scroll to position [36, 0]
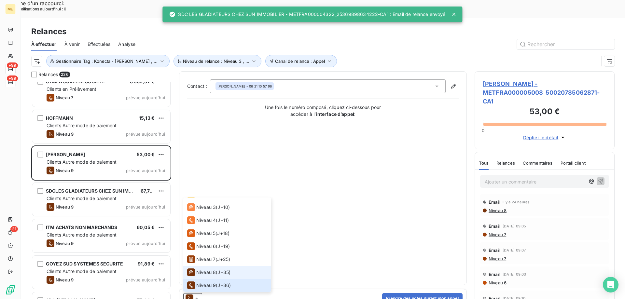
click at [202, 269] on span "Niveau 8" at bounding box center [206, 272] width 20 height 7
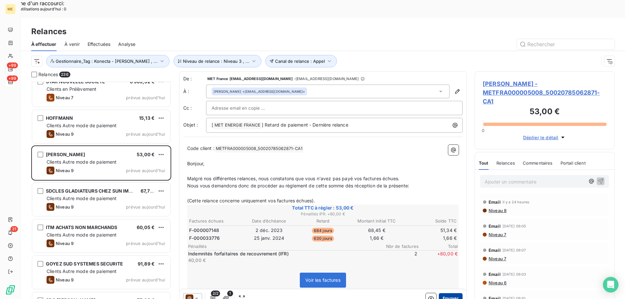
click at [445, 293] on button "Envoyer" at bounding box center [451, 298] width 24 height 10
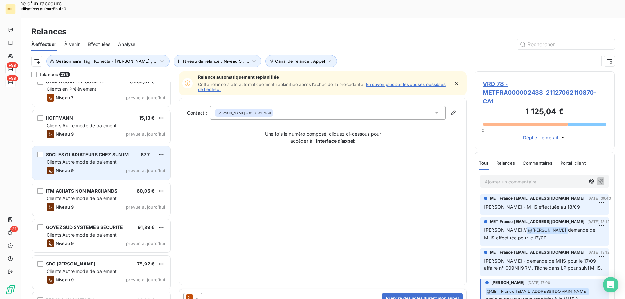
click at [104, 159] on span "Clients Autre mode de paiement" at bounding box center [82, 162] width 70 height 6
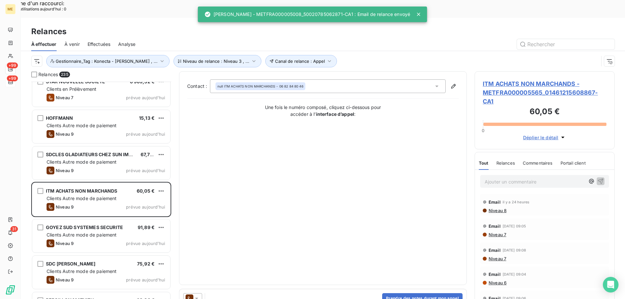
click at [196, 294] on icon at bounding box center [196, 299] width 3 height 2
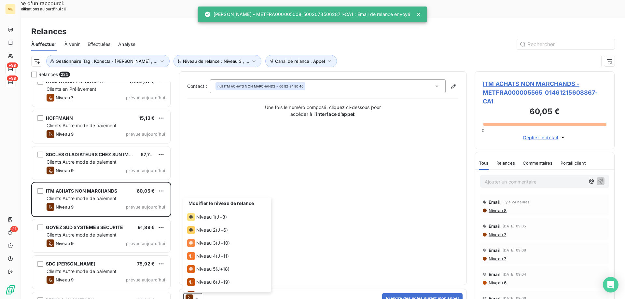
scroll to position [36, 0]
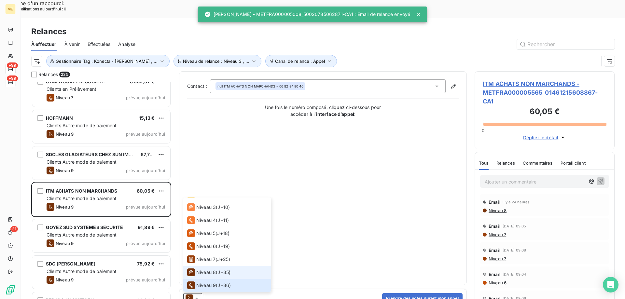
click at [202, 269] on span "Niveau 8" at bounding box center [206, 272] width 20 height 7
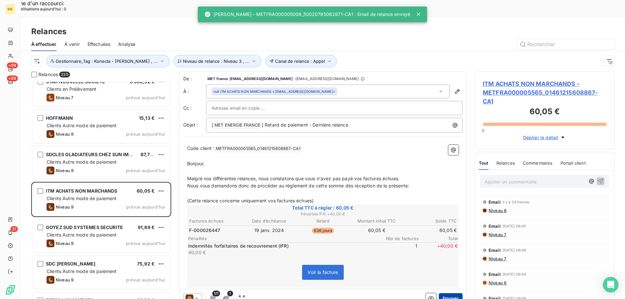
click at [452, 293] on button "Envoyer" at bounding box center [451, 298] width 24 height 10
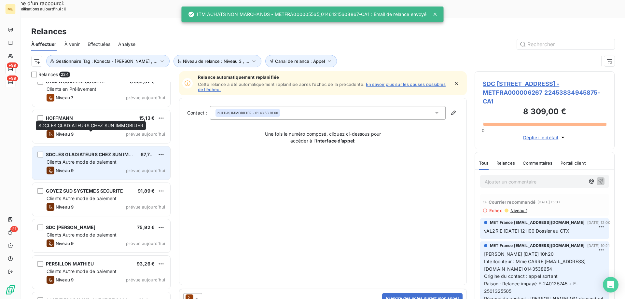
click at [107, 152] on span "SDCLES GLADIATEURS CHEZ SUN IMMOBILIER" at bounding box center [98, 155] width 105 height 6
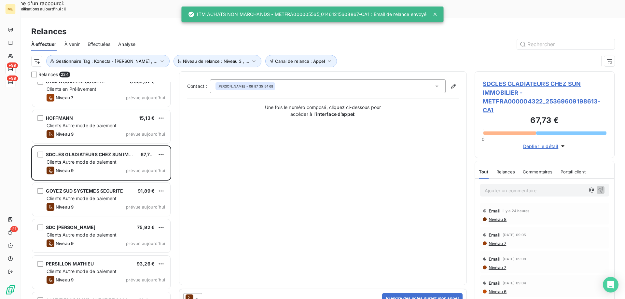
click at [198, 294] on icon at bounding box center [196, 298] width 7 height 7
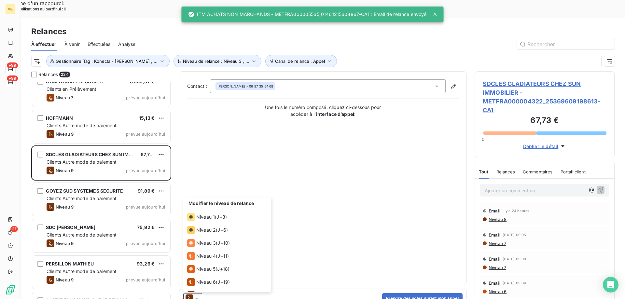
scroll to position [36, 0]
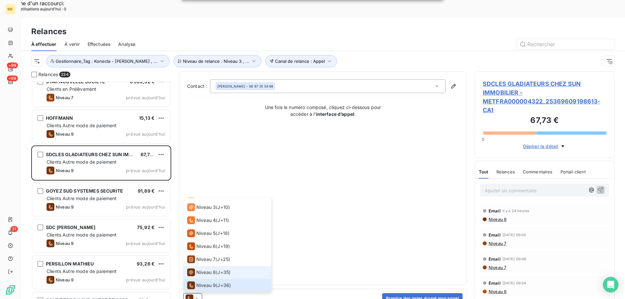
click at [201, 269] on span "Niveau 8" at bounding box center [206, 272] width 20 height 7
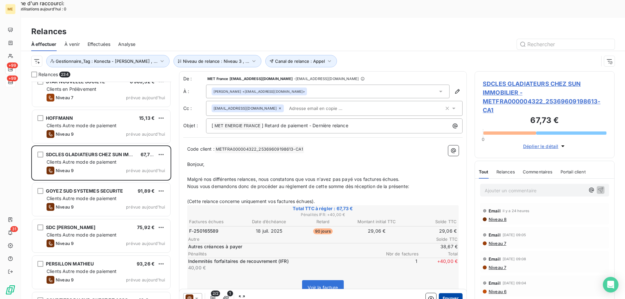
click at [443, 293] on button "Envoyer" at bounding box center [451, 298] width 24 height 10
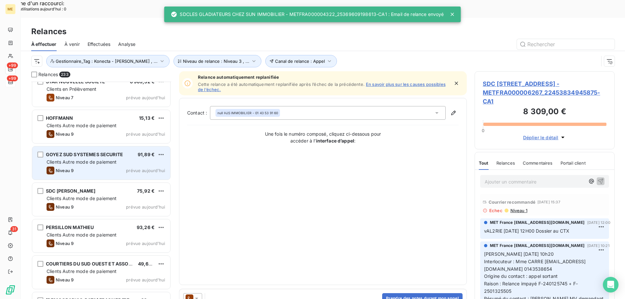
click at [135, 168] on span "prévue aujourd’hui" at bounding box center [145, 170] width 39 height 5
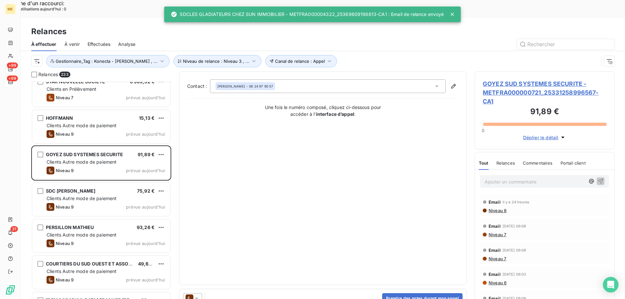
click at [196, 294] on icon at bounding box center [196, 298] width 7 height 7
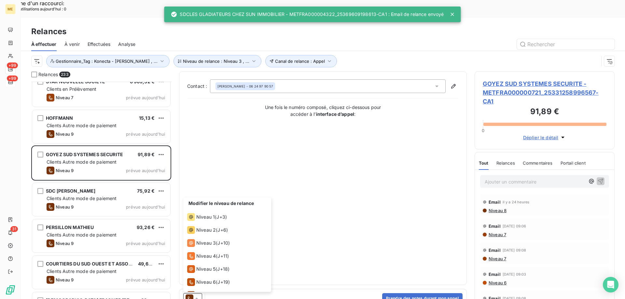
scroll to position [36, 0]
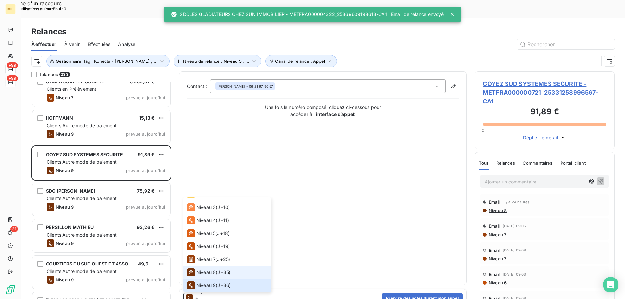
click at [195, 268] on div "Niveau 8" at bounding box center [201, 272] width 29 height 8
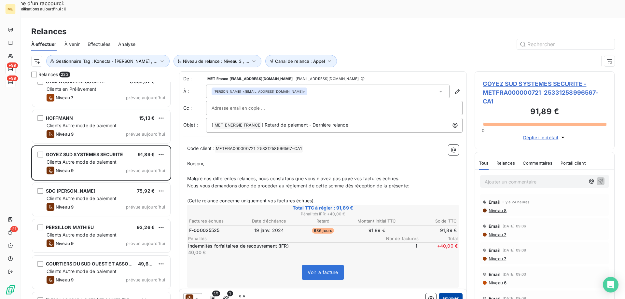
click at [446, 293] on button "Envoyer" at bounding box center [451, 298] width 24 height 10
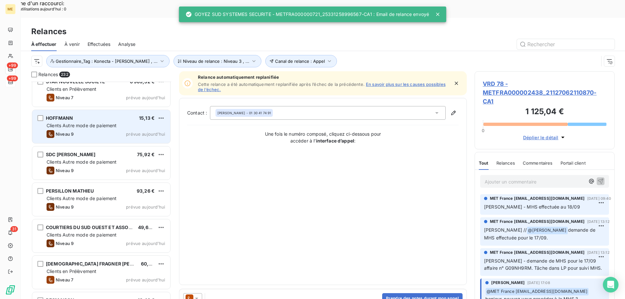
click at [118, 111] on div "HOFFMANN 15,13 € Clients Autre mode de paiement Niveau 9 prévue aujourd’hui" at bounding box center [101, 126] width 138 height 33
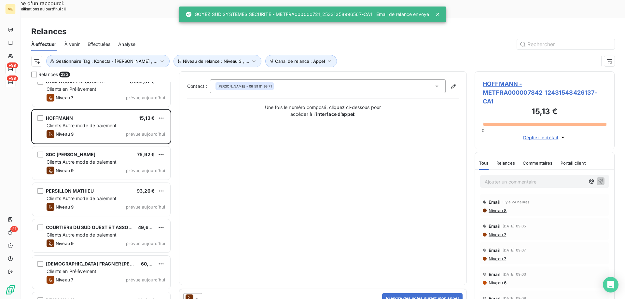
click at [197, 294] on icon at bounding box center [196, 298] width 7 height 7
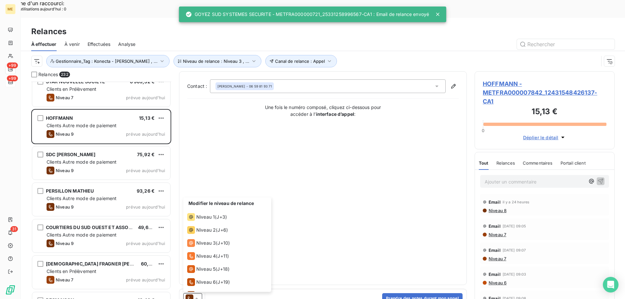
scroll to position [36, 0]
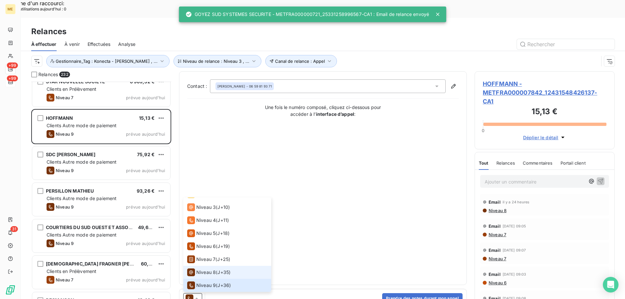
click at [204, 269] on span "Niveau 8" at bounding box center [206, 272] width 20 height 7
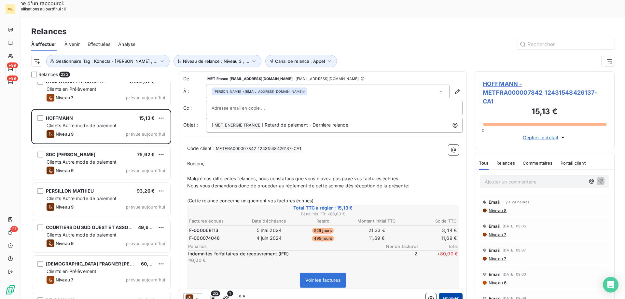
click at [445, 293] on button "Envoyer" at bounding box center [451, 298] width 24 height 10
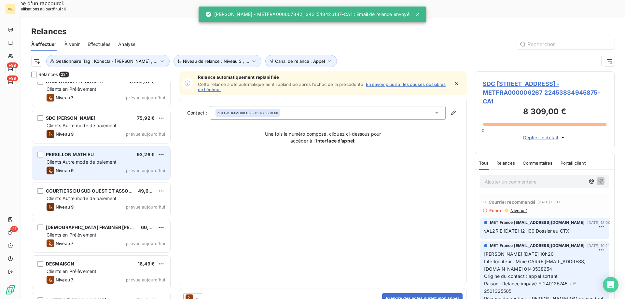
click at [116, 159] on span "Clients Autre mode de paiement" at bounding box center [82, 162] width 70 height 6
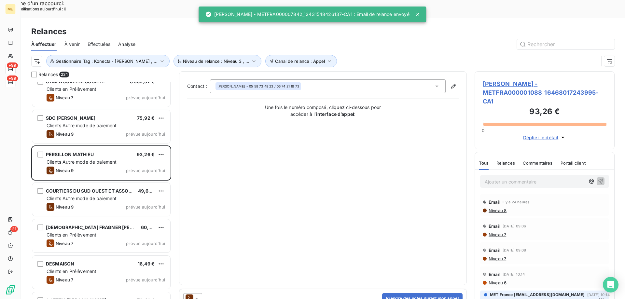
click at [197, 294] on icon at bounding box center [196, 298] width 7 height 7
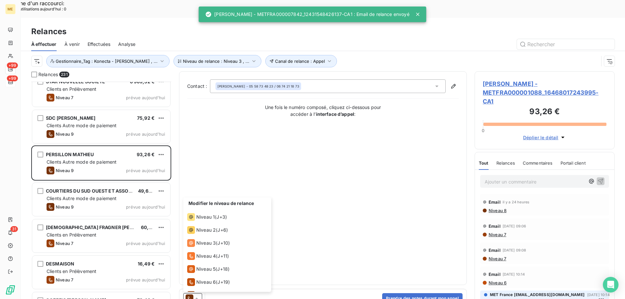
scroll to position [36, 0]
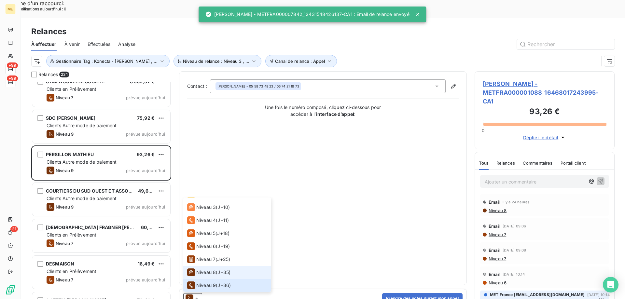
click at [202, 269] on span "Niveau 8" at bounding box center [206, 272] width 20 height 7
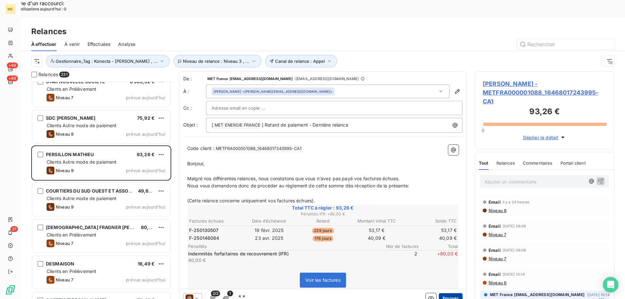
click at [445, 293] on button "Envoyer" at bounding box center [451, 298] width 24 height 10
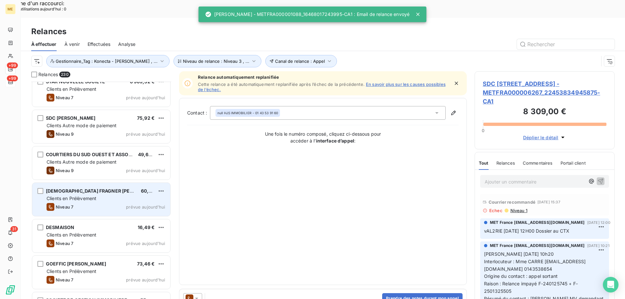
click at [113, 195] on div "Clients en Prélèvement" at bounding box center [106, 198] width 118 height 7
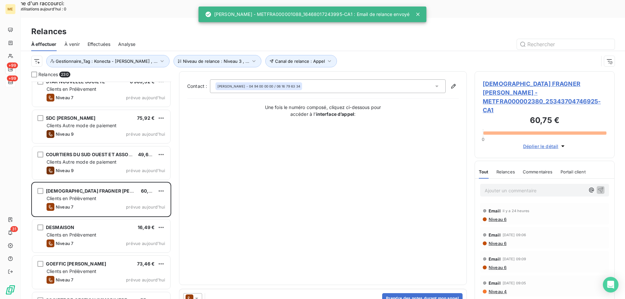
click at [200, 293] on div at bounding box center [192, 298] width 19 height 10
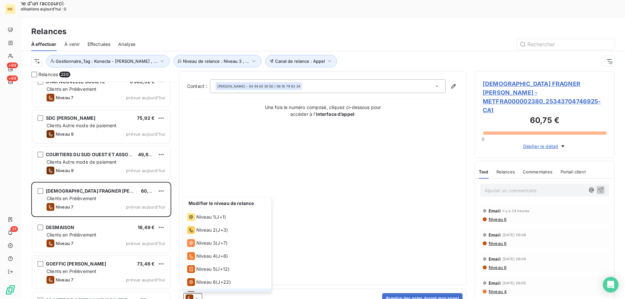
scroll to position [10, 0]
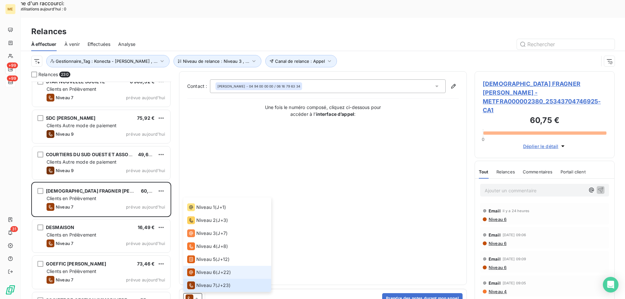
click at [205, 269] on span "Niveau 6" at bounding box center [206, 272] width 20 height 7
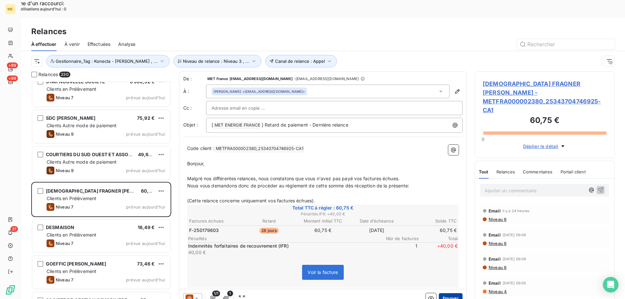
click at [447, 293] on button "Envoyer" at bounding box center [451, 298] width 24 height 10
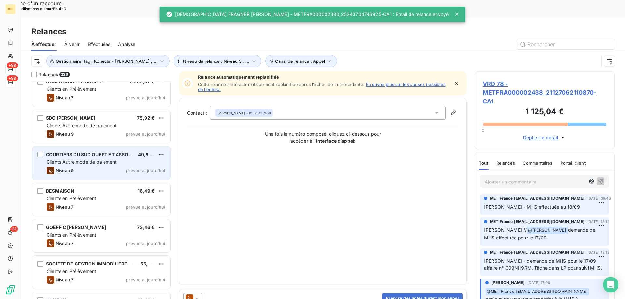
click at [117, 151] on div "COURTIERS DU SUD OUEST ET ASSOCIES" at bounding box center [89, 154] width 87 height 7
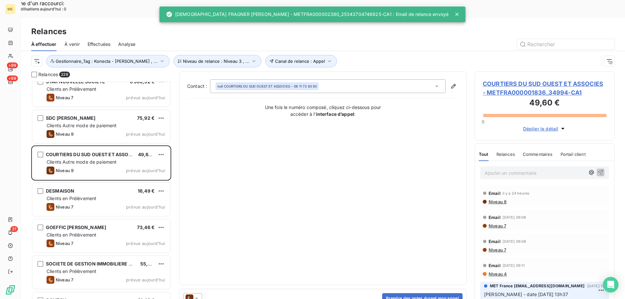
click at [198, 294] on icon at bounding box center [196, 298] width 7 height 7
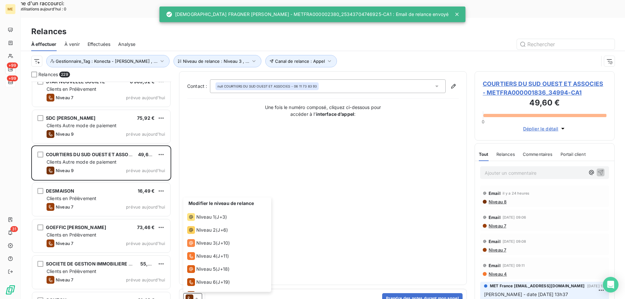
scroll to position [36, 0]
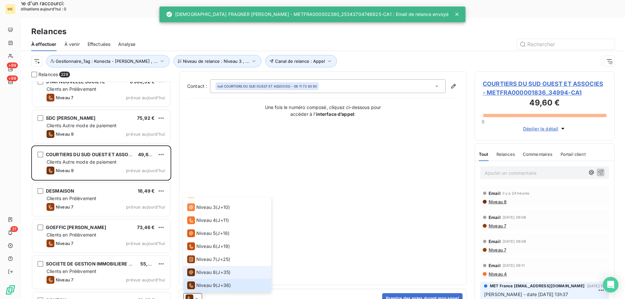
click at [204, 269] on span "Niveau 8" at bounding box center [206, 272] width 20 height 7
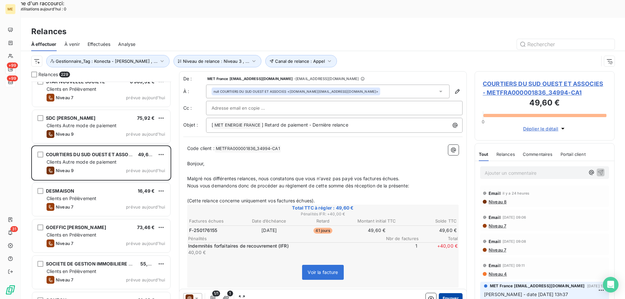
click at [446, 293] on button "Envoyer" at bounding box center [451, 298] width 24 height 10
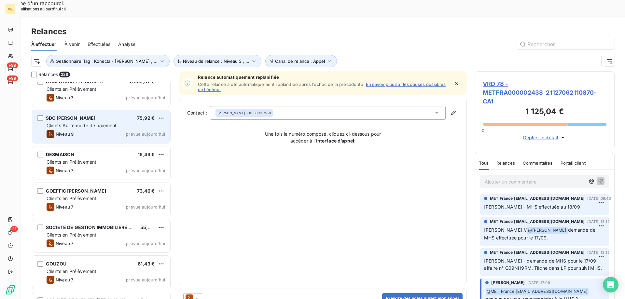
click at [159, 120] on div "SDC SAXE PAUL BERT 75,92 € Clients Autre mode de paiement Niveau 9 prévue aujou…" at bounding box center [101, 126] width 138 height 33
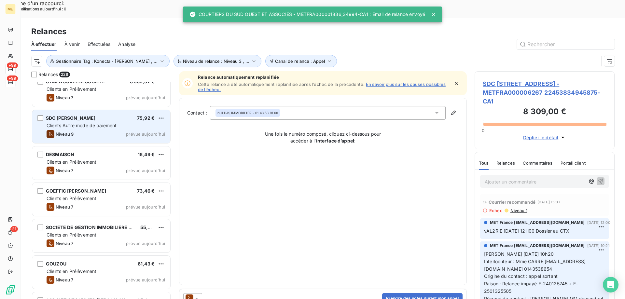
click at [141, 122] on div "Clients Autre mode de paiement" at bounding box center [106, 125] width 118 height 7
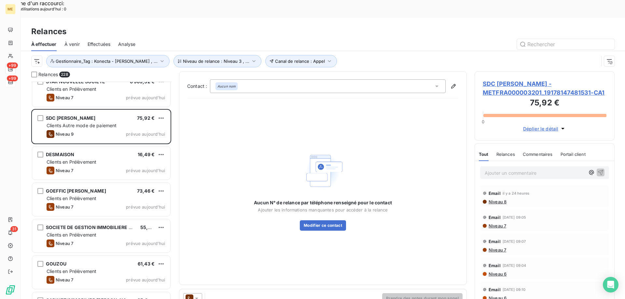
click at [195, 294] on icon at bounding box center [196, 298] width 7 height 7
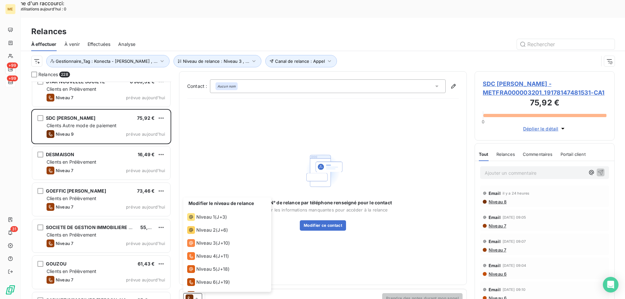
scroll to position [36, 0]
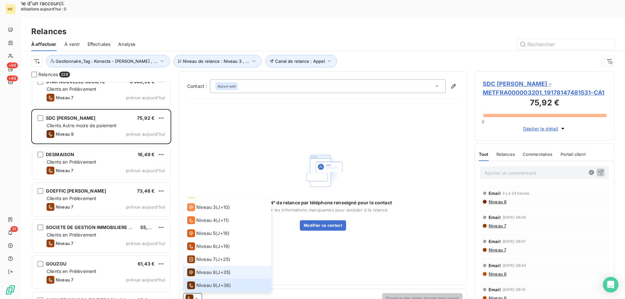
click at [201, 269] on span "Niveau 8" at bounding box center [206, 272] width 20 height 7
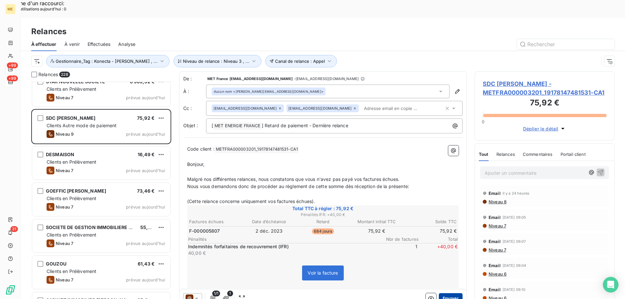
click at [442, 293] on button "Envoyer" at bounding box center [451, 298] width 24 height 10
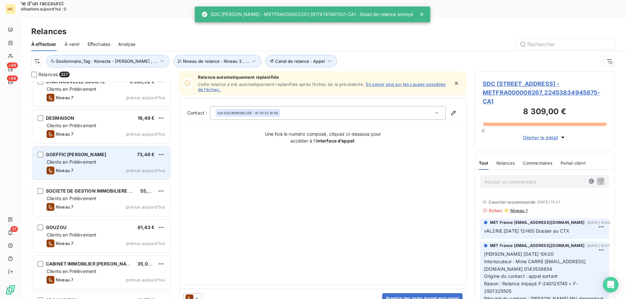
click at [134, 152] on div "GOEFFIC JONATHAN FRANCK 73,46 €" at bounding box center [106, 155] width 118 height 6
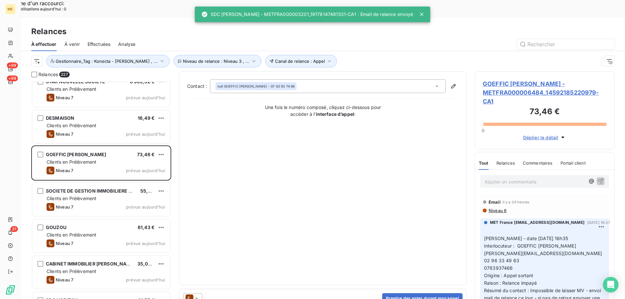
click at [197, 294] on icon at bounding box center [196, 298] width 7 height 7
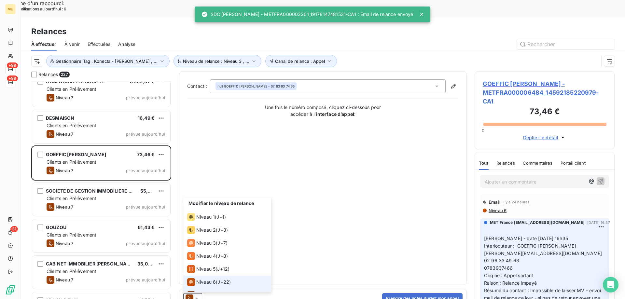
scroll to position [10, 0]
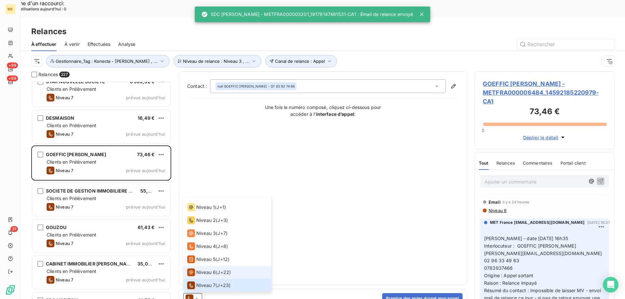
click at [204, 269] on span "Niveau 6" at bounding box center [206, 272] width 20 height 7
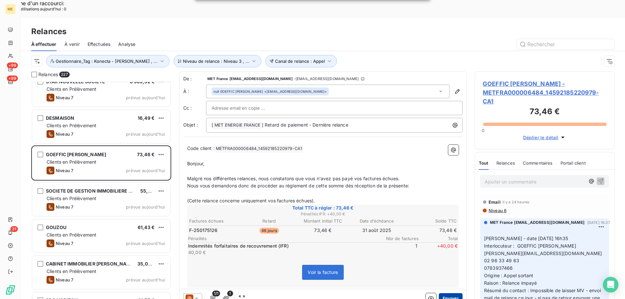
click at [443, 293] on button "Envoyer" at bounding box center [451, 298] width 24 height 10
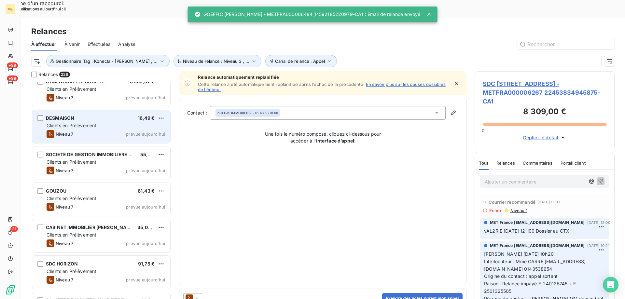
click at [113, 130] on div "Niveau 7 prévue aujourd’hui" at bounding box center [106, 134] width 118 height 8
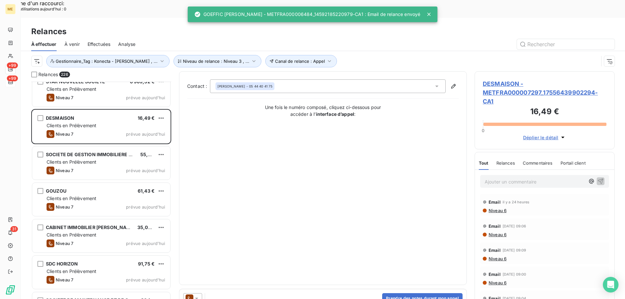
click at [196, 294] on icon at bounding box center [196, 299] width 3 height 2
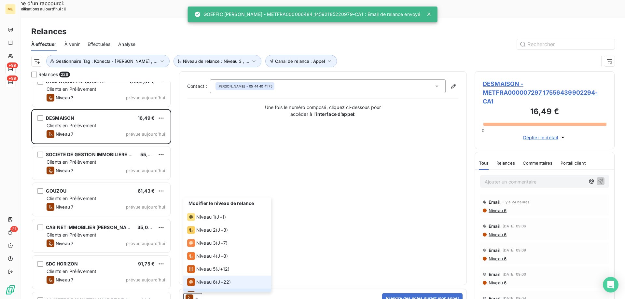
scroll to position [10, 0]
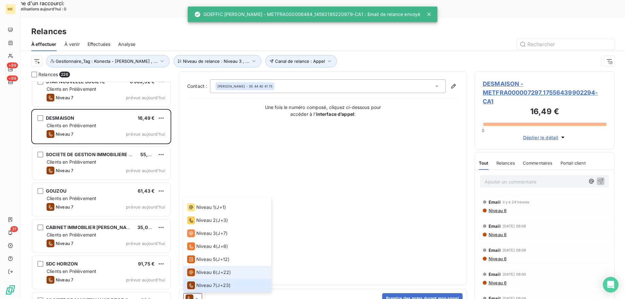
click at [209, 268] on div "Niveau 6" at bounding box center [201, 272] width 29 height 8
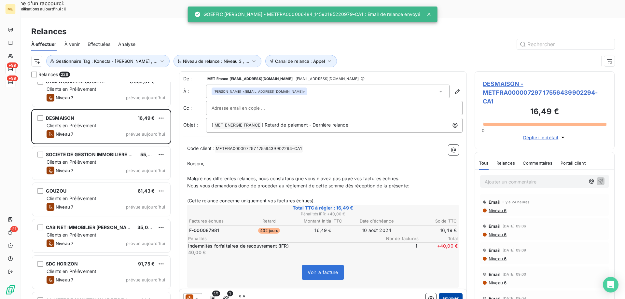
click at [444, 293] on button "Envoyer" at bounding box center [451, 298] width 24 height 10
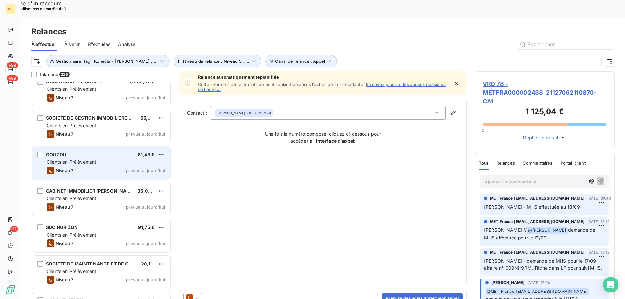
click at [112, 159] on div "Clients en Prélèvement" at bounding box center [106, 162] width 118 height 7
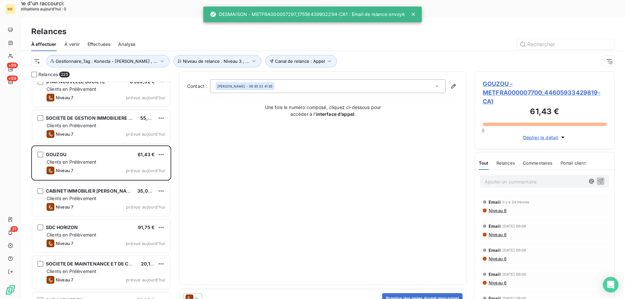
click at [195, 294] on icon at bounding box center [196, 298] width 7 height 7
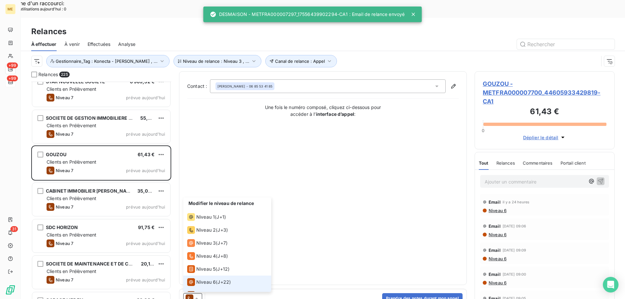
scroll to position [10, 0]
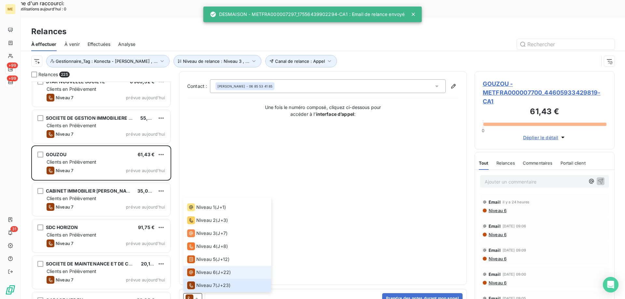
click at [201, 269] on span "Niveau 6" at bounding box center [206, 272] width 20 height 7
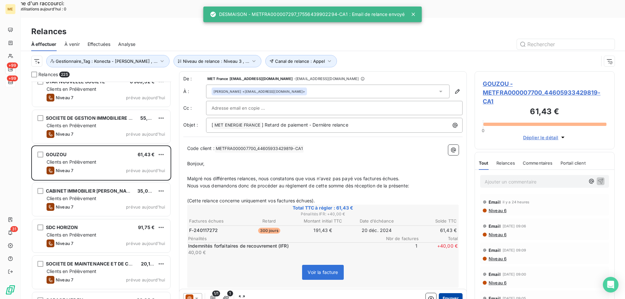
click at [439, 293] on button "Envoyer" at bounding box center [451, 298] width 24 height 10
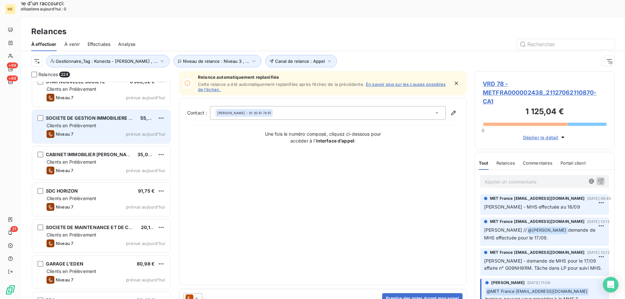
click at [94, 121] on div "SOCIETE DE GESTION IMMOBILIERE DE MENTON 55,02 € Clients en Prélèvement Niveau …" at bounding box center [101, 126] width 138 height 33
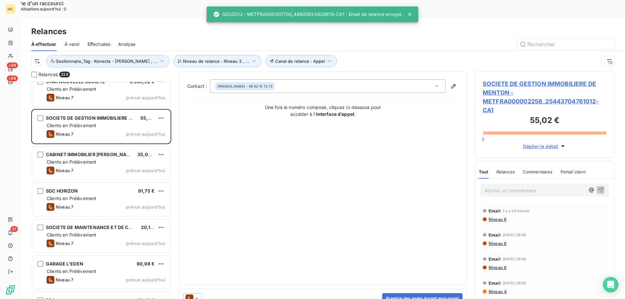
click at [196, 294] on icon at bounding box center [196, 299] width 3 height 2
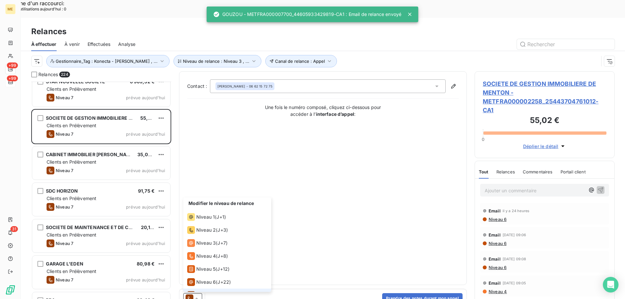
scroll to position [10, 0]
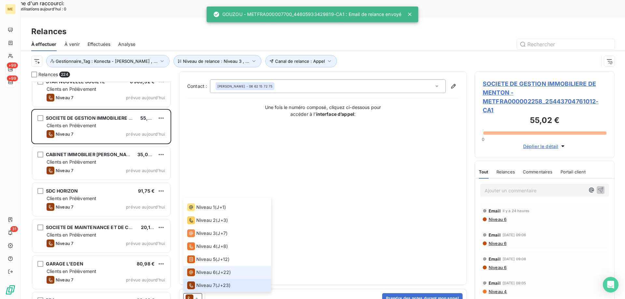
click at [200, 269] on span "Niveau 6" at bounding box center [206, 272] width 20 height 7
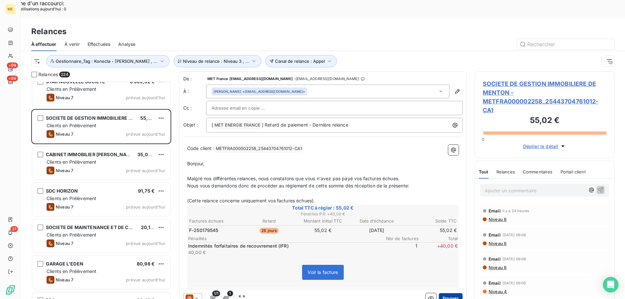
click at [439, 293] on button "Envoyer" at bounding box center [451, 298] width 24 height 10
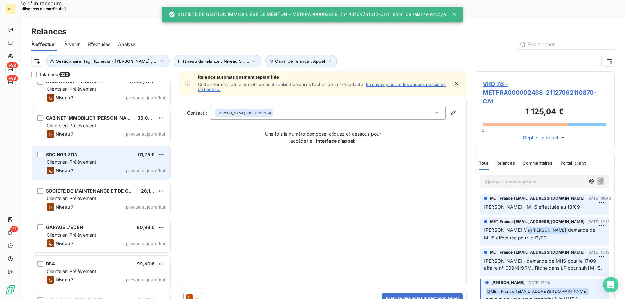
click at [121, 159] on div "Clients en Prélèvement" at bounding box center [106, 162] width 118 height 7
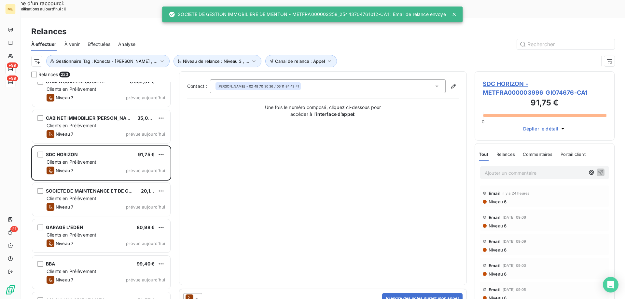
click at [197, 294] on icon at bounding box center [196, 299] width 3 height 2
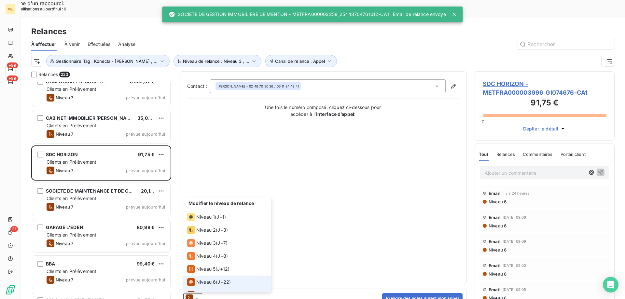
scroll to position [10, 0]
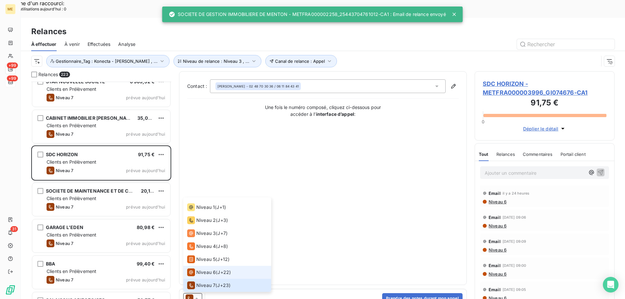
click at [200, 269] on span "Niveau 6" at bounding box center [206, 272] width 20 height 7
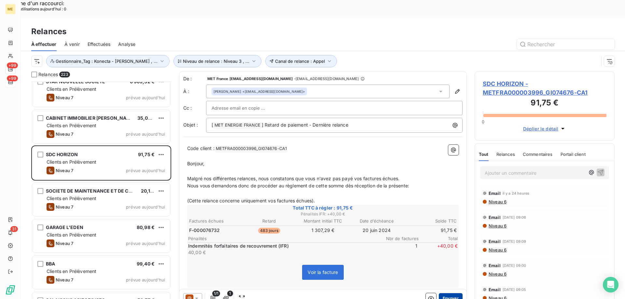
click at [439, 293] on button "Envoyer" at bounding box center [451, 298] width 24 height 10
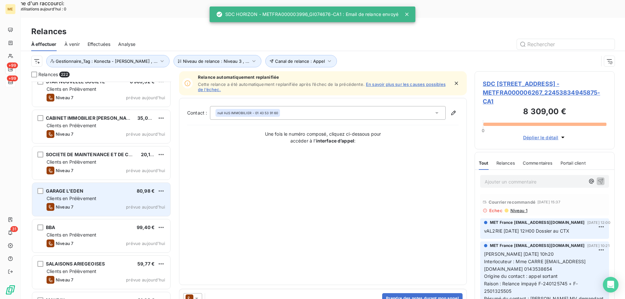
click at [132, 183] on div "GARAGE L'EDEN 80,98 € Clients en Prélèvement Niveau 7 prévue aujourd’hui" at bounding box center [101, 199] width 138 height 33
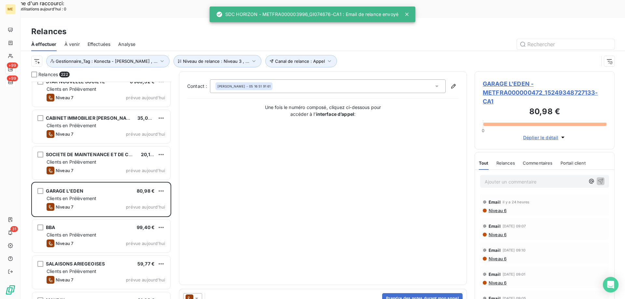
click at [196, 294] on icon at bounding box center [196, 298] width 7 height 7
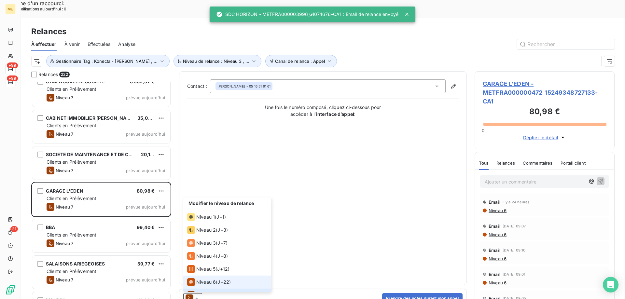
scroll to position [10, 0]
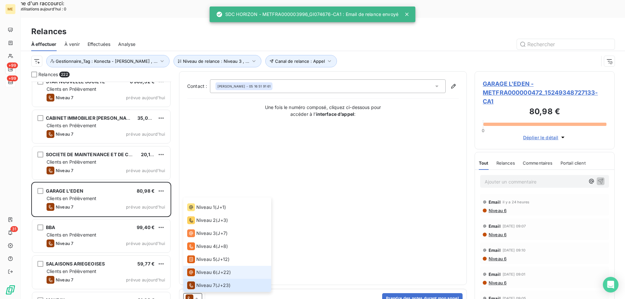
click at [203, 269] on span "Niveau 6" at bounding box center [206, 272] width 20 height 7
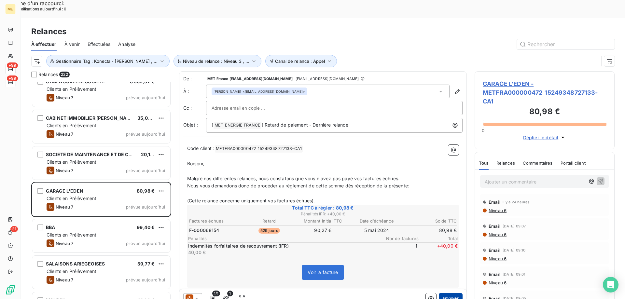
click at [445, 293] on button "Envoyer" at bounding box center [451, 298] width 24 height 10
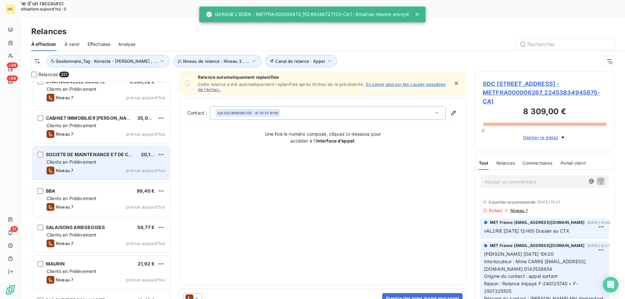
click at [131, 151] on div "SOCIETE DE MAINTENANCE ET DE CONDUITE D" at bounding box center [91, 154] width 90 height 7
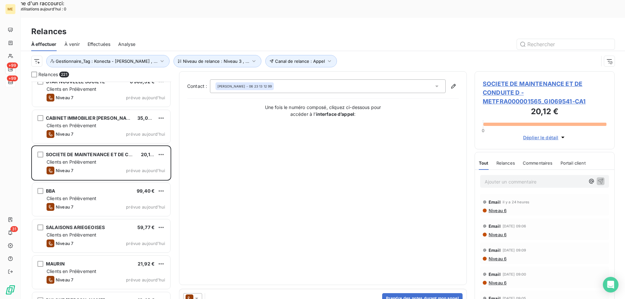
click at [195, 294] on icon at bounding box center [196, 298] width 7 height 7
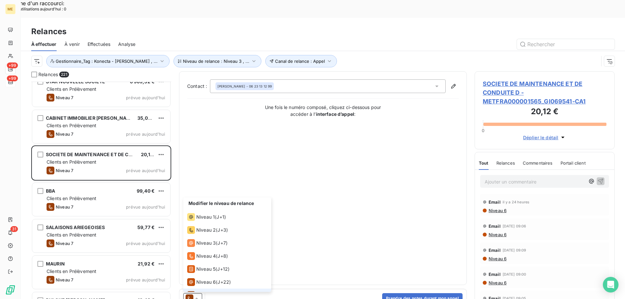
scroll to position [10, 0]
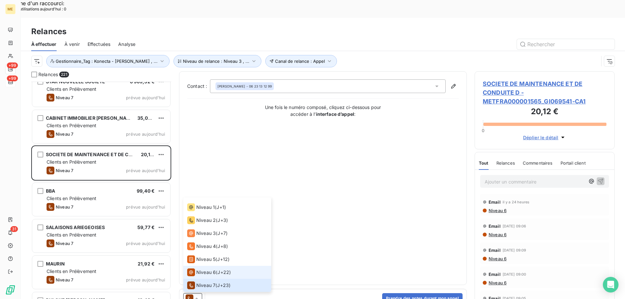
click at [204, 269] on span "Niveau 6" at bounding box center [206, 272] width 20 height 7
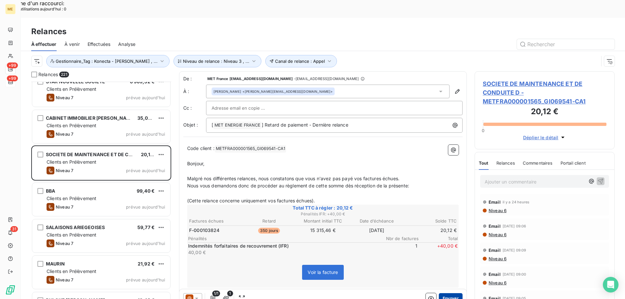
click at [439, 293] on button "Envoyer" at bounding box center [451, 298] width 24 height 10
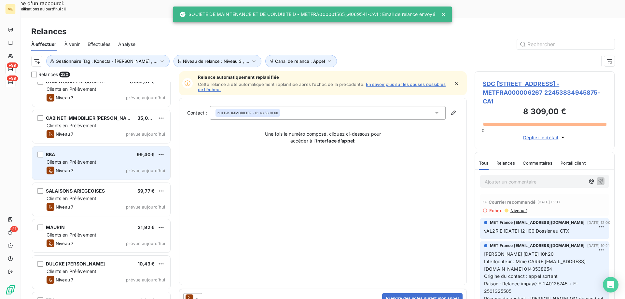
click at [124, 167] on div "Niveau 7 prévue aujourd’hui" at bounding box center [106, 171] width 118 height 8
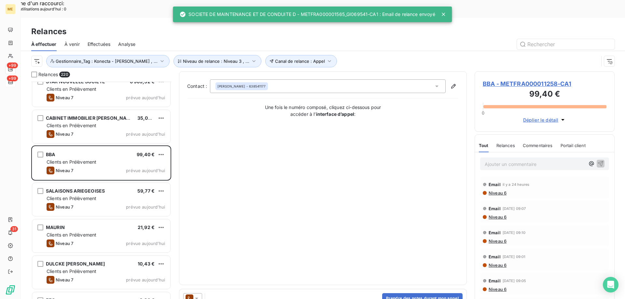
click at [196, 294] on icon at bounding box center [196, 299] width 3 height 2
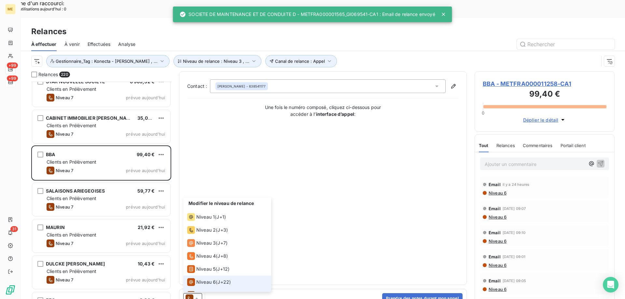
scroll to position [10, 0]
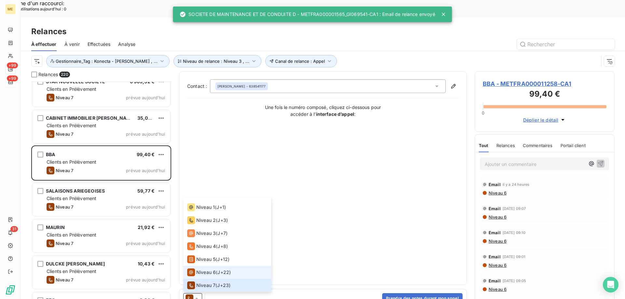
click at [202, 269] on span "Niveau 6" at bounding box center [206, 272] width 20 height 7
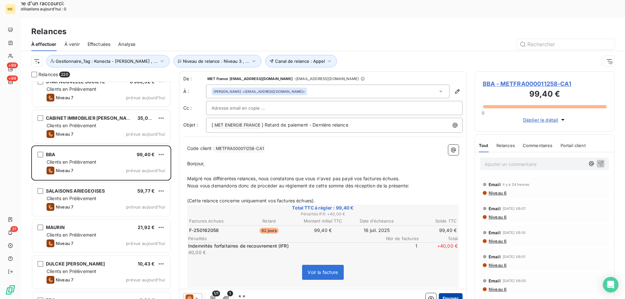
click at [439, 293] on button "Envoyer" at bounding box center [451, 298] width 24 height 10
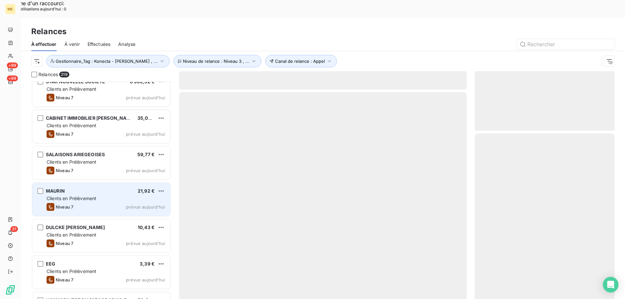
click at [102, 203] on div "Niveau 7 prévue aujourd’hui" at bounding box center [106, 207] width 118 height 8
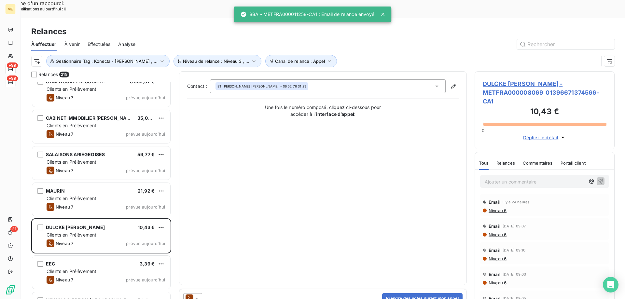
click at [199, 293] on div at bounding box center [192, 298] width 19 height 10
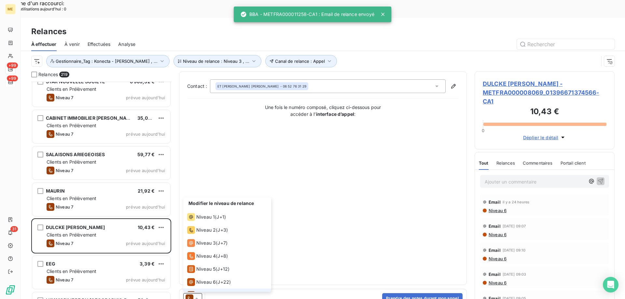
scroll to position [10, 0]
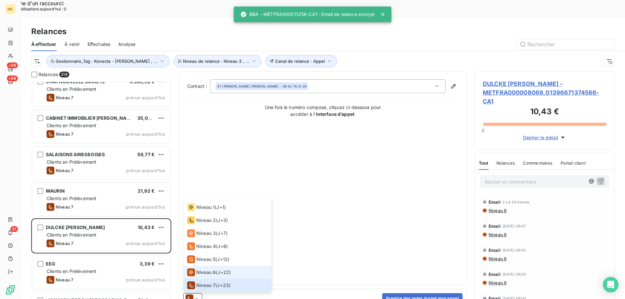
click at [206, 269] on span "Niveau 6" at bounding box center [206, 272] width 20 height 7
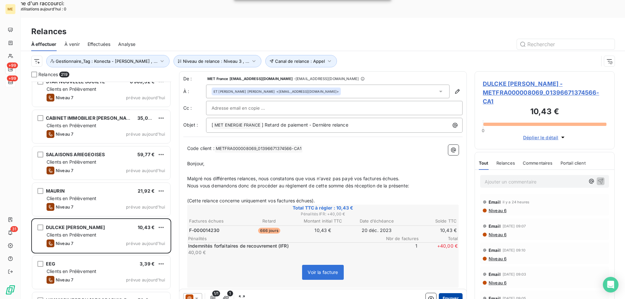
click at [446, 293] on button "Envoyer" at bounding box center [451, 298] width 24 height 10
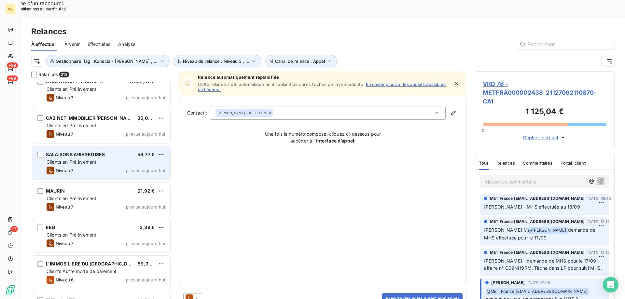
click at [138, 167] on div "Niveau 7 prévue aujourd’hui" at bounding box center [106, 171] width 118 height 8
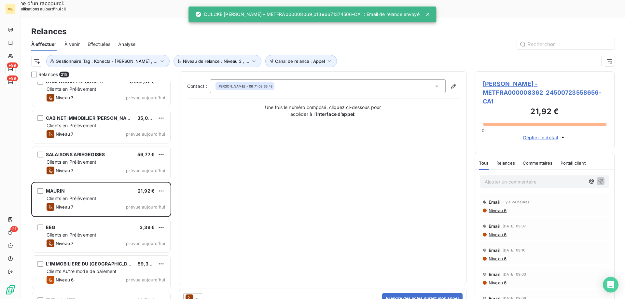
click at [199, 294] on icon at bounding box center [196, 298] width 7 height 7
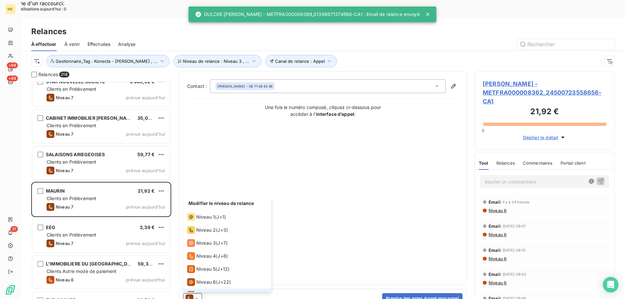
scroll to position [10, 0]
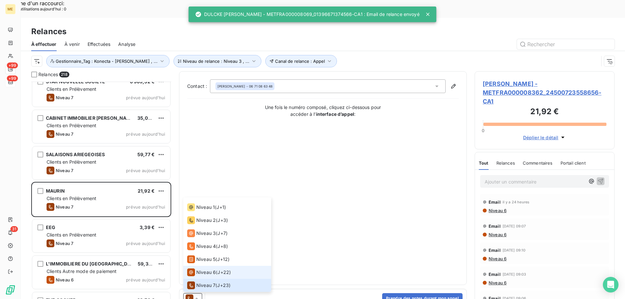
click at [200, 269] on span "Niveau 6" at bounding box center [206, 272] width 20 height 7
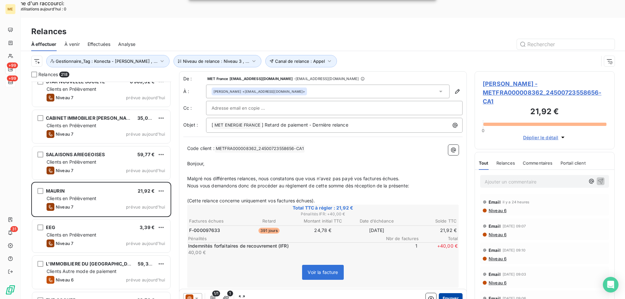
click at [444, 293] on button "Envoyer" at bounding box center [451, 298] width 24 height 10
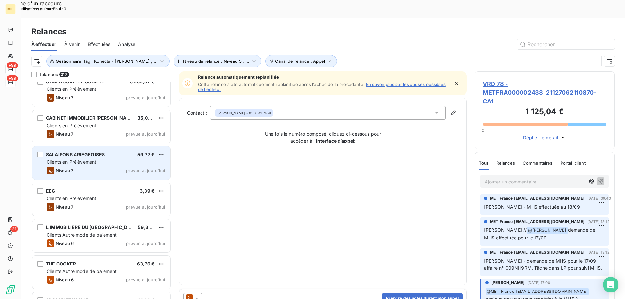
click at [104, 167] on div "Niveau 7 prévue aujourd’hui" at bounding box center [106, 171] width 118 height 8
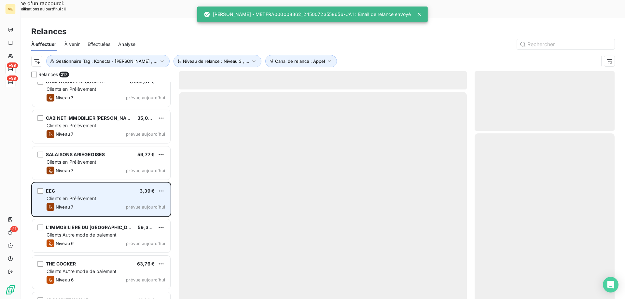
click at [132, 188] on div "EEG 3,39 €" at bounding box center [106, 191] width 118 height 6
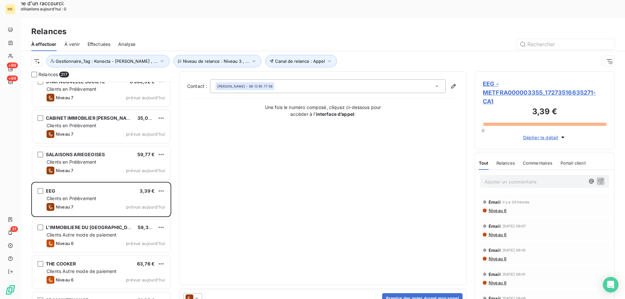
drag, startPoint x: 198, startPoint y: 281, endPoint x: 199, endPoint y: 274, distance: 6.4
click at [198, 294] on icon at bounding box center [196, 298] width 7 height 7
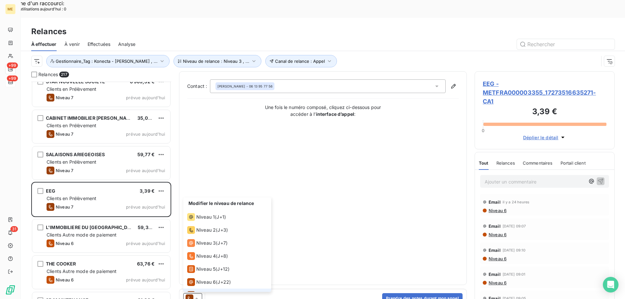
scroll to position [10, 0]
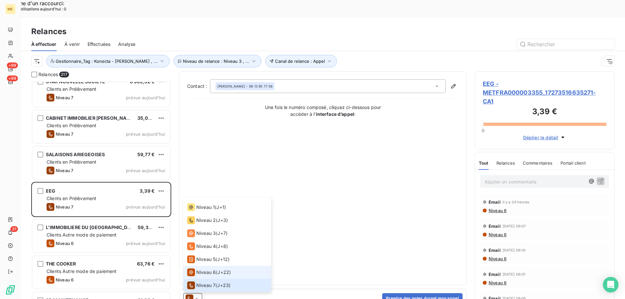
click at [202, 269] on span "Niveau 6" at bounding box center [206, 272] width 20 height 7
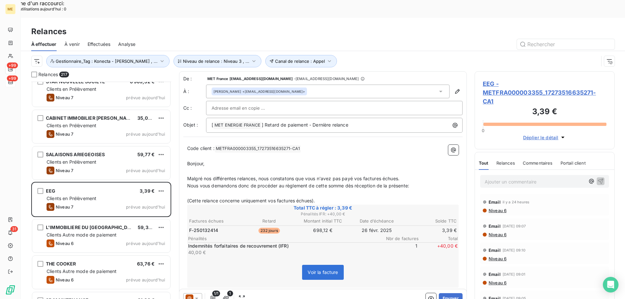
click at [433, 293] on div "Envoyer" at bounding box center [444, 298] width 37 height 10
click at [446, 293] on button "Envoyer" at bounding box center [451, 298] width 24 height 10
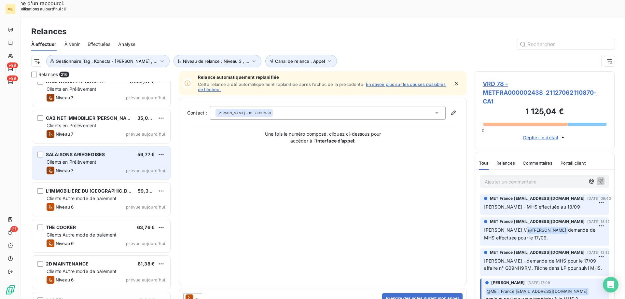
click at [114, 167] on div "Niveau 7 prévue aujourd’hui" at bounding box center [106, 171] width 118 height 8
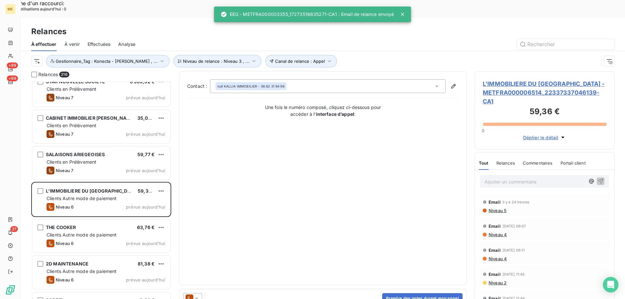
click at [197, 294] on icon at bounding box center [196, 298] width 7 height 7
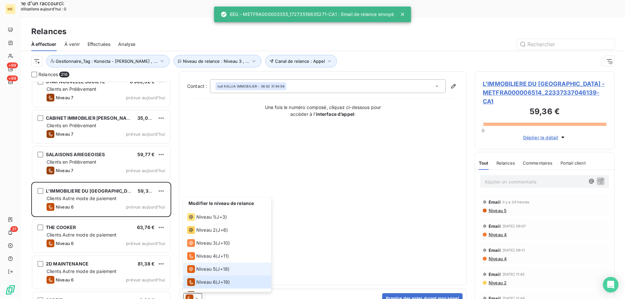
click at [212, 263] on li "Niveau 5 ( J+18 )" at bounding box center [227, 269] width 88 height 13
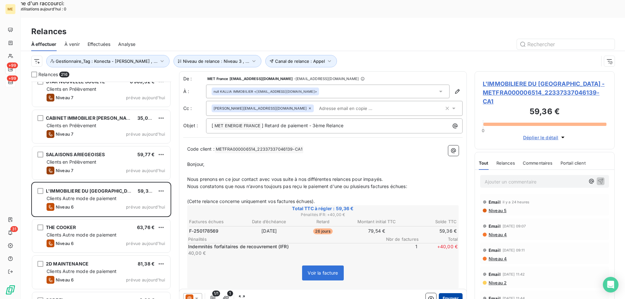
click at [442, 293] on button "Envoyer" at bounding box center [451, 298] width 24 height 10
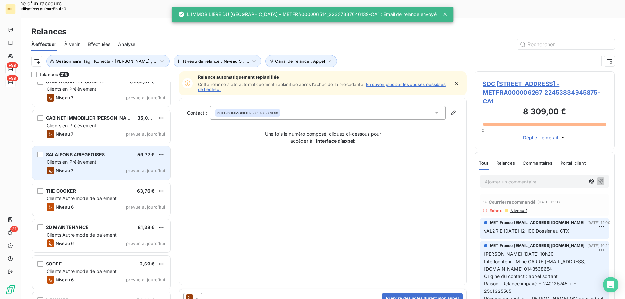
click at [134, 160] on div "SALAISONS ARIEGEOISES 59,77 € Clients en Prélèvement Niveau 7 prévue aujourd’hui" at bounding box center [101, 162] width 138 height 33
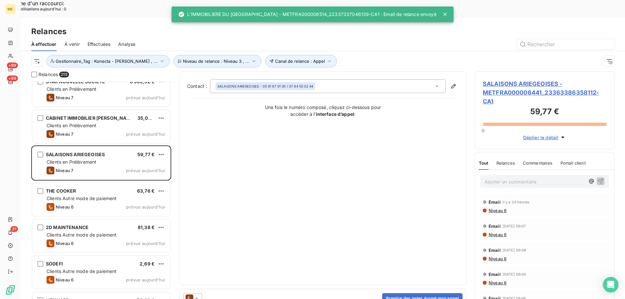
click at [199, 294] on icon at bounding box center [196, 298] width 7 height 7
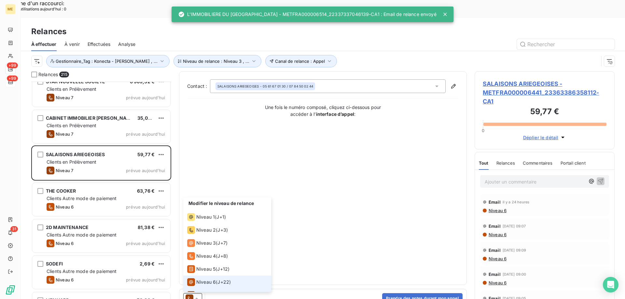
scroll to position [10, 0]
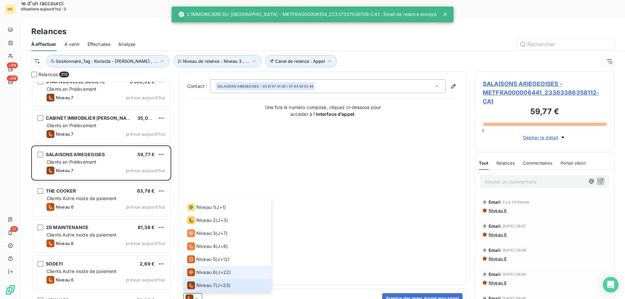
click at [206, 269] on span "Niveau 6" at bounding box center [206, 272] width 20 height 7
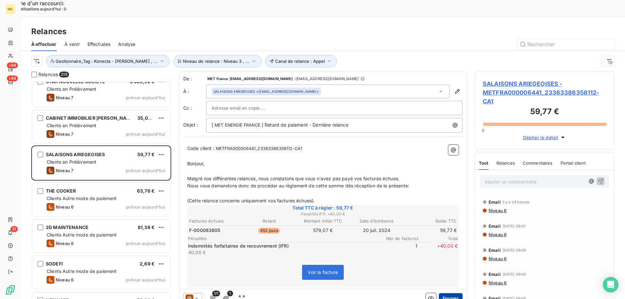
click at [444, 293] on button "Envoyer" at bounding box center [451, 298] width 24 height 10
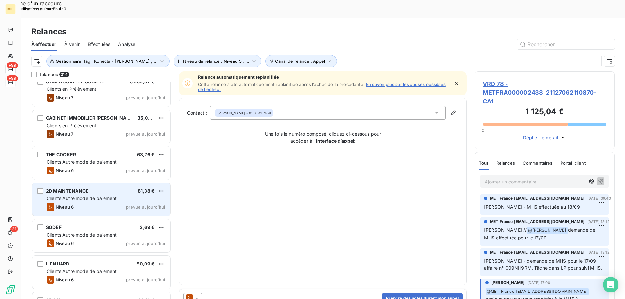
click at [87, 196] on span "Clients Autre mode de paiement" at bounding box center [82, 199] width 70 height 6
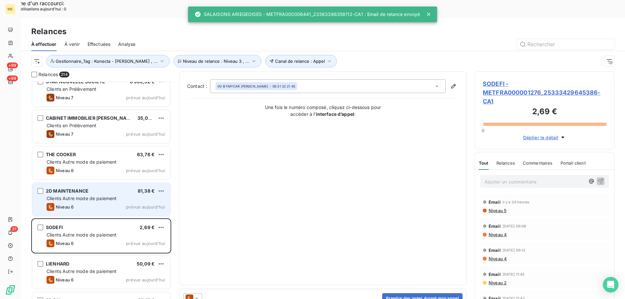
click at [85, 188] on span "2D MAINTENANCE" at bounding box center [67, 191] width 43 height 6
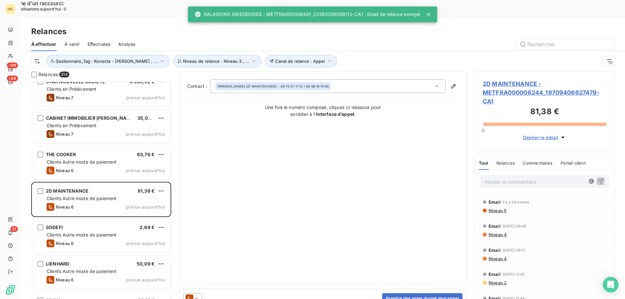
click at [199, 294] on icon at bounding box center [196, 298] width 7 height 7
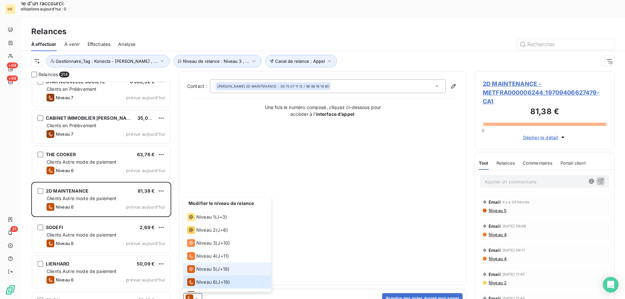
click at [200, 266] on span "Niveau 5" at bounding box center [205, 269] width 19 height 7
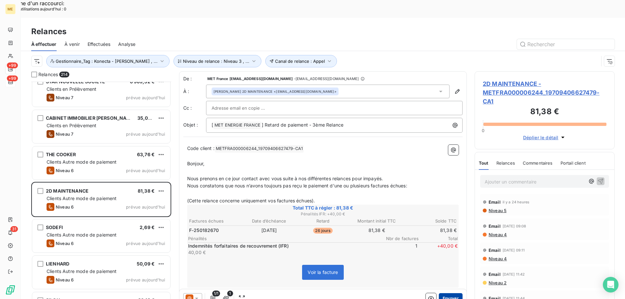
click at [442, 293] on button "Envoyer" at bounding box center [451, 298] width 24 height 10
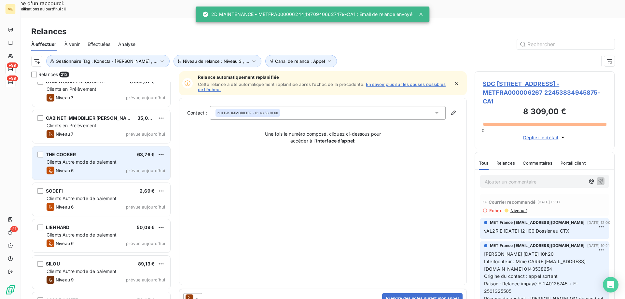
click at [124, 159] on div "Clients Autre mode de paiement" at bounding box center [106, 162] width 118 height 7
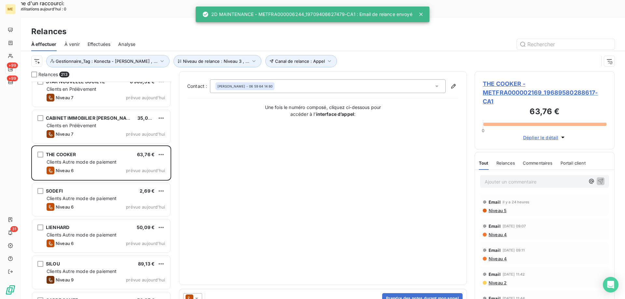
click at [197, 294] on icon at bounding box center [196, 298] width 7 height 7
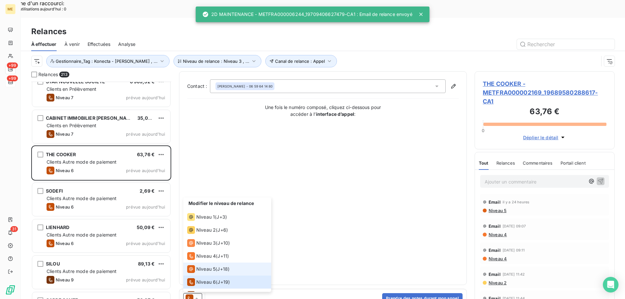
click at [197, 266] on span "Niveau 5" at bounding box center [205, 269] width 19 height 7
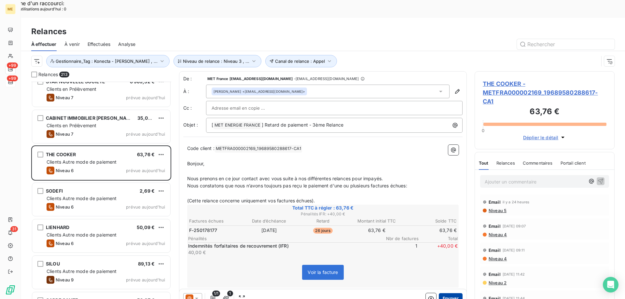
click at [446, 293] on button "Envoyer" at bounding box center [451, 298] width 24 height 10
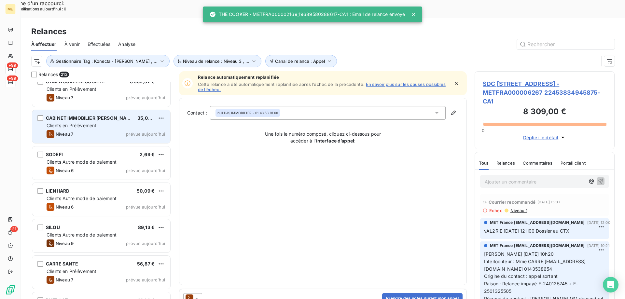
click at [121, 130] on div "Niveau 7 prévue aujourd’hui" at bounding box center [106, 134] width 118 height 8
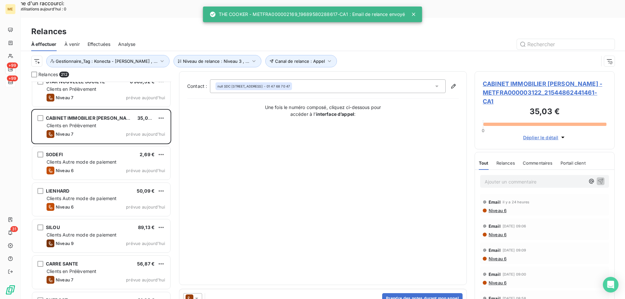
click at [197, 293] on div at bounding box center [192, 298] width 19 height 10
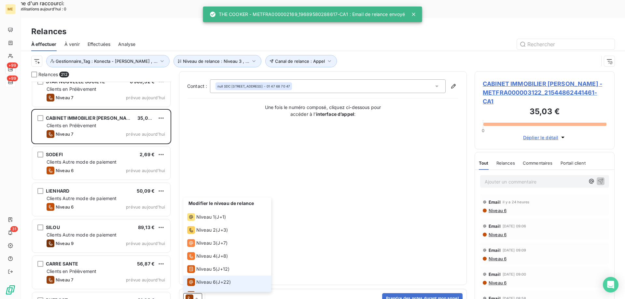
scroll to position [10, 0]
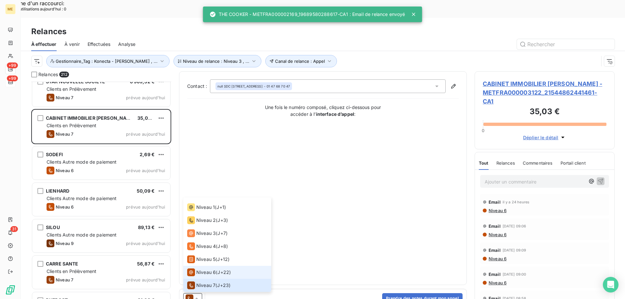
click at [198, 268] on div "Niveau 6" at bounding box center [201, 272] width 29 height 8
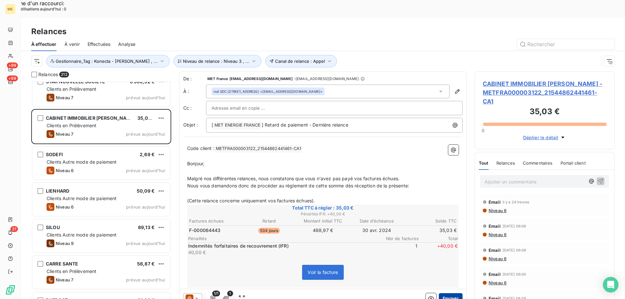
click at [444, 293] on button "Envoyer" at bounding box center [451, 298] width 24 height 10
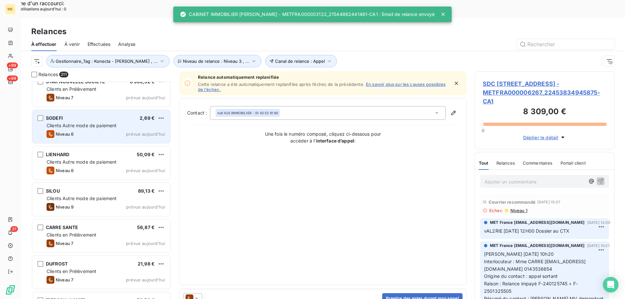
click at [101, 110] on div "SODEFI 2,69 € Clients Autre mode de paiement Niveau 6 prévue aujourd’hui" at bounding box center [101, 126] width 138 height 33
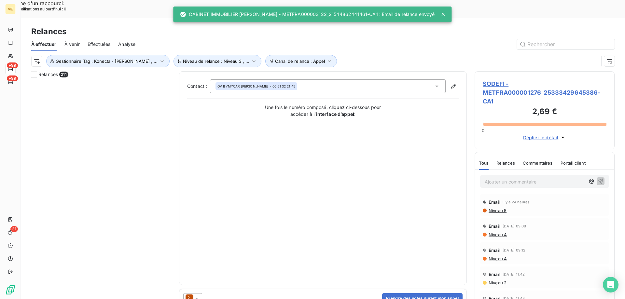
scroll to position [230, 135]
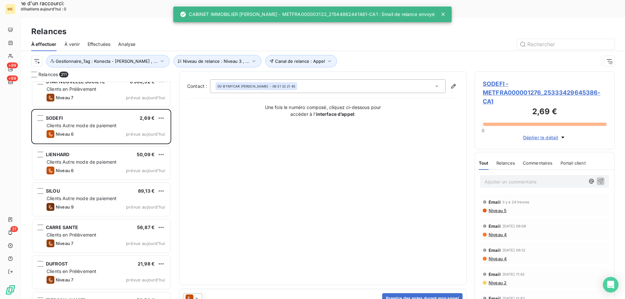
click at [196, 295] on icon at bounding box center [196, 298] width 7 height 7
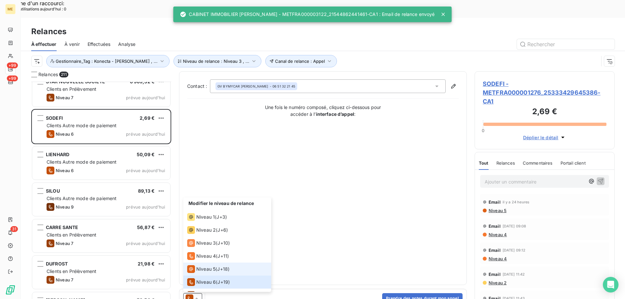
click at [203, 266] on span "Niveau 5" at bounding box center [205, 269] width 19 height 7
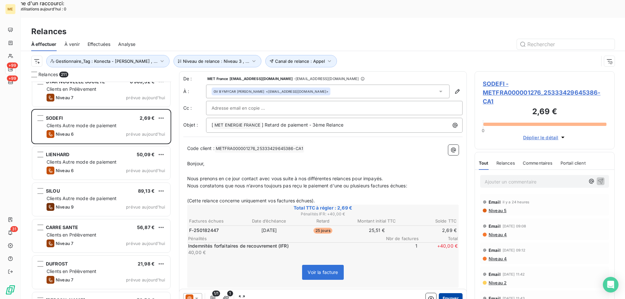
click at [450, 293] on button "Envoyer" at bounding box center [451, 298] width 24 height 10
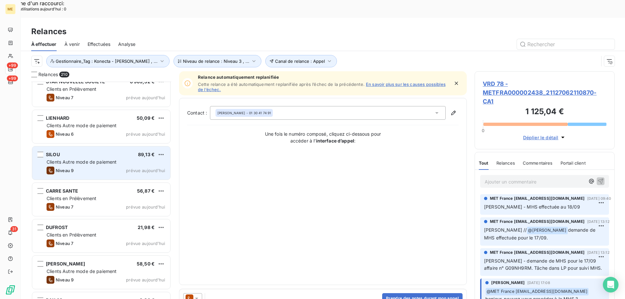
click at [113, 167] on div "Niveau 9 prévue [DATE]" at bounding box center [106, 171] width 118 height 8
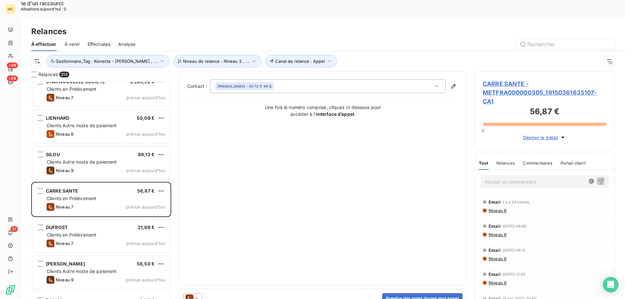
click at [198, 295] on icon at bounding box center [196, 298] width 7 height 7
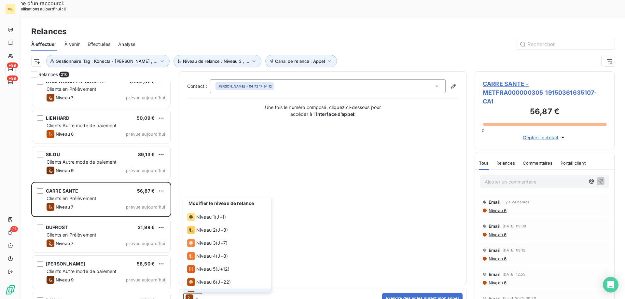
scroll to position [10, 0]
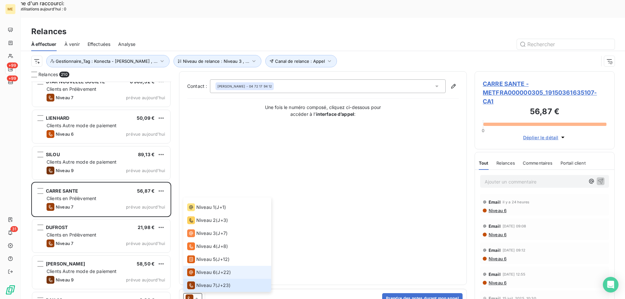
click at [208, 269] on span "Niveau 6" at bounding box center [206, 272] width 20 height 7
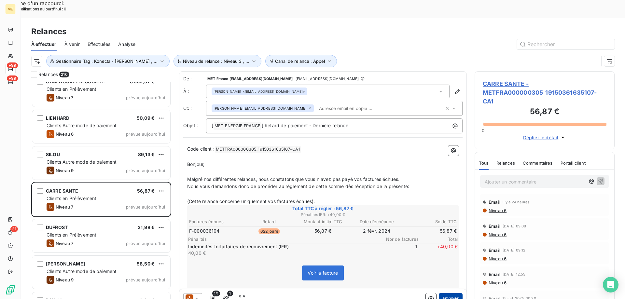
click at [446, 293] on button "Envoyer" at bounding box center [451, 298] width 24 height 10
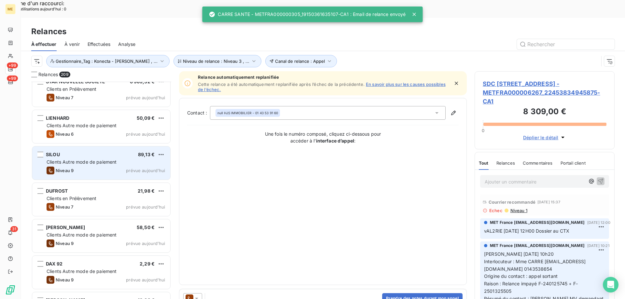
click at [121, 167] on div "Niveau 9 prévue [DATE]" at bounding box center [106, 171] width 118 height 8
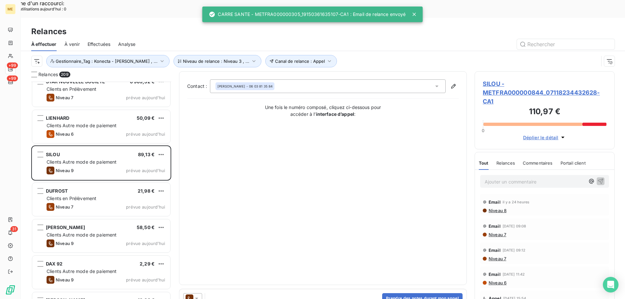
click at [197, 295] on icon at bounding box center [196, 298] width 7 height 7
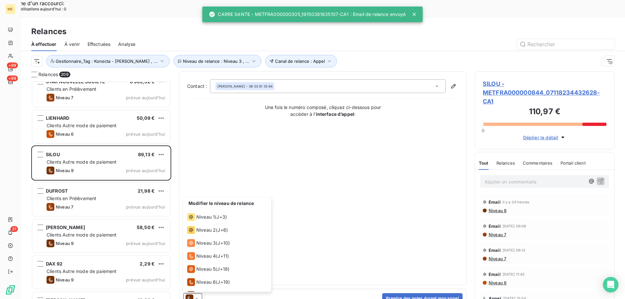
scroll to position [36, 0]
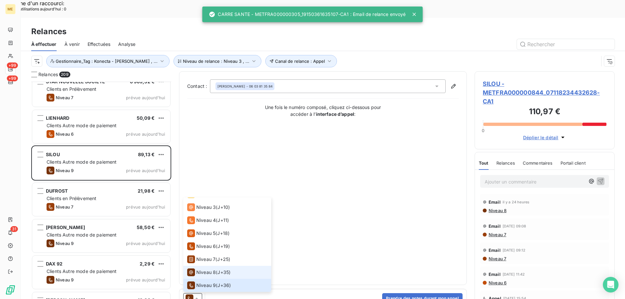
click at [199, 269] on span "Niveau 8" at bounding box center [206, 272] width 20 height 7
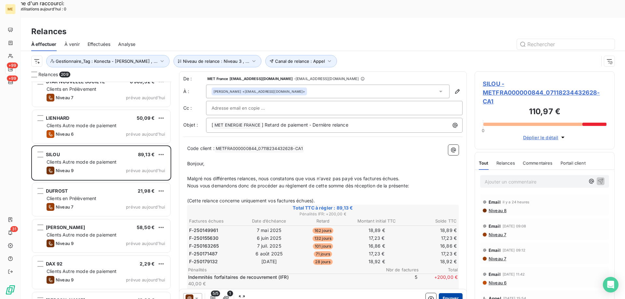
click at [445, 293] on button "Envoyer" at bounding box center [451, 298] width 24 height 10
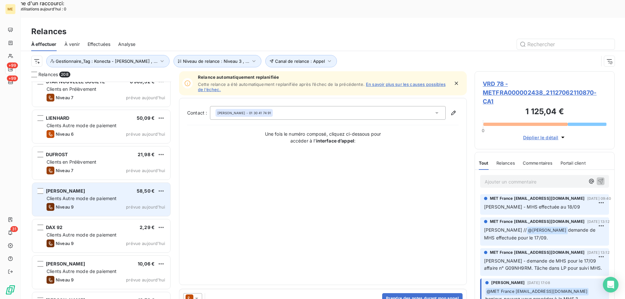
click at [125, 195] on div "Clients Autre mode de paiement" at bounding box center [106, 198] width 118 height 7
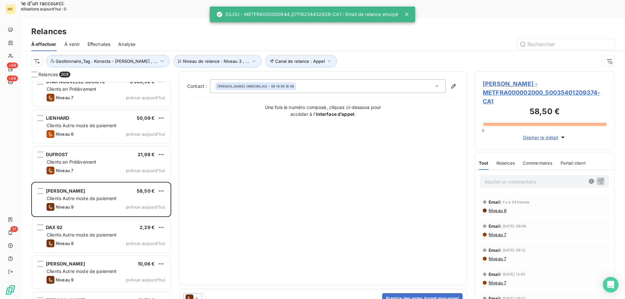
click at [198, 295] on icon at bounding box center [196, 298] width 7 height 7
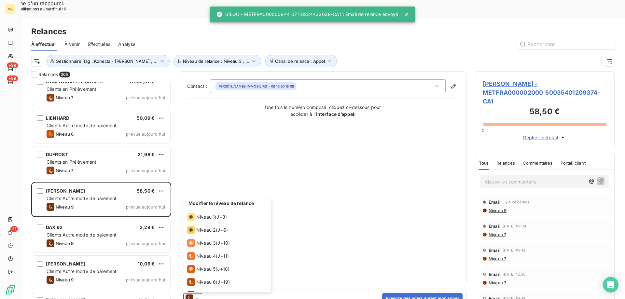
scroll to position [36, 0]
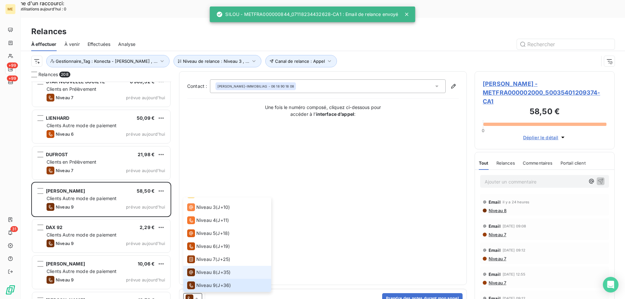
click at [194, 268] on icon at bounding box center [191, 272] width 8 height 8
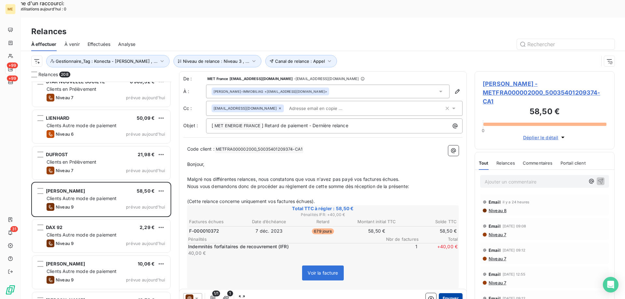
click at [444, 293] on button "Envoyer" at bounding box center [451, 298] width 24 height 10
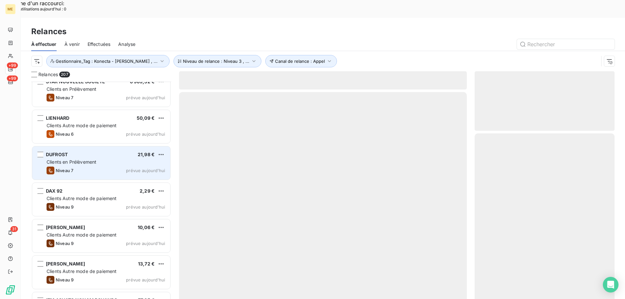
click at [99, 167] on div "Niveau 7 prévue [DATE]" at bounding box center [106, 171] width 118 height 8
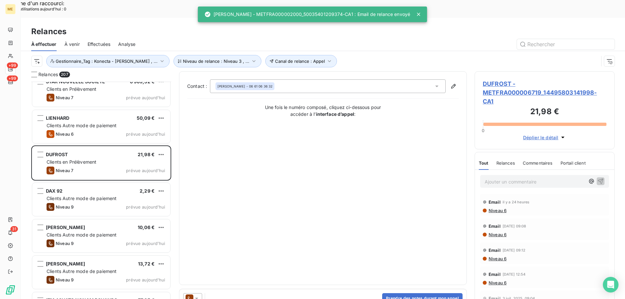
click at [196, 295] on icon at bounding box center [196, 298] width 7 height 7
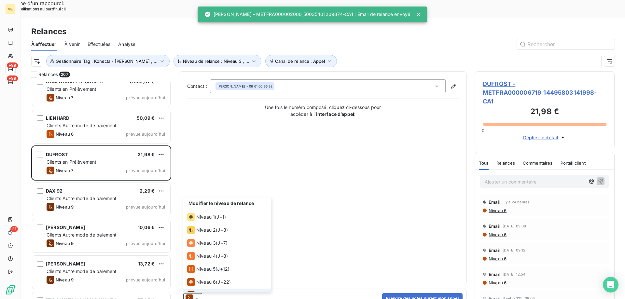
scroll to position [10, 0]
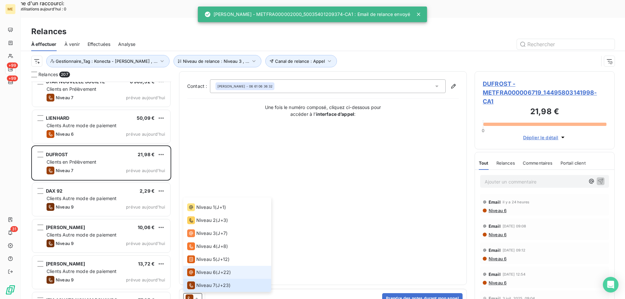
click at [199, 269] on span "Niveau 6" at bounding box center [206, 272] width 20 height 7
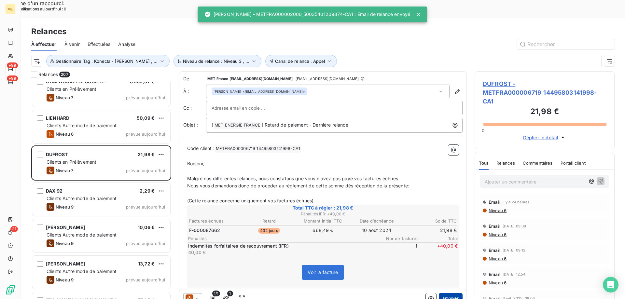
click at [448, 293] on button "Envoyer" at bounding box center [451, 298] width 24 height 10
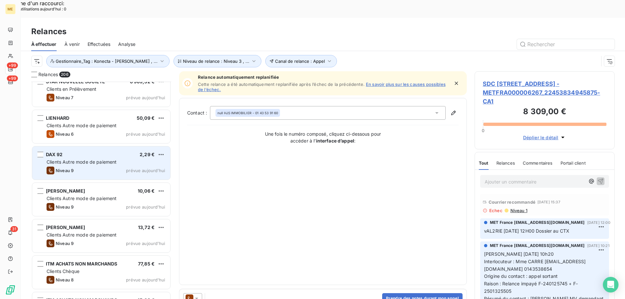
click at [89, 159] on span "Clients Autre mode de paiement" at bounding box center [82, 162] width 70 height 6
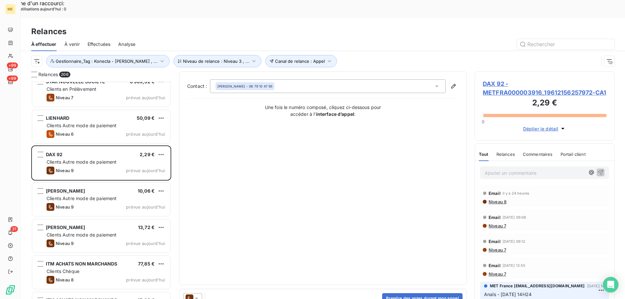
click at [196, 295] on icon at bounding box center [196, 298] width 7 height 7
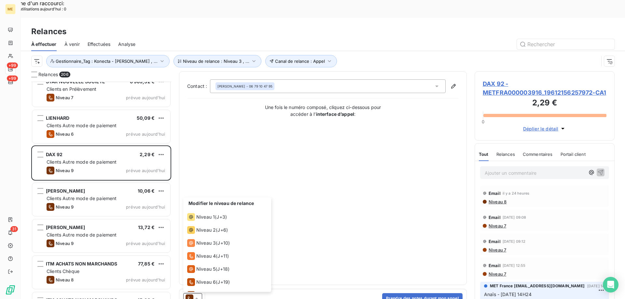
scroll to position [36, 0]
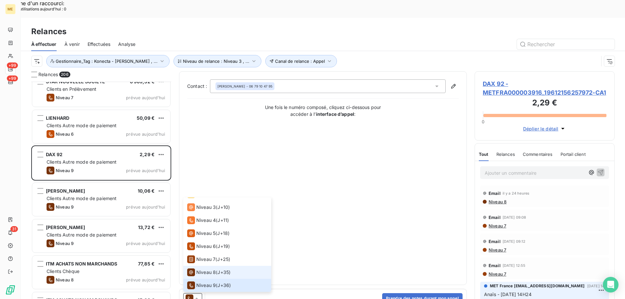
click at [197, 269] on span "Niveau 8" at bounding box center [206, 272] width 20 height 7
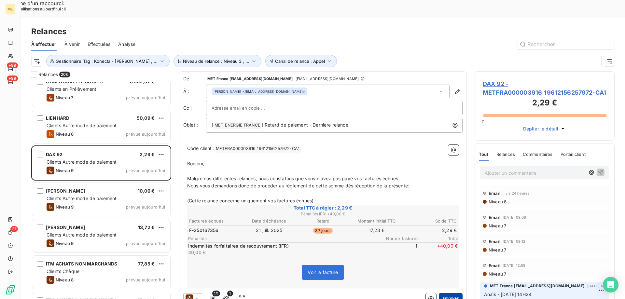
click at [441, 293] on button "Envoyer" at bounding box center [451, 298] width 24 height 10
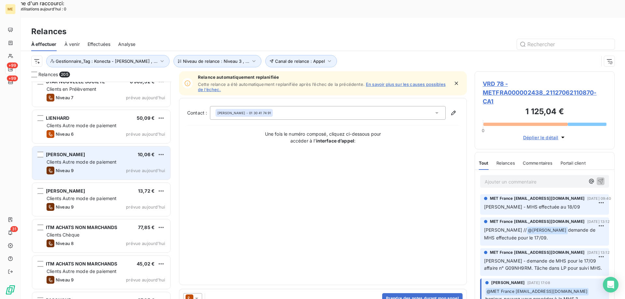
click at [120, 152] on div "FONCIA COLBERT 10,06 €" at bounding box center [106, 155] width 118 height 6
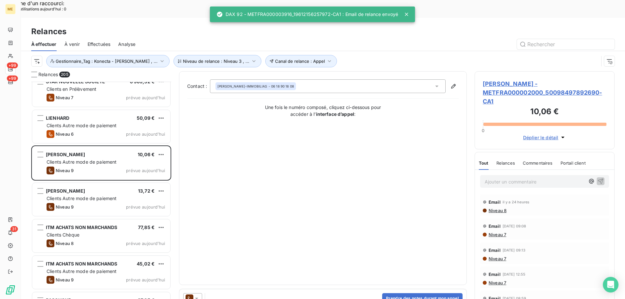
click at [196, 295] on icon at bounding box center [196, 298] width 7 height 7
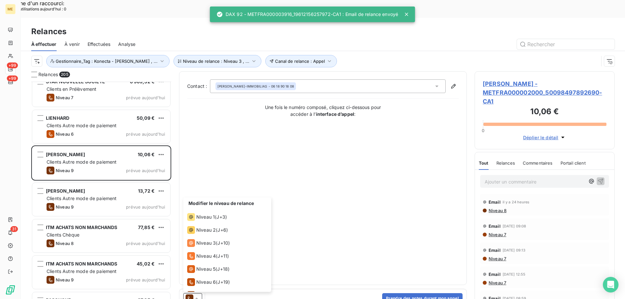
scroll to position [36, 0]
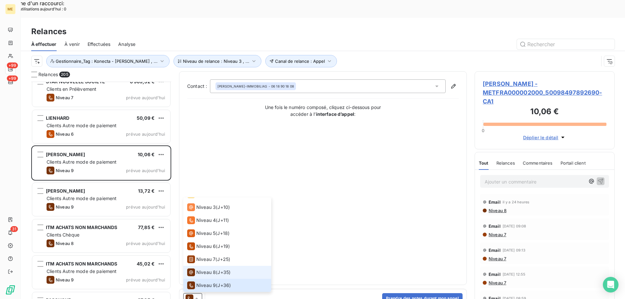
click at [202, 269] on span "Niveau 8" at bounding box center [206, 272] width 20 height 7
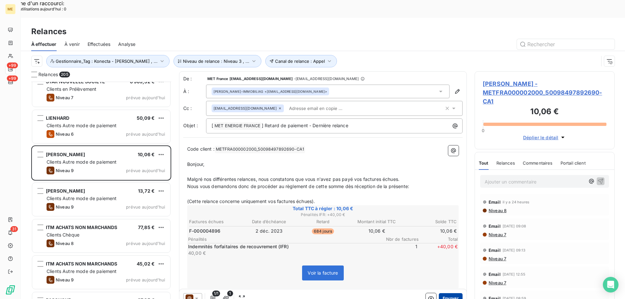
click at [440, 293] on button "Envoyer" at bounding box center [451, 298] width 24 height 10
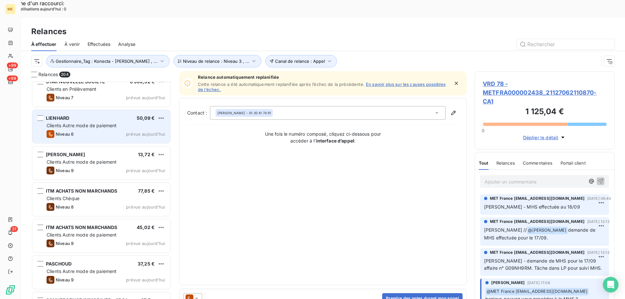
click at [131, 120] on div "LIENHARD 50,09 € Clients Autre mode de paiement Niveau 6 prévue aujourd’hui" at bounding box center [101, 126] width 138 height 33
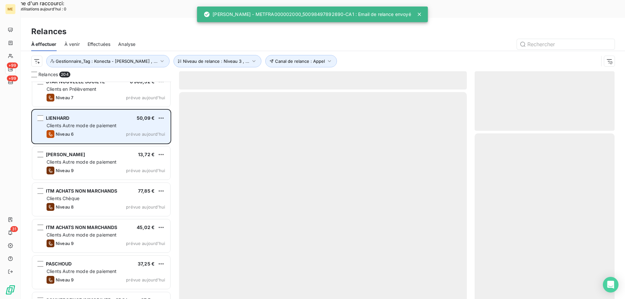
click at [123, 122] on div "Clients Autre mode de paiement" at bounding box center [106, 125] width 118 height 7
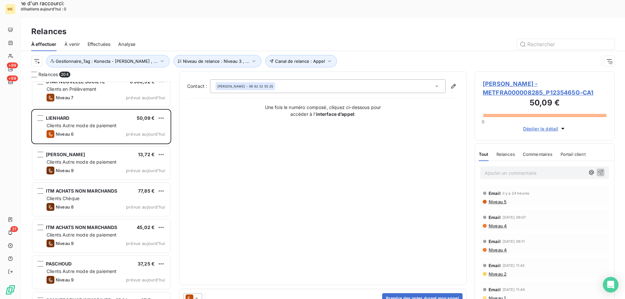
click at [199, 295] on icon at bounding box center [196, 298] width 7 height 7
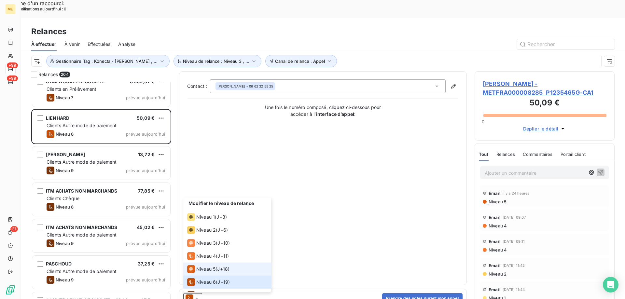
click at [201, 266] on span "Niveau 5" at bounding box center [205, 269] width 19 height 7
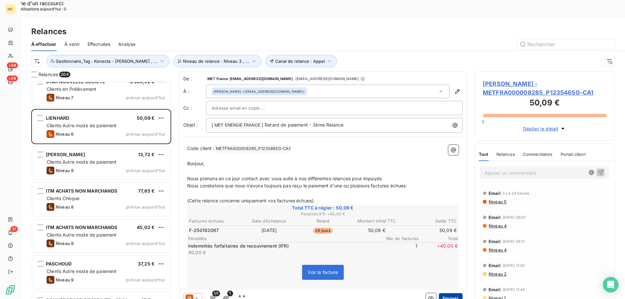
click at [448, 293] on button "Envoyer" at bounding box center [451, 298] width 24 height 10
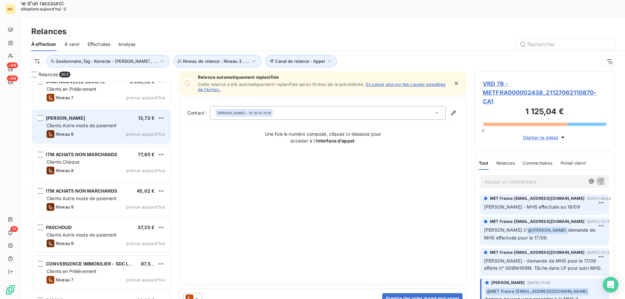
click at [113, 123] on span "Clients Autre mode de paiement" at bounding box center [82, 126] width 70 height 6
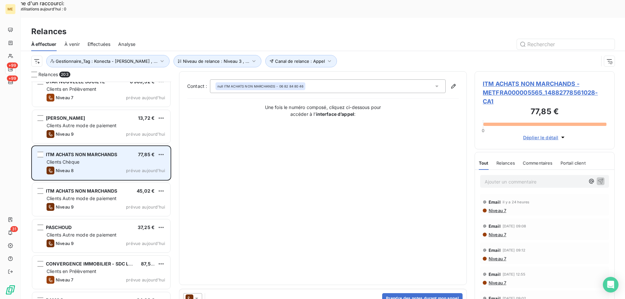
click at [135, 159] on div "Clients Chèque" at bounding box center [106, 162] width 118 height 7
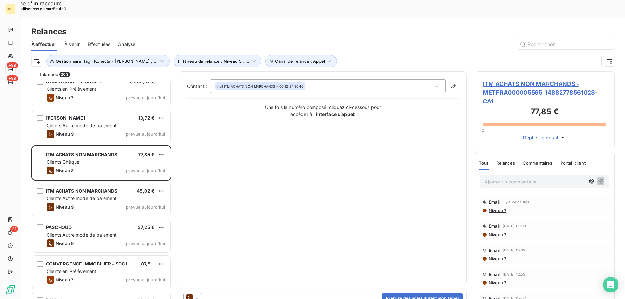
click at [197, 298] on icon at bounding box center [196, 299] width 3 height 2
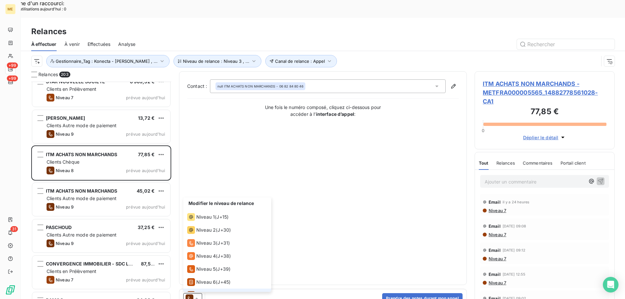
scroll to position [23, 0]
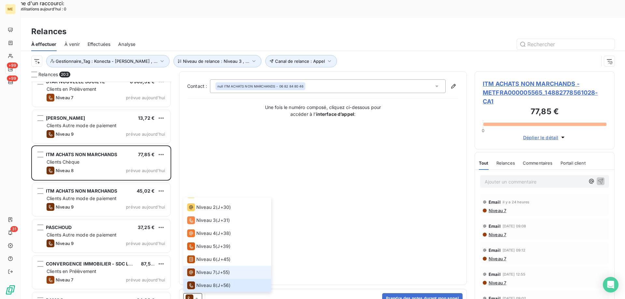
click at [209, 269] on span "Niveau 7" at bounding box center [205, 272] width 19 height 7
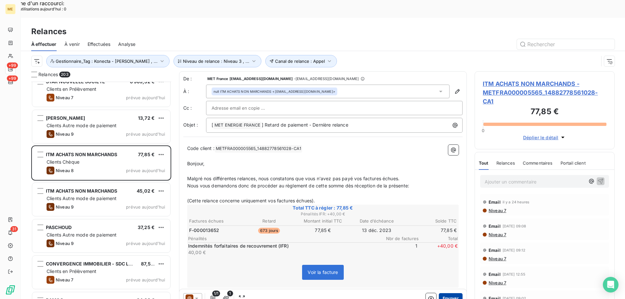
click at [441, 293] on button "Envoyer" at bounding box center [451, 298] width 24 height 10
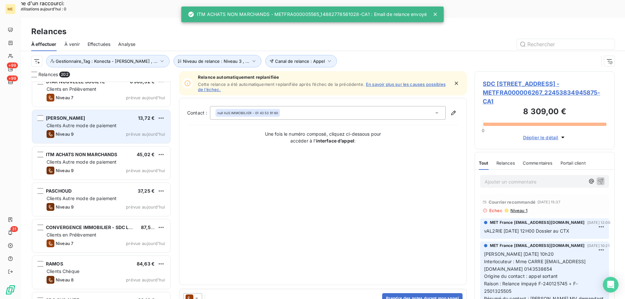
click at [123, 110] on div "FONCIA COLBERT 13,72 € Clients Autre mode de paiement Niveau 9 prévue aujourd’h…" at bounding box center [101, 126] width 138 height 33
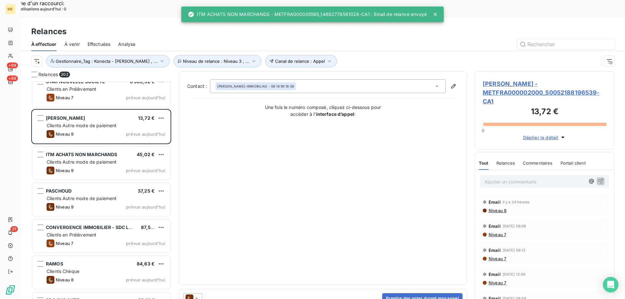
click at [197, 298] on icon at bounding box center [196, 299] width 3 height 2
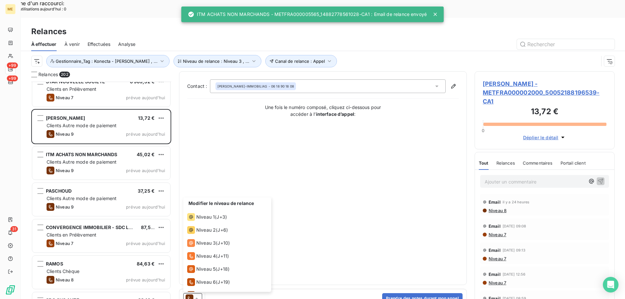
scroll to position [36, 0]
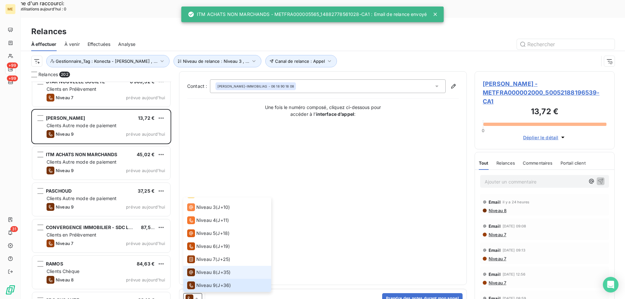
click at [202, 269] on span "Niveau 8" at bounding box center [206, 272] width 20 height 7
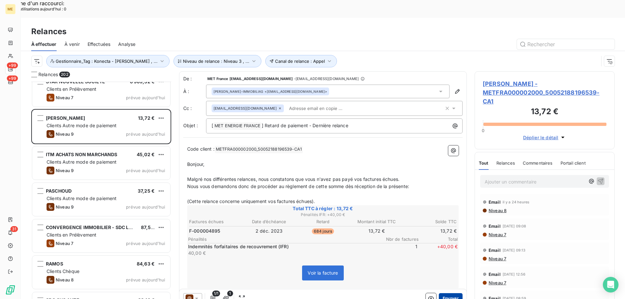
click at [451, 293] on button "Envoyer" at bounding box center [451, 298] width 24 height 10
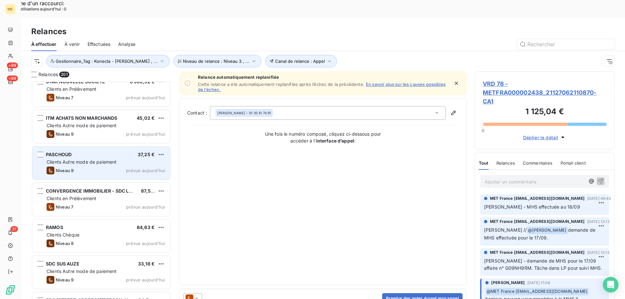
click at [134, 168] on span "prévue aujourd’hui" at bounding box center [145, 170] width 39 height 5
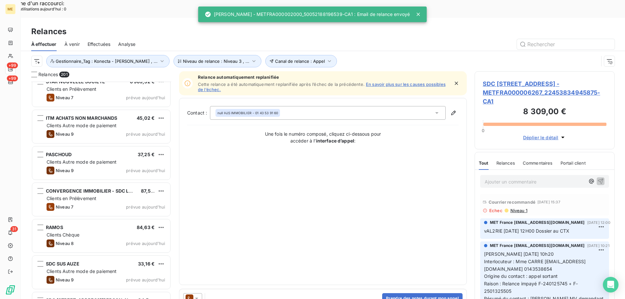
click at [197, 295] on icon at bounding box center [196, 298] width 7 height 7
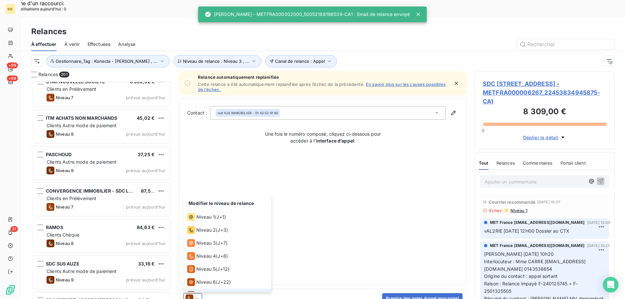
scroll to position [10, 0]
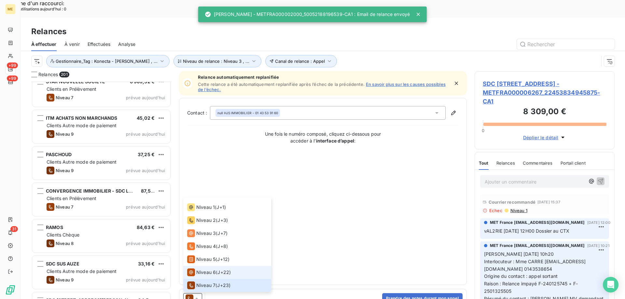
click at [201, 269] on span "Niveau 6" at bounding box center [206, 272] width 20 height 7
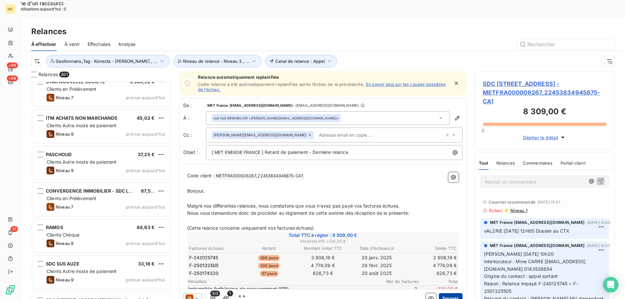
click at [446, 293] on button "Envoyer" at bounding box center [451, 298] width 24 height 10
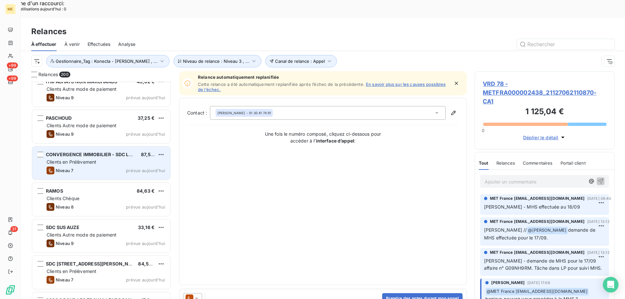
click at [135, 168] on span "prévue aujourd’hui" at bounding box center [145, 170] width 39 height 5
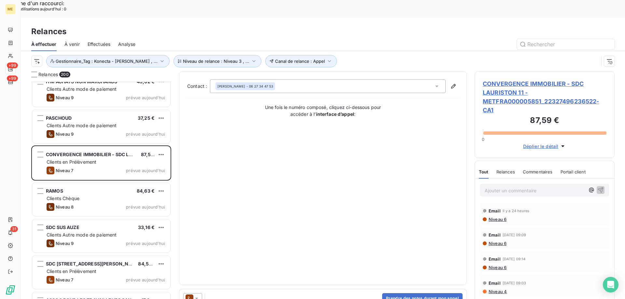
click at [198, 298] on icon at bounding box center [196, 299] width 3 height 2
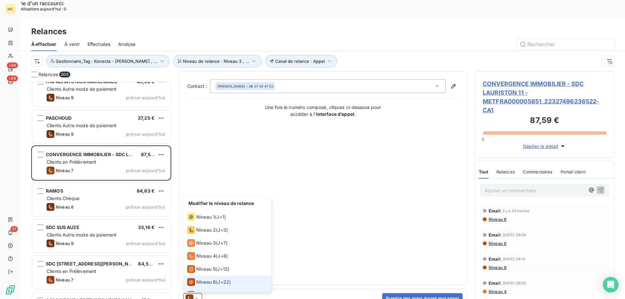
scroll to position [10, 0]
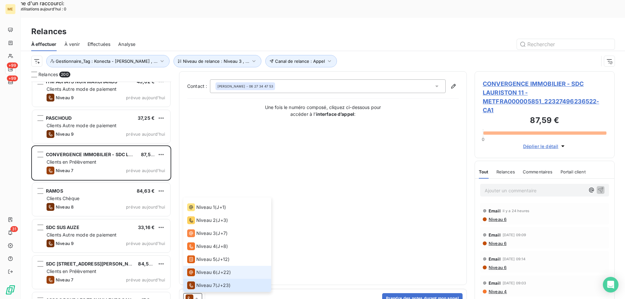
click at [208, 269] on span "Niveau 6" at bounding box center [206, 272] width 20 height 7
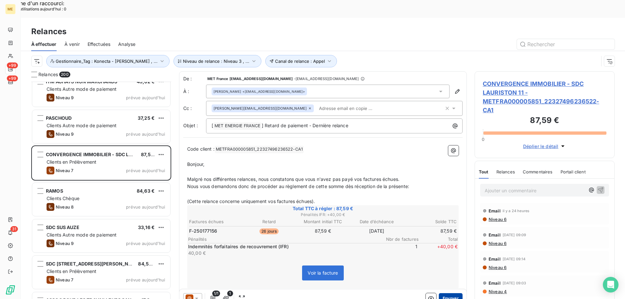
click at [439, 293] on button "Envoyer" at bounding box center [451, 298] width 24 height 10
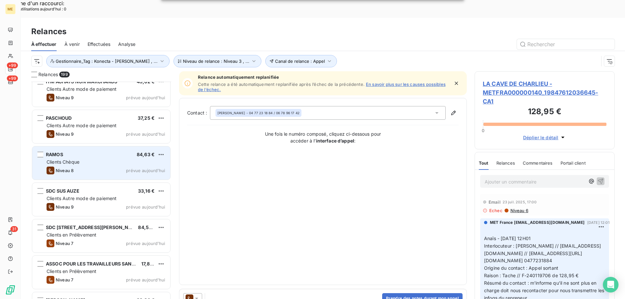
click at [112, 152] on div "RAMOS 84,63 €" at bounding box center [106, 155] width 118 height 6
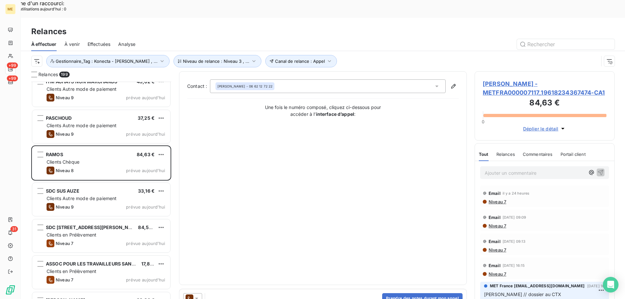
click at [196, 295] on icon at bounding box center [196, 298] width 7 height 7
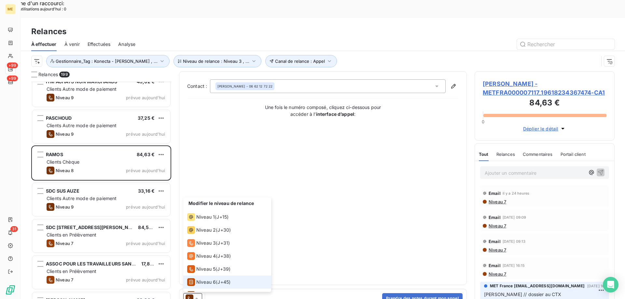
scroll to position [23, 0]
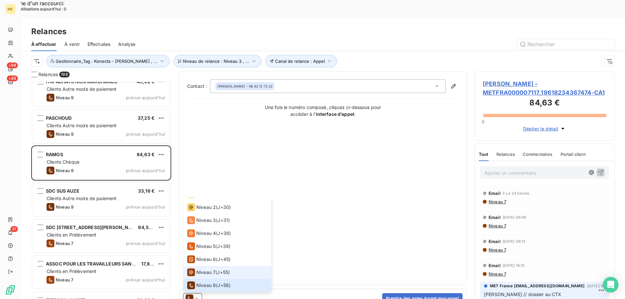
click at [201, 269] on span "Niveau 7" at bounding box center [205, 272] width 19 height 7
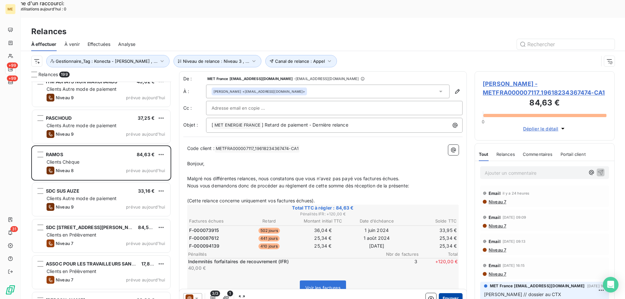
click at [451, 293] on button "Envoyer" at bounding box center [451, 298] width 24 height 10
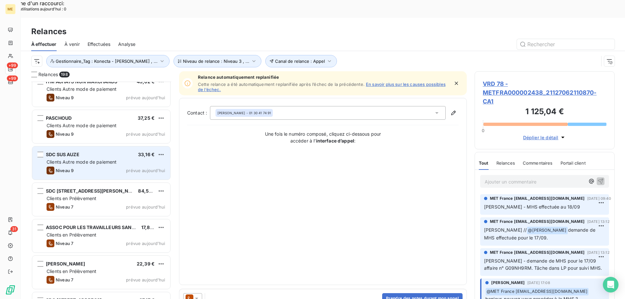
click at [115, 159] on span "Clients Autre mode de paiement" at bounding box center [82, 162] width 70 height 6
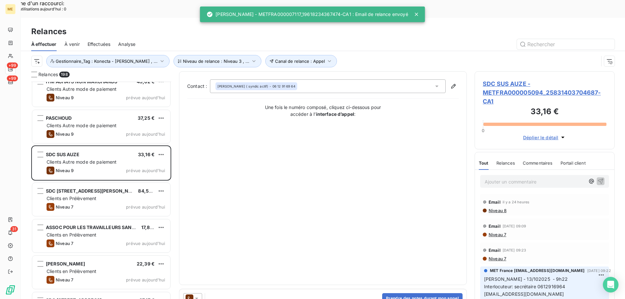
click at [194, 295] on icon at bounding box center [196, 298] width 7 height 7
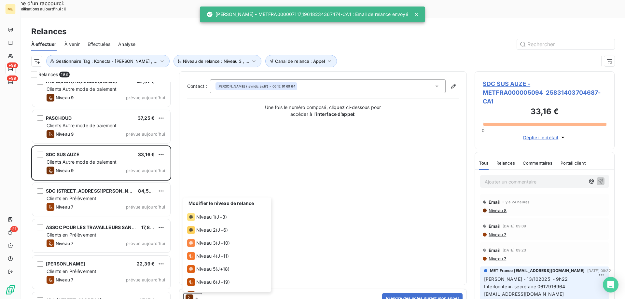
scroll to position [36, 0]
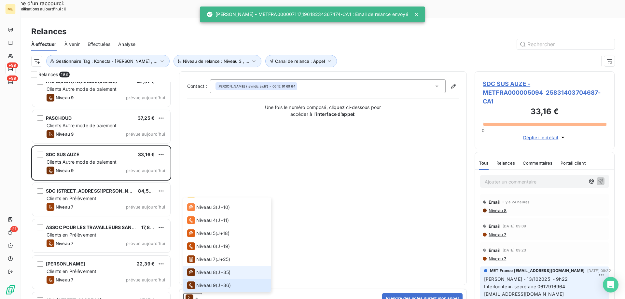
click at [202, 269] on span "Niveau 8" at bounding box center [206, 272] width 20 height 7
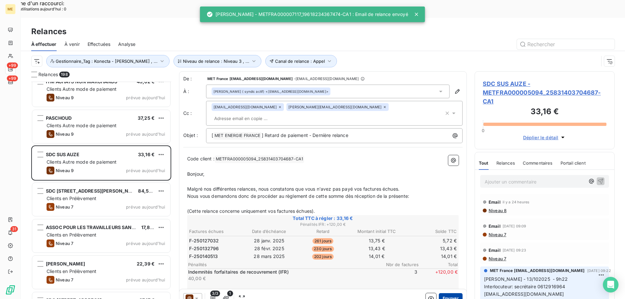
click at [446, 293] on button "Envoyer" at bounding box center [451, 298] width 24 height 10
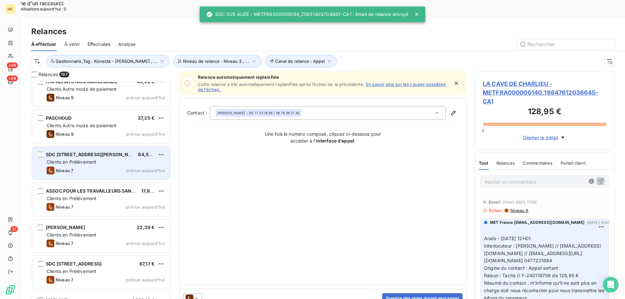
click at [116, 159] on div "Clients en Prélèvement" at bounding box center [106, 162] width 118 height 7
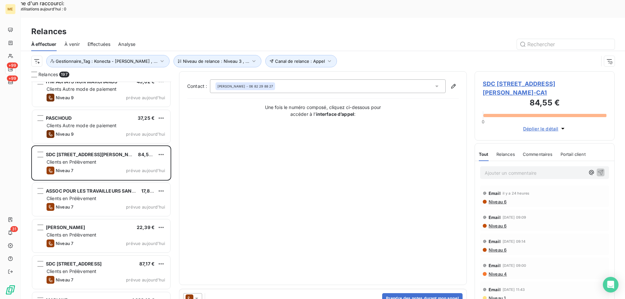
click at [200, 293] on div at bounding box center [192, 298] width 19 height 10
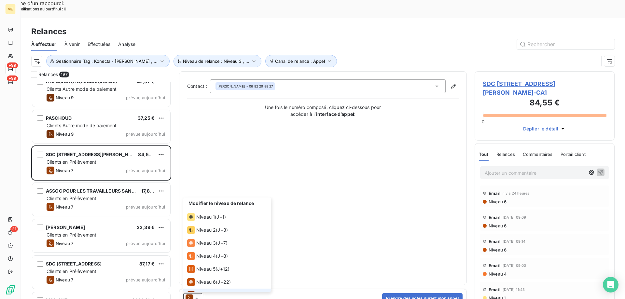
scroll to position [10, 0]
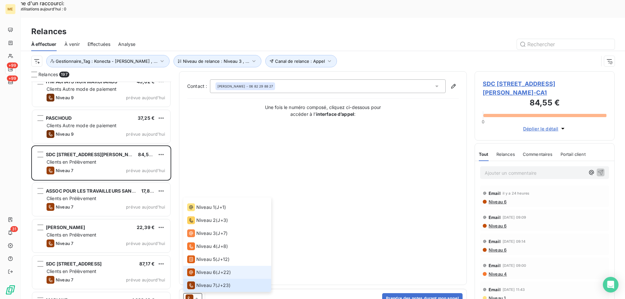
click at [209, 269] on span "Niveau 6" at bounding box center [206, 272] width 20 height 7
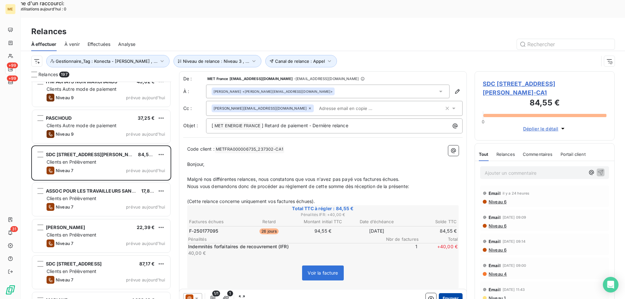
click at [439, 293] on button "Envoyer" at bounding box center [451, 298] width 24 height 10
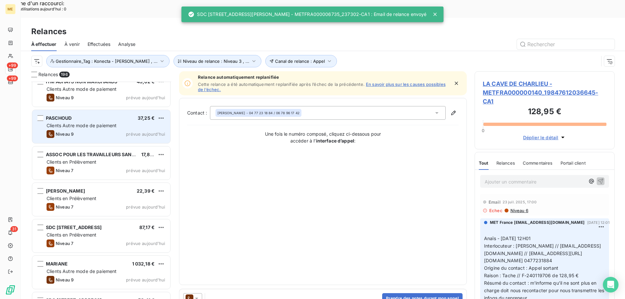
click at [124, 121] on div "PASCHOUD 37,25 € Clients Autre mode de paiement Niveau 9 prévue aujourd’hui" at bounding box center [101, 126] width 138 height 33
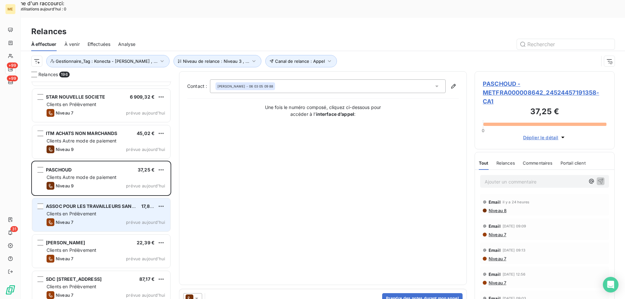
scroll to position [6541, 0]
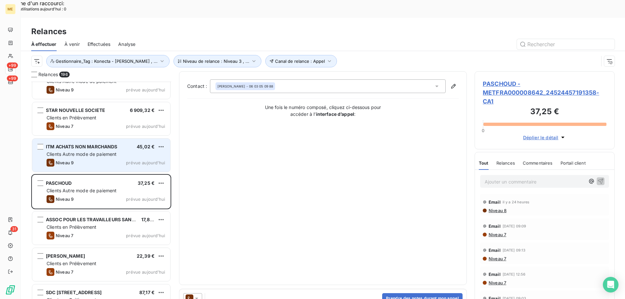
click at [120, 159] on div "Niveau 9 prévue aujourd’hui" at bounding box center [106, 163] width 118 height 8
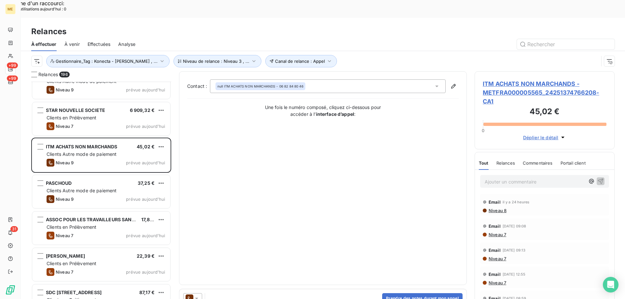
click at [197, 295] on icon at bounding box center [196, 298] width 7 height 7
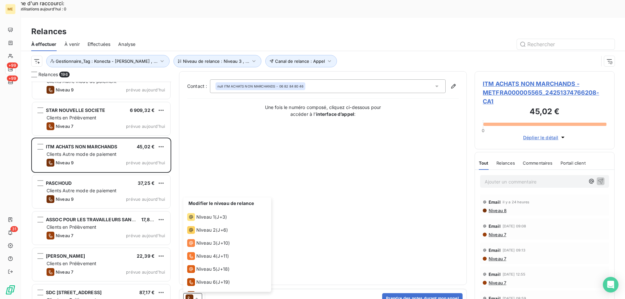
scroll to position [36, 0]
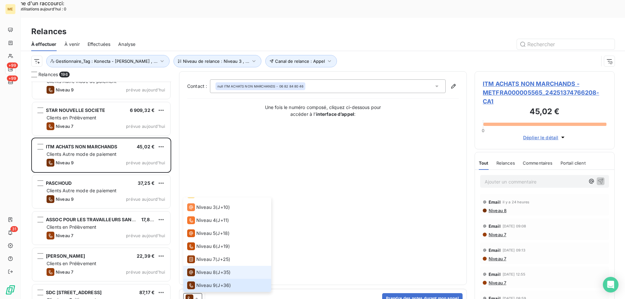
click at [202, 269] on span "Niveau 8" at bounding box center [206, 272] width 20 height 7
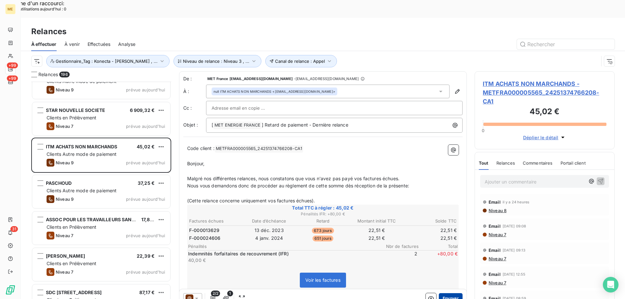
click at [444, 293] on button "Envoyer" at bounding box center [451, 298] width 24 height 10
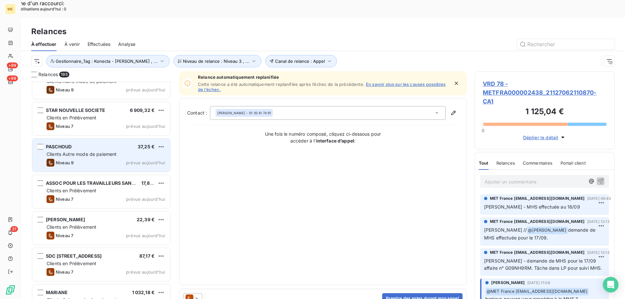
click at [135, 159] on div "Niveau 9 prévue aujourd’hui" at bounding box center [106, 163] width 118 height 8
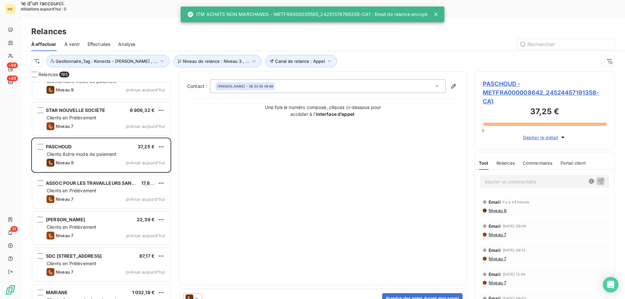
click at [199, 295] on icon at bounding box center [196, 298] width 7 height 7
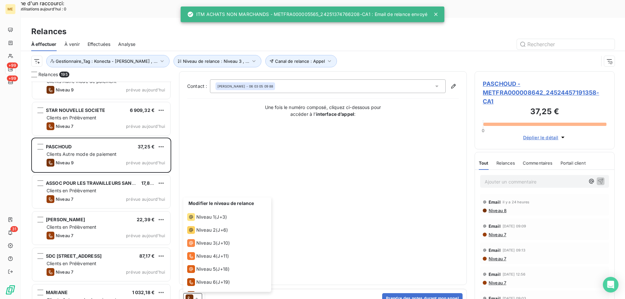
scroll to position [36, 0]
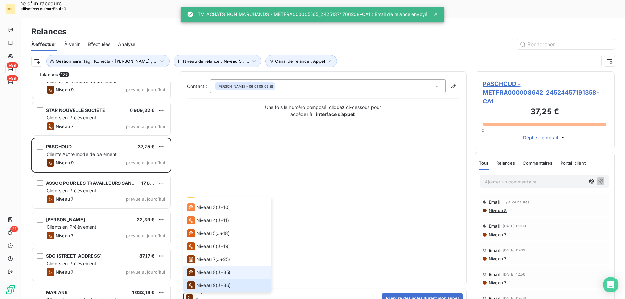
click at [200, 269] on span "Niveau 8" at bounding box center [206, 272] width 20 height 7
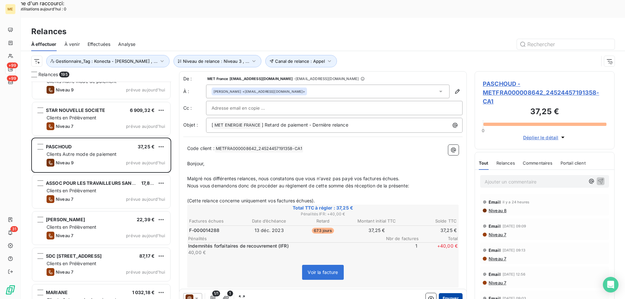
click at [446, 293] on button "Envoyer" at bounding box center [451, 298] width 24 height 10
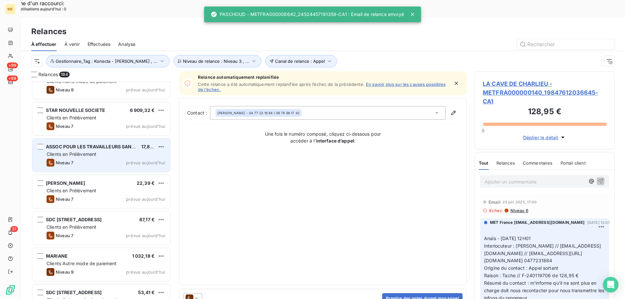
click at [127, 151] on div "Clients en Prélèvement" at bounding box center [106, 154] width 118 height 7
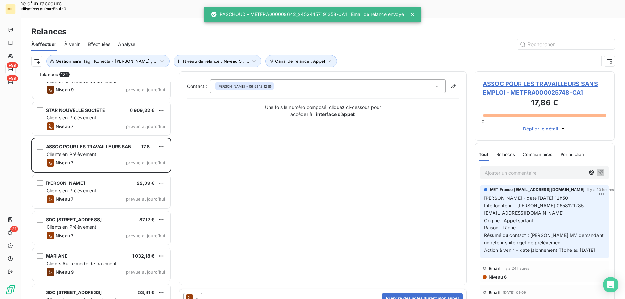
click at [197, 295] on icon at bounding box center [196, 298] width 7 height 7
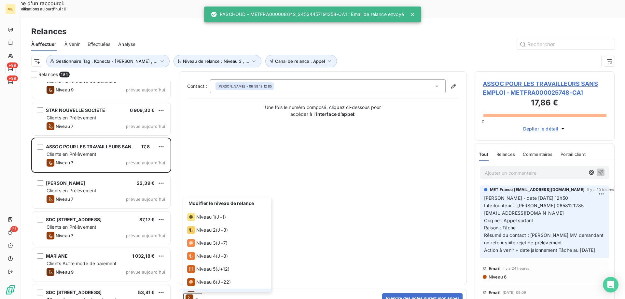
scroll to position [10, 0]
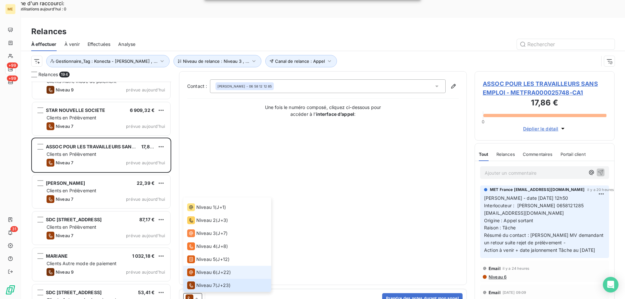
click at [197, 269] on span "Niveau 6" at bounding box center [206, 272] width 20 height 7
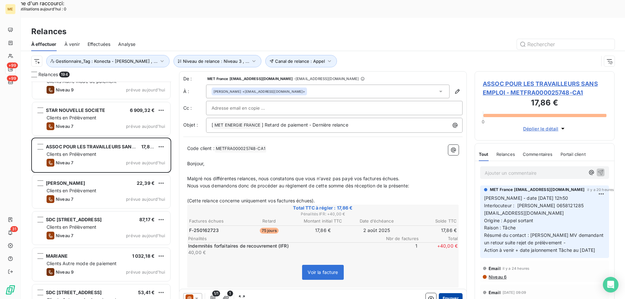
click at [439, 293] on button "Envoyer" at bounding box center [451, 298] width 24 height 10
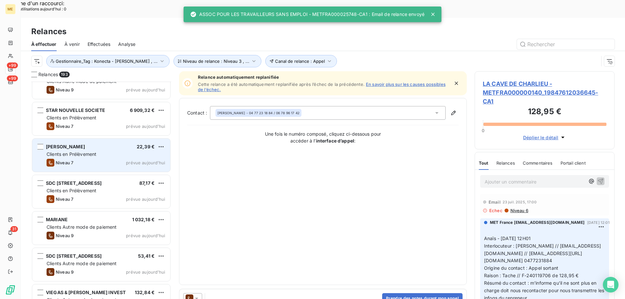
click at [147, 139] on div "PEYRET BENOIT 22,39 € Clients en Prélèvement Niveau 7 prévue aujourd’hui" at bounding box center [101, 155] width 138 height 33
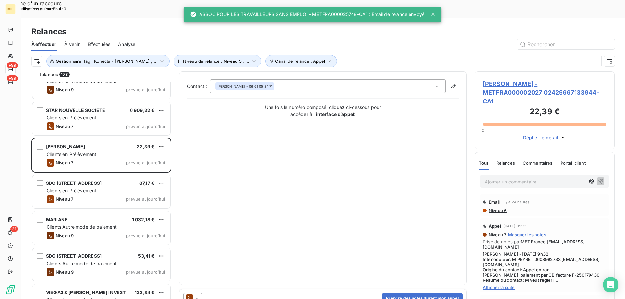
click at [197, 293] on div at bounding box center [192, 298] width 19 height 10
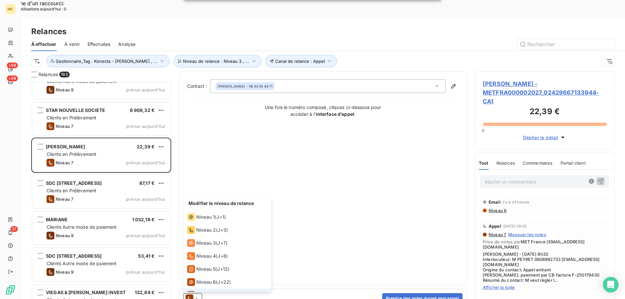
scroll to position [10, 0]
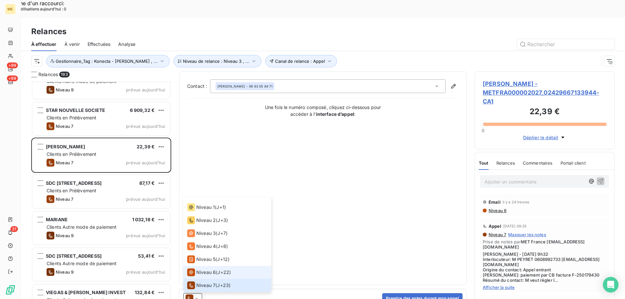
click at [199, 269] on span "Niveau 6" at bounding box center [206, 272] width 20 height 7
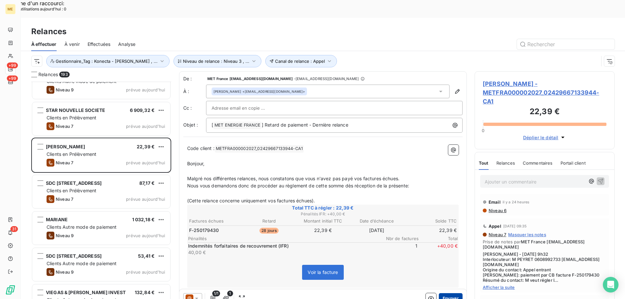
click at [445, 293] on button "Envoyer" at bounding box center [451, 298] width 24 height 10
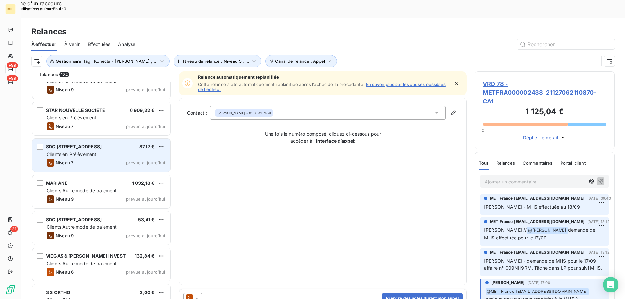
click at [114, 150] on div "SDC 80/82 Rue D’AVRON 75020 PARIS 87,17 € Clients en Prélèvement Niveau 7 prévu…" at bounding box center [101, 155] width 138 height 33
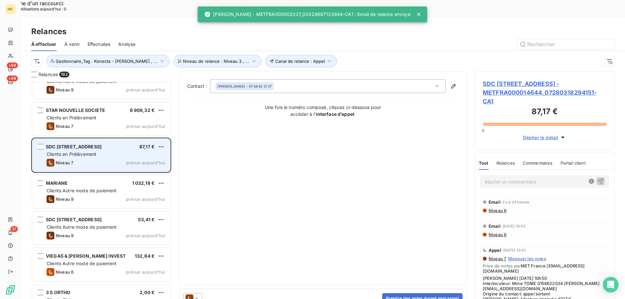
click at [130, 152] on div "SDC 80/82 Rue D’AVRON 75020 PARIS 87,17 € Clients en Prélèvement Niveau 7 prévu…" at bounding box center [101, 155] width 138 height 33
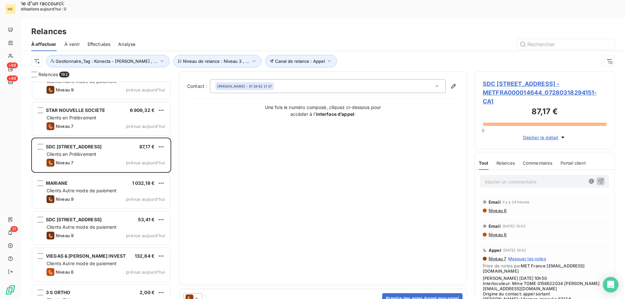
click at [197, 295] on icon at bounding box center [196, 298] width 7 height 7
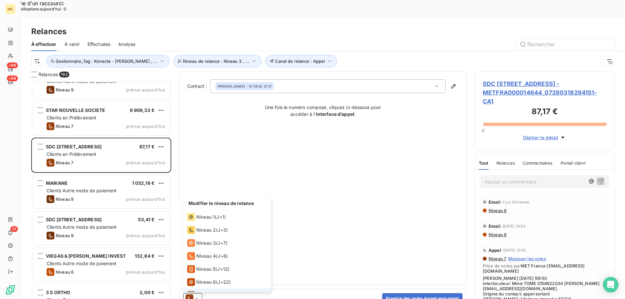
scroll to position [10, 0]
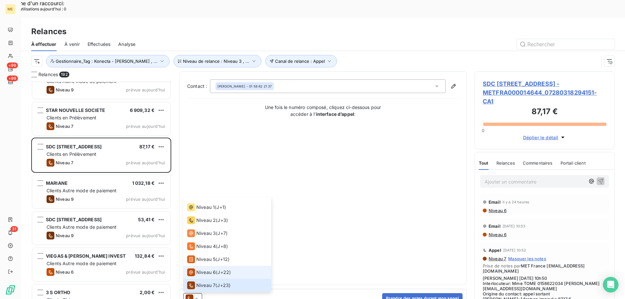
click at [199, 269] on span "Niveau 6" at bounding box center [206, 272] width 20 height 7
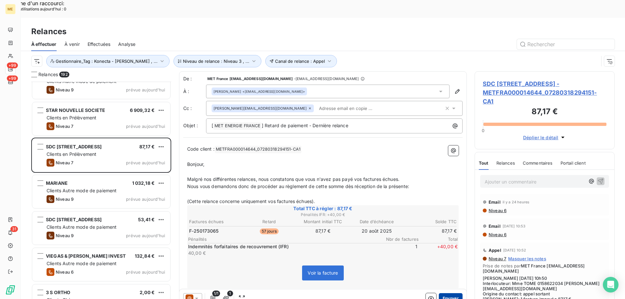
click at [441, 293] on button "Envoyer" at bounding box center [451, 298] width 24 height 10
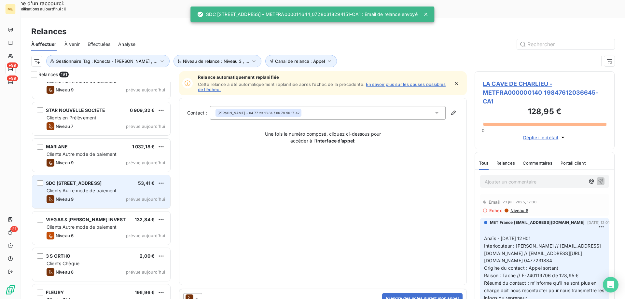
click at [153, 197] on span "prévue aujourd’hui" at bounding box center [145, 199] width 39 height 5
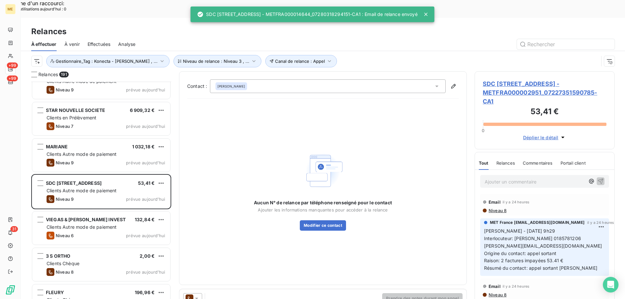
click at [195, 295] on icon at bounding box center [196, 298] width 7 height 7
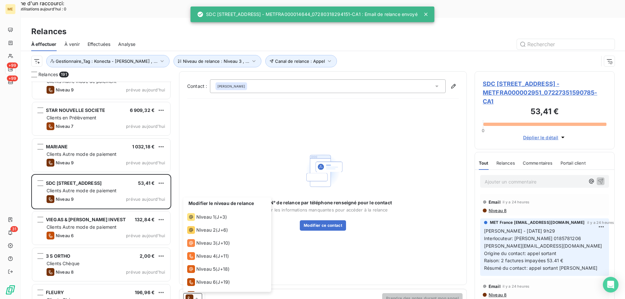
scroll to position [36, 0]
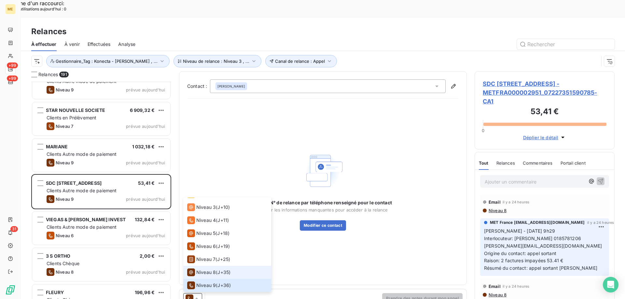
click at [199, 269] on span "Niveau 8" at bounding box center [206, 272] width 20 height 7
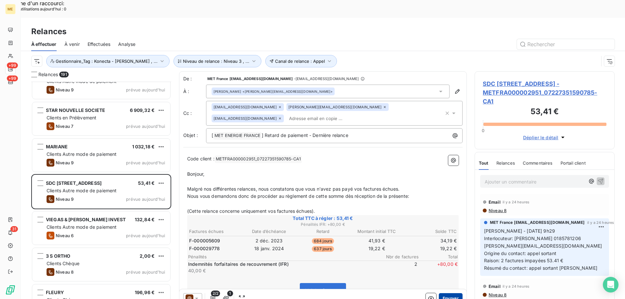
click at [439, 293] on button "Envoyer" at bounding box center [451, 298] width 24 height 10
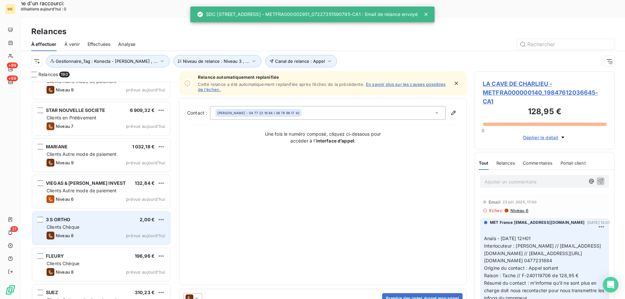
click at [130, 217] on div "3 S ORTHO 2,00 €" at bounding box center [106, 220] width 118 height 6
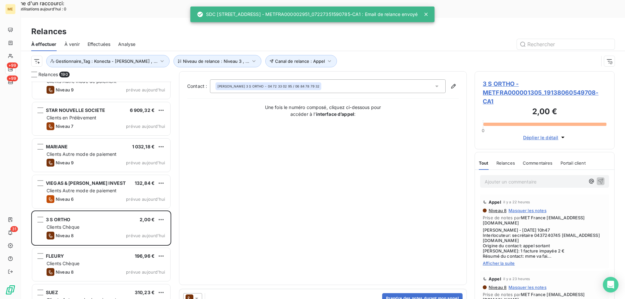
click at [199, 295] on icon at bounding box center [196, 298] width 7 height 7
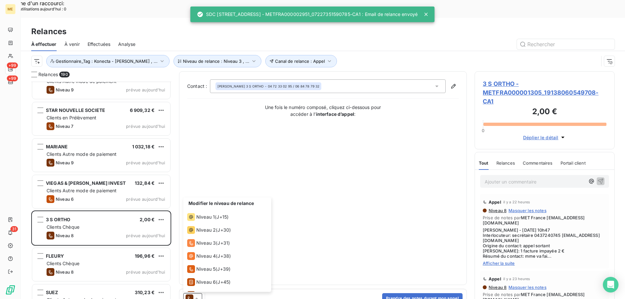
scroll to position [23, 0]
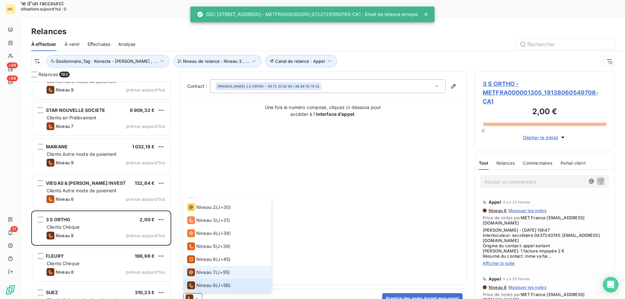
click at [207, 269] on span "Niveau 7" at bounding box center [205, 272] width 19 height 7
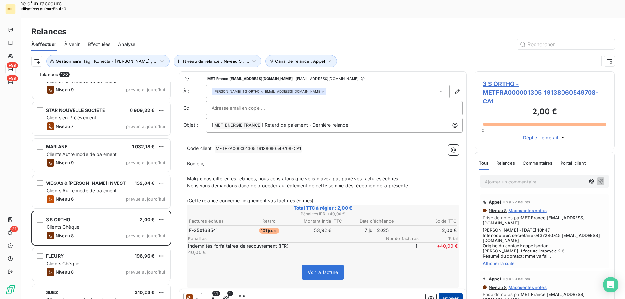
click at [445, 293] on button "Envoyer" at bounding box center [451, 298] width 24 height 10
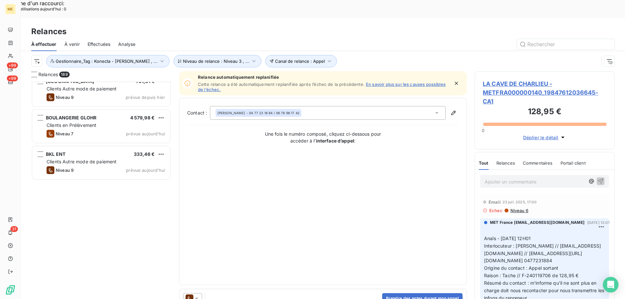
scroll to position [5938, 0]
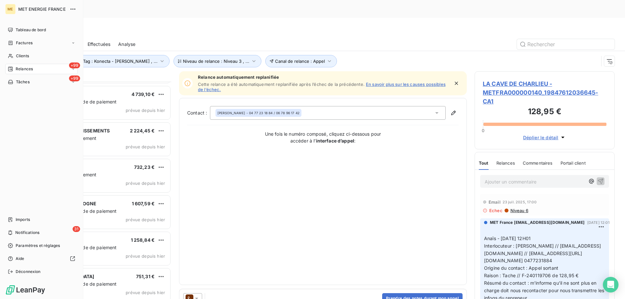
click at [20, 82] on span "Tâches" at bounding box center [23, 82] width 14 height 6
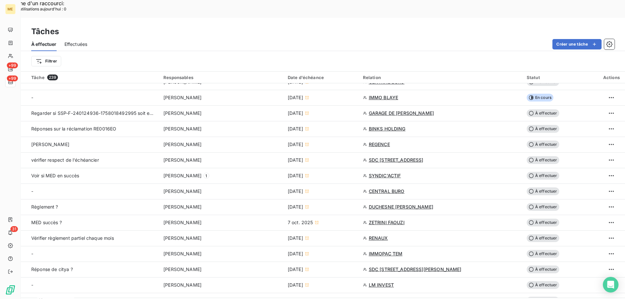
scroll to position [325, 0]
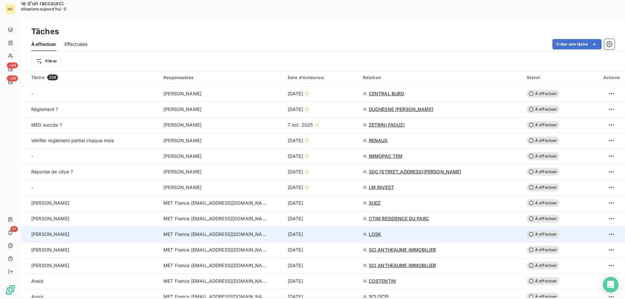
click at [196, 231] on span "MET France [EMAIL_ADDRESS][DOMAIN_NAME]" at bounding box center [215, 234] width 104 height 7
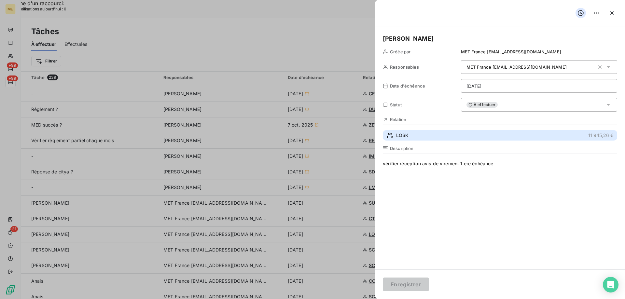
click at [398, 136] on span "LOSK" at bounding box center [402, 135] width 12 height 7
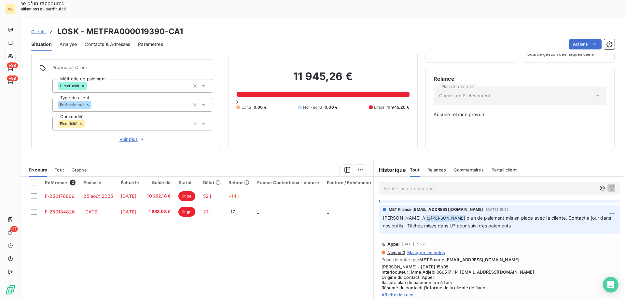
scroll to position [33, 0]
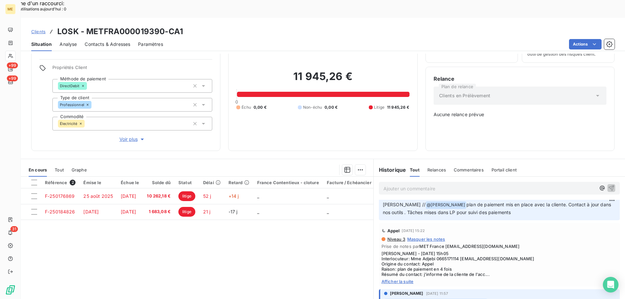
click at [395, 279] on span "Afficher la suite" at bounding box center [499, 281] width 236 height 5
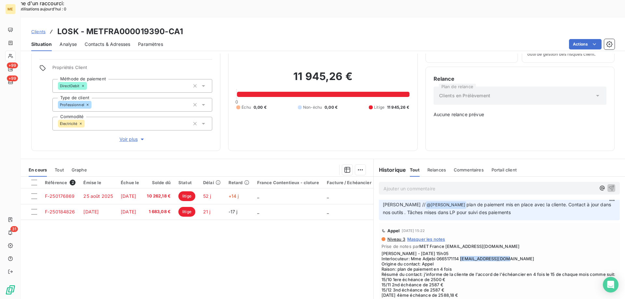
drag, startPoint x: 457, startPoint y: 236, endPoint x: 505, endPoint y: 238, distance: 47.9
click at [505, 251] on span "Sylvain - 09/10/2025 - 15h05 Interlocuteur: Mme Adjebi 0665171114 eaucanal1@gma…" at bounding box center [499, 274] width 236 height 47
copy span "[EMAIL_ADDRESS][DOMAIN_NAME]"
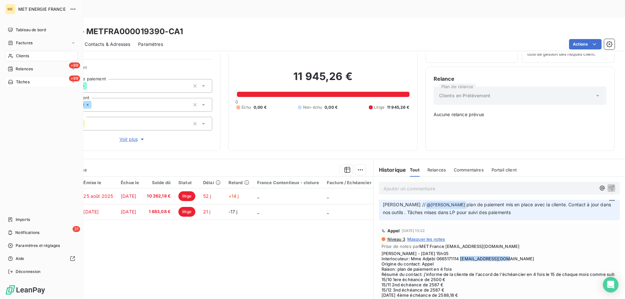
click at [21, 80] on span "Tâches" at bounding box center [23, 82] width 14 height 6
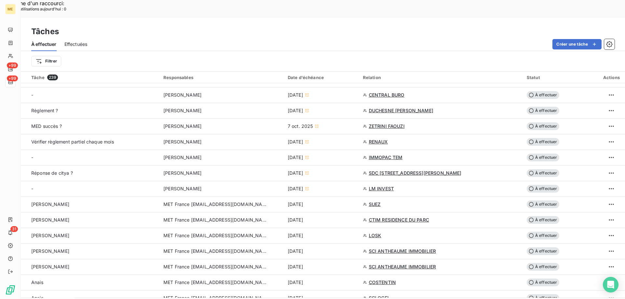
scroll to position [325, 0]
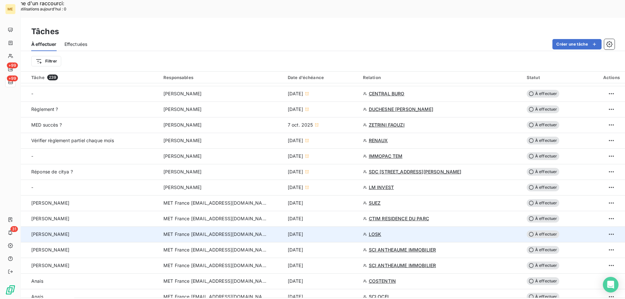
click at [194, 231] on span "MET France [EMAIL_ADDRESS][DOMAIN_NAME]" at bounding box center [215, 234] width 104 height 7
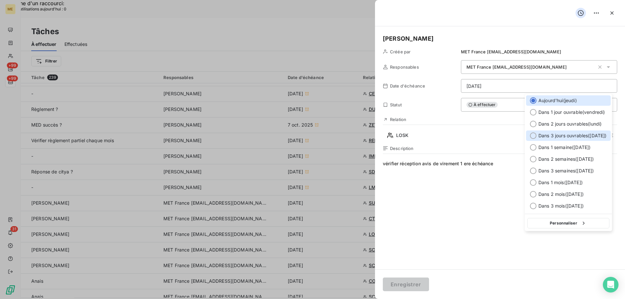
click at [532, 136] on div at bounding box center [533, 135] width 7 height 7
type input "21/10/2025"
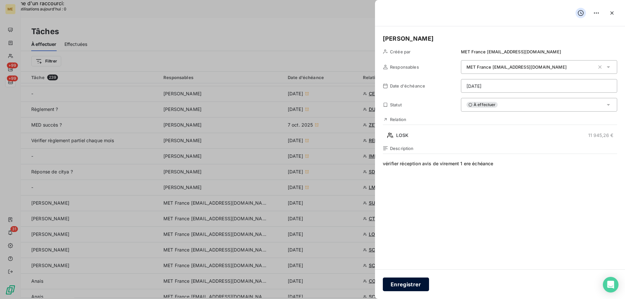
click at [415, 283] on button "Enregistrer" at bounding box center [406, 285] width 46 height 14
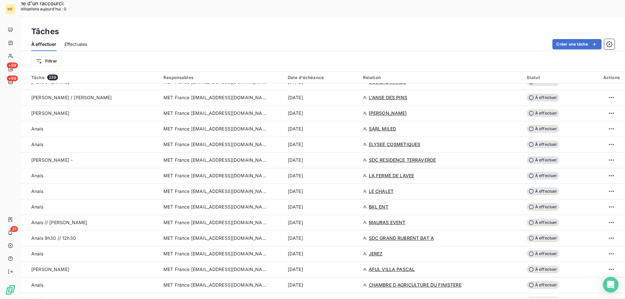
scroll to position [683, 0]
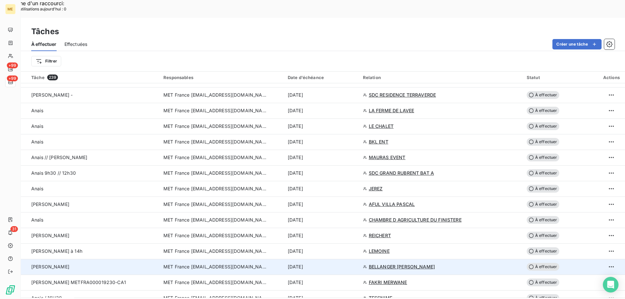
click at [190, 264] on span "MET France [EMAIL_ADDRESS][DOMAIN_NAME]" at bounding box center [215, 267] width 104 height 7
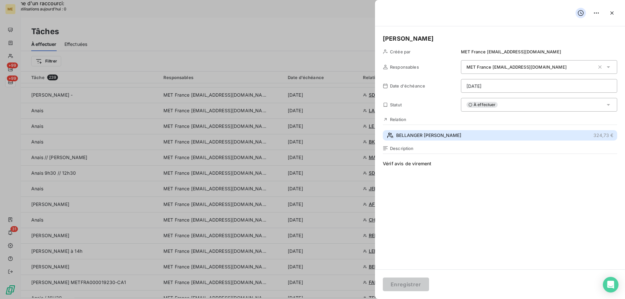
click at [402, 136] on span "BELLANGER [PERSON_NAME]" at bounding box center [428, 135] width 65 height 7
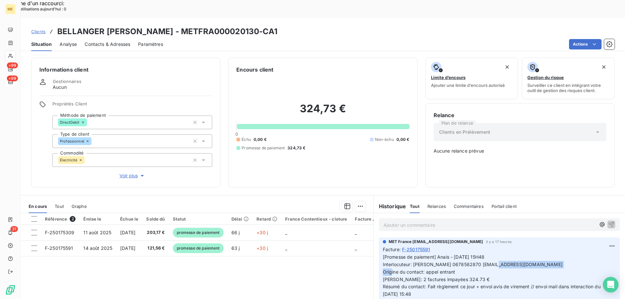
drag, startPoint x: 481, startPoint y: 243, endPoint x: 551, endPoint y: 243, distance: 70.3
click at [551, 254] on p "[Promesse de paiement] Anais - 15/10/2025 - 15H48 Interlocuteur: Mme BELLANGER …" at bounding box center [499, 280] width 233 height 52
copy span "[EMAIL_ADDRESS][DOMAIN_NAME]"
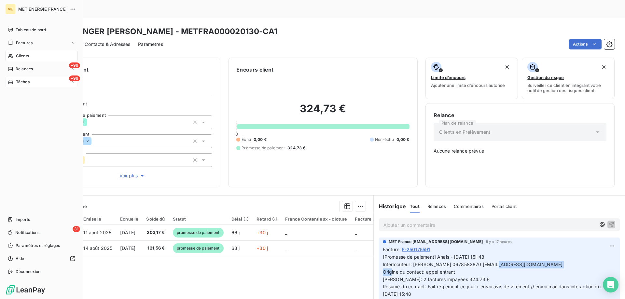
click at [29, 83] on span "Tâches" at bounding box center [23, 82] width 14 height 6
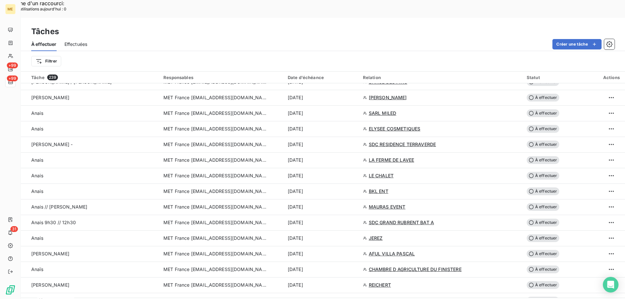
scroll to position [651, 0]
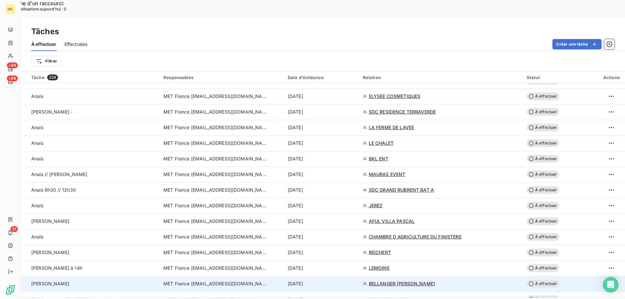
click at [204, 281] on span "MET France [EMAIL_ADDRESS][DOMAIN_NAME]" at bounding box center [215, 284] width 104 height 7
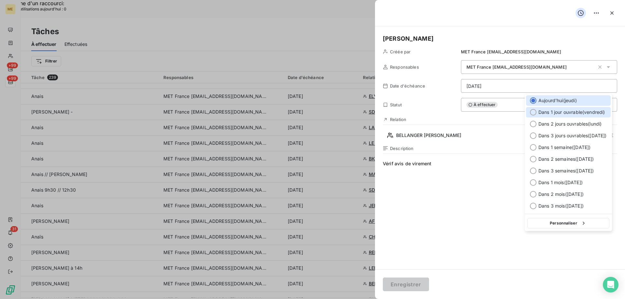
click at [532, 112] on div at bounding box center [533, 112] width 7 height 7
type input "17/10/2025"
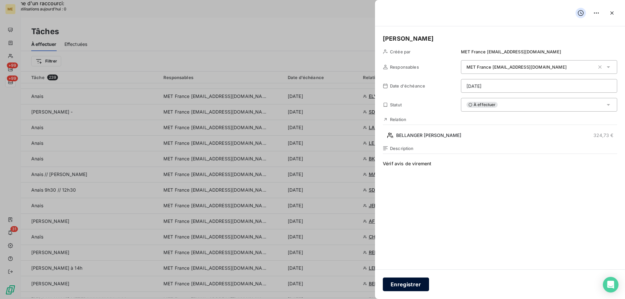
click at [402, 288] on button "Enregistrer" at bounding box center [406, 285] width 46 height 14
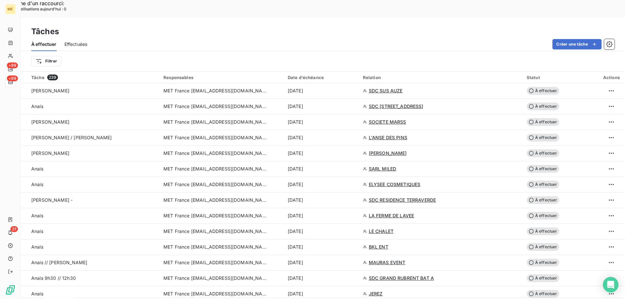
scroll to position [553, 0]
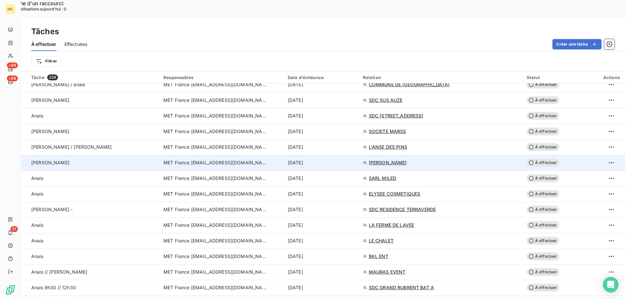
click at [185, 155] on td "MET France [EMAIL_ADDRESS][DOMAIN_NAME]" at bounding box center [221, 163] width 124 height 16
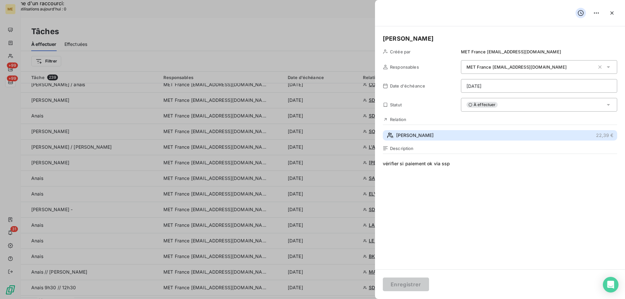
click at [406, 134] on span "PEYRET BENOIT" at bounding box center [414, 135] width 37 height 7
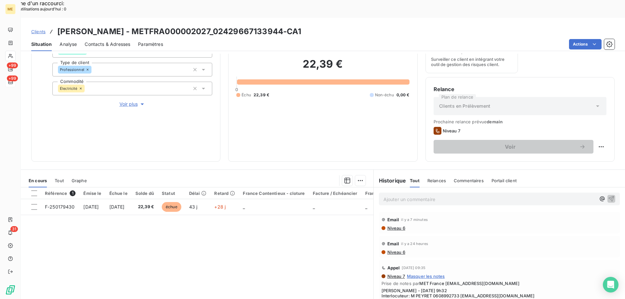
scroll to position [87, 0]
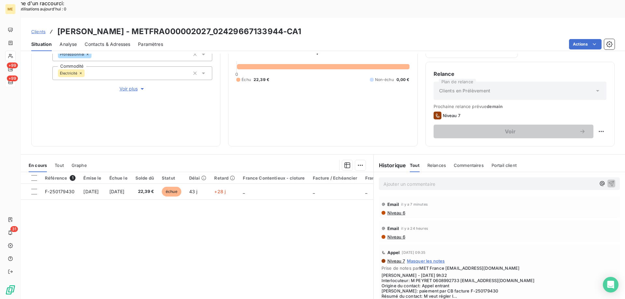
click at [406, 299] on span "Afficher la suite" at bounding box center [499, 303] width 236 height 5
drag, startPoint x: 459, startPoint y: 263, endPoint x: 511, endPoint y: 265, distance: 52.1
click at [511, 273] on span "Sylvain - 14/10/2025 - 9h32 Interlocuteur: M PEYRET 0608992733 peyretdaniele@gm…" at bounding box center [499, 288] width 236 height 31
copy span "[EMAIL_ADDRESS][DOMAIN_NAME]"
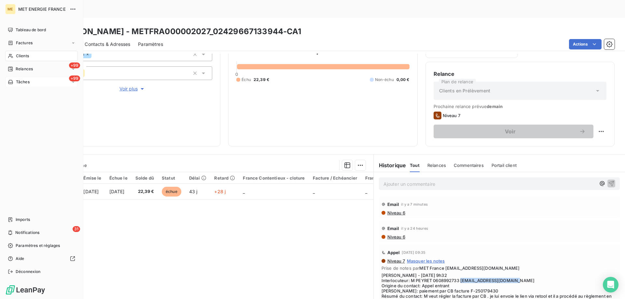
click at [22, 81] on span "Tâches" at bounding box center [23, 82] width 14 height 6
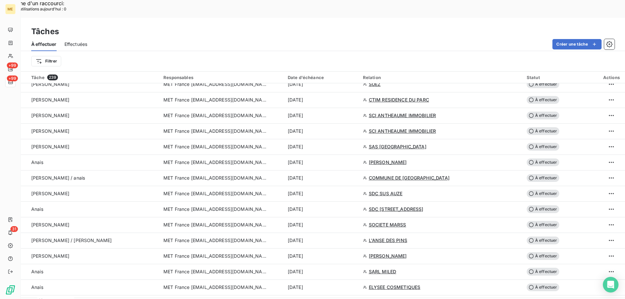
scroll to position [456, 0]
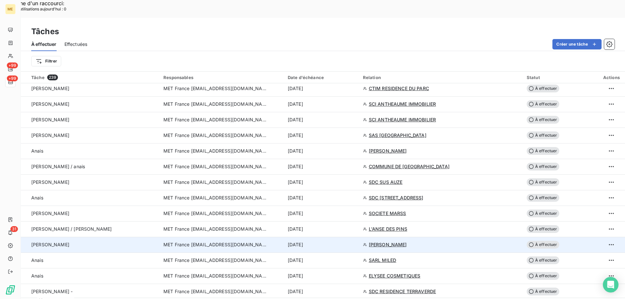
click at [249, 237] on td "MET France [EMAIL_ADDRESS][DOMAIN_NAME]" at bounding box center [221, 245] width 124 height 16
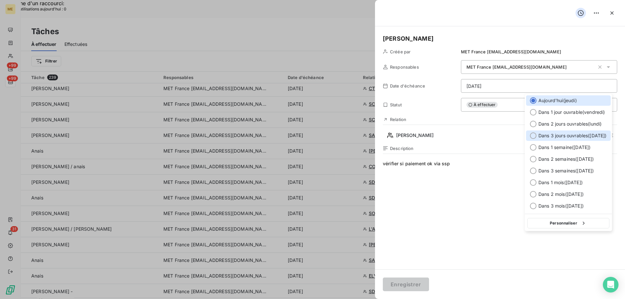
click at [534, 134] on div at bounding box center [533, 135] width 7 height 7
type input "21/10/2025"
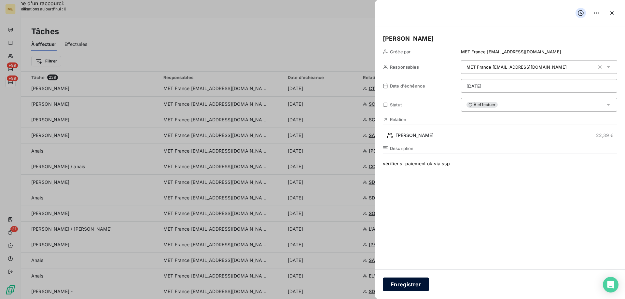
click at [400, 290] on button "Enregistrer" at bounding box center [406, 285] width 46 height 14
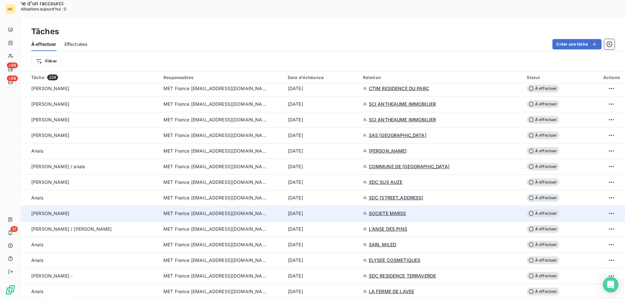
click at [235, 210] on span "MET France [EMAIL_ADDRESS][DOMAIN_NAME]" at bounding box center [215, 213] width 104 height 7
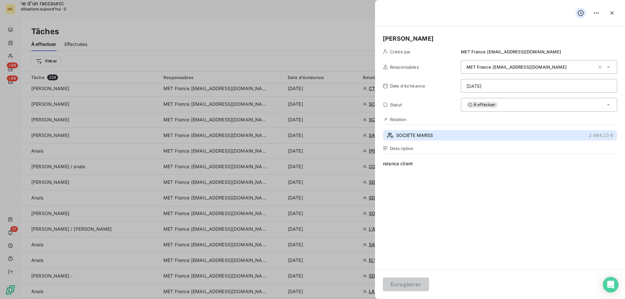
click at [423, 134] on span "SOCIETE MARSS" at bounding box center [414, 135] width 37 height 7
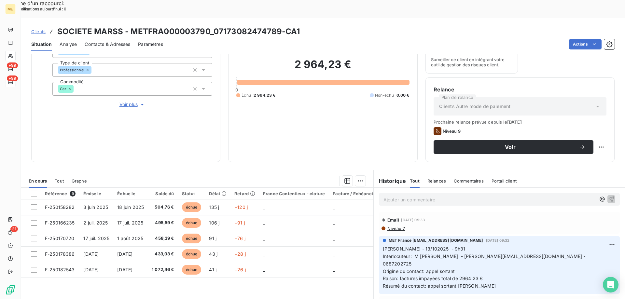
scroll to position [87, 0]
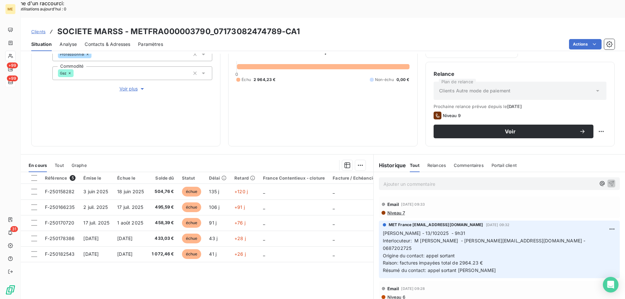
click at [124, 86] on span "Voir plus" at bounding box center [132, 89] width 26 height 7
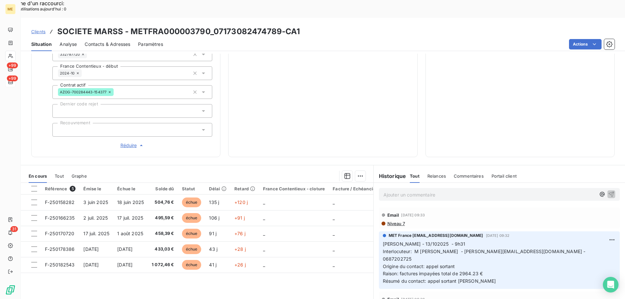
scroll to position [206, 0]
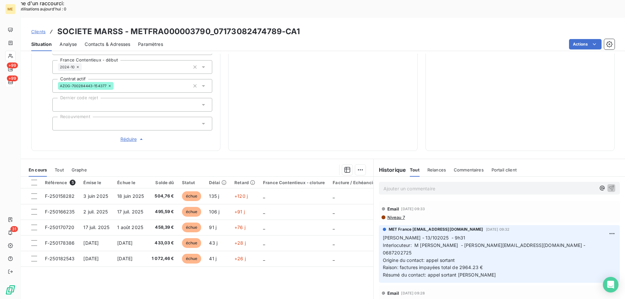
click at [113, 41] on span "Contacts & Adresses" at bounding box center [108, 44] width 46 height 7
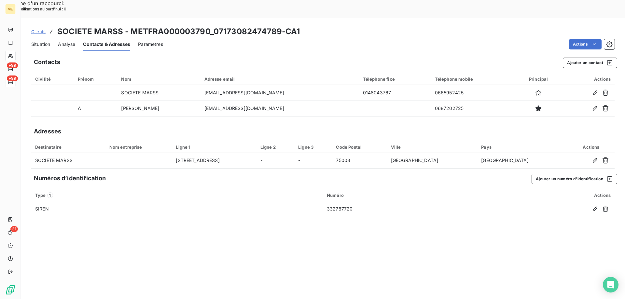
click at [44, 41] on span "Situation" at bounding box center [40, 44] width 19 height 7
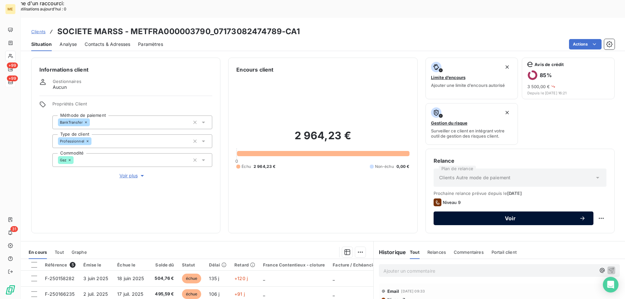
click at [529, 212] on button "Voir" at bounding box center [513, 219] width 160 height 14
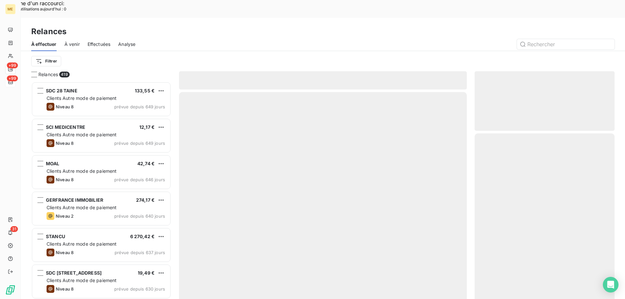
scroll to position [230, 135]
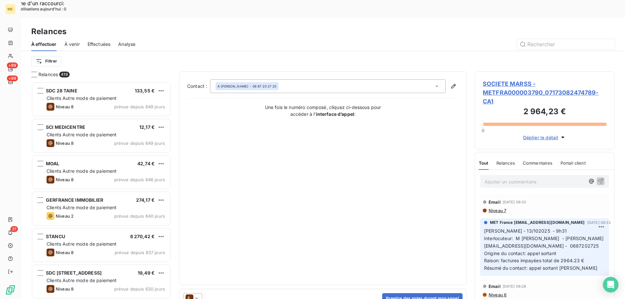
click at [195, 295] on icon at bounding box center [196, 298] width 7 height 7
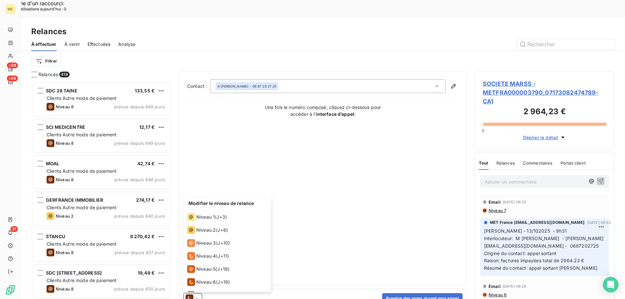
scroll to position [36, 0]
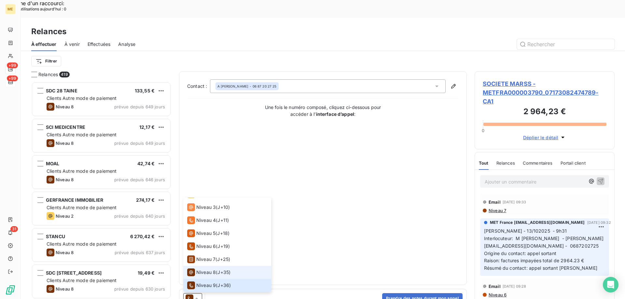
click at [202, 269] on span "Niveau 8" at bounding box center [206, 272] width 20 height 7
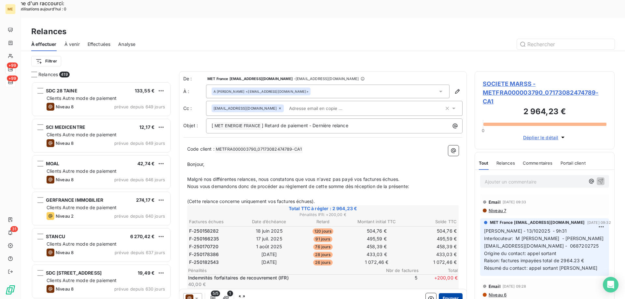
click at [450, 293] on button "Envoyer" at bounding box center [451, 298] width 24 height 10
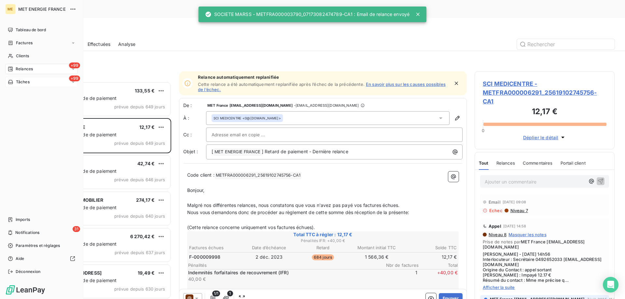
click at [20, 80] on span "Tâches" at bounding box center [23, 82] width 14 height 6
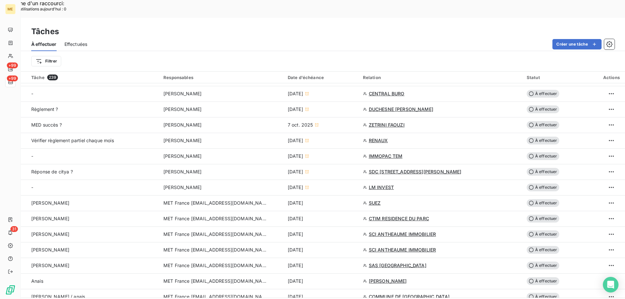
scroll to position [391, 0]
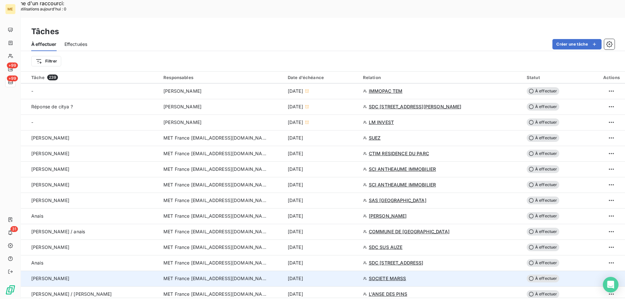
click at [170, 271] on td "MET France [EMAIL_ADDRESS][DOMAIN_NAME]" at bounding box center [221, 279] width 124 height 16
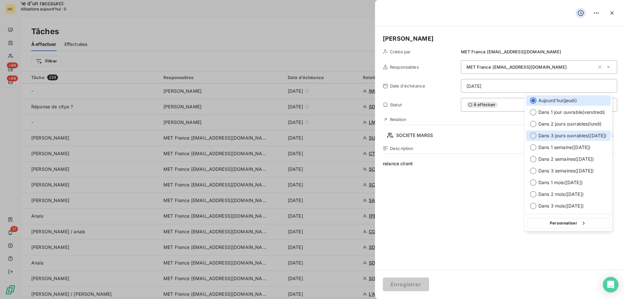
click at [554, 134] on span "Dans 3 jours ouvrables ( [DATE] )" at bounding box center [572, 135] width 68 height 7
type input "21/10/2025"
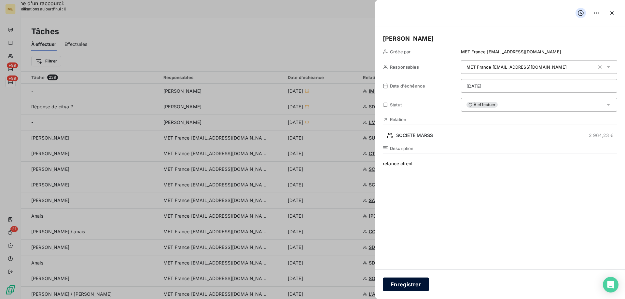
click at [406, 283] on button "Enregistrer" at bounding box center [406, 285] width 46 height 14
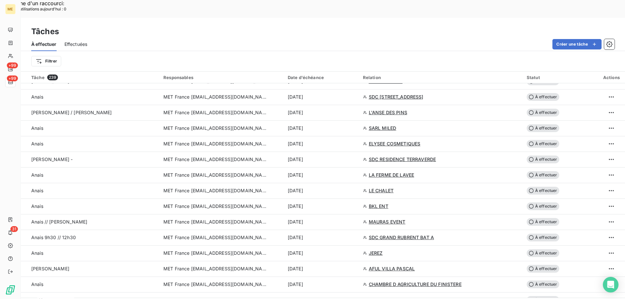
scroll to position [488, 0]
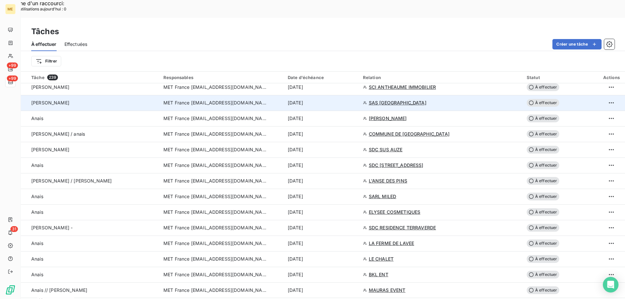
click at [210, 100] on span "MET France [EMAIL_ADDRESS][DOMAIN_NAME]" at bounding box center [215, 103] width 104 height 7
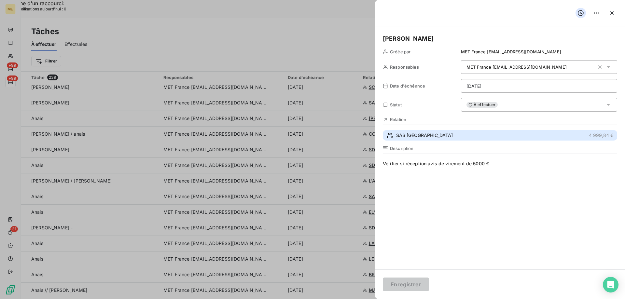
click at [432, 134] on span "SAS HOTEL DU LAC" at bounding box center [424, 135] width 57 height 7
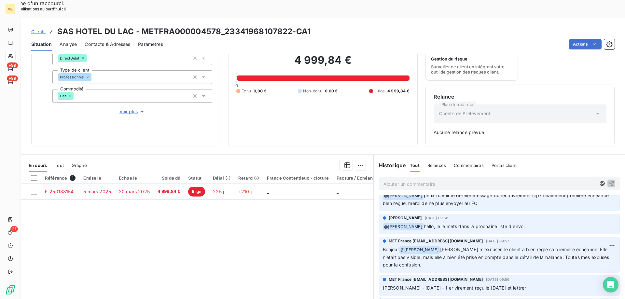
scroll to position [98, 0]
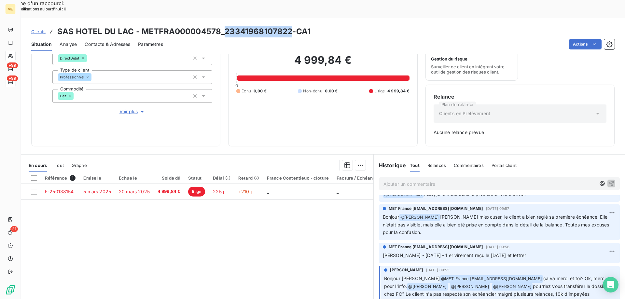
drag, startPoint x: 224, startPoint y: 13, endPoint x: 290, endPoint y: 14, distance: 65.7
click at [290, 26] on h3 "SAS HOTEL DU LAC - METFRA000004578_23341968107822-CA1" at bounding box center [183, 32] width 253 height 12
copy h3 "23341968107822"
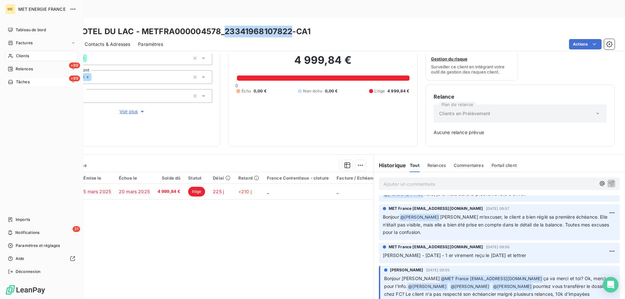
click at [27, 80] on span "Tâches" at bounding box center [23, 82] width 14 height 6
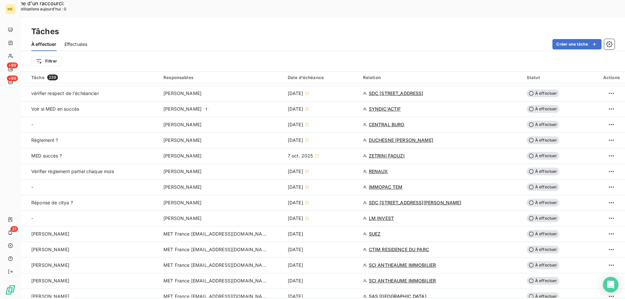
scroll to position [325, 0]
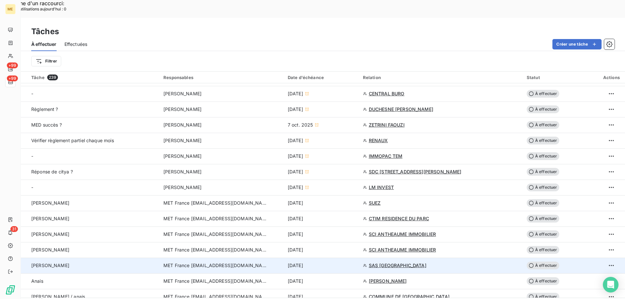
click at [221, 262] on span "MET France [EMAIL_ADDRESS][DOMAIN_NAME]" at bounding box center [215, 265] width 104 height 7
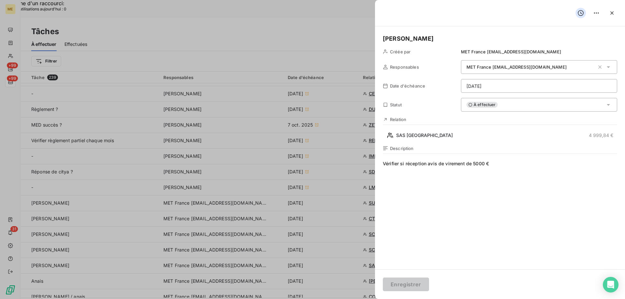
click at [496, 101] on div "À effectuer" at bounding box center [539, 105] width 156 height 14
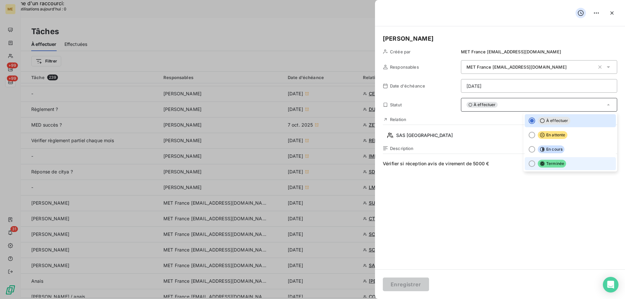
click at [528, 164] on div at bounding box center [531, 163] width 7 height 7
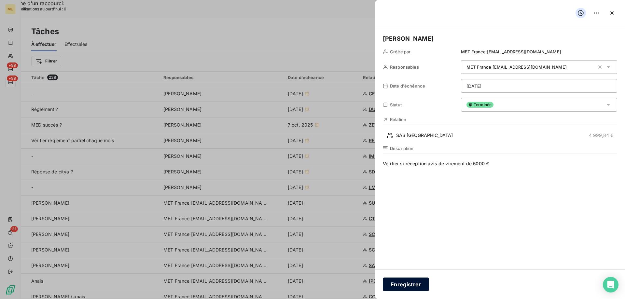
click at [410, 282] on button "Enregistrer" at bounding box center [406, 285] width 46 height 14
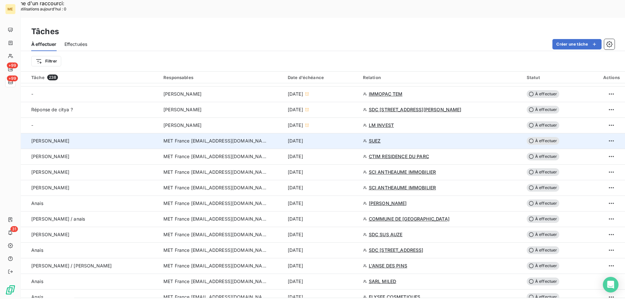
scroll to position [423, 0]
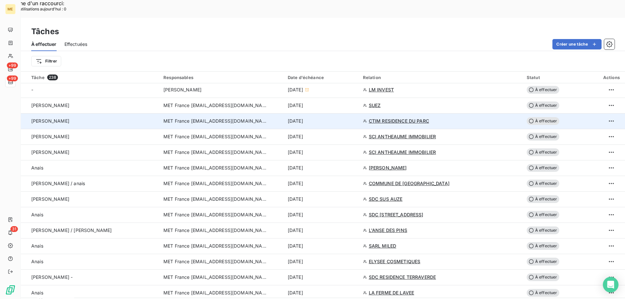
click at [206, 118] on span "MET France [EMAIL_ADDRESS][DOMAIN_NAME]" at bounding box center [215, 121] width 104 height 7
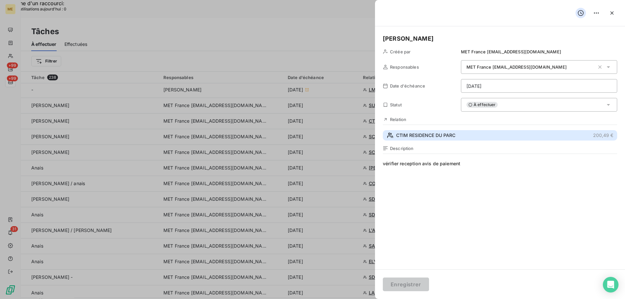
click at [415, 137] on span "CTIM RESIDENCE DU PARC" at bounding box center [425, 135] width 59 height 7
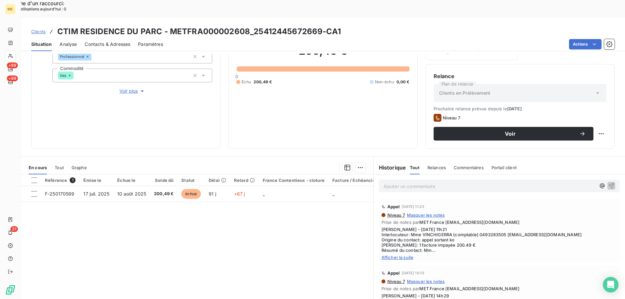
scroll to position [87, 0]
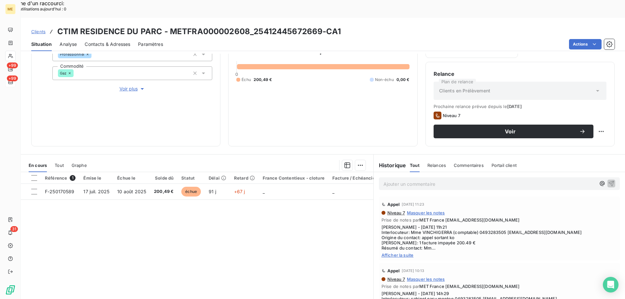
click at [399, 253] on span "Afficher la suite" at bounding box center [499, 255] width 236 height 5
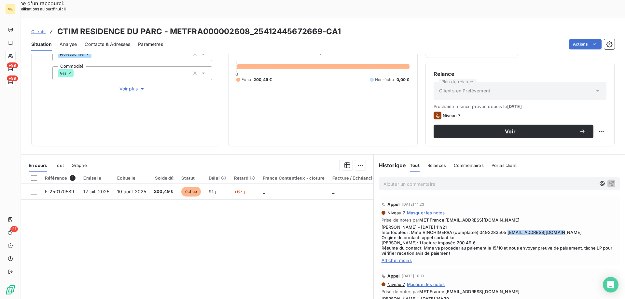
drag, startPoint x: 505, startPoint y: 215, endPoint x: 558, endPoint y: 215, distance: 53.0
click at [558, 225] on span "Sylvain - 10/10/2025 - 11h21 Interlocuteur: Mme VINCHIGERRA (comptable) 0493283…" at bounding box center [499, 240] width 236 height 31
copy span "[EMAIL_ADDRESS][DOMAIN_NAME]"
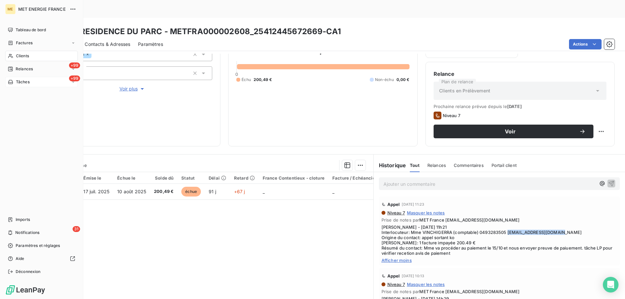
click at [23, 81] on span "Tâches" at bounding box center [23, 82] width 14 height 6
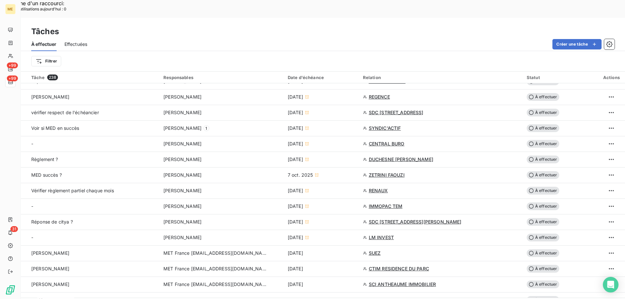
scroll to position [293, 0]
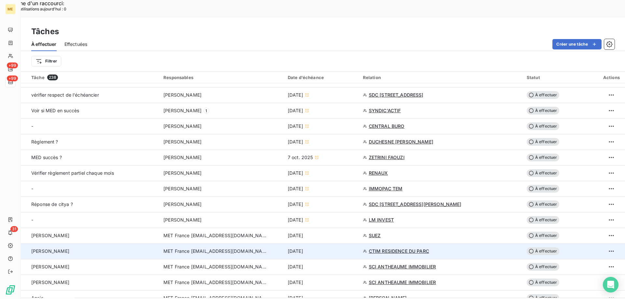
click at [215, 248] on span "MET France [EMAIL_ADDRESS][DOMAIN_NAME]" at bounding box center [215, 251] width 104 height 7
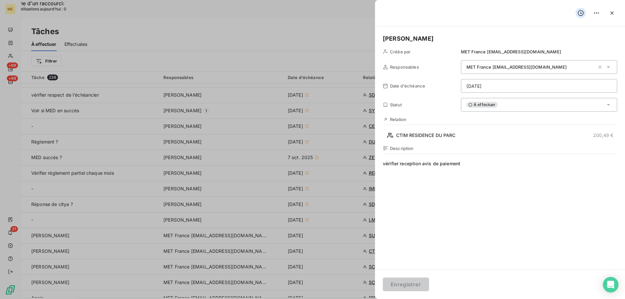
click at [509, 107] on div "À effectuer" at bounding box center [539, 105] width 156 height 14
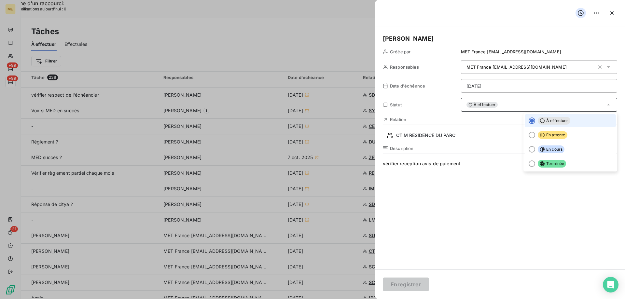
click at [17, 233] on div at bounding box center [312, 149] width 625 height 299
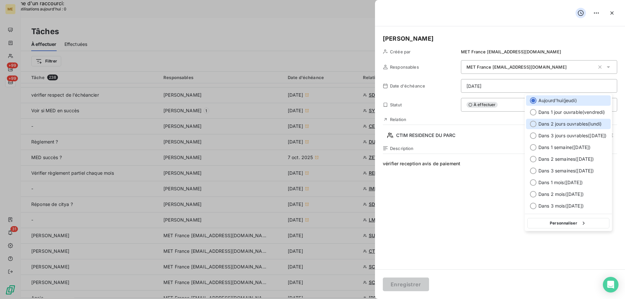
click at [535, 126] on div at bounding box center [533, 124] width 7 height 7
type input "[DATE]"
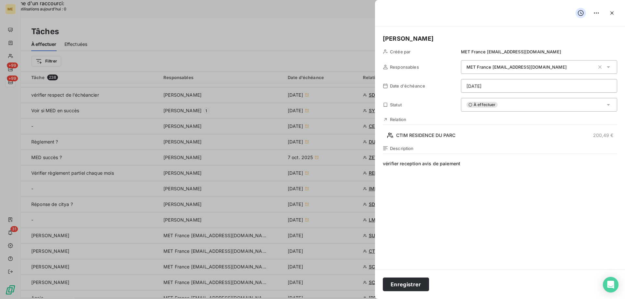
click at [322, 38] on div at bounding box center [312, 149] width 625 height 299
click at [610, 15] on icon "button" at bounding box center [612, 13] width 7 height 7
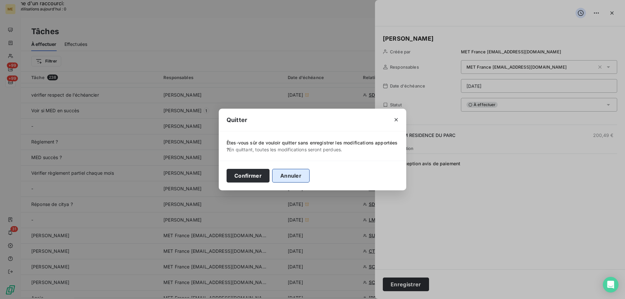
click at [284, 180] on button "Annuler" at bounding box center [290, 176] width 37 height 14
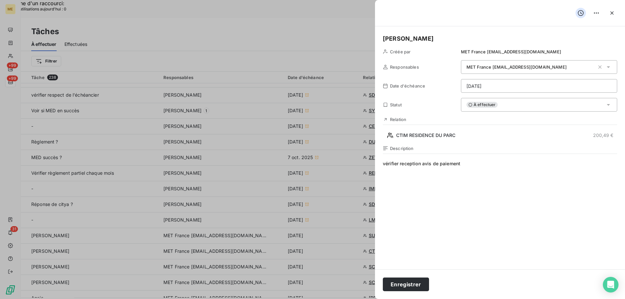
click at [251, 21] on div at bounding box center [312, 149] width 625 height 299
click at [302, 15] on div at bounding box center [312, 149] width 625 height 299
click at [323, 56] on div at bounding box center [312, 149] width 625 height 299
click at [612, 15] on icon "button" at bounding box center [612, 13] width 7 height 7
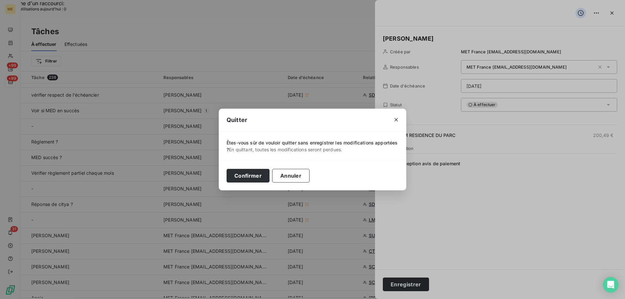
drag, startPoint x: 259, startPoint y: 175, endPoint x: 268, endPoint y: 157, distance: 20.7
click at [259, 175] on button "Confirmer" at bounding box center [247, 176] width 43 height 14
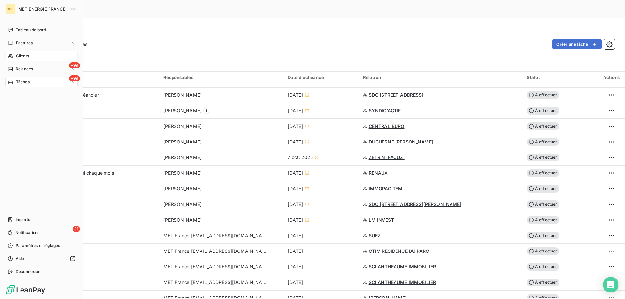
click at [25, 56] on span "Clients" at bounding box center [22, 56] width 13 height 6
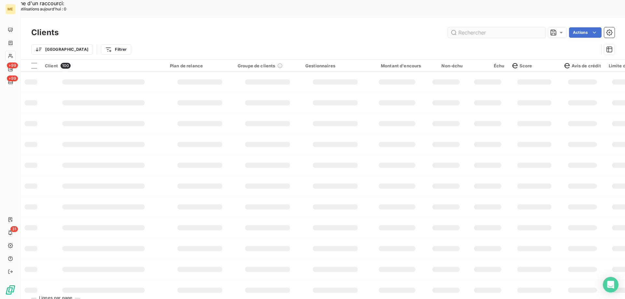
click at [498, 27] on input "text" at bounding box center [497, 32] width 98 height 10
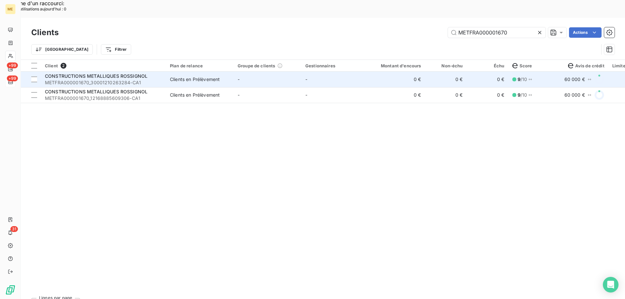
type input "METFRA000001670"
click at [103, 79] on span "METFRA000001670_30001210263284-CA1" at bounding box center [103, 82] width 117 height 7
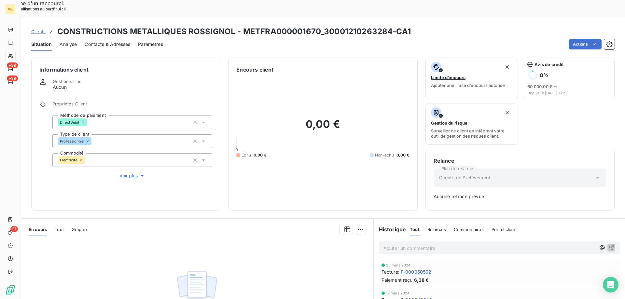
click at [62, 227] on span "Tout" at bounding box center [59, 229] width 9 height 5
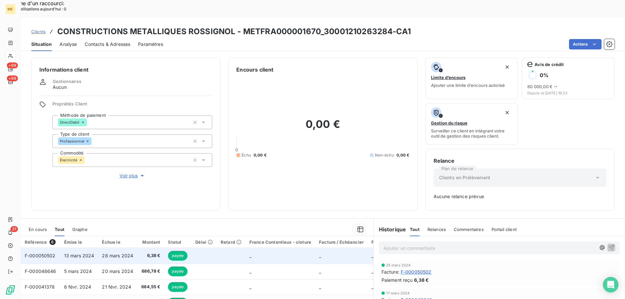
click at [43, 253] on span "F-000050502" at bounding box center [40, 256] width 31 height 6
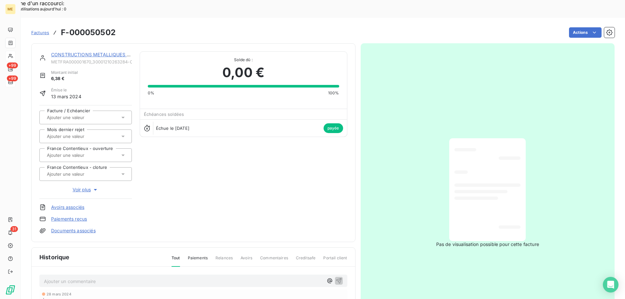
click at [69, 51] on div "CONSTRUCTIONS METALLIQUES ROSSIGNOL METFRA000001670_30001210263284-CA1" at bounding box center [91, 57] width 81 height 13
click at [68, 52] on link "CONSTRUCTIONS METALLIQUES ROSSIGNOL" at bounding box center [102, 55] width 103 height 6
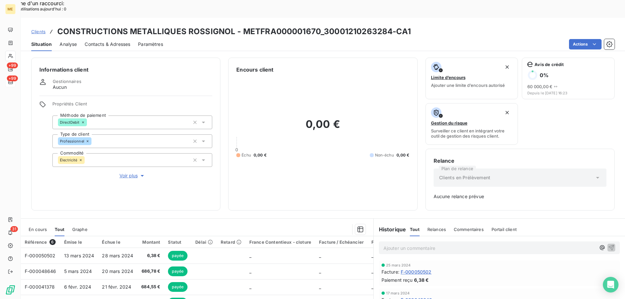
scroll to position [64, 0]
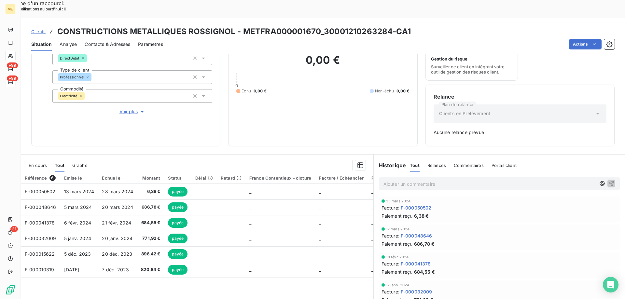
click at [38, 29] on span "Clients" at bounding box center [38, 31] width 14 height 5
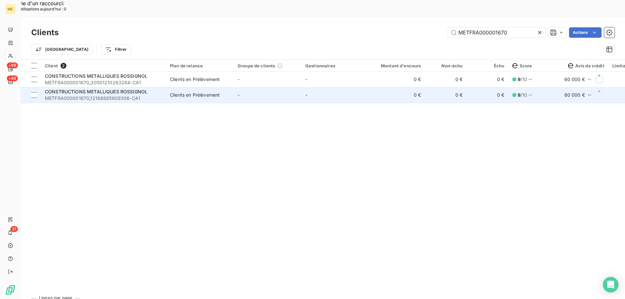
click at [66, 89] on span "CONSTRUCTIONS METALLIQUES ROSSIGNOL" at bounding box center [96, 92] width 103 height 6
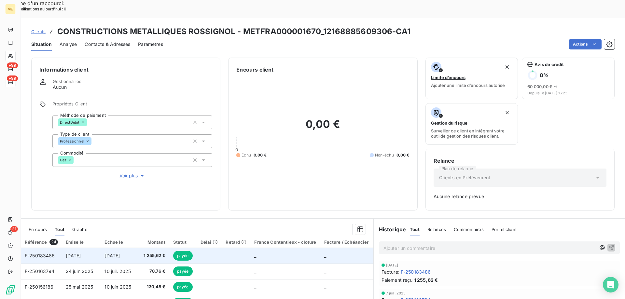
click at [37, 253] on span "F-250183486" at bounding box center [40, 256] width 30 height 6
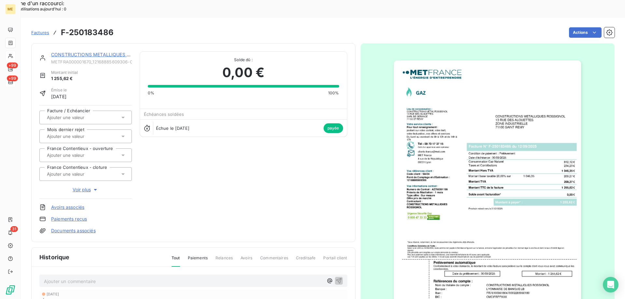
click at [493, 135] on img "button" at bounding box center [487, 193] width 187 height 265
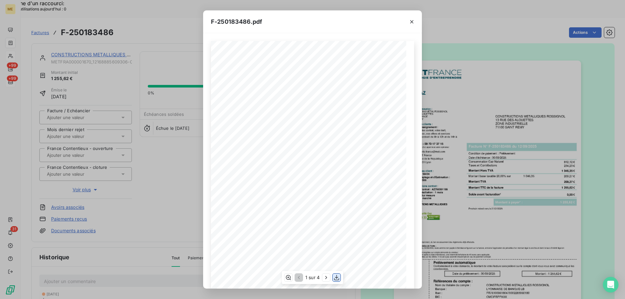
click at [337, 279] on icon "button" at bounding box center [336, 277] width 7 height 7
click at [410, 21] on icon "button" at bounding box center [411, 22] width 7 height 7
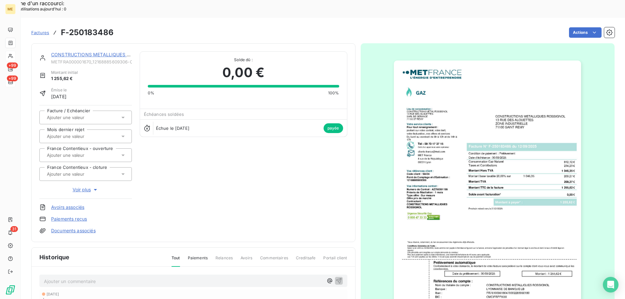
click at [45, 30] on span "Factures" at bounding box center [40, 32] width 18 height 5
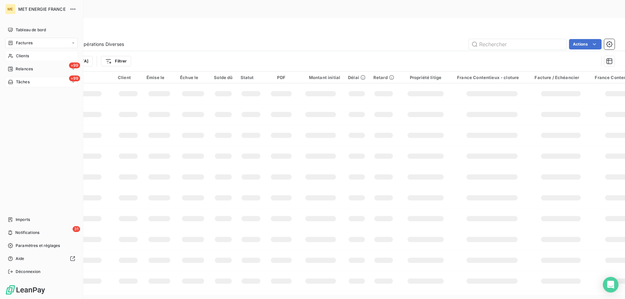
click at [13, 58] on icon at bounding box center [11, 55] width 6 height 5
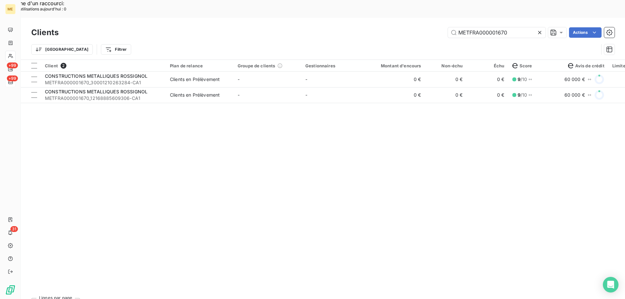
drag, startPoint x: 518, startPoint y: 15, endPoint x: 420, endPoint y: 15, distance: 97.3
click at [420, 27] on div "METFRA000001670 Actions" at bounding box center [340, 32] width 548 height 10
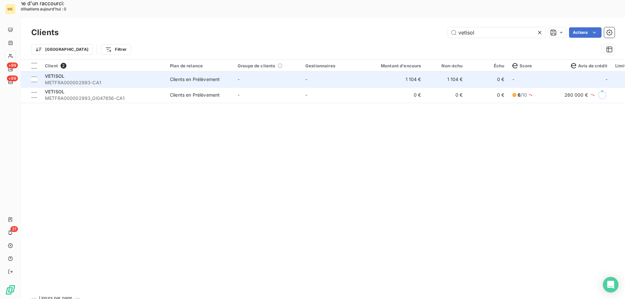
type input "vetisol"
click at [55, 73] on div "VETISOL" at bounding box center [103, 76] width 117 height 7
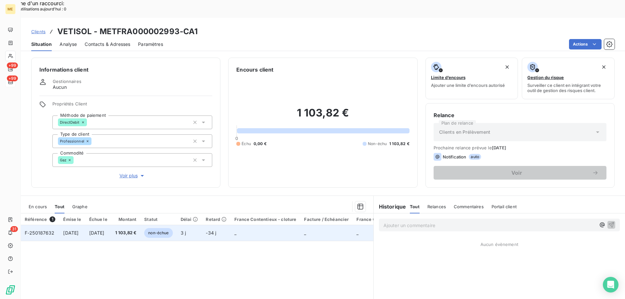
click at [47, 225] on td "F-250187632" at bounding box center [40, 233] width 38 height 16
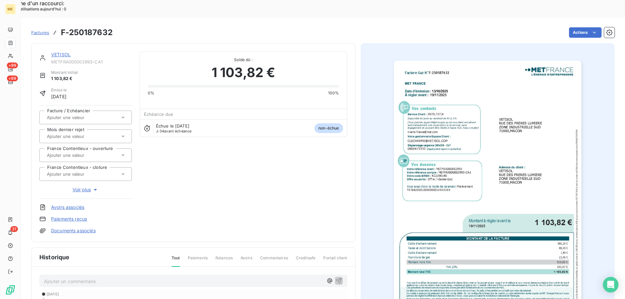
click at [476, 135] on img "button" at bounding box center [487, 193] width 187 height 265
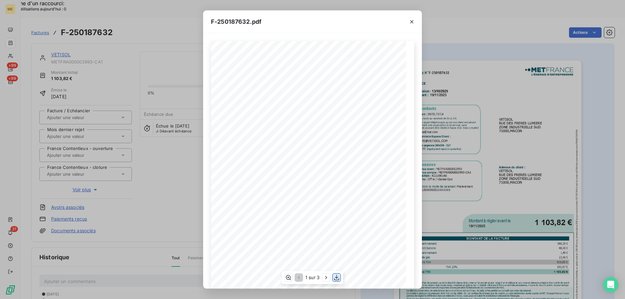
click at [336, 279] on icon "button" at bounding box center [336, 277] width 7 height 7
click at [149, 188] on div "F-250187632.pdf Facture Gaz N° F-250187632 MET Energie France 4, rue de la Répu…" at bounding box center [312, 149] width 625 height 299
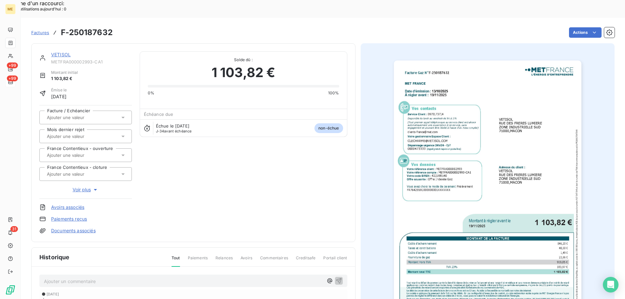
click at [57, 52] on link "VETISOL" at bounding box center [61, 55] width 20 height 6
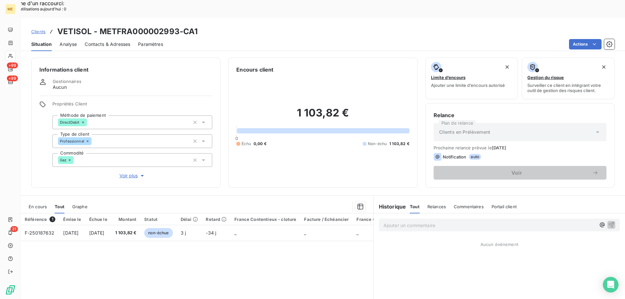
click at [37, 204] on span "En cours" at bounding box center [38, 206] width 18 height 5
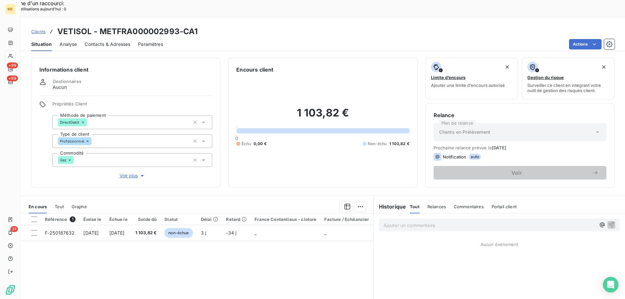
click at [40, 29] on span "Clients" at bounding box center [38, 31] width 14 height 5
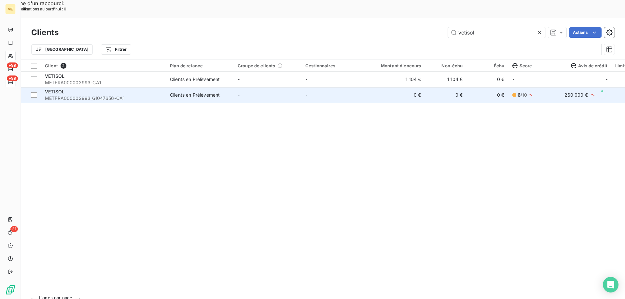
click at [54, 87] on td "VETISOL METFRA000002993_GI047656-CA1" at bounding box center [103, 95] width 125 height 16
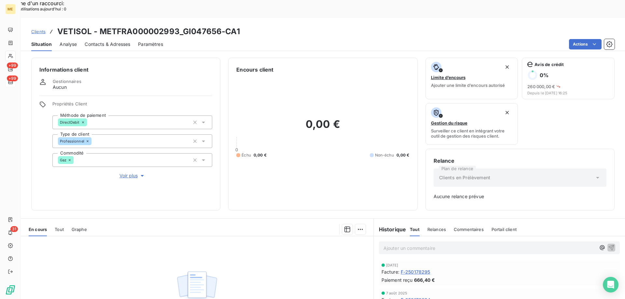
click at [63, 227] on span "Tout" at bounding box center [59, 229] width 9 height 5
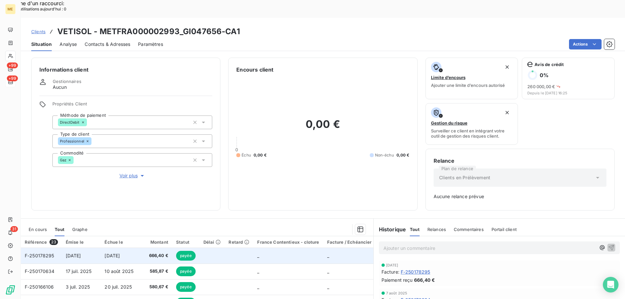
click at [35, 253] on span "F-250178295" at bounding box center [40, 256] width 30 height 6
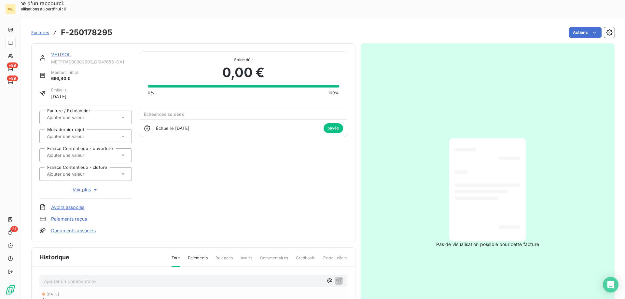
click at [55, 52] on link "VETISOL" at bounding box center [61, 55] width 20 height 6
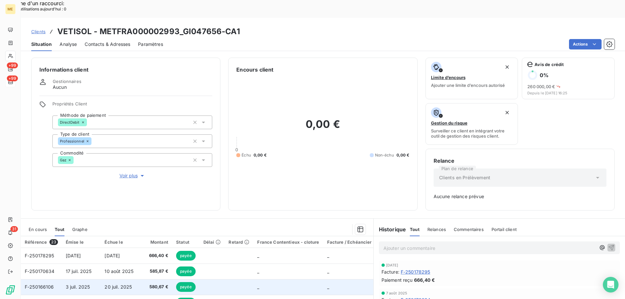
click at [40, 279] on td "F-250166106" at bounding box center [41, 287] width 41 height 16
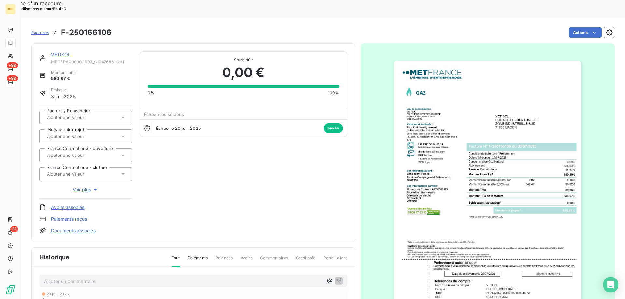
click at [458, 169] on img "button" at bounding box center [487, 193] width 187 height 265
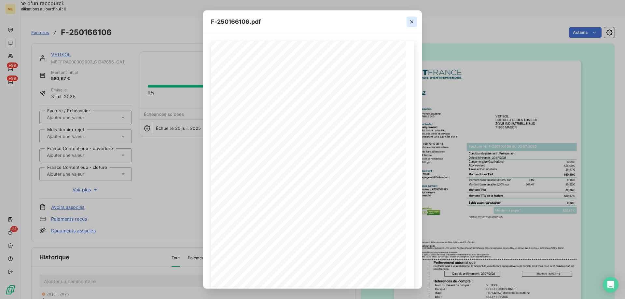
click at [414, 21] on icon "button" at bounding box center [411, 22] width 7 height 7
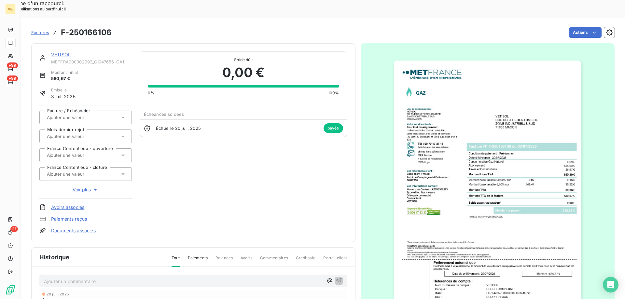
click at [64, 52] on link "VETISOL" at bounding box center [61, 55] width 20 height 6
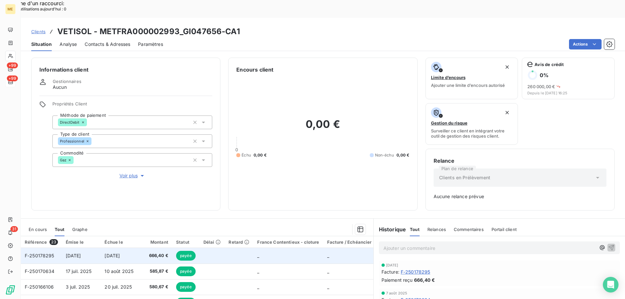
click at [81, 253] on span "[DATE]" at bounding box center [73, 256] width 15 height 6
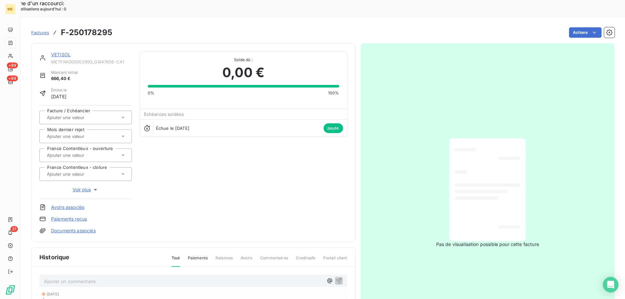
click at [61, 52] on link "VETISOL" at bounding box center [61, 55] width 20 height 6
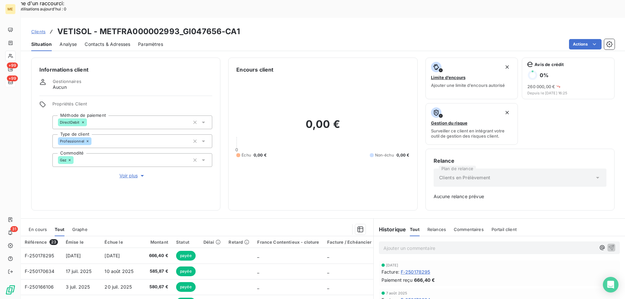
click at [35, 29] on span "Clients" at bounding box center [38, 31] width 14 height 5
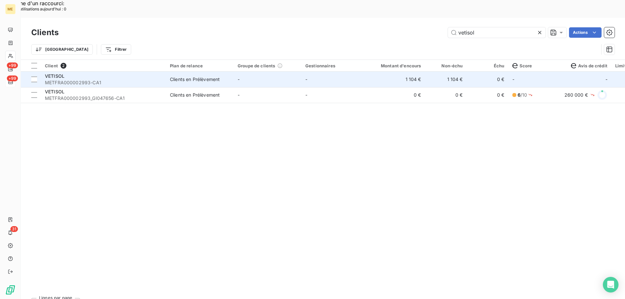
click at [68, 73] on div "VETISOL" at bounding box center [103, 76] width 117 height 7
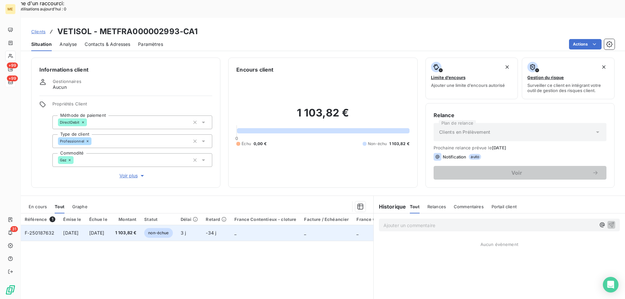
click at [35, 230] on span "F-250187632" at bounding box center [40, 233] width 30 height 6
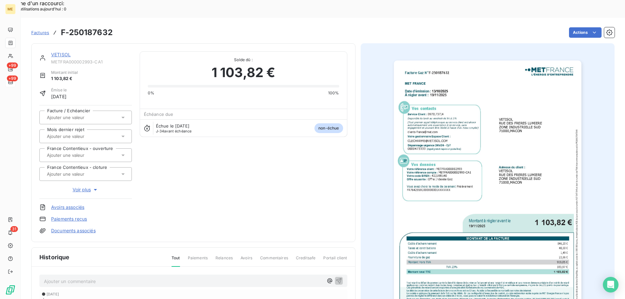
click at [456, 179] on img "button" at bounding box center [487, 193] width 187 height 265
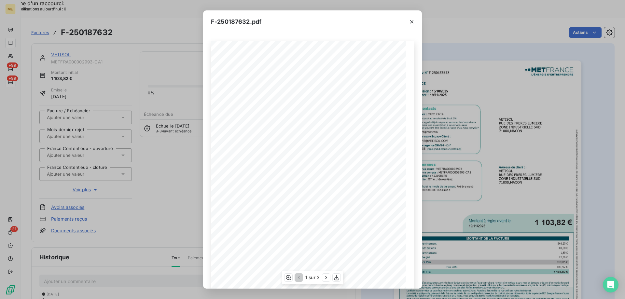
scroll to position [45, 0]
click at [135, 59] on div "F-250187632.pdf Facture Gaz N° F-250187632 MET Energie France 4, rue de la Répu…" at bounding box center [312, 149] width 625 height 299
click at [410, 22] on icon "button" at bounding box center [411, 22] width 7 height 7
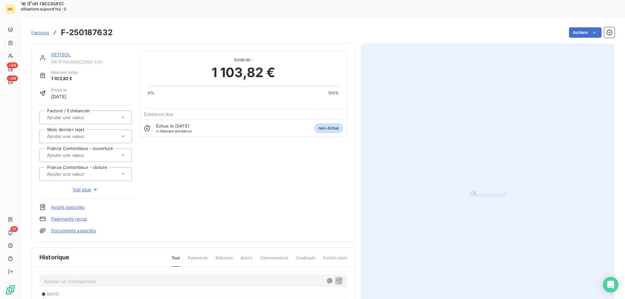
click at [64, 51] on div "VETISOL" at bounding box center [91, 54] width 81 height 7
click at [63, 52] on link "VETISOL" at bounding box center [61, 55] width 20 height 6
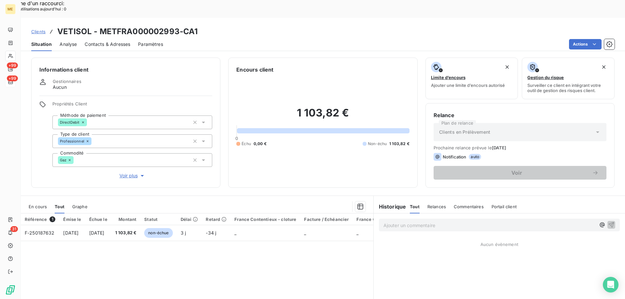
click at [40, 29] on span "Clients" at bounding box center [38, 31] width 14 height 5
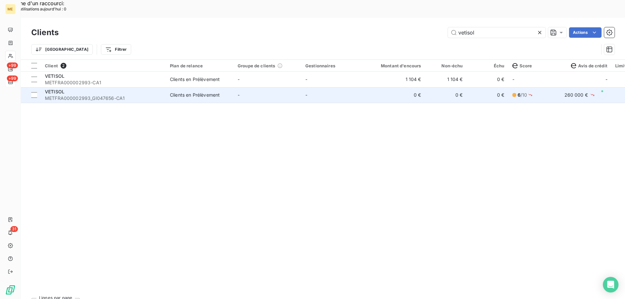
click at [70, 95] on span "METFRA000002993_GI047656-CA1" at bounding box center [103, 98] width 117 height 7
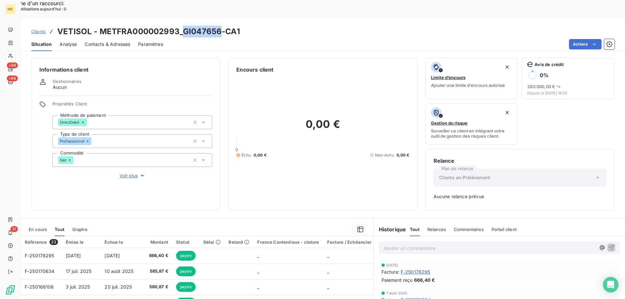
drag, startPoint x: 182, startPoint y: 14, endPoint x: 220, endPoint y: 14, distance: 38.4
click at [220, 26] on h3 "VETISOL - METFRA000002993_GI047656-CA1" at bounding box center [148, 32] width 183 height 12
copy h3 "GI047656"
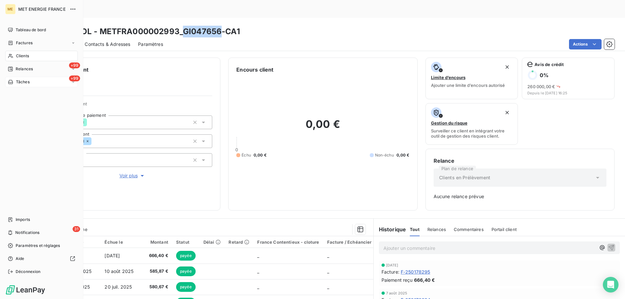
click at [25, 83] on span "Tâches" at bounding box center [23, 82] width 14 height 6
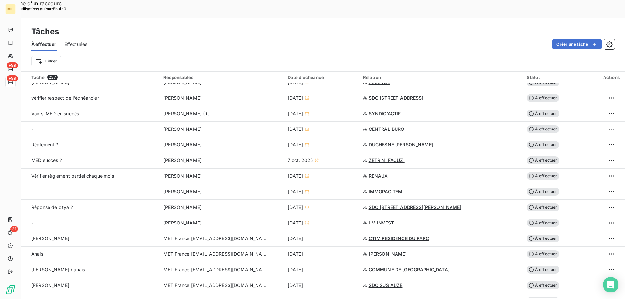
scroll to position [293, 0]
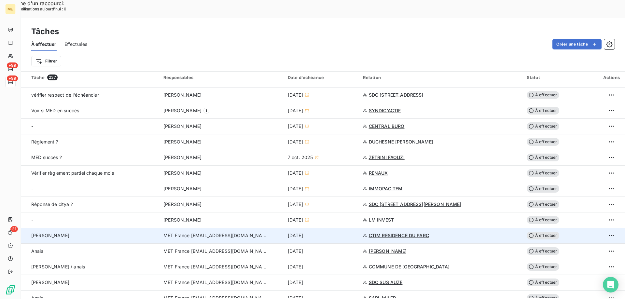
click at [221, 228] on td "MET France [EMAIL_ADDRESS][DOMAIN_NAME]" at bounding box center [221, 236] width 124 height 16
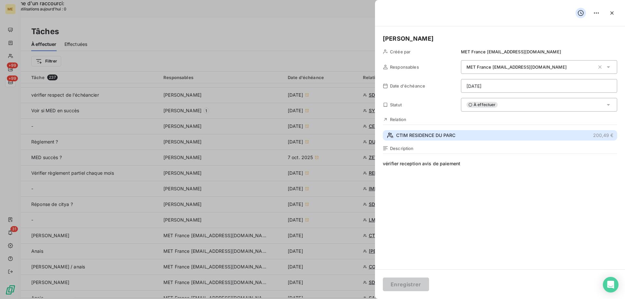
click at [422, 136] on span "CTIM RESIDENCE DU PARC" at bounding box center [425, 135] width 59 height 7
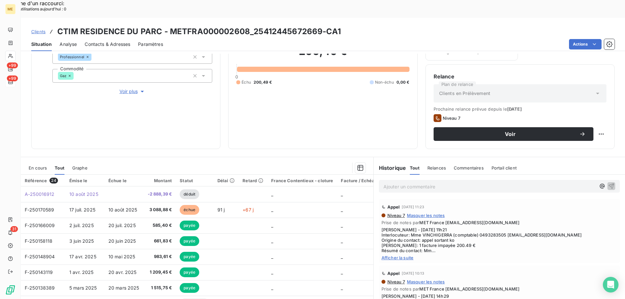
scroll to position [87, 0]
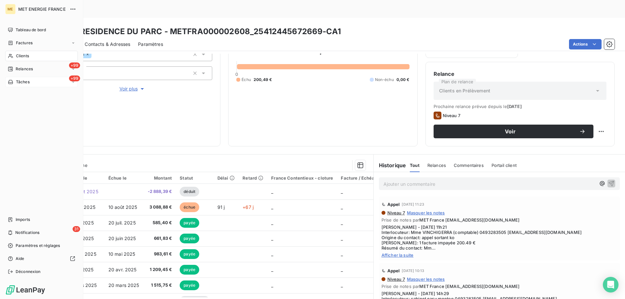
click at [14, 81] on div "Tâches" at bounding box center [19, 82] width 22 height 6
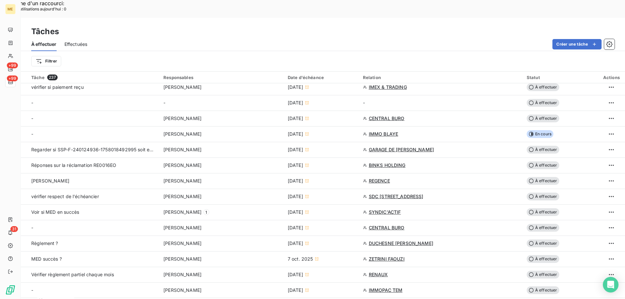
scroll to position [293, 0]
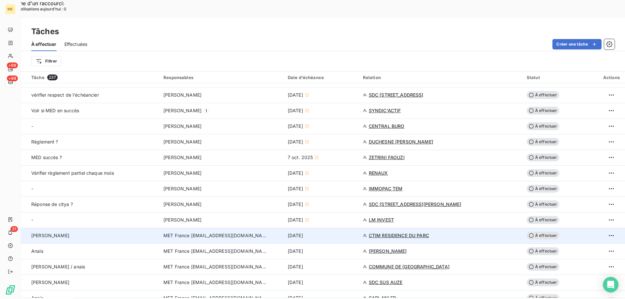
click at [177, 228] on td "MET France [EMAIL_ADDRESS][DOMAIN_NAME]" at bounding box center [221, 236] width 124 height 16
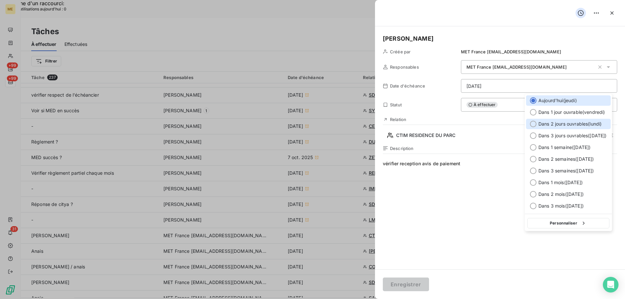
click at [534, 125] on div at bounding box center [533, 124] width 7 height 7
type input "[DATE]"
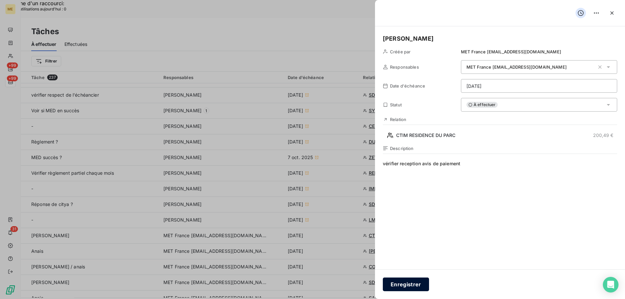
click at [403, 283] on button "Enregistrer" at bounding box center [406, 285] width 46 height 14
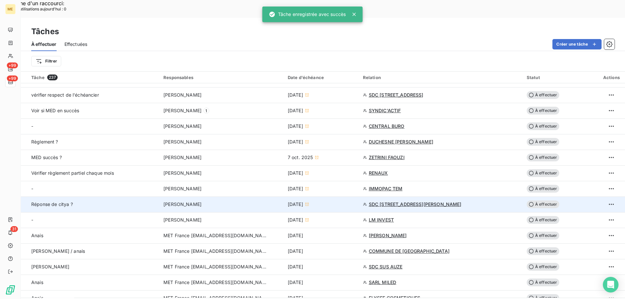
scroll to position [325, 0]
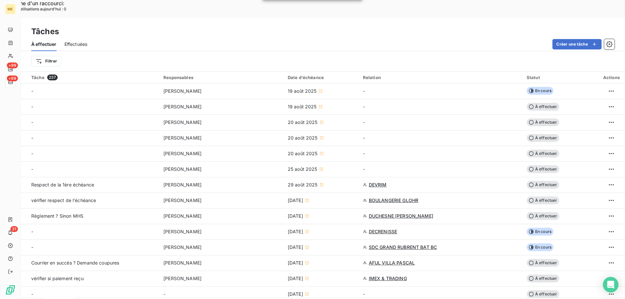
scroll to position [325, 0]
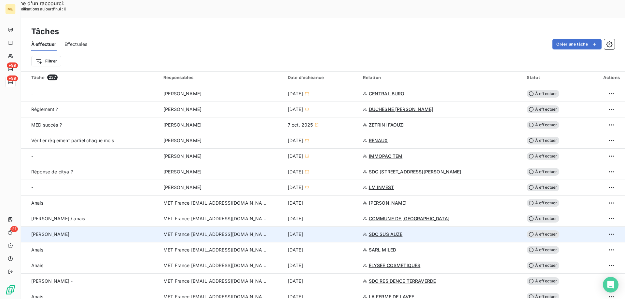
click at [185, 231] on span "MET France [EMAIL_ADDRESS][DOMAIN_NAME]" at bounding box center [215, 234] width 104 height 7
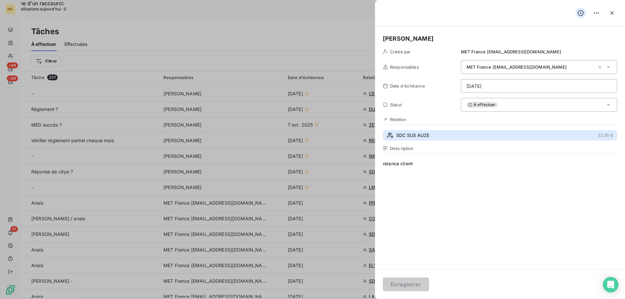
click at [425, 137] on span "SDC SUS AUZE" at bounding box center [412, 135] width 33 height 7
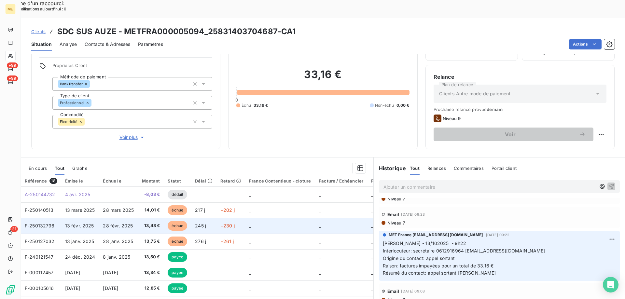
scroll to position [41, 0]
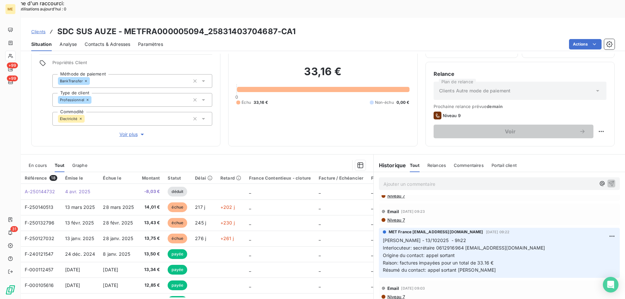
click at [35, 158] on div "En cours" at bounding box center [38, 165] width 18 height 14
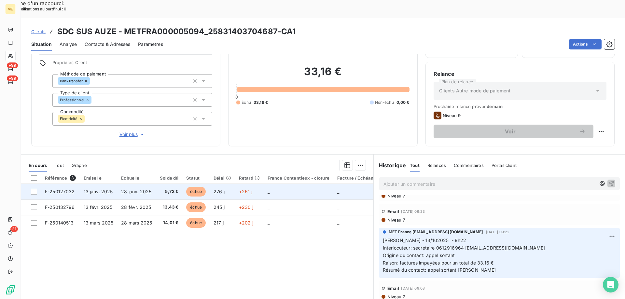
click at [55, 184] on td "F-250127032" at bounding box center [60, 192] width 39 height 16
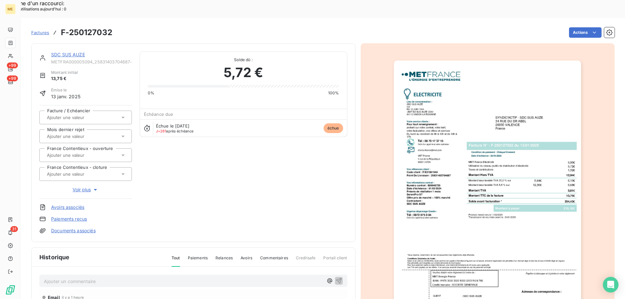
click at [60, 52] on link "SDC SUS AUZE" at bounding box center [68, 55] width 34 height 6
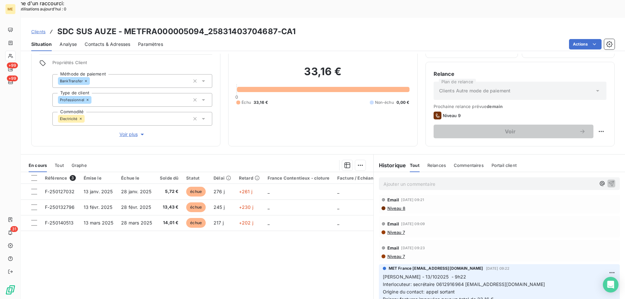
scroll to position [98, 0]
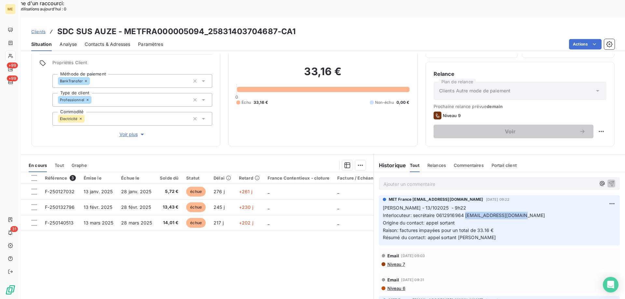
drag, startPoint x: 461, startPoint y: 198, endPoint x: 557, endPoint y: 196, distance: 95.7
click at [557, 204] on p "[PERSON_NAME] - 13/102025 - 9h22 Interlocuteur: secrétaire 0612916964 [EMAIL_AD…" at bounding box center [499, 222] width 233 height 37
copy span "[EMAIL_ADDRESS][DOMAIN_NAME]"
click at [107, 41] on span "Contacts & Adresses" at bounding box center [108, 44] width 46 height 7
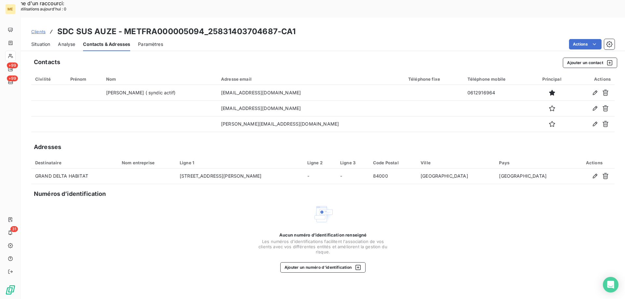
click at [39, 41] on span "Situation" at bounding box center [40, 44] width 19 height 7
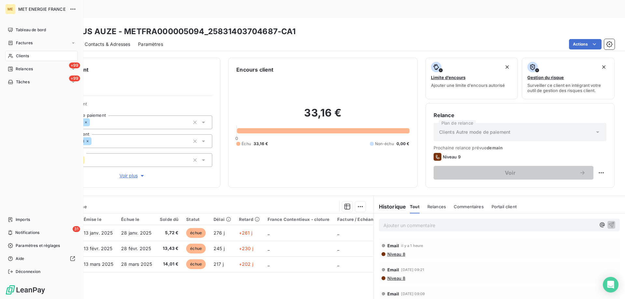
drag, startPoint x: 28, startPoint y: 87, endPoint x: 23, endPoint y: 90, distance: 5.9
click at [24, 96] on div "Tableau de bord Factures Clients +99 Relances +99 Tâches Imports 31 Notificatio…" at bounding box center [41, 151] width 73 height 252
click at [16, 84] on span "Tâches" at bounding box center [23, 82] width 14 height 6
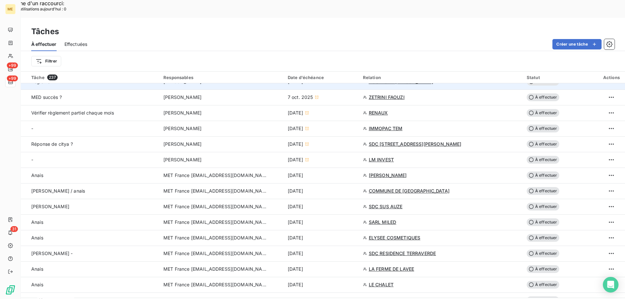
scroll to position [358, 0]
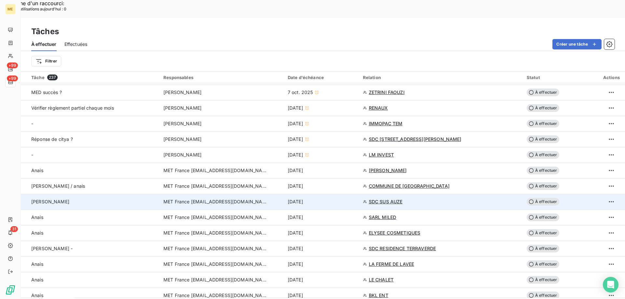
click at [210, 199] on span "MET France [EMAIL_ADDRESS][DOMAIN_NAME]" at bounding box center [215, 202] width 104 height 7
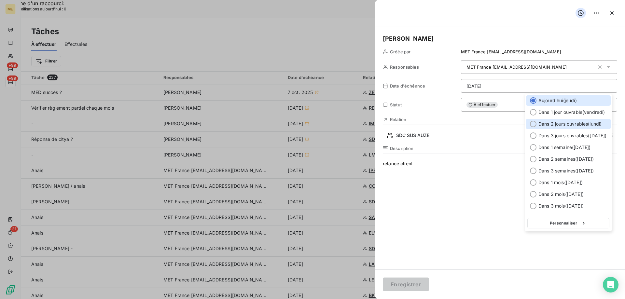
click at [533, 125] on div at bounding box center [533, 124] width 7 height 7
type input "[DATE]"
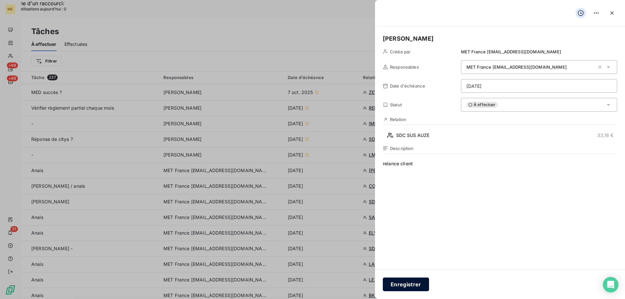
click at [408, 291] on div "Enregistrer" at bounding box center [500, 284] width 250 height 30
click at [406, 282] on button "Enregistrer" at bounding box center [406, 285] width 46 height 14
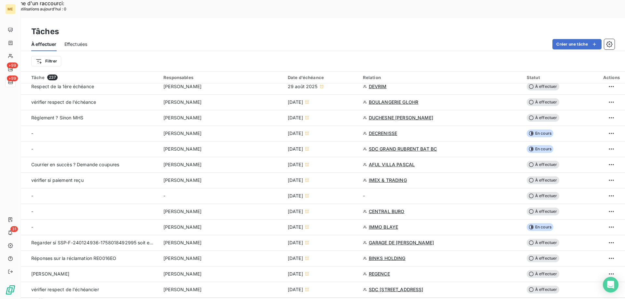
scroll to position [521, 0]
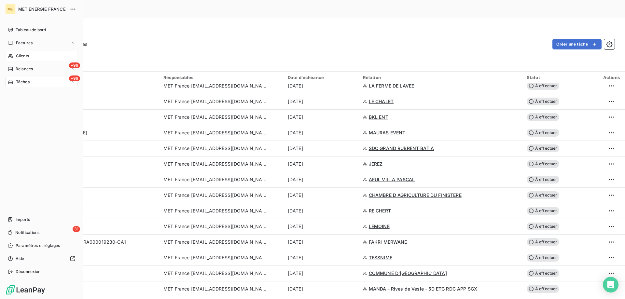
click at [24, 56] on span "Clients" at bounding box center [22, 56] width 13 height 6
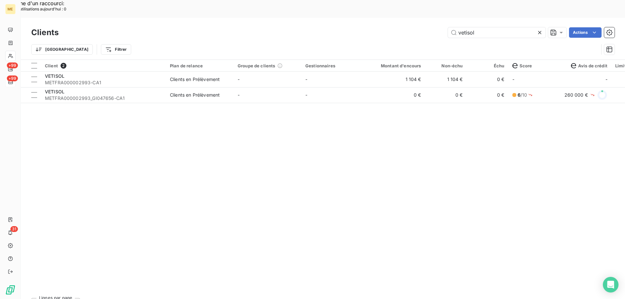
drag, startPoint x: 493, startPoint y: 14, endPoint x: 408, endPoint y: 15, distance: 84.6
click at [408, 27] on div "vetisol Actions" at bounding box center [340, 32] width 548 height 10
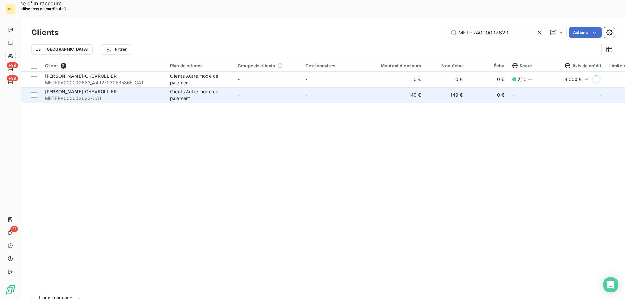
type input "METFRA000002623"
click at [71, 89] on span "[PERSON_NAME]-CHEVROLLIER" at bounding box center [81, 92] width 72 height 6
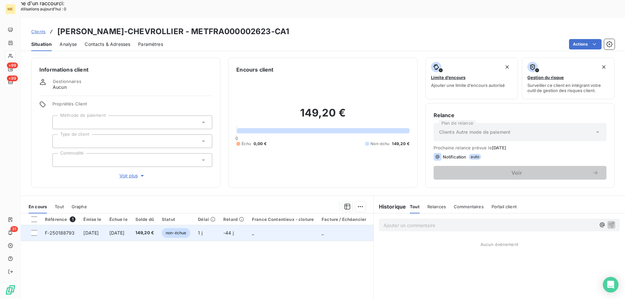
click at [59, 230] on span "F-250188793" at bounding box center [60, 233] width 30 height 6
